Goal: Information Seeking & Learning: Learn about a topic

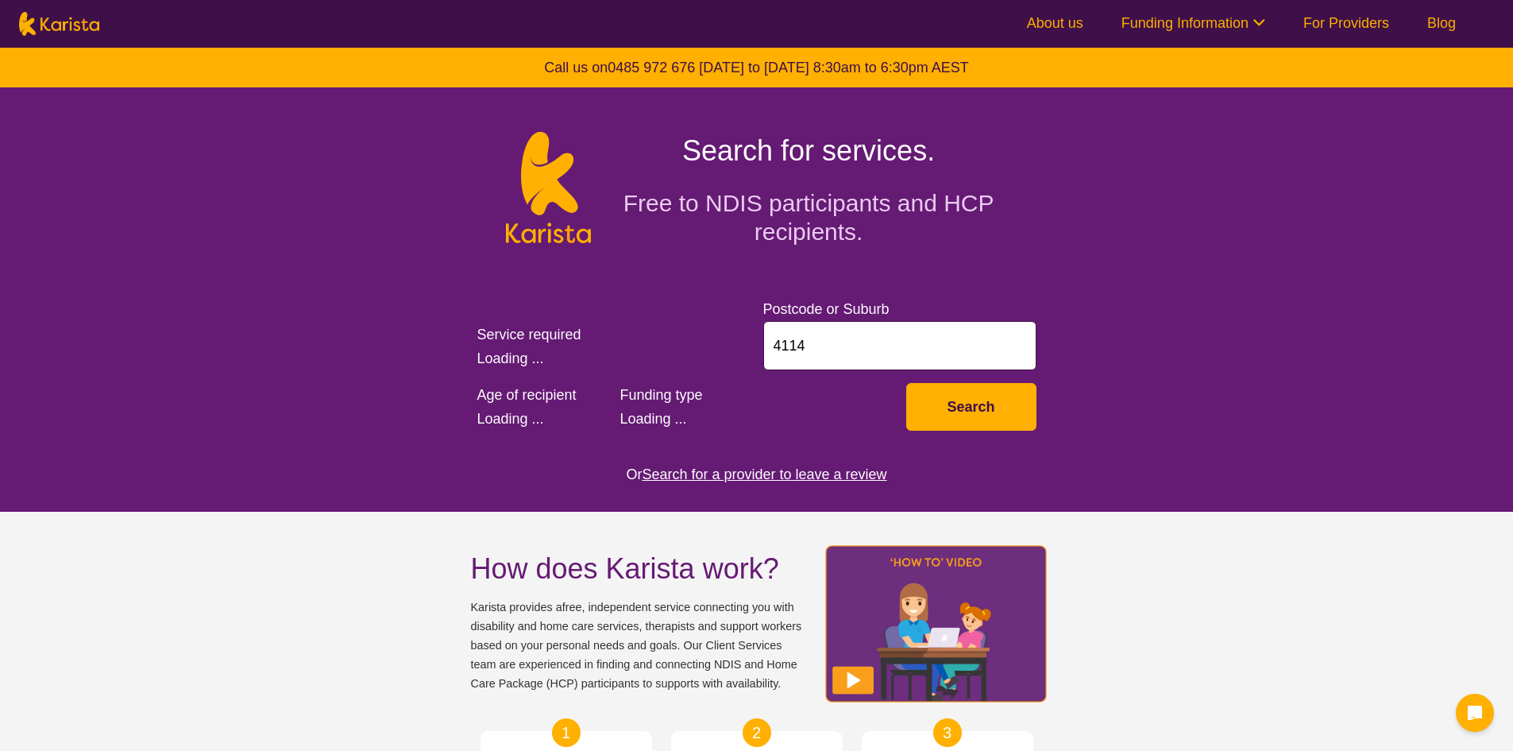
select select "Behaviour support"
select select "AD"
select select "NDIS"
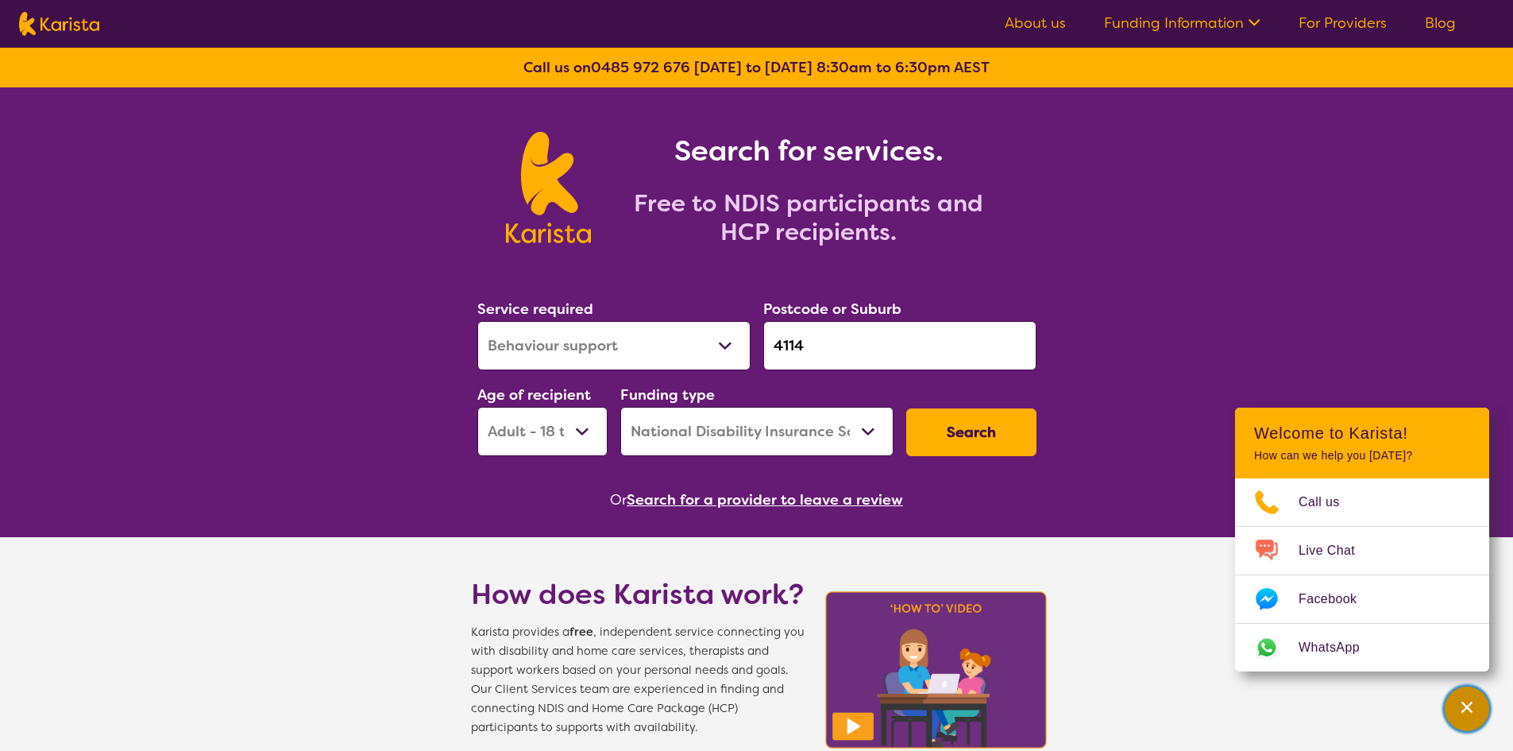
click at [1465, 705] on icon "Channel Menu" at bounding box center [1467, 707] width 16 height 16
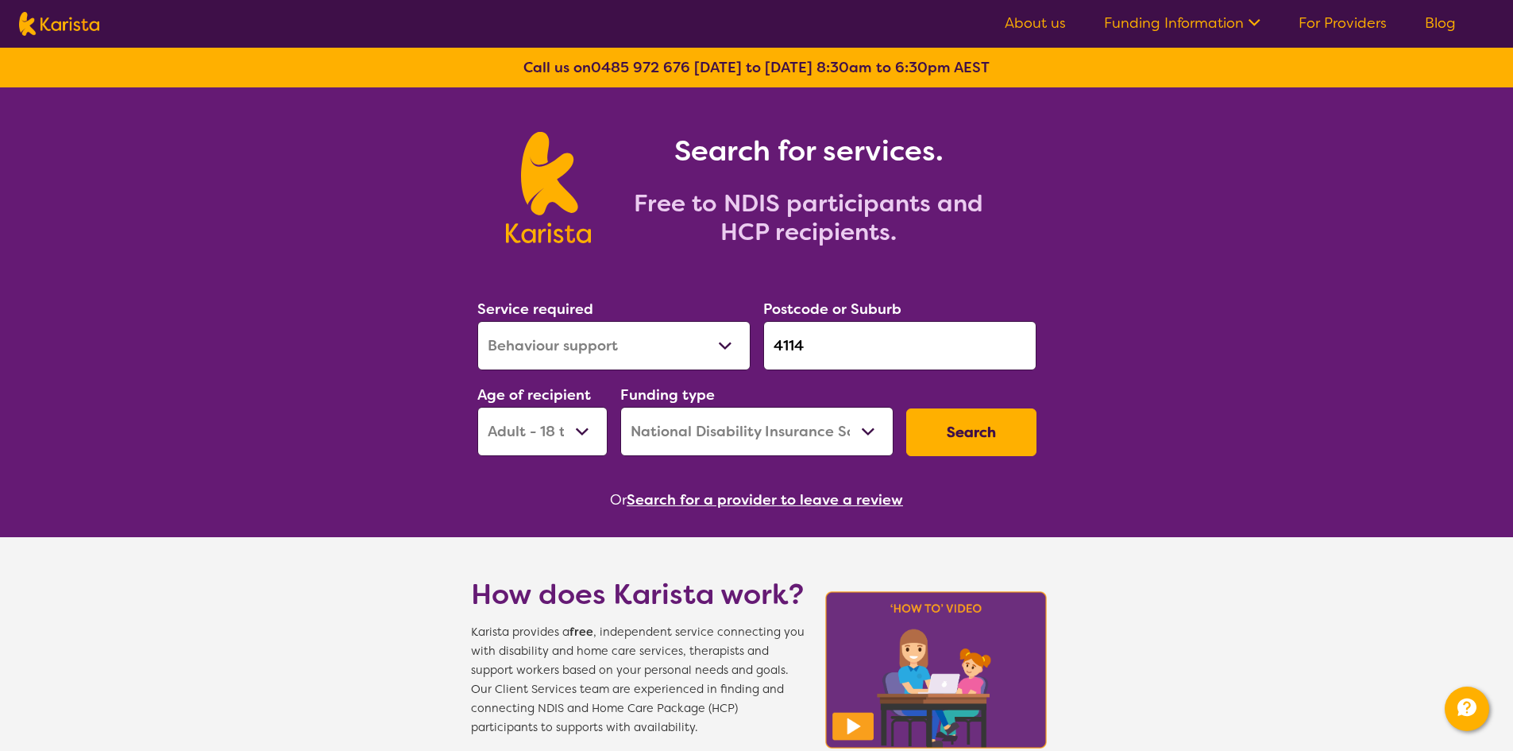
click at [700, 338] on select "Allied Health Assistant Assessment ([MEDICAL_DATA] or [MEDICAL_DATA]) Behaviour…" at bounding box center [613, 345] width 273 height 49
drag, startPoint x: 902, startPoint y: 334, endPoint x: 663, endPoint y: 334, distance: 239.1
click at [663, 334] on div "Service required Allied Health Assistant Assessment (ADHD or Autism) Behaviour …" at bounding box center [757, 377] width 572 height 172
click at [959, 433] on button "Search" at bounding box center [971, 432] width 130 height 48
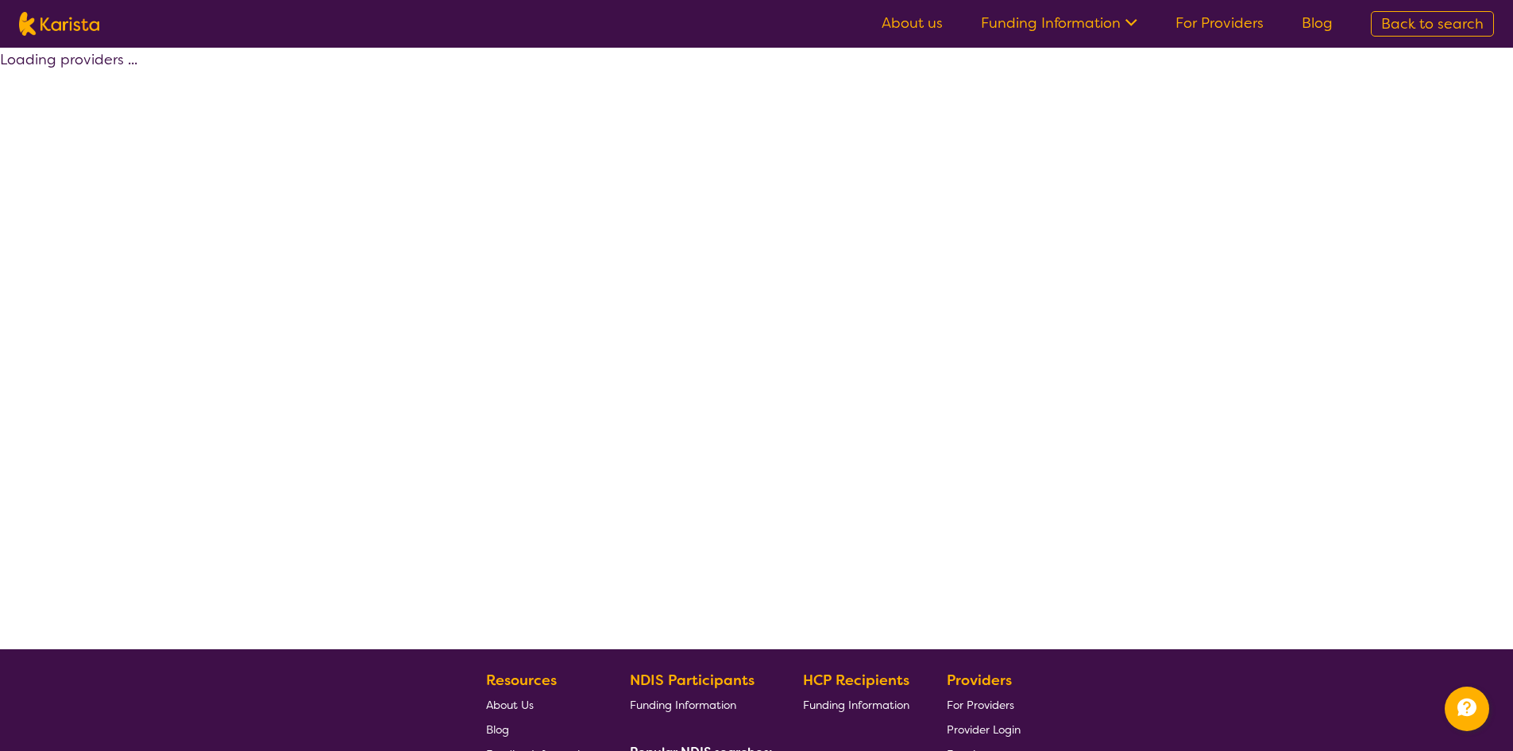
select select "by_score"
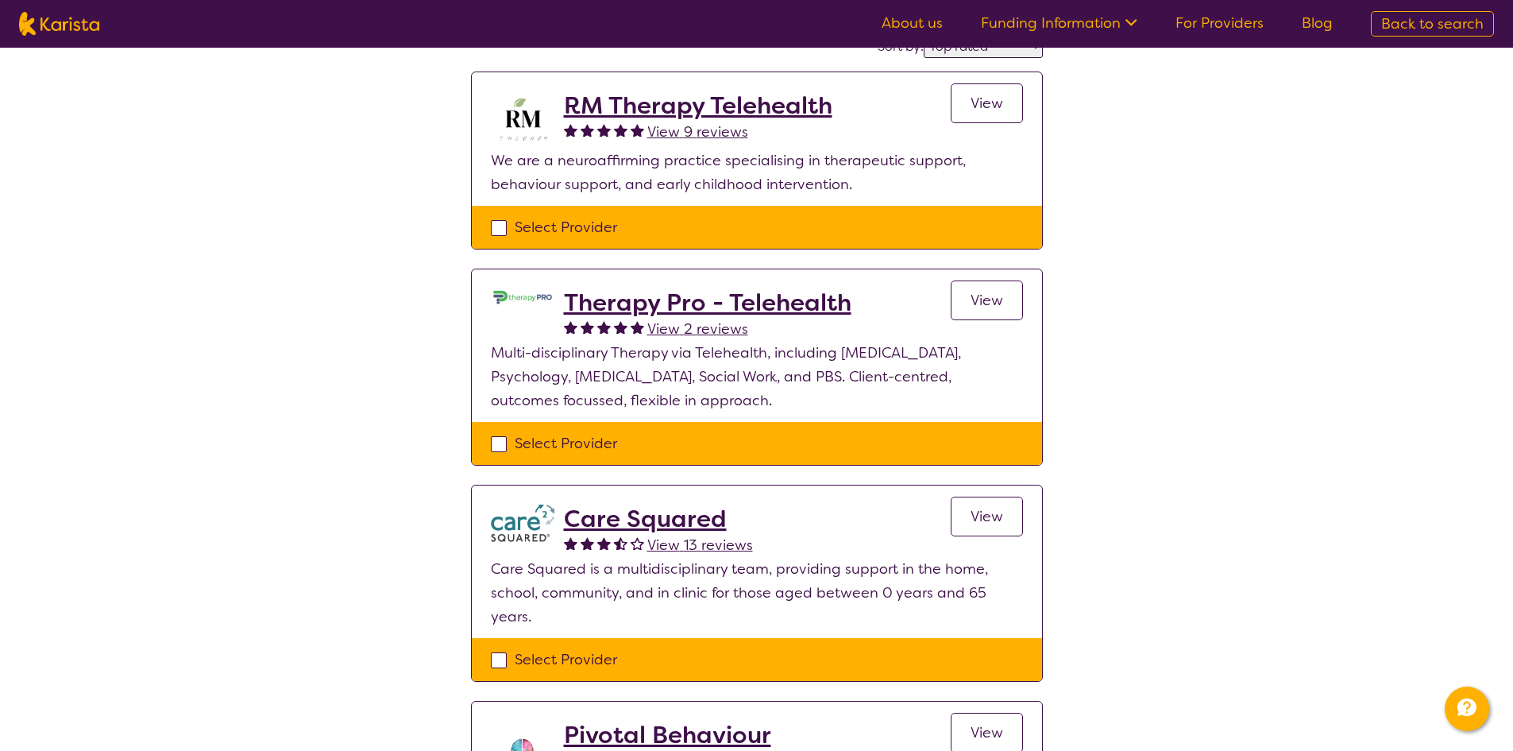
scroll to position [397, 0]
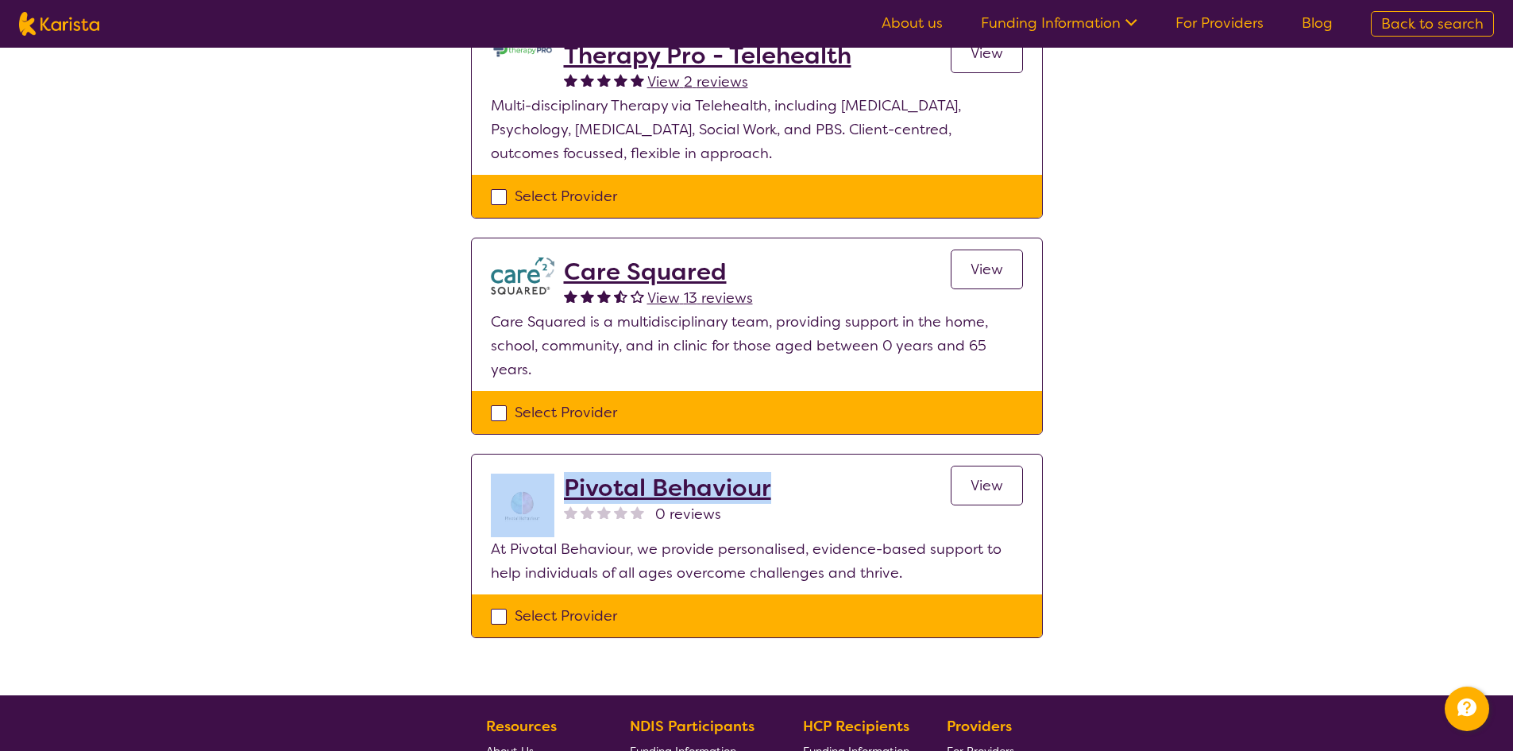
drag, startPoint x: 813, startPoint y: 493, endPoint x: 556, endPoint y: 493, distance: 257.3
click at [556, 493] on div "Pivotal Behaviour 0 reviews View" at bounding box center [757, 505] width 532 height 64
copy div "Pivotal Behaviour"
drag, startPoint x: 133, startPoint y: 359, endPoint x: 135, endPoint y: 376, distance: 17.5
click at [133, 359] on div "Select one or more providers and click the 'NEXT' button to proceed 1 - 4 of 4 …" at bounding box center [756, 173] width 1513 height 1044
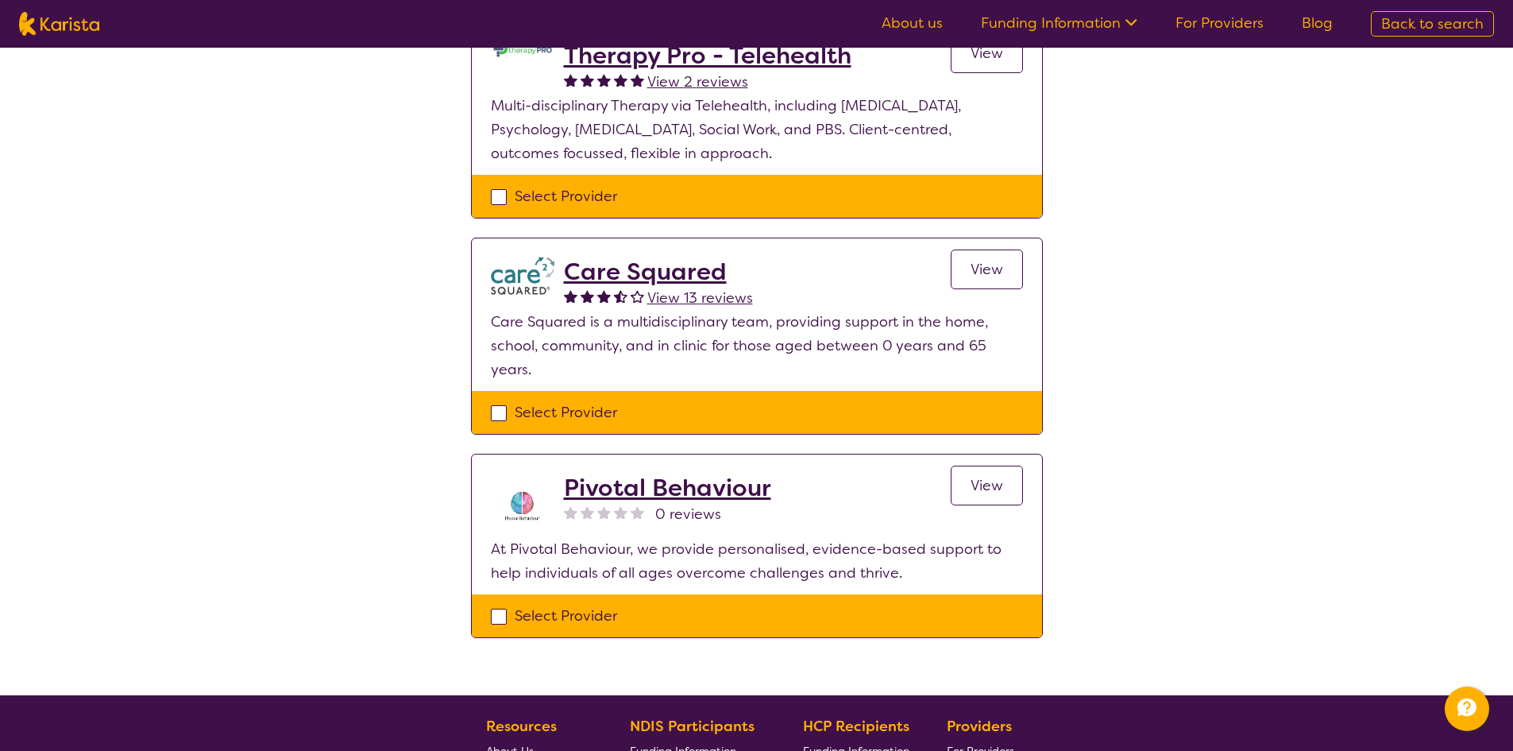
click at [681, 484] on h2 "Pivotal Behaviour" at bounding box center [667, 487] width 207 height 29
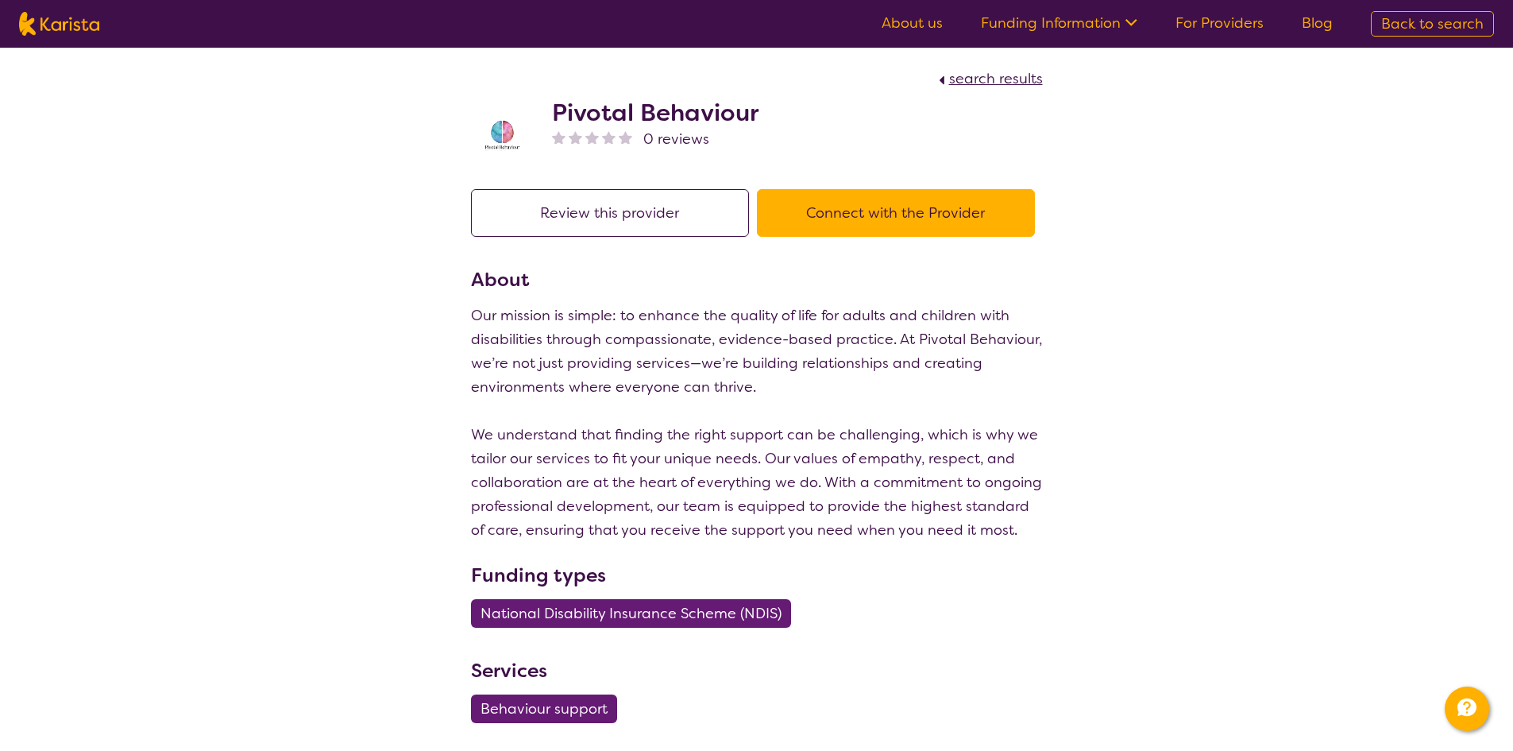
drag, startPoint x: 1268, startPoint y: 555, endPoint x: 1269, endPoint y: 592, distance: 37.3
click at [1268, 554] on div "search results Pivotal Behaviour 0 reviews Review this provider Connect with th…" at bounding box center [756, 444] width 1513 height 793
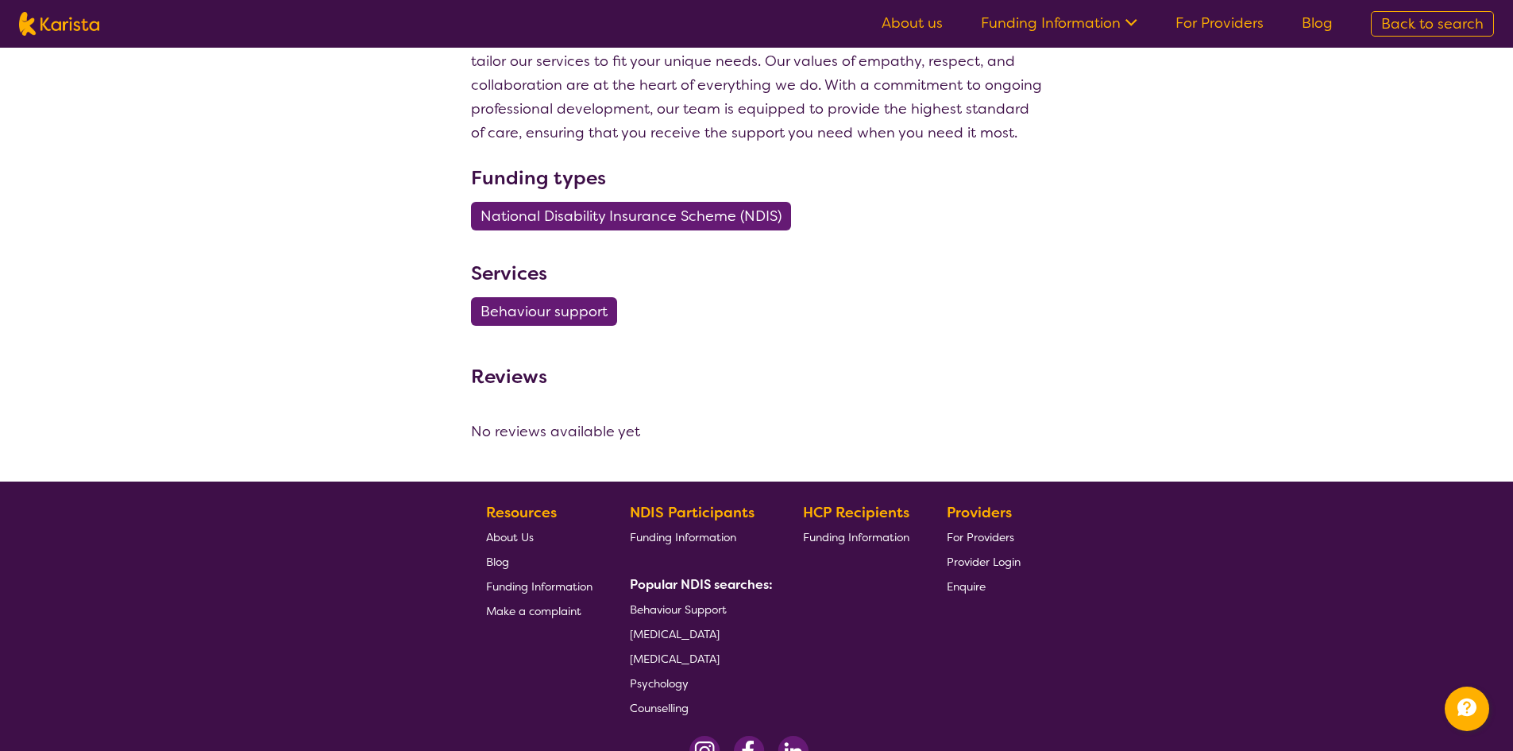
select select "by_score"
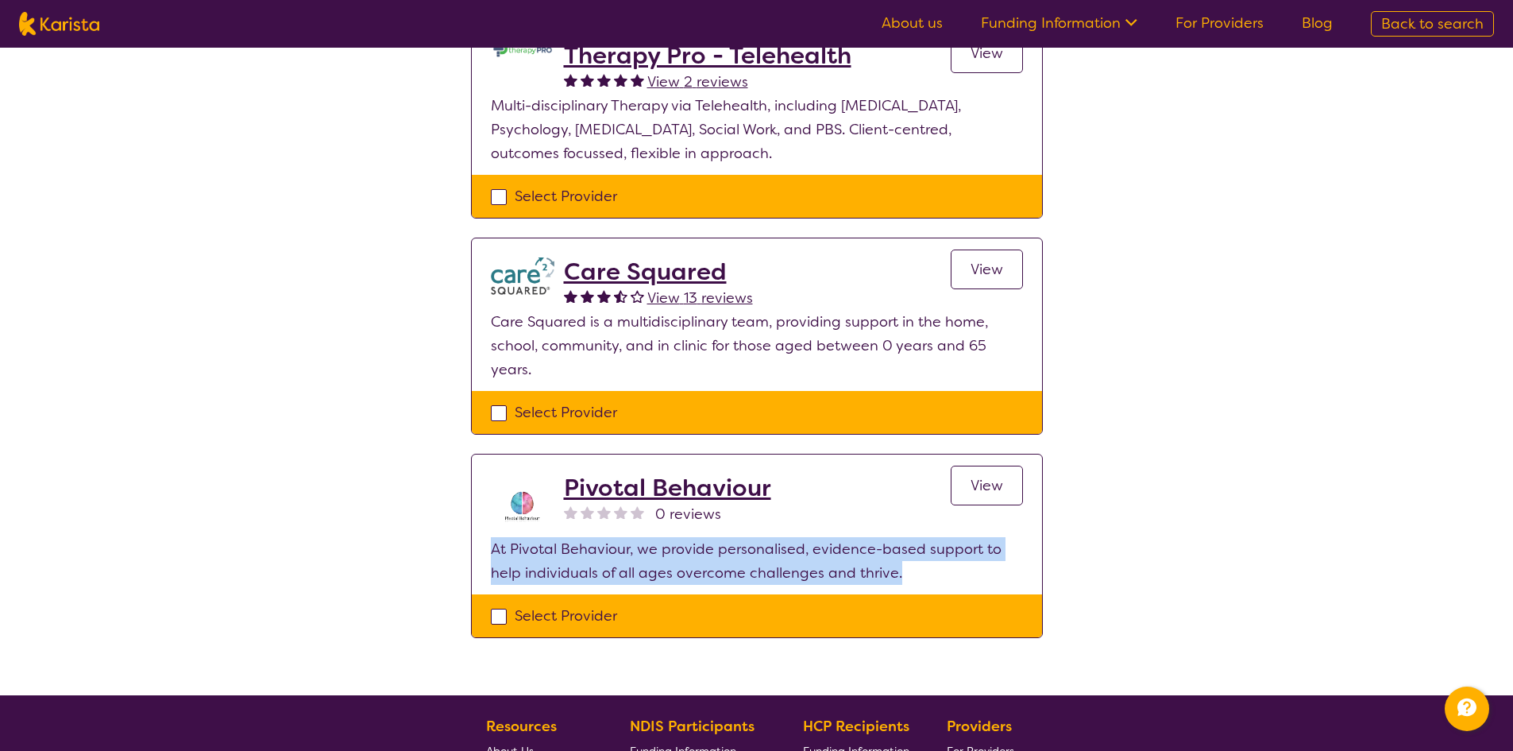
drag, startPoint x: 886, startPoint y: 575, endPoint x: 471, endPoint y: 544, distance: 415.7
click at [472, 544] on section "Pivotal Behaviour 0 reviews View At Pivotal Behaviour, we provide personalised,…" at bounding box center [757, 524] width 570 height 140
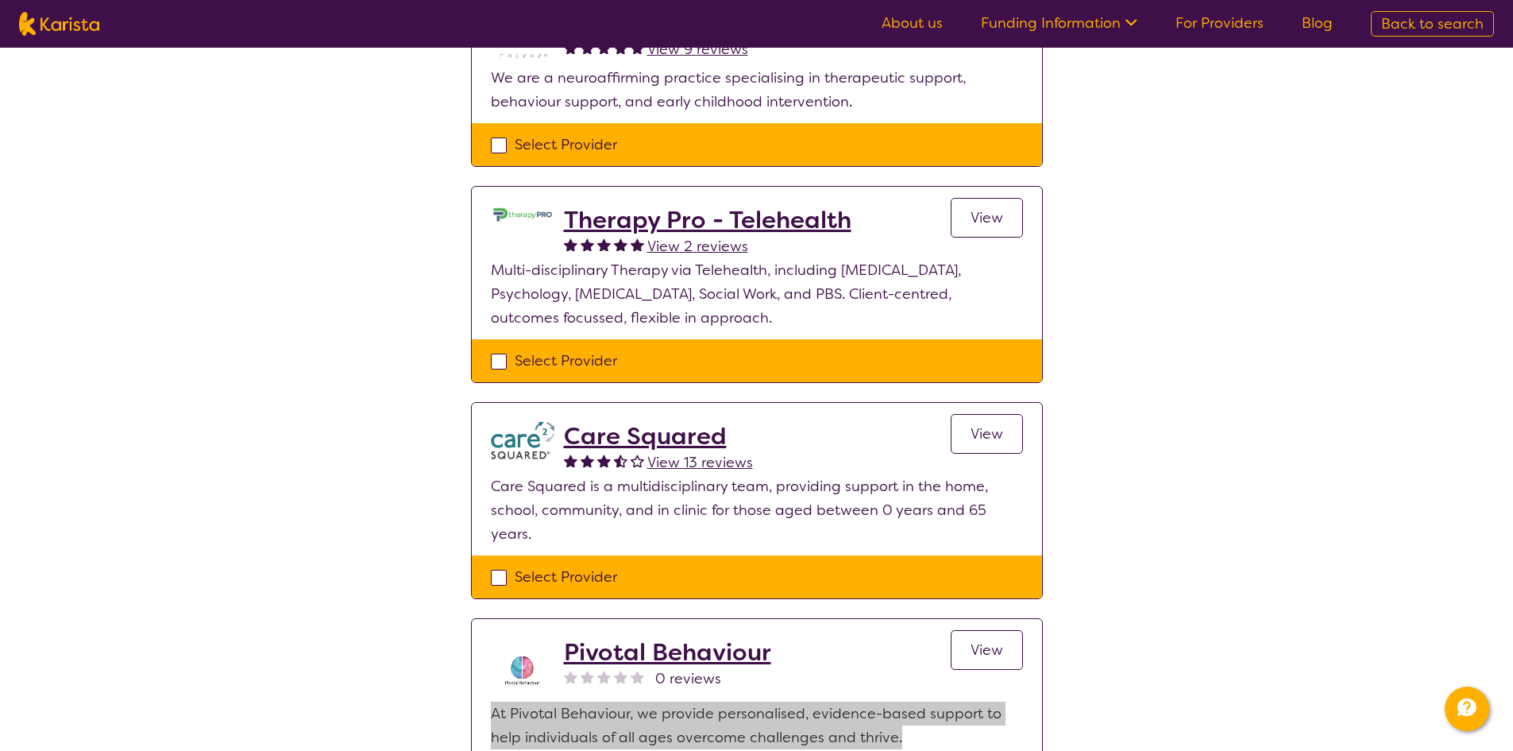
scroll to position [238, 0]
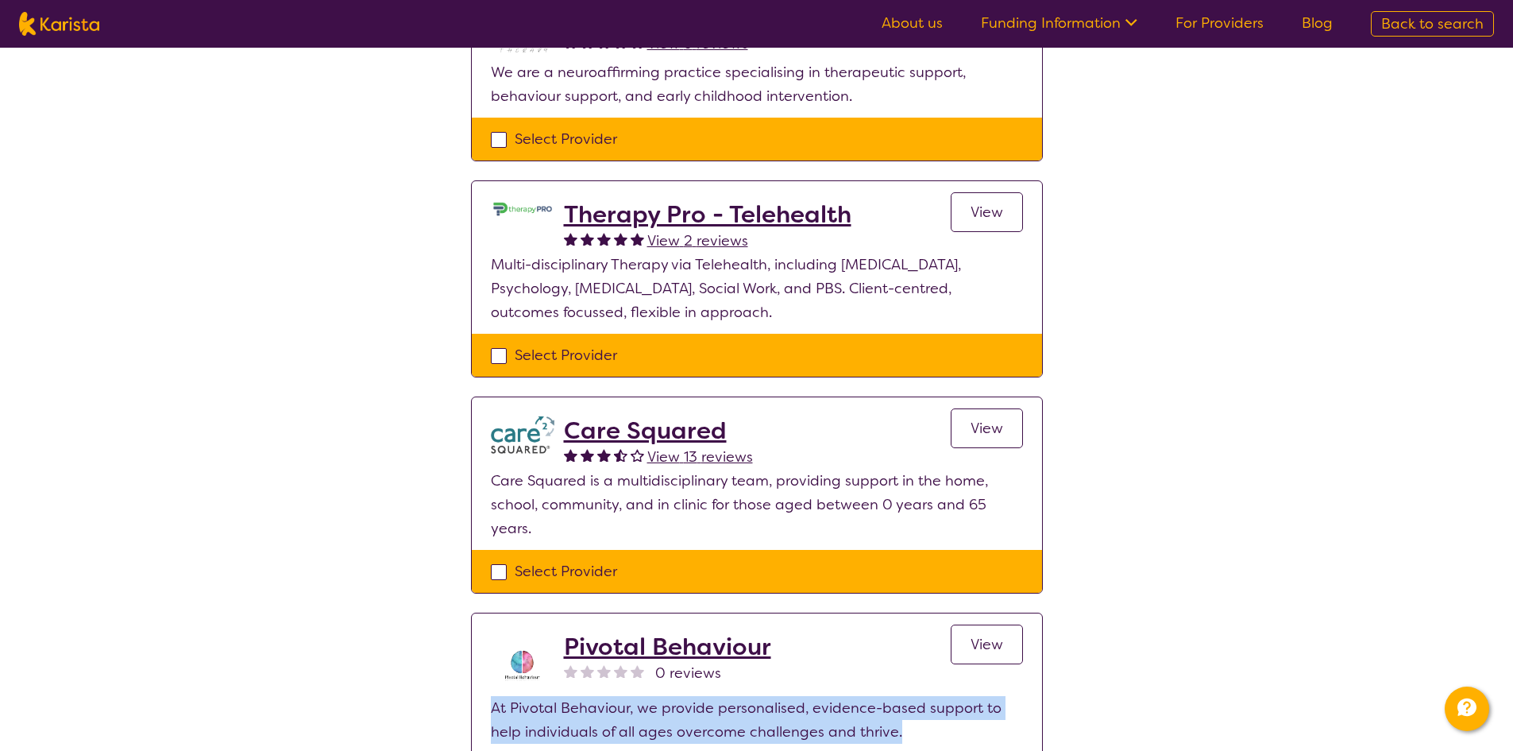
click at [627, 432] on h2 "Care Squared" at bounding box center [658, 430] width 189 height 29
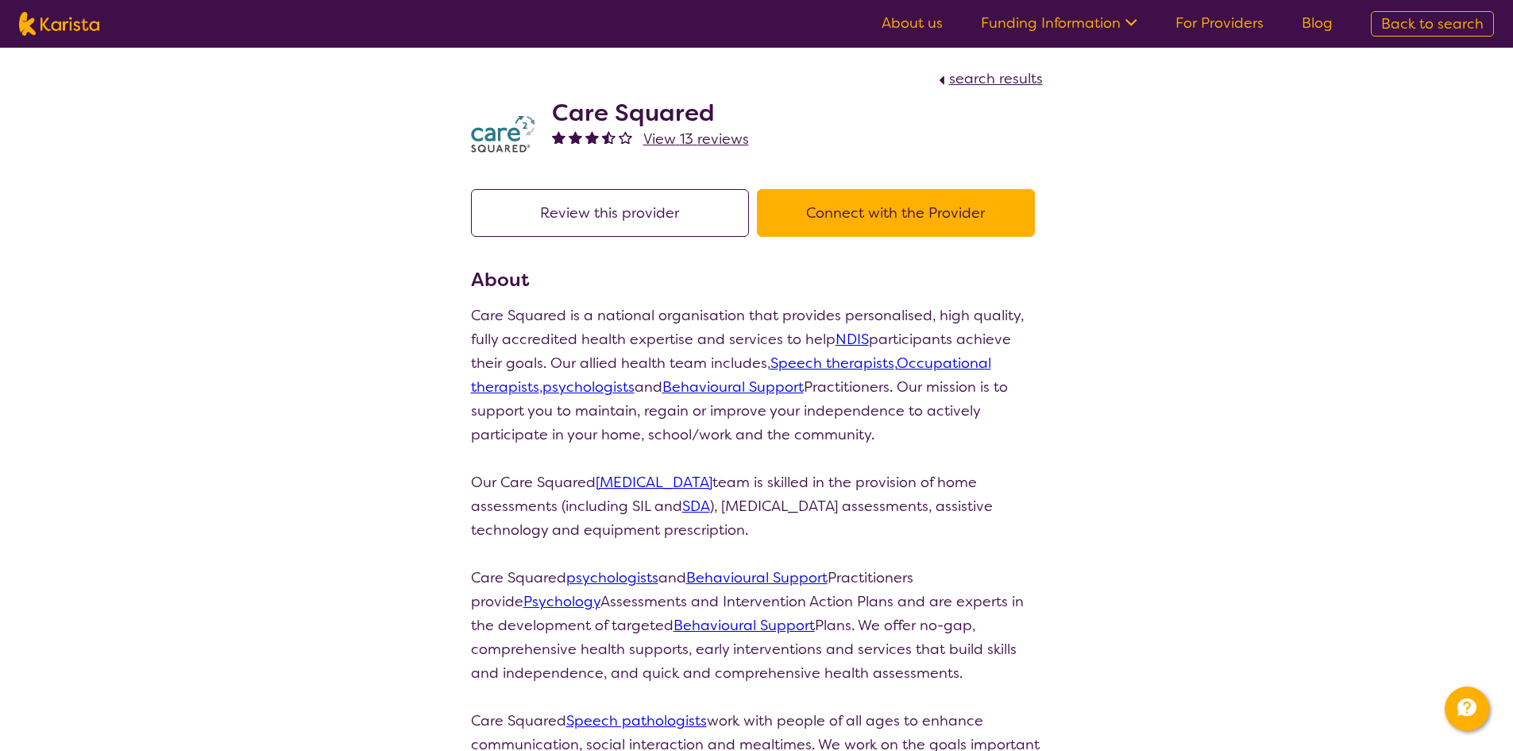
click at [990, 82] on span "search results" at bounding box center [996, 78] width 94 height 19
select select "by_score"
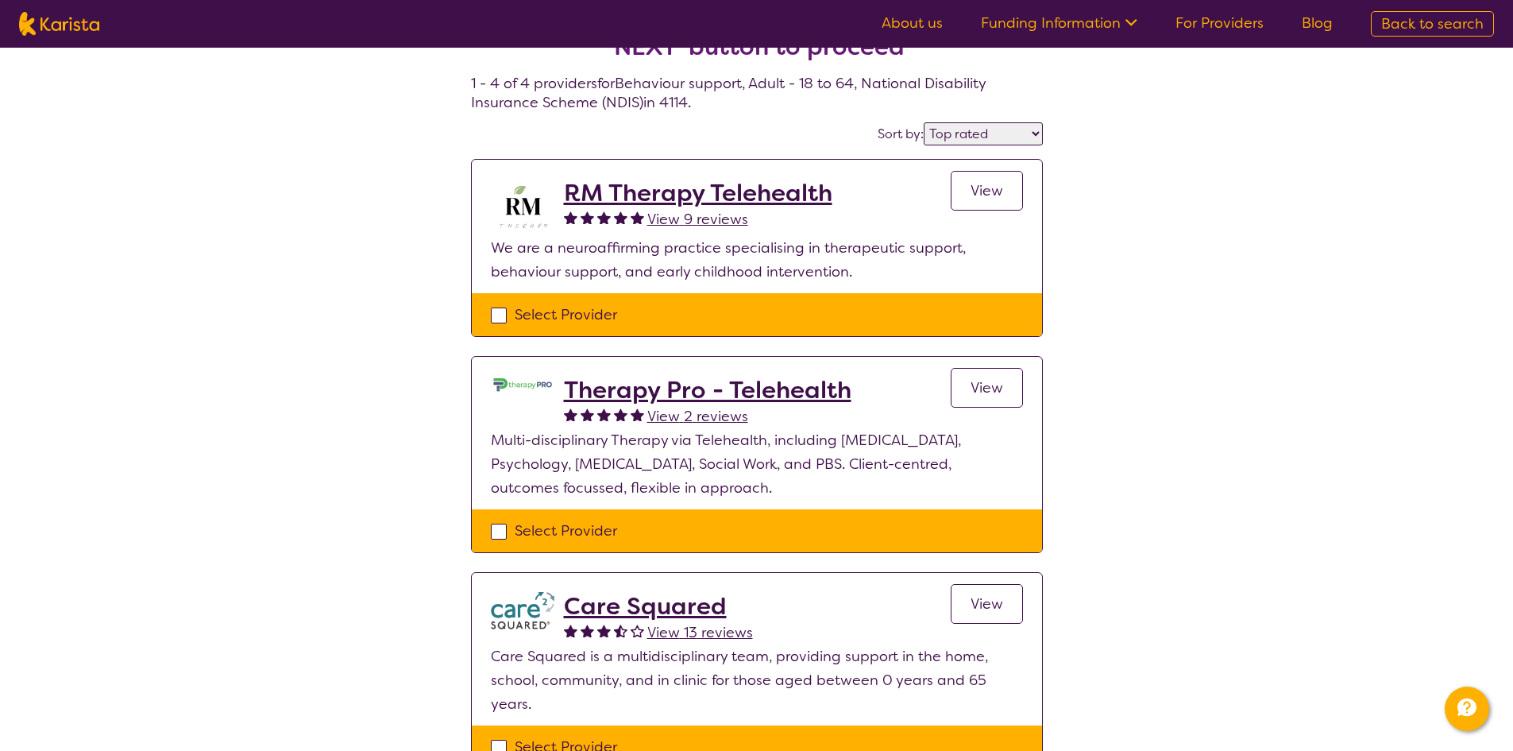
scroll to position [238, 0]
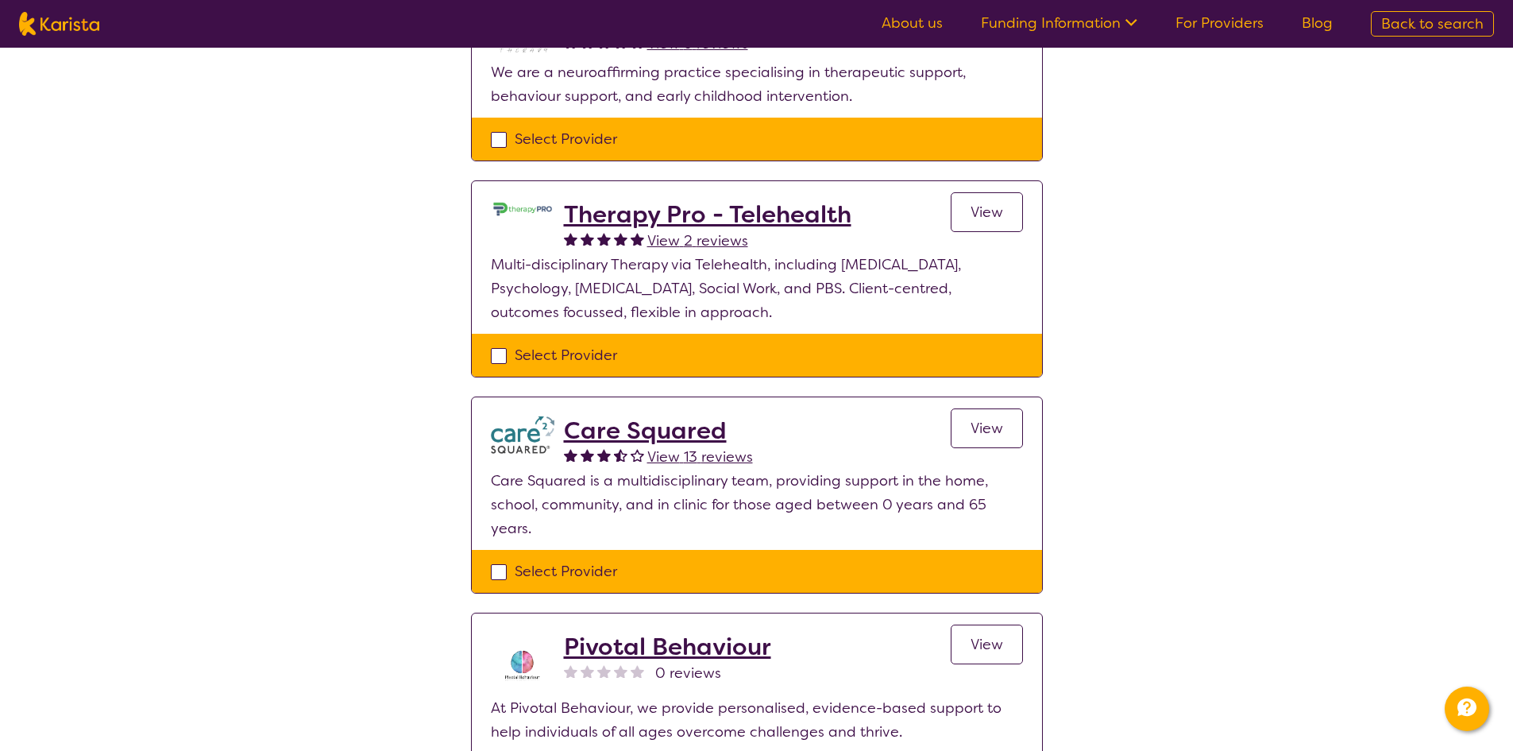
click at [1380, 359] on div "Select one or more providers and click the 'NEXT' button to proceed 1 - 4 of 4 …" at bounding box center [756, 331] width 1513 height 1044
click at [690, 417] on h2 "Care Squared" at bounding box center [658, 430] width 189 height 29
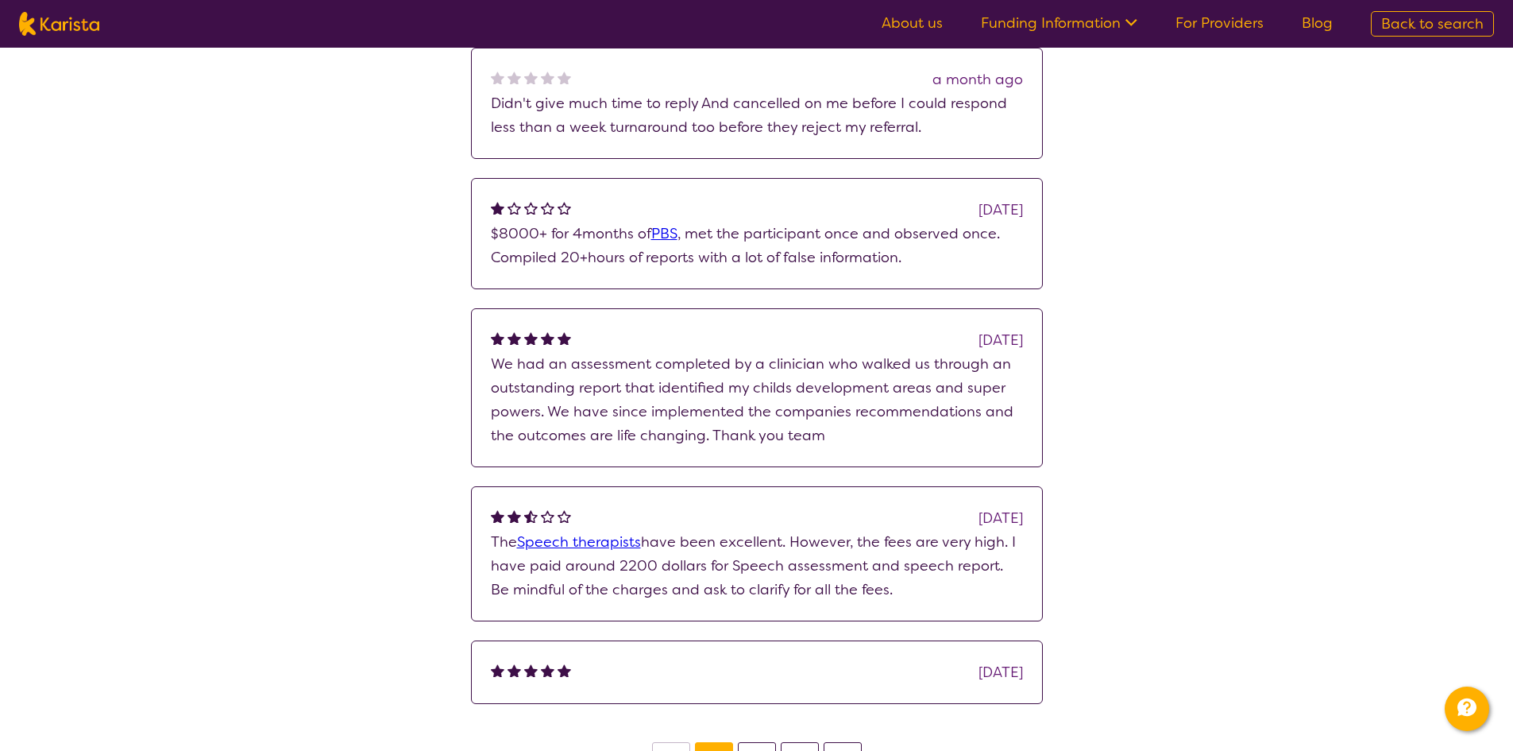
scroll to position [1430, 0]
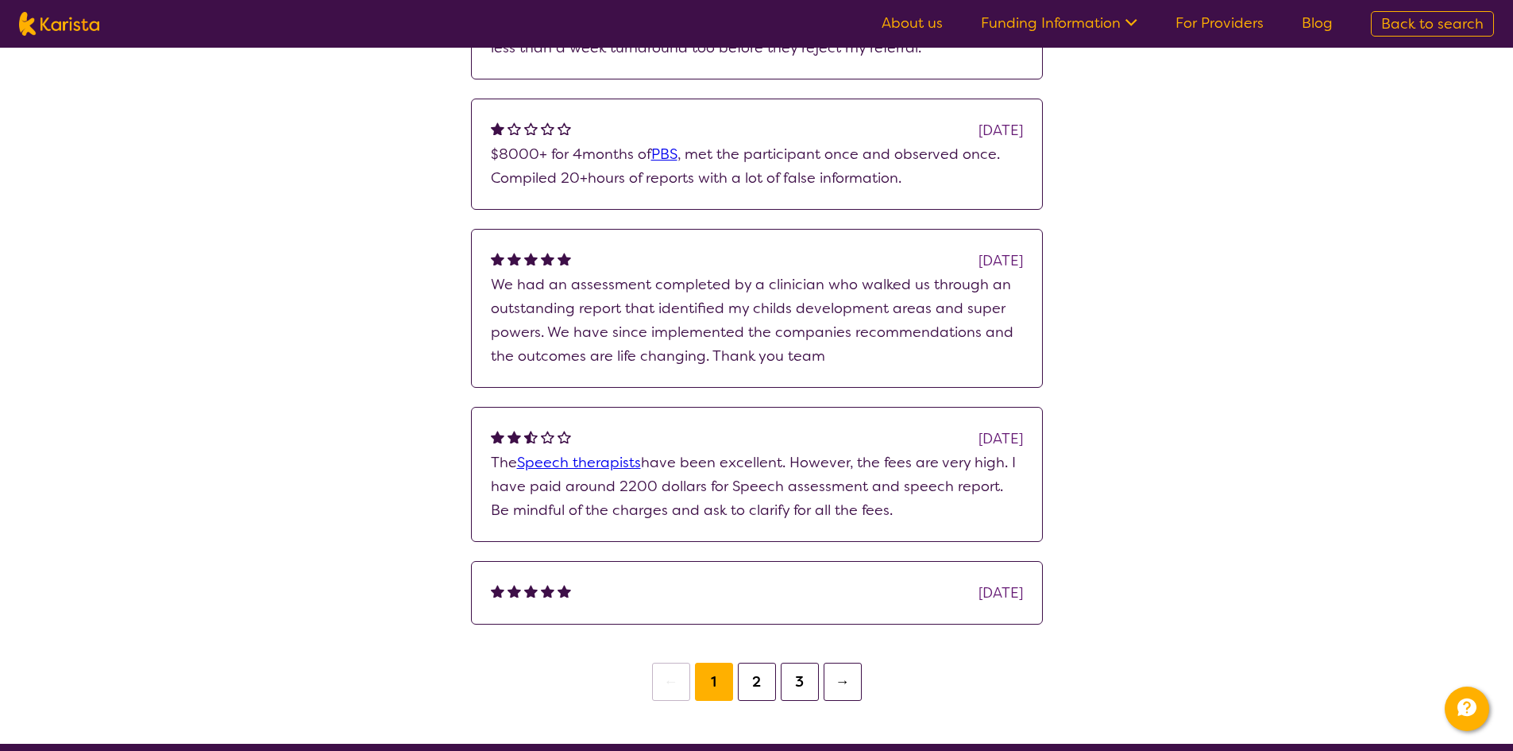
click at [754, 686] on button "2" at bounding box center [757, 681] width 38 height 38
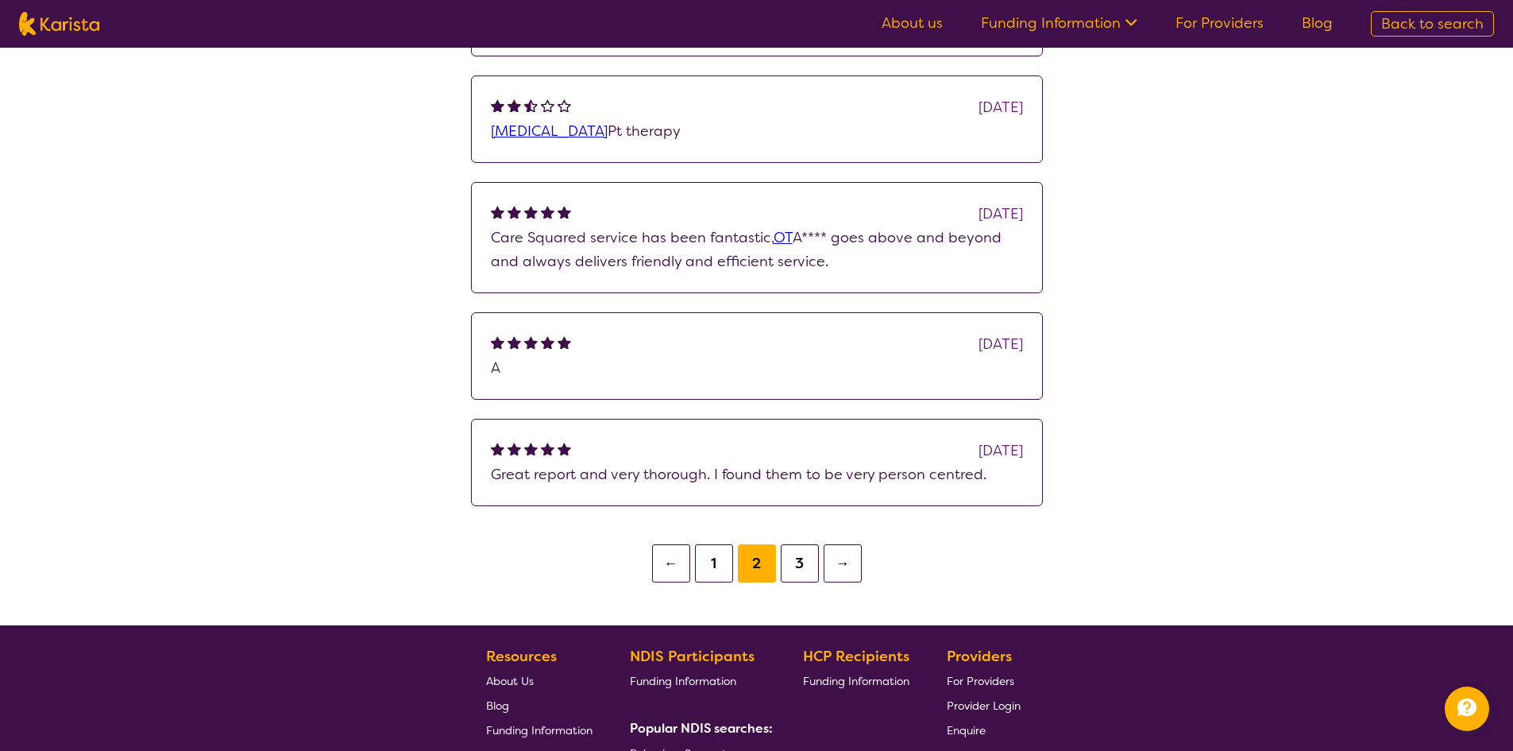
scroll to position [1509, 0]
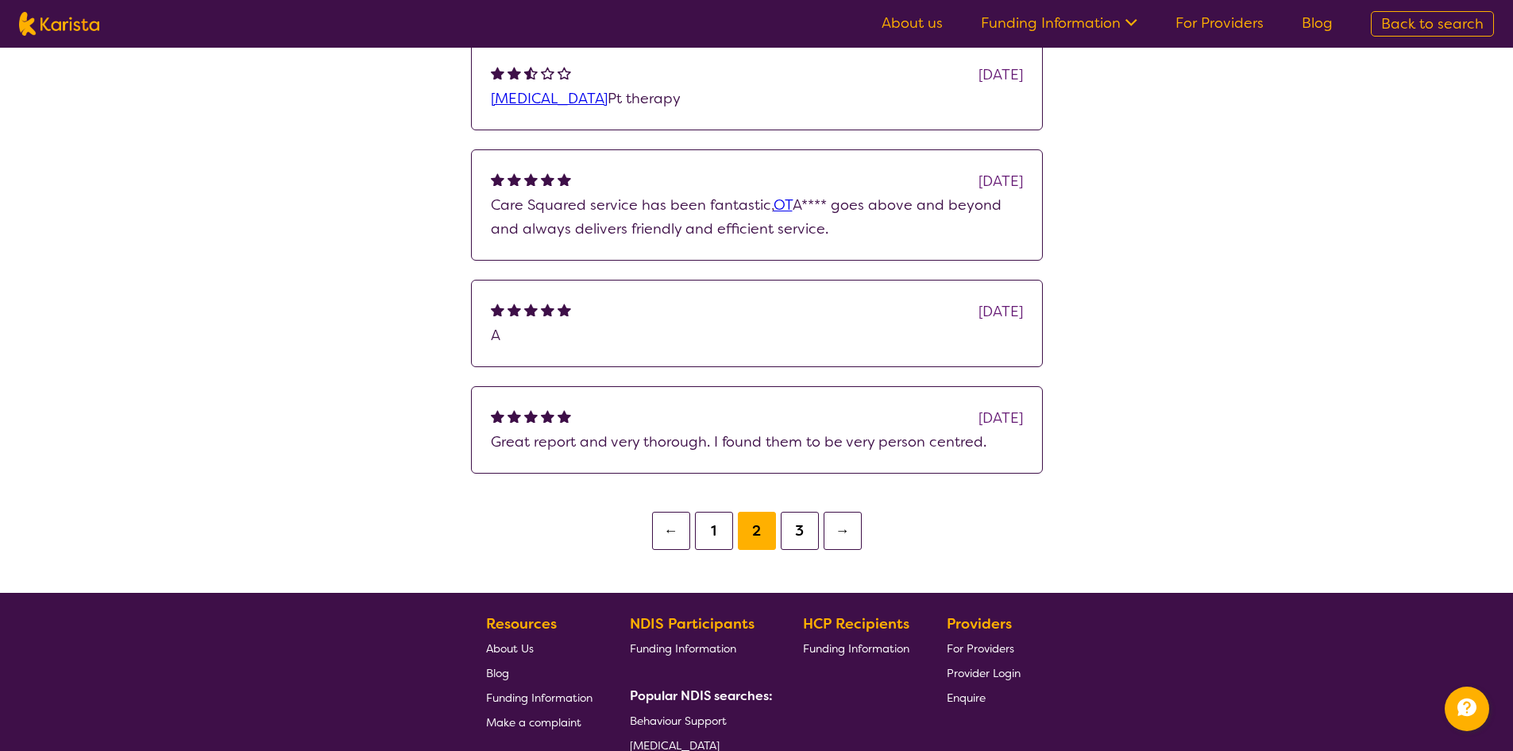
click at [804, 530] on button "3" at bounding box center [800, 530] width 38 height 38
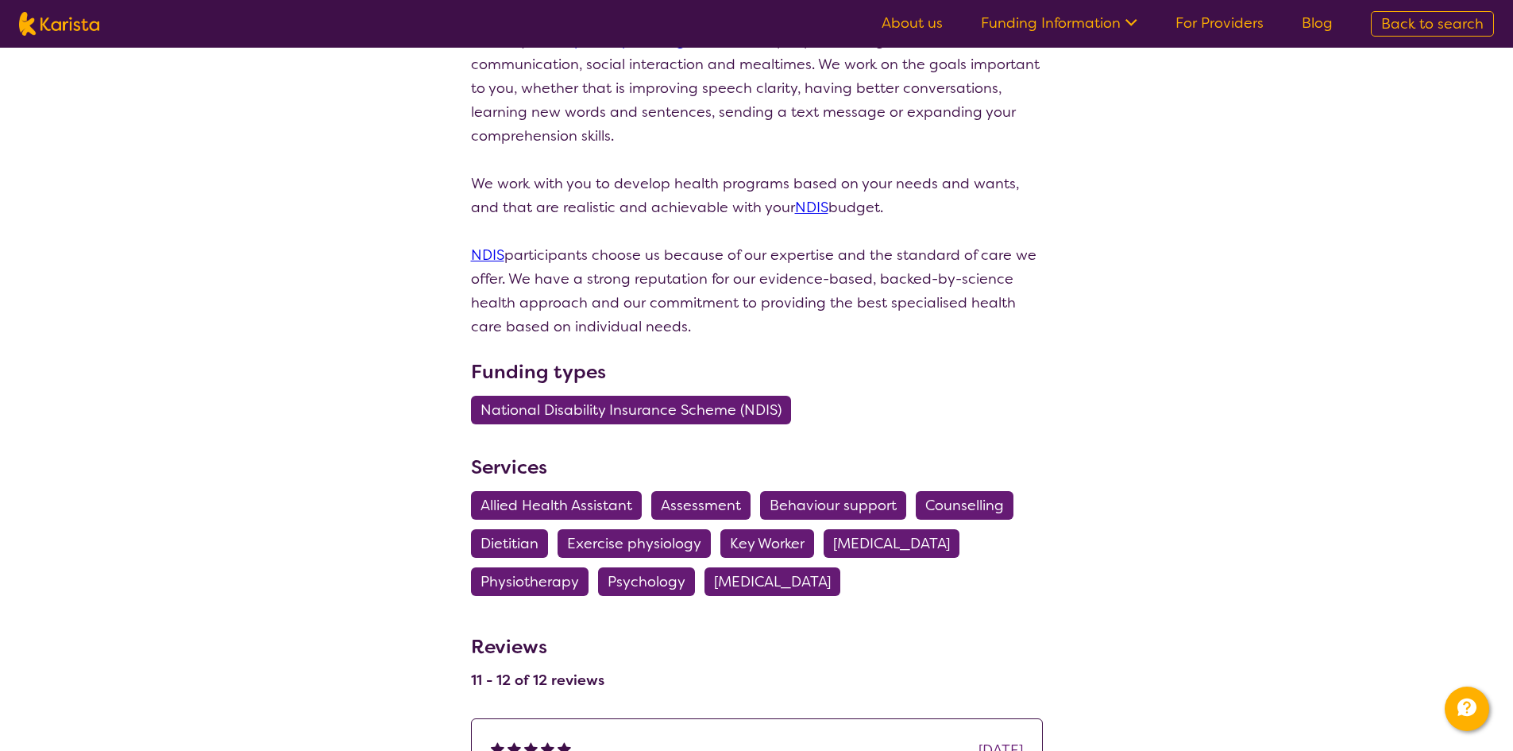
scroll to position [953, 0]
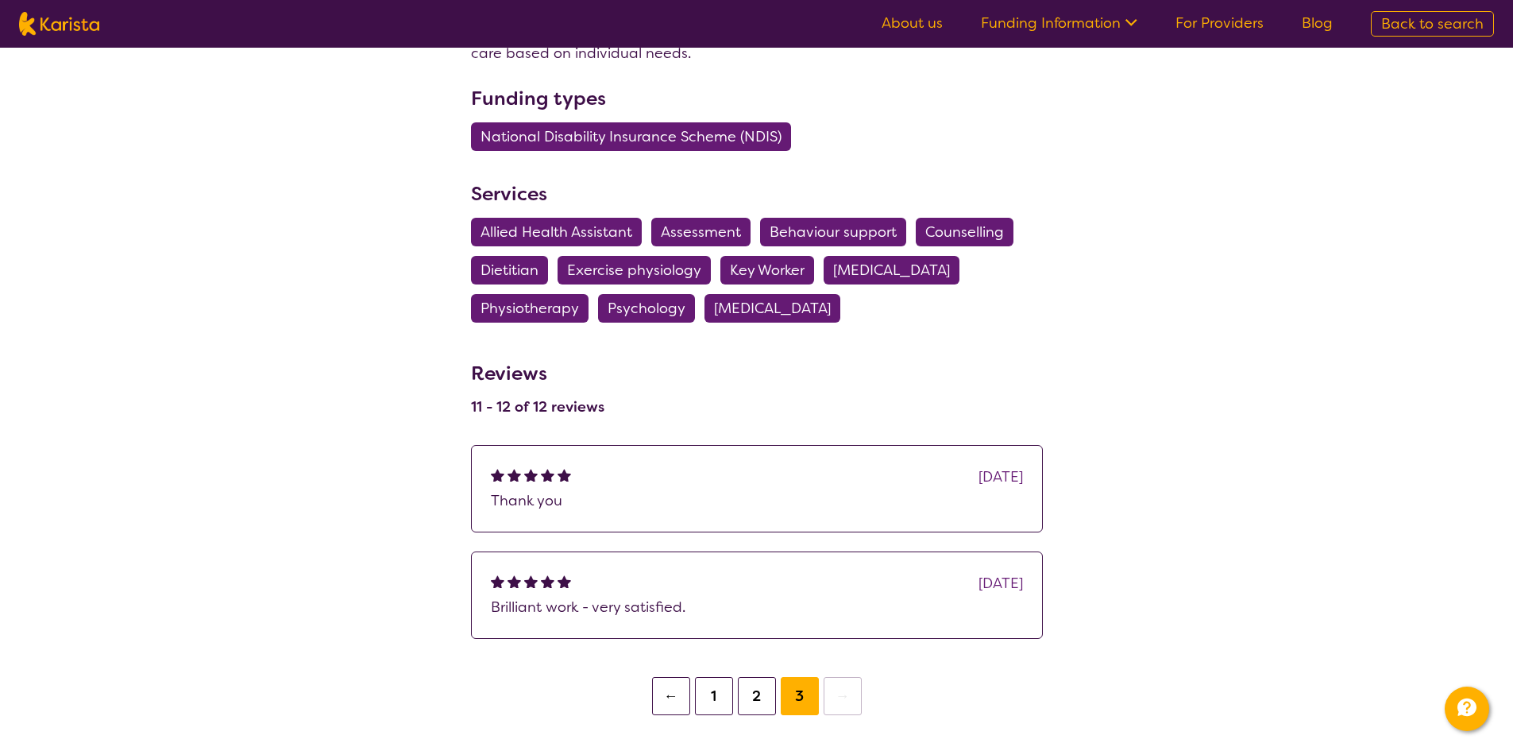
click at [696, 690] on button "1" at bounding box center [714, 696] width 38 height 38
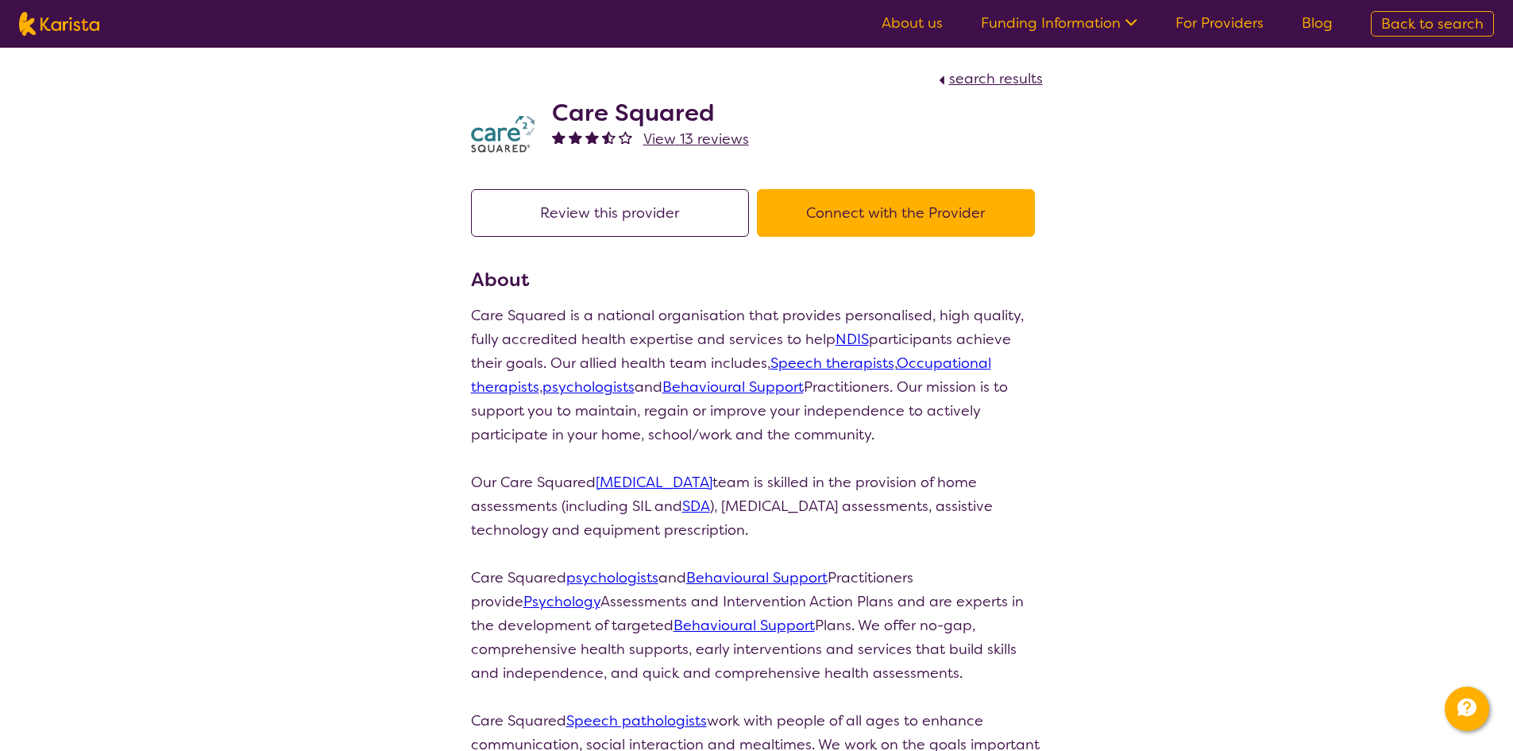
drag, startPoint x: 992, startPoint y: 71, endPoint x: 699, endPoint y: 116, distance: 296.4
click at [992, 72] on span "search results" at bounding box center [996, 78] width 94 height 19
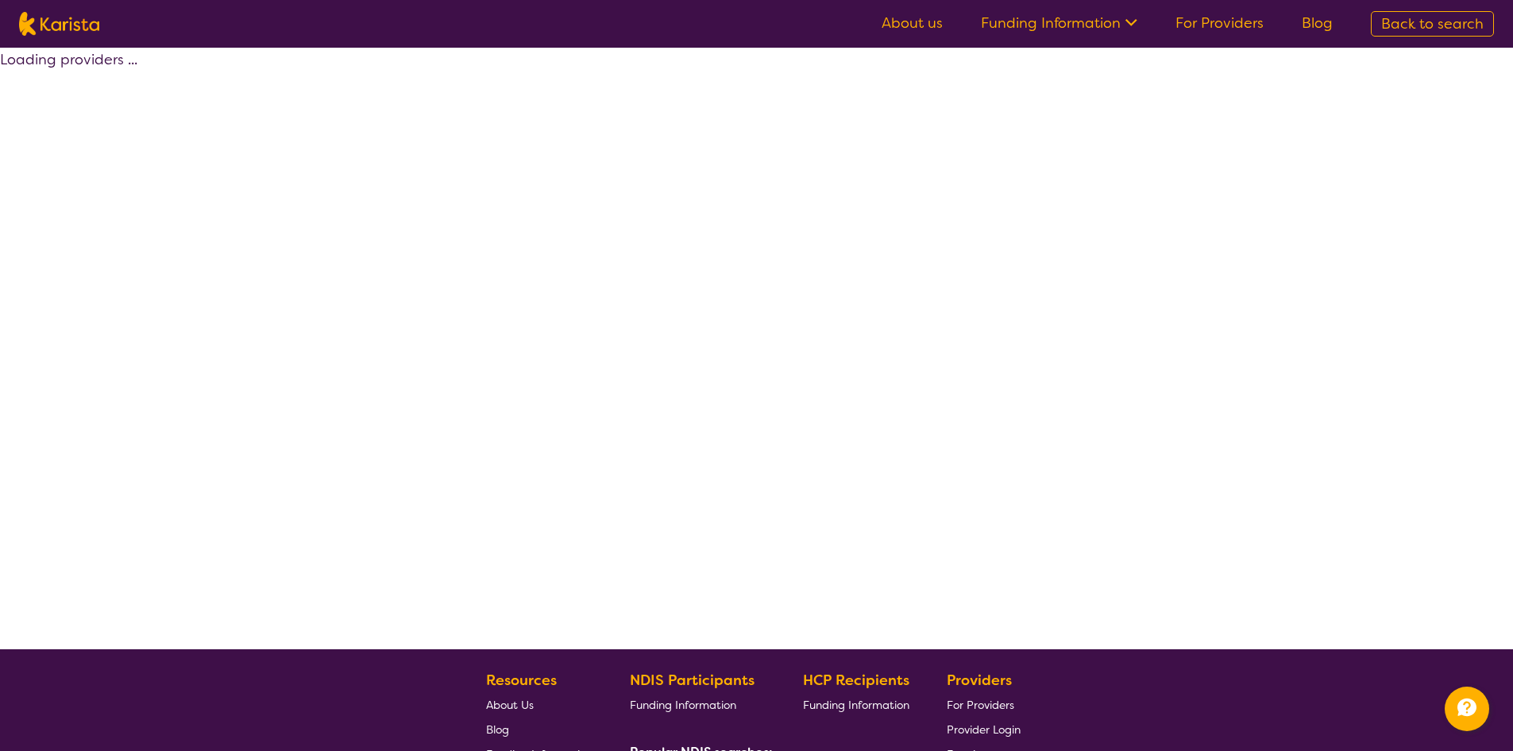
select select "by_score"
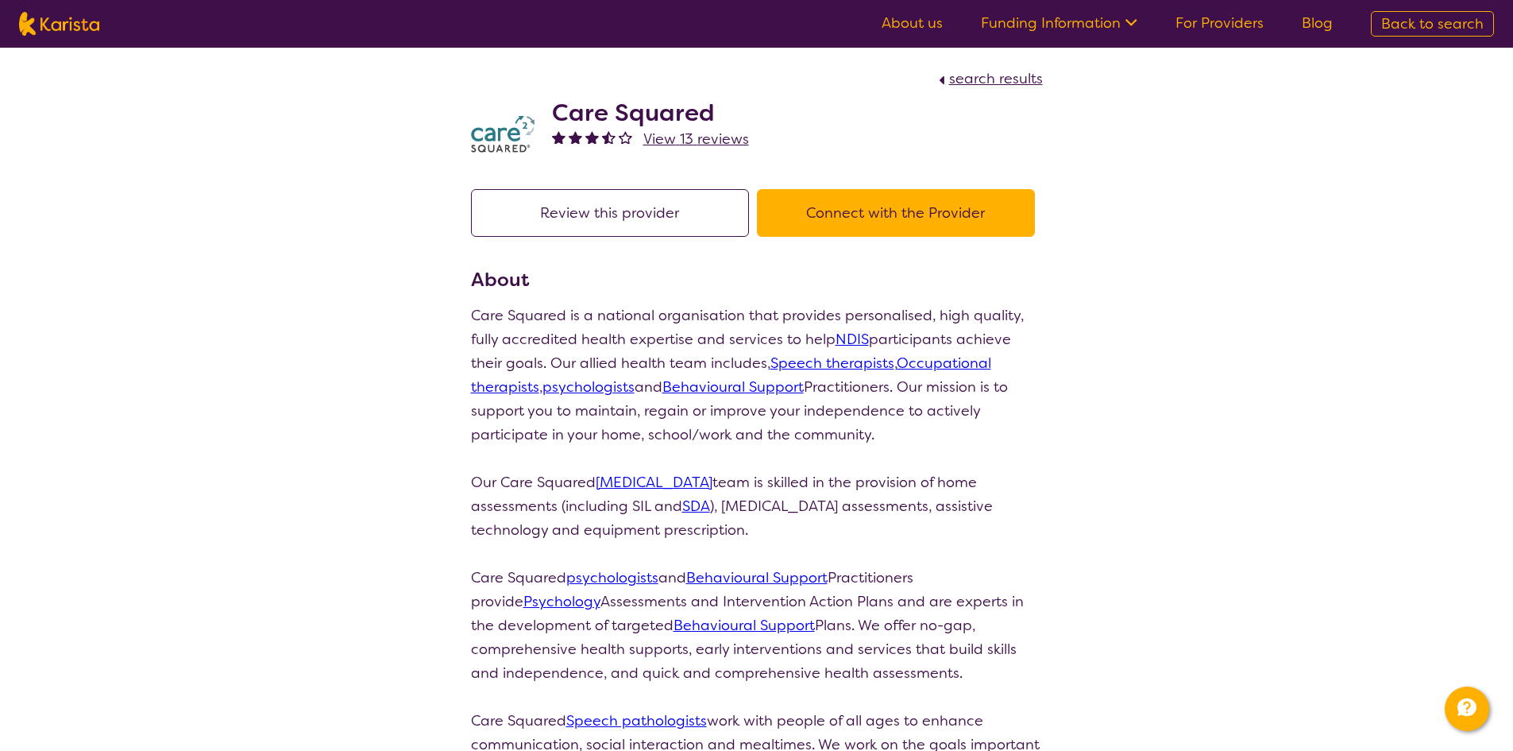
click at [925, 23] on link "About us" at bounding box center [912, 23] width 61 height 19
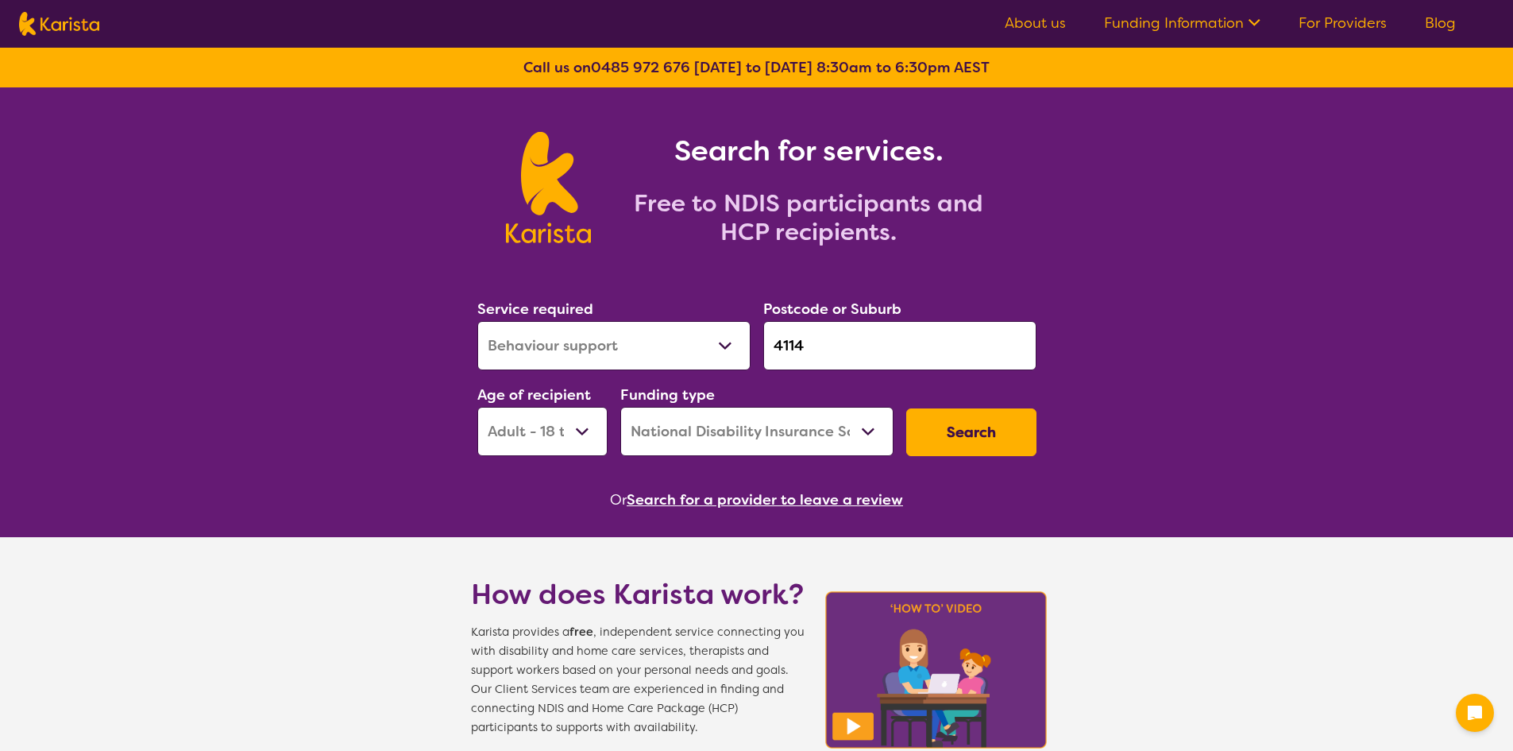
select select "Behaviour support"
select select "AD"
select select "NDIS"
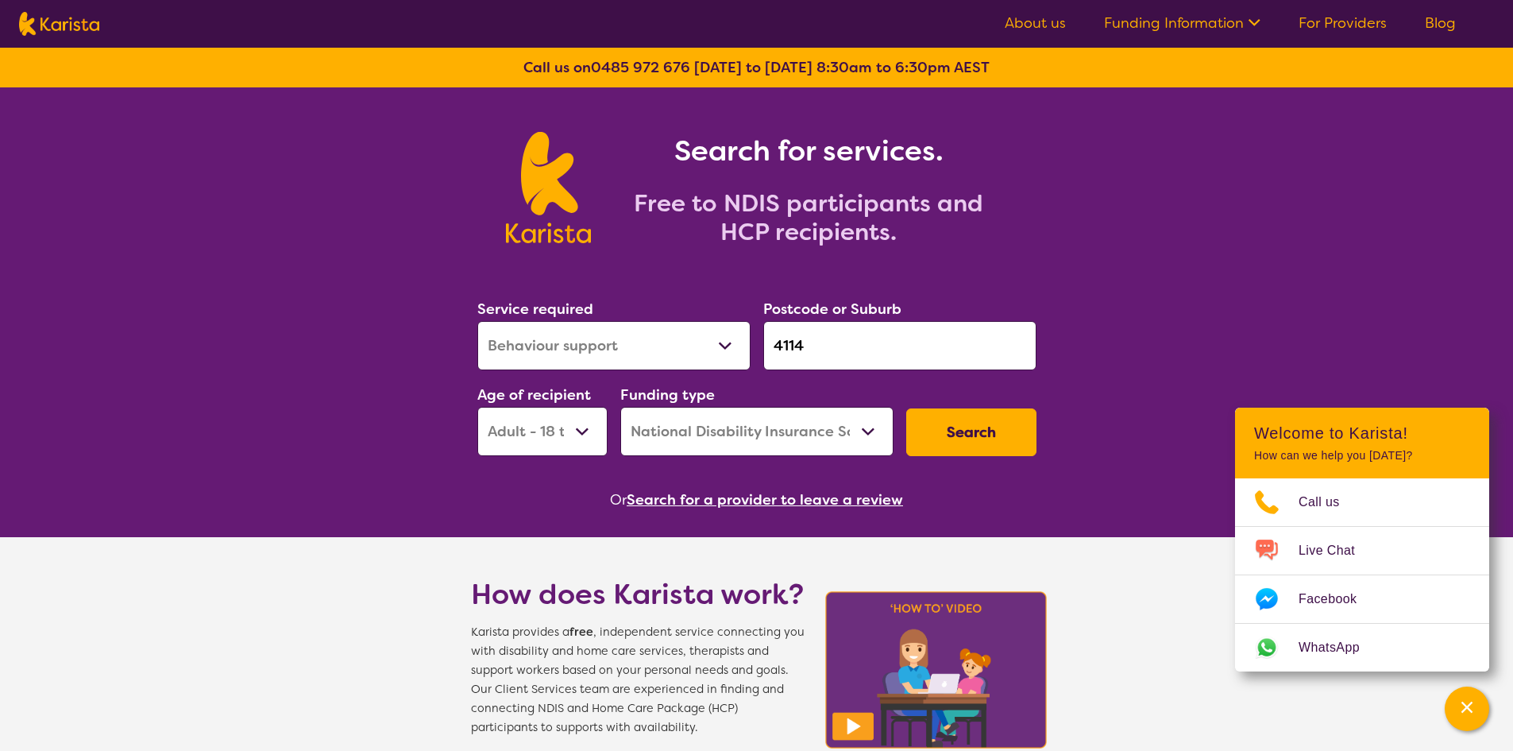
click at [538, 345] on select "Allied Health Assistant Assessment ([MEDICAL_DATA] or [MEDICAL_DATA]) Behaviour…" at bounding box center [613, 345] width 273 height 49
select select "[MEDICAL_DATA]"
click at [477, 321] on select "Allied Health Assistant Assessment ([MEDICAL_DATA] or [MEDICAL_DATA]) Behaviour…" at bounding box center [613, 345] width 273 height 49
click at [703, 346] on div "Service required Allied Health Assistant Assessment (ADHD or Autism) Behaviour …" at bounding box center [757, 377] width 572 height 172
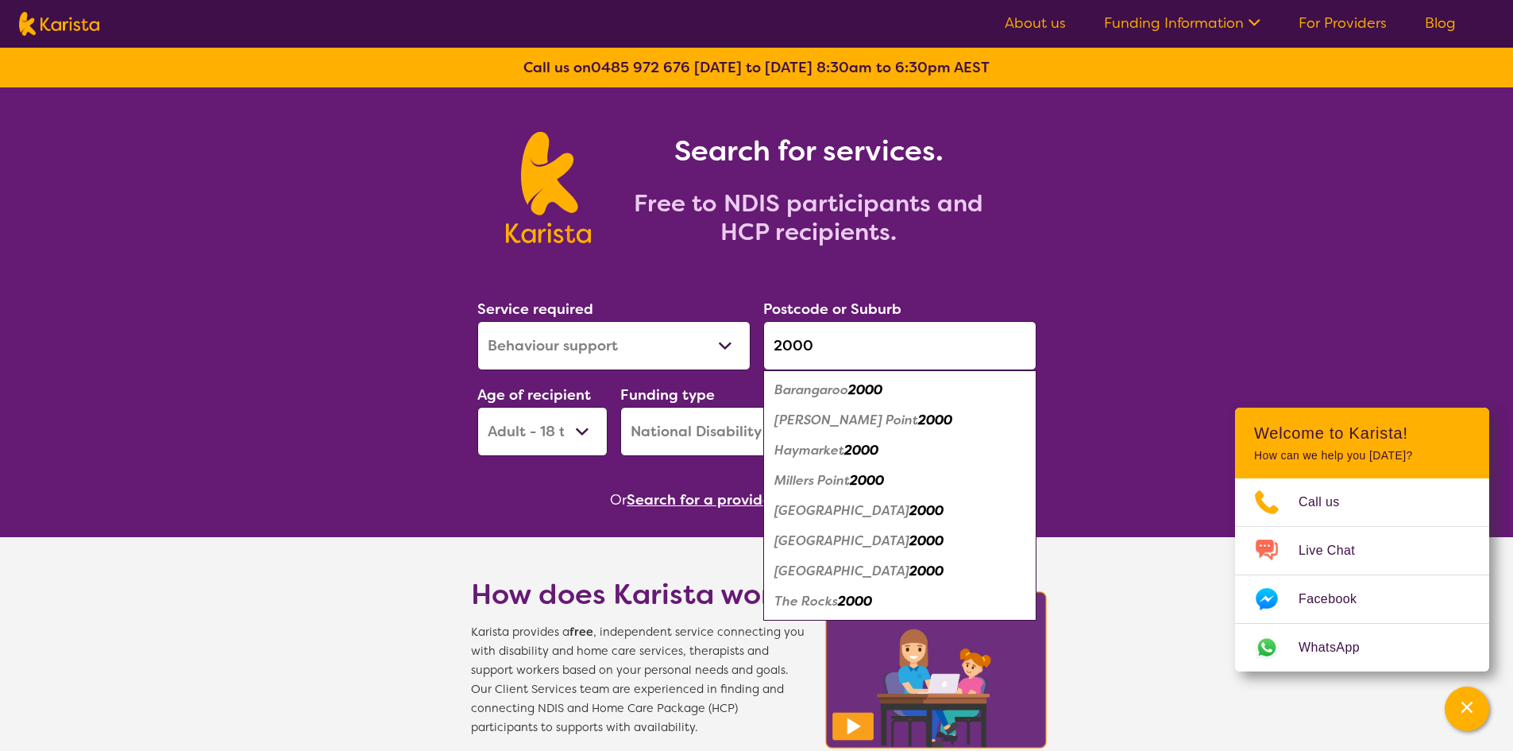
type input "2000"
click at [909, 538] on em "2000" at bounding box center [926, 540] width 34 height 17
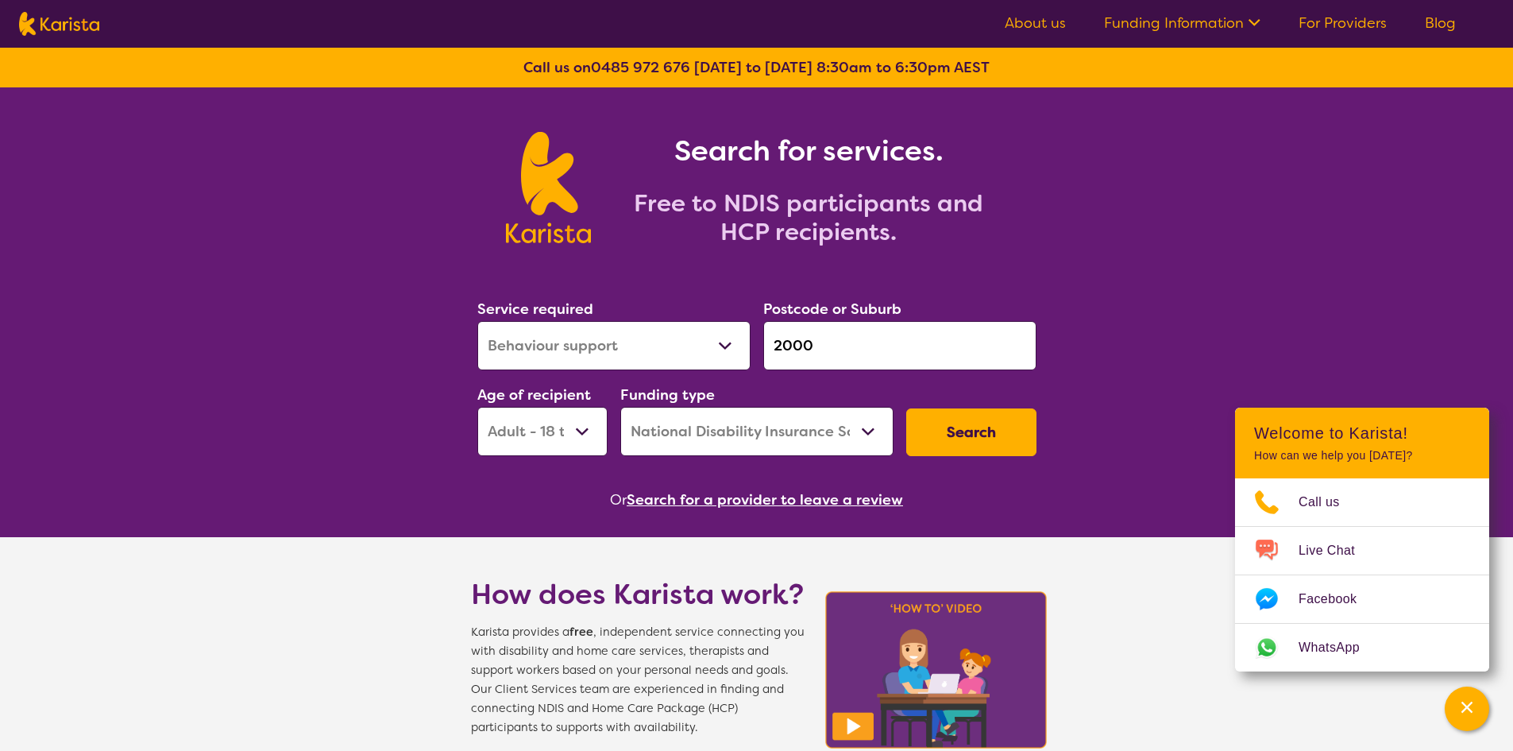
click at [968, 451] on button "Search" at bounding box center [971, 432] width 130 height 48
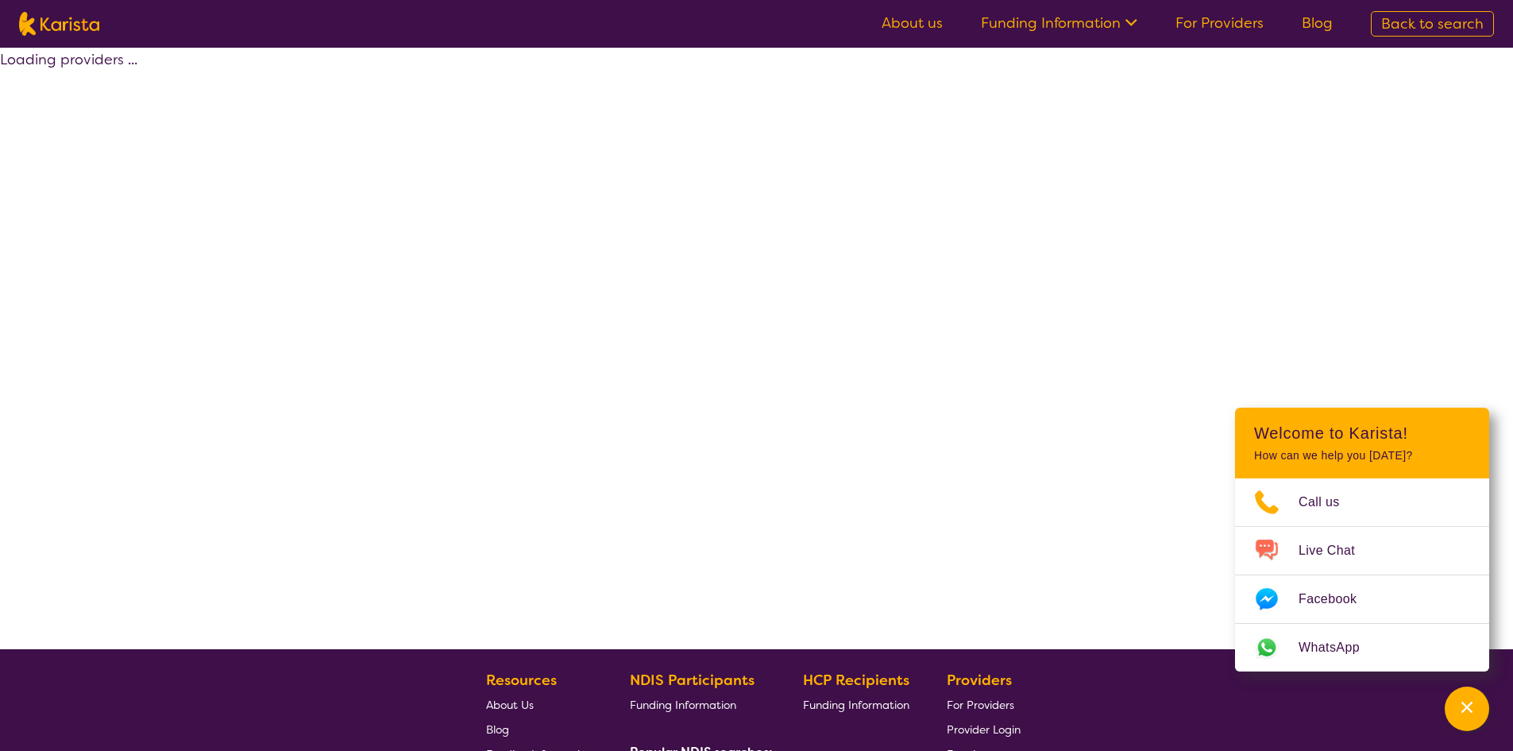
select select "by_score"
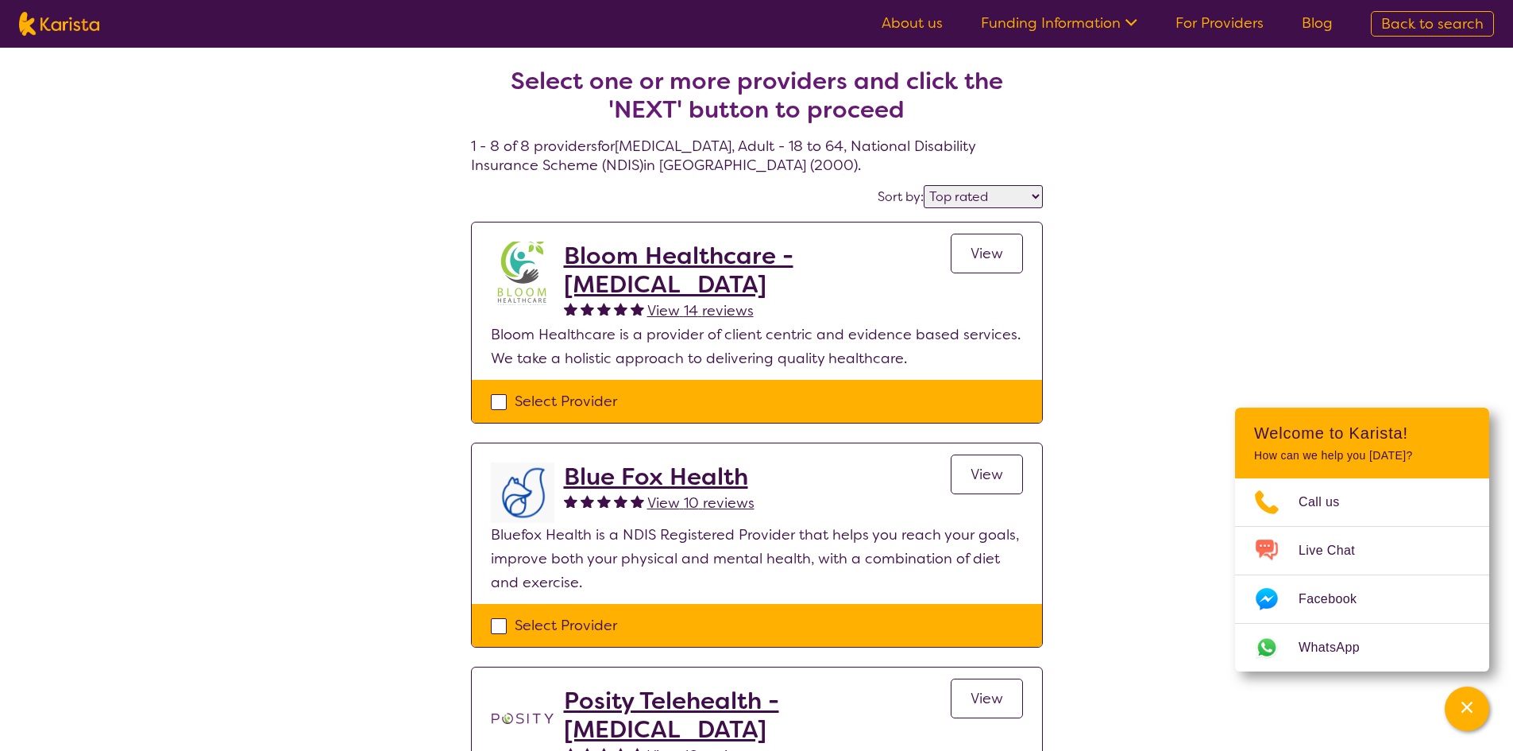
select select "[MEDICAL_DATA]"
select select "AD"
select select "NDIS"
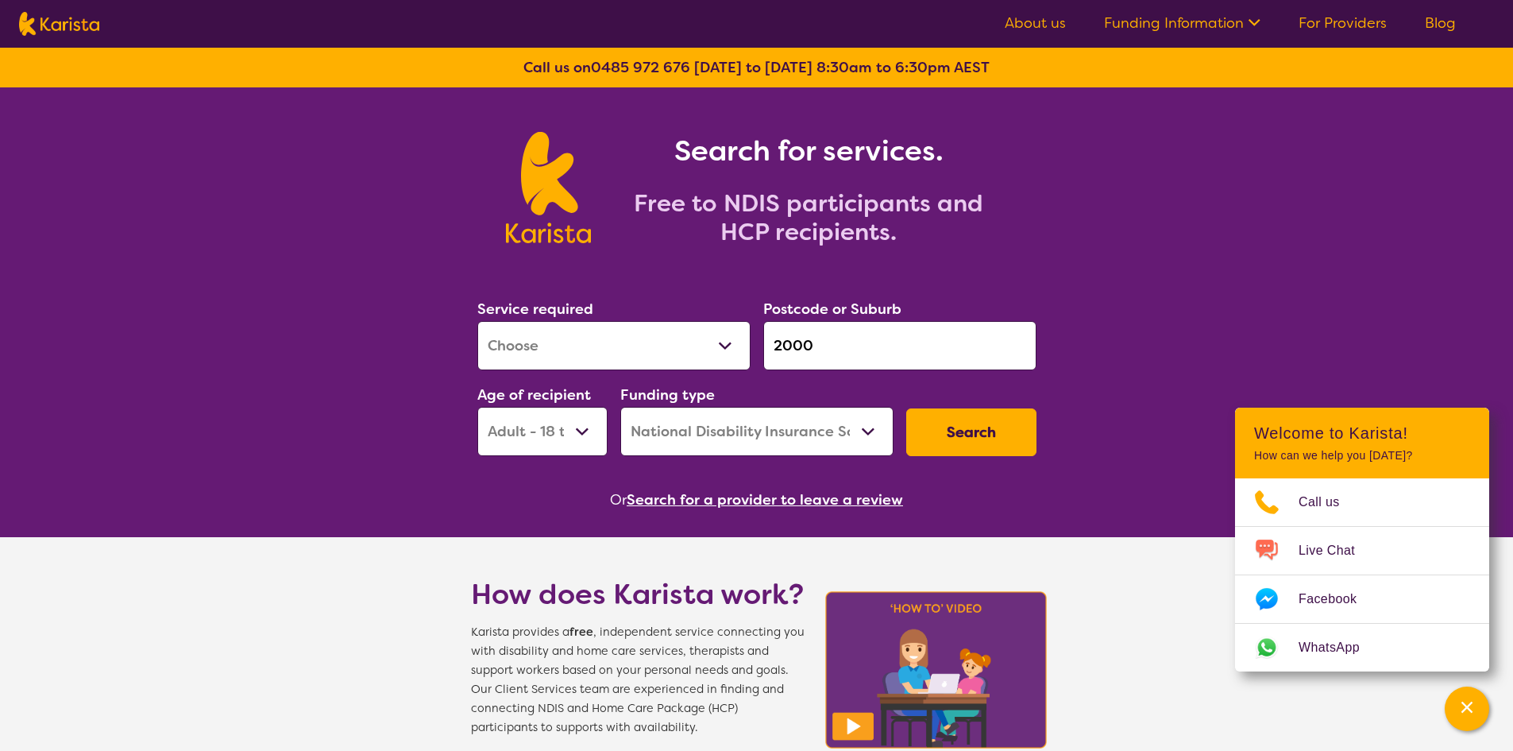
click at [688, 345] on select "Allied Health Assistant Assessment ([MEDICAL_DATA] or [MEDICAL_DATA]) Behaviour…" at bounding box center [613, 345] width 273 height 49
select select "Physiotherapy"
click at [477, 321] on select "Allied Health Assistant Assessment ([MEDICAL_DATA] or [MEDICAL_DATA]) Behaviour…" at bounding box center [613, 345] width 273 height 49
click at [988, 442] on button "Search" at bounding box center [971, 432] width 130 height 48
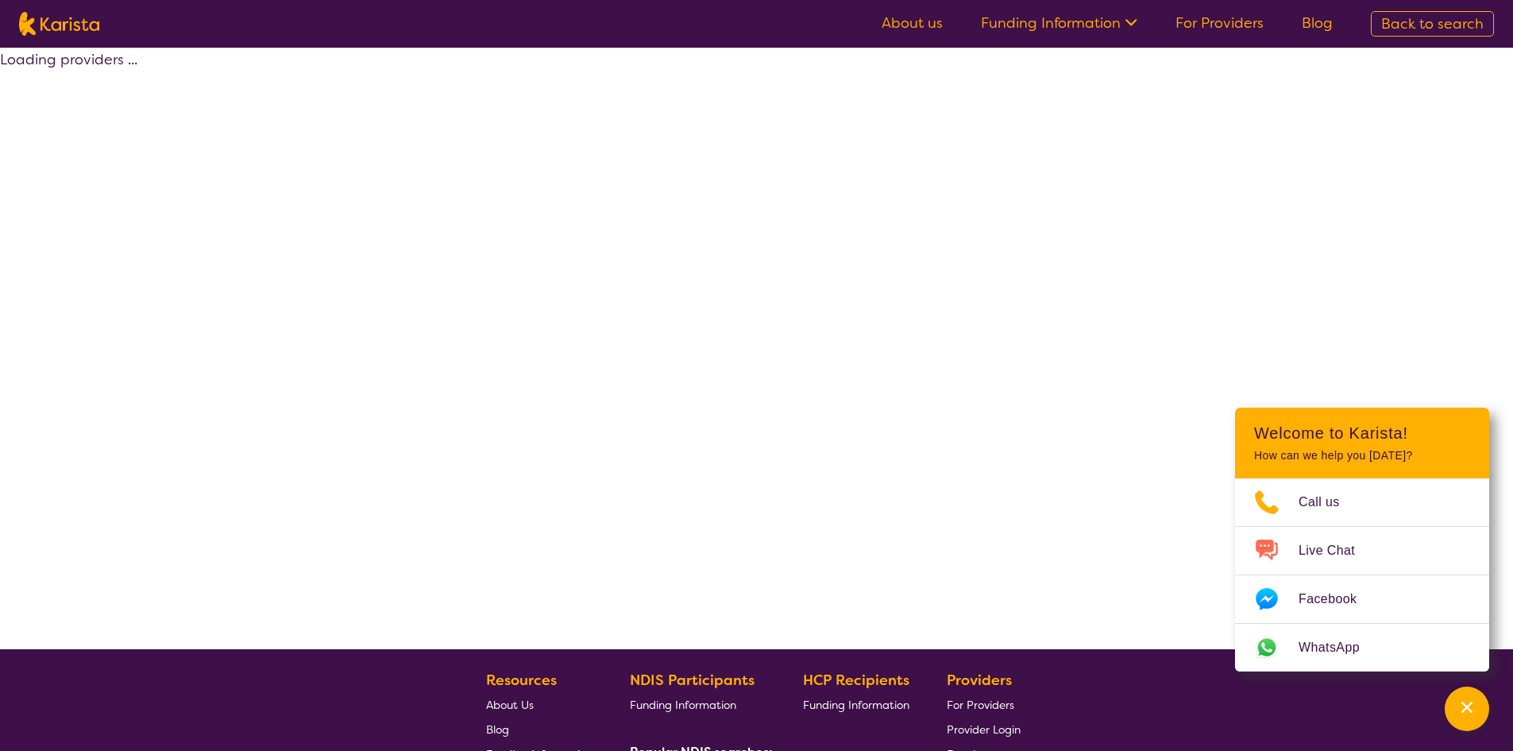
select select "by_score"
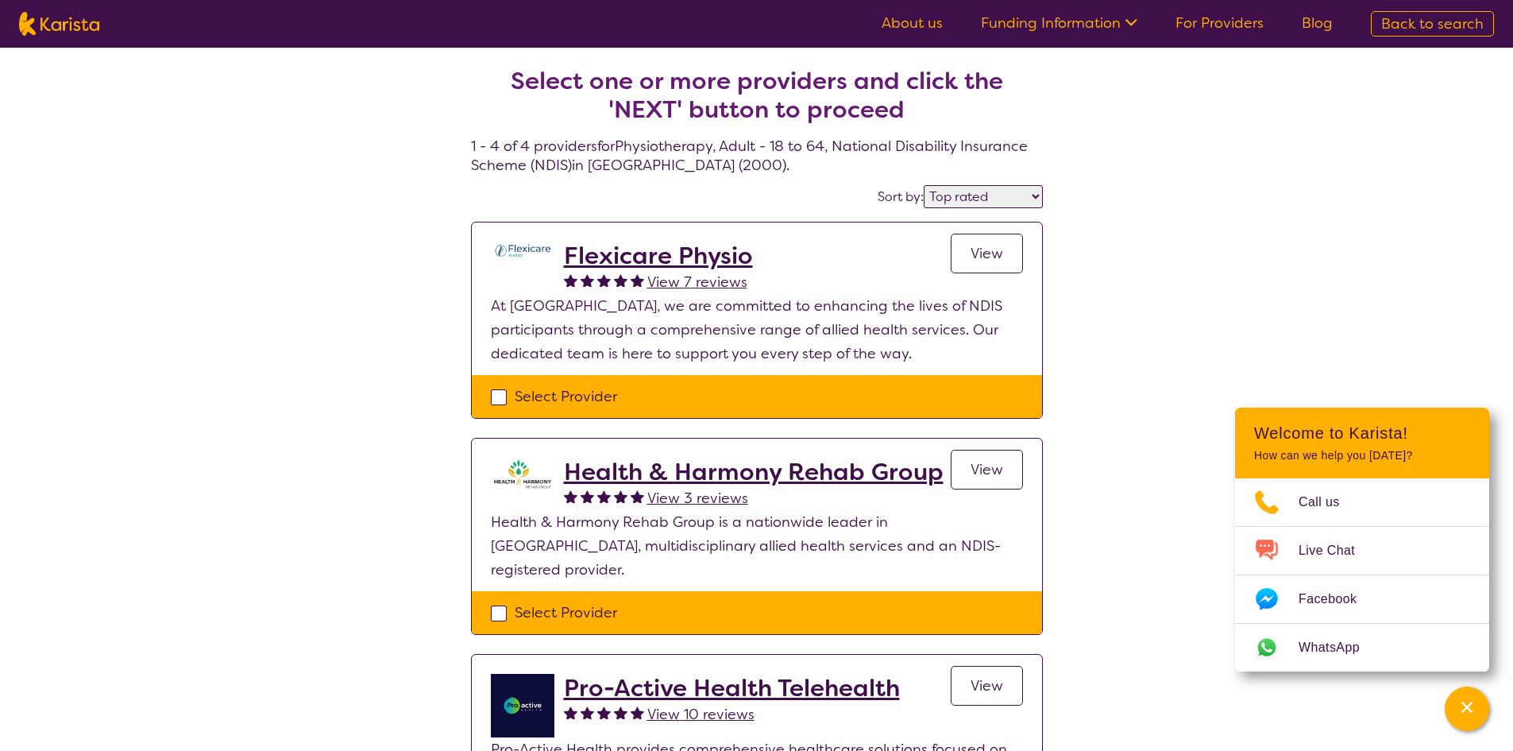
select select "Physiotherapy"
select select "AD"
select select "NDIS"
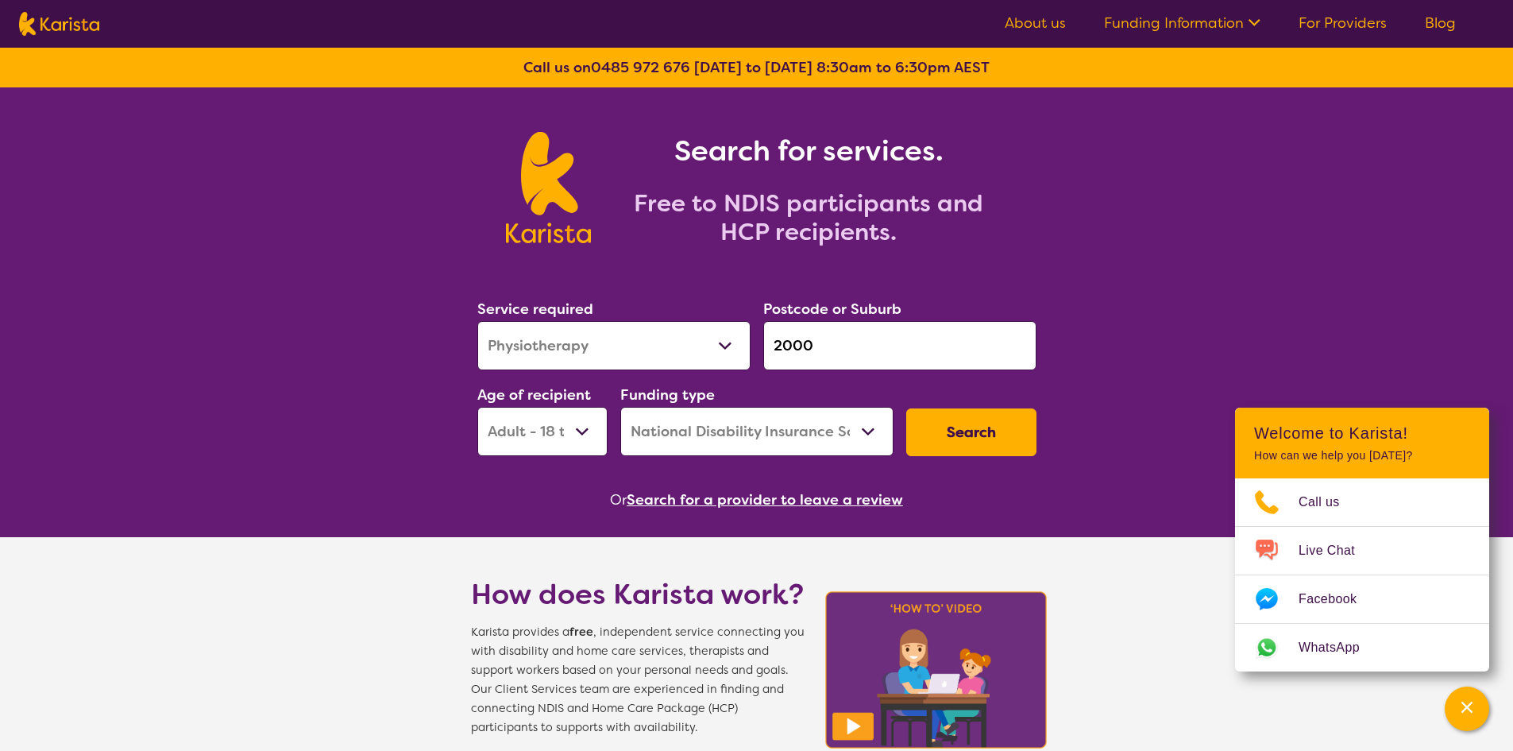
drag, startPoint x: 863, startPoint y: 345, endPoint x: 679, endPoint y: 323, distance: 185.6
click at [679, 323] on div "Service required Allied Health Assistant Assessment (ADHD or Autism) Behaviour …" at bounding box center [757, 377] width 572 height 172
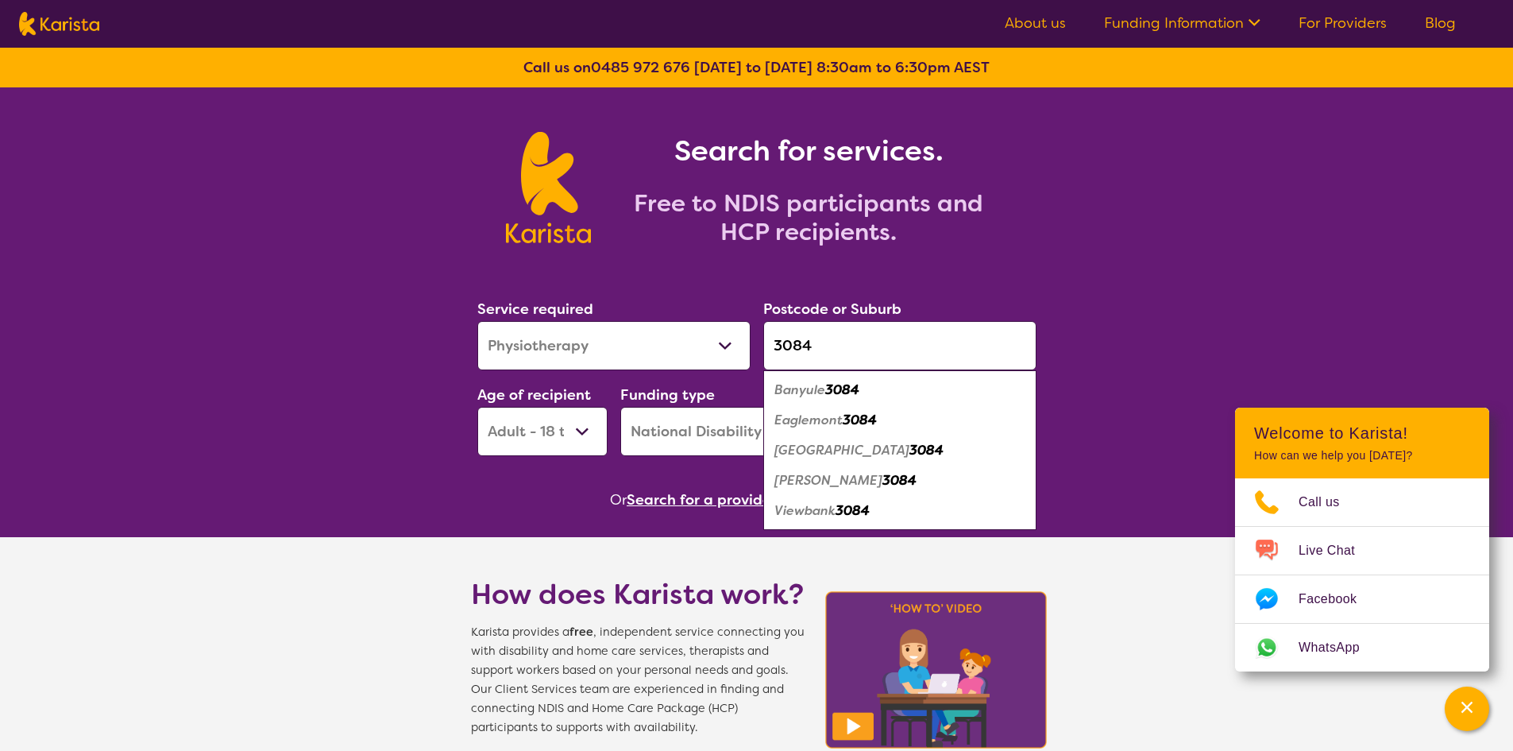
type input "3084"
click at [823, 455] on em "Heidelberg" at bounding box center [841, 450] width 135 height 17
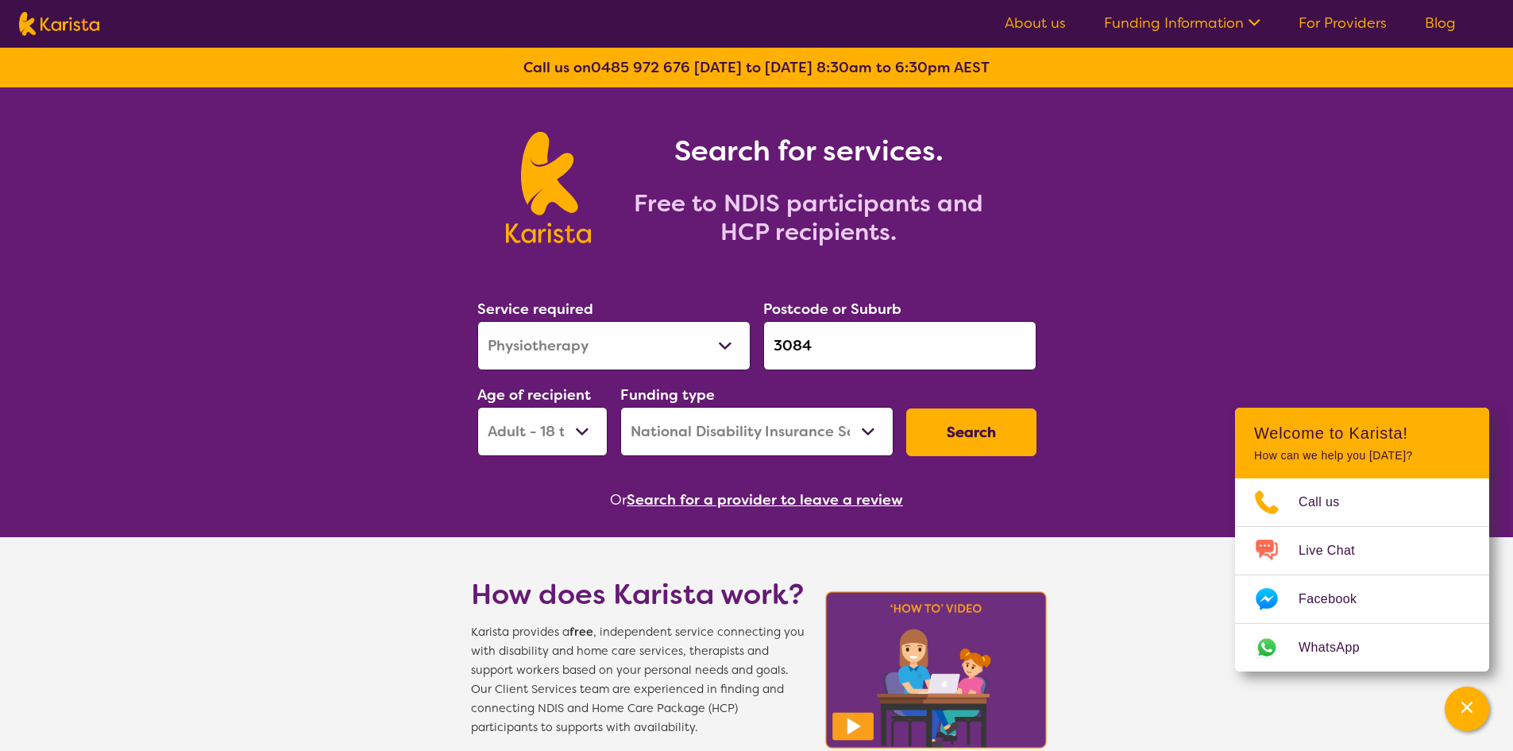
click at [963, 436] on button "Search" at bounding box center [971, 432] width 130 height 48
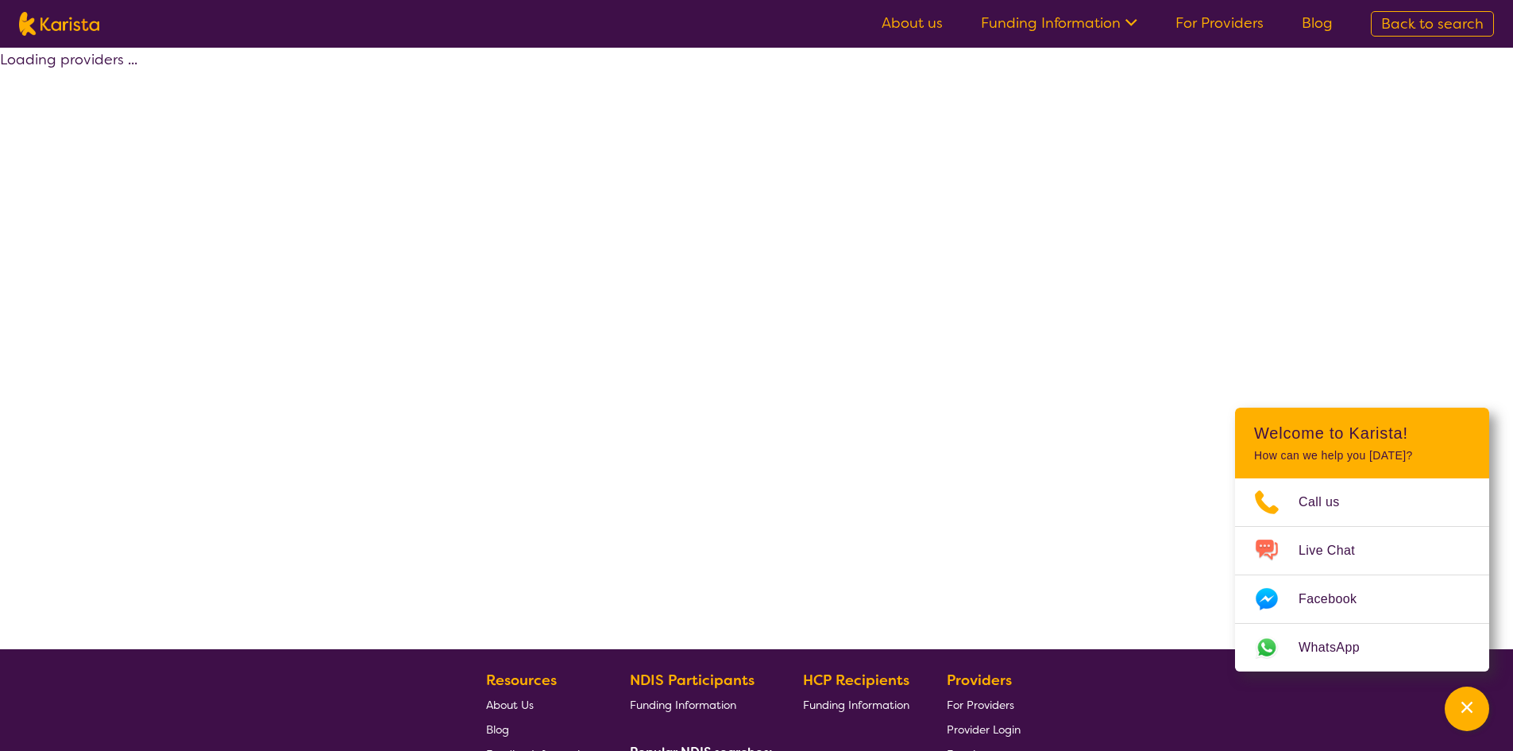
select select "by_score"
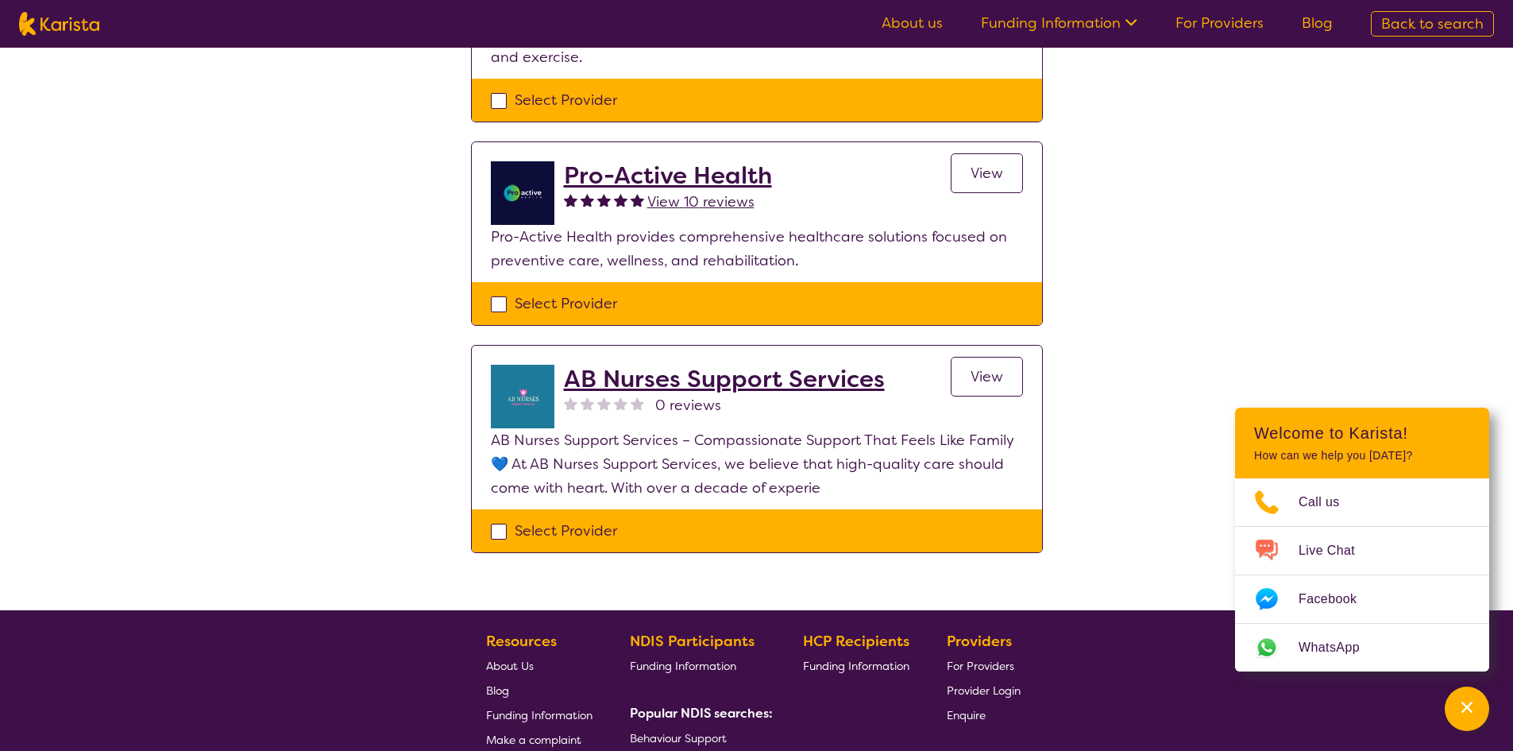
scroll to position [238, 0]
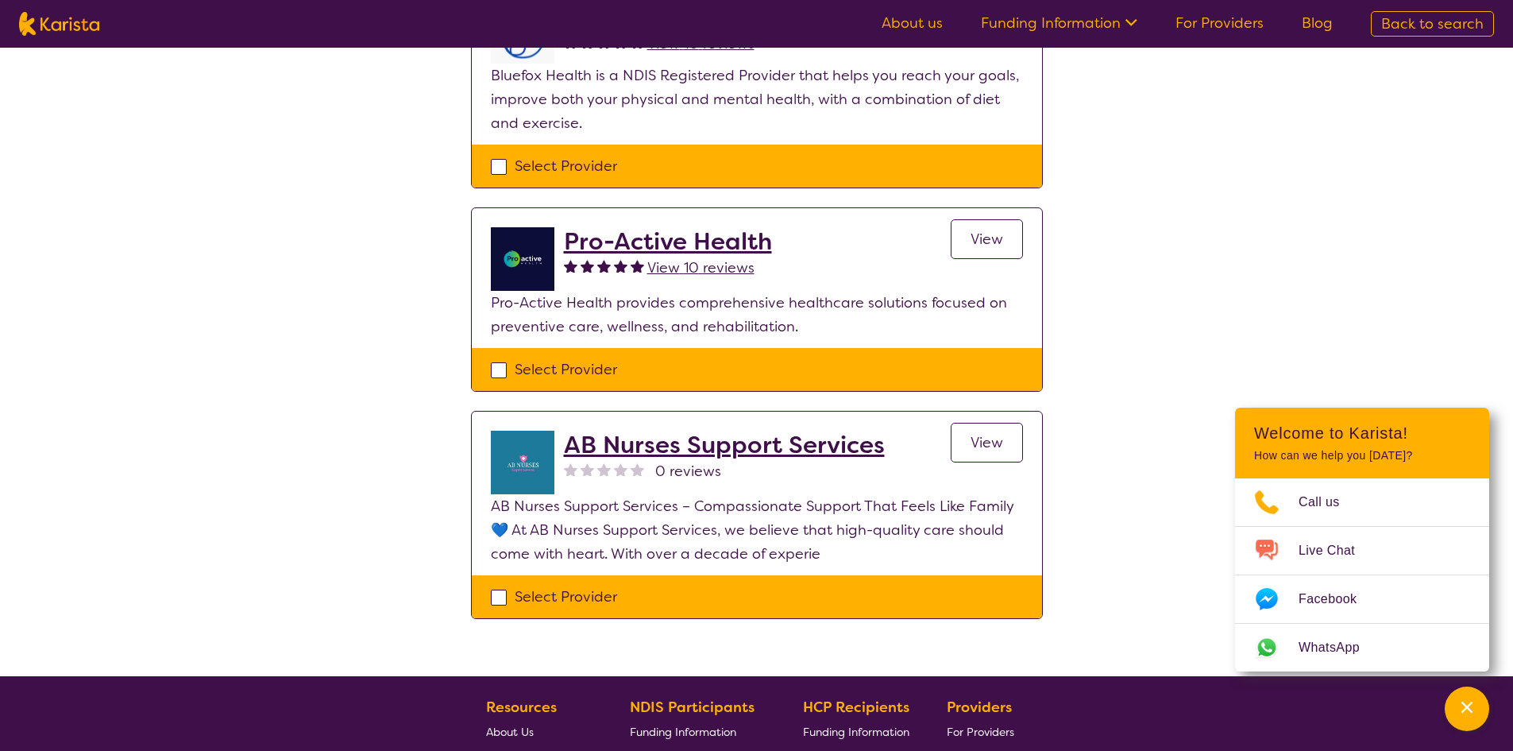
click at [690, 233] on h2 "Pro-Active Health" at bounding box center [668, 241] width 208 height 29
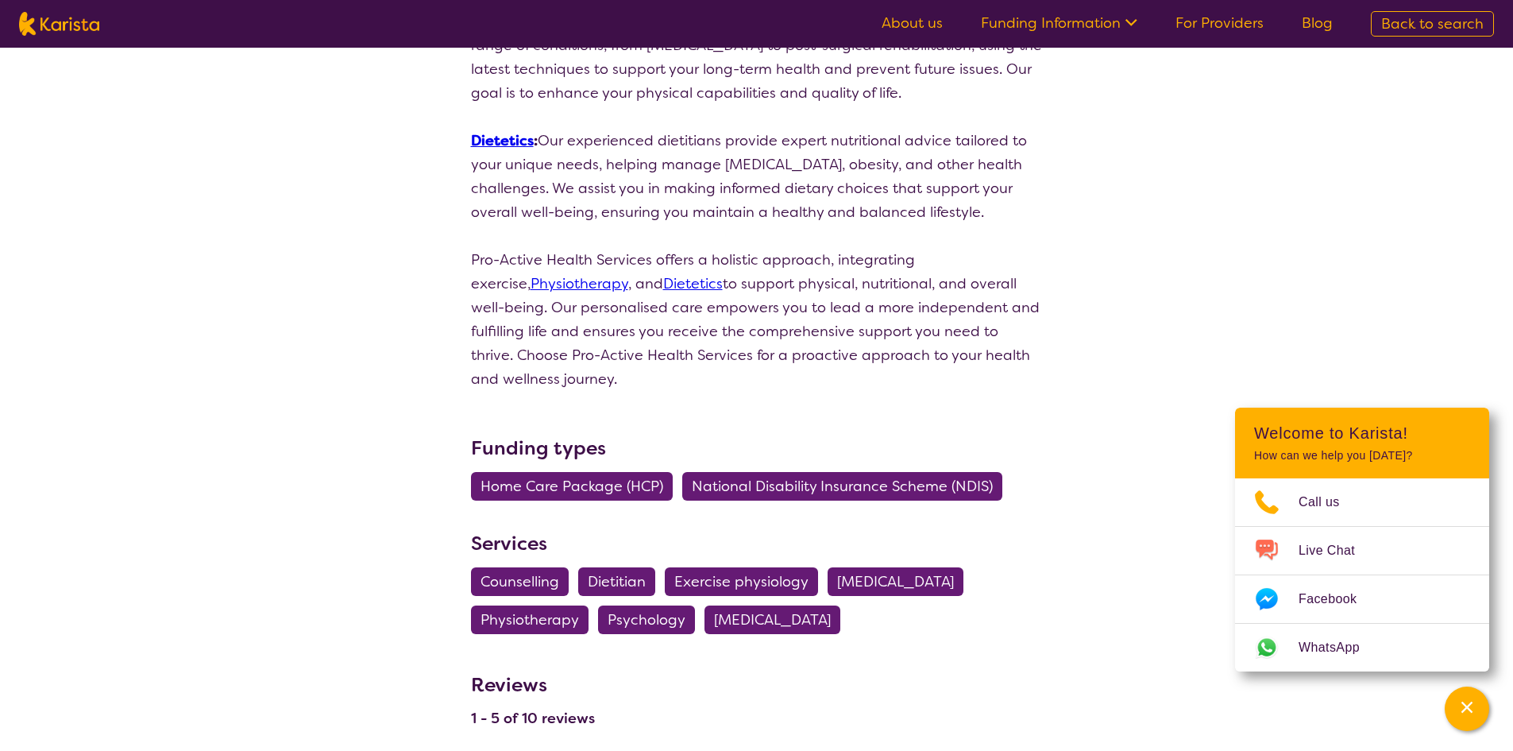
click at [733, 362] on p "Pro-Active Health Services offers a holistic approach, integrating exercise, Ph…" at bounding box center [757, 319] width 572 height 143
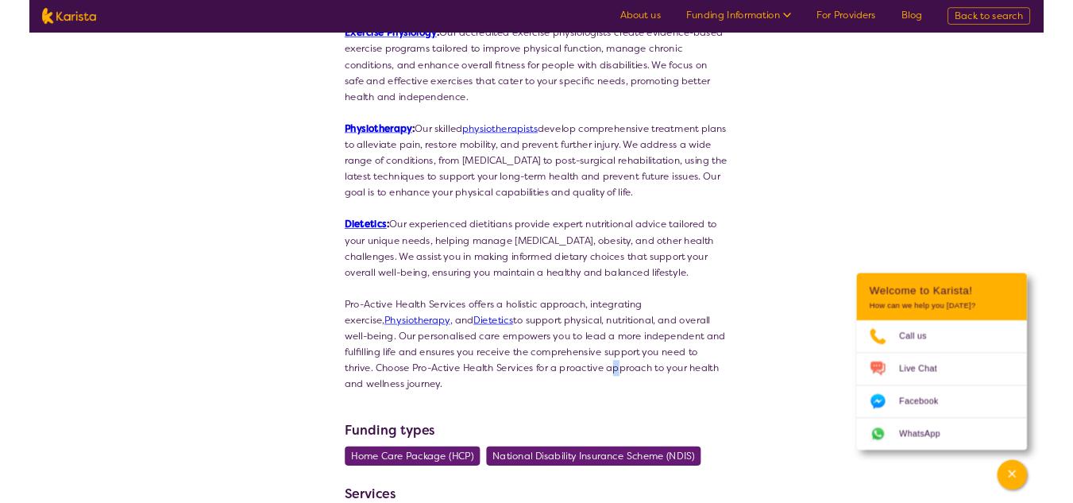
scroll to position [159, 0]
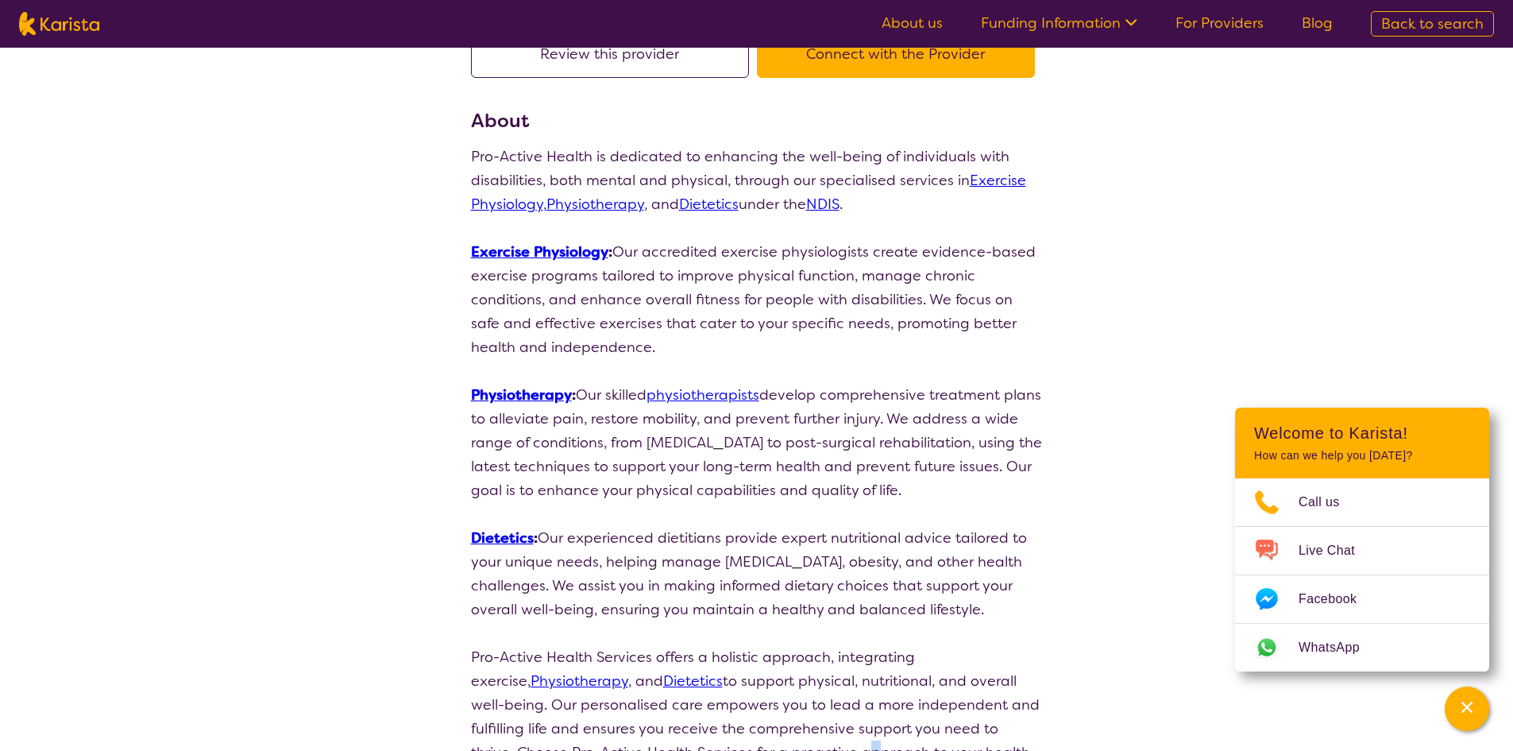
drag, startPoint x: 1052, startPoint y: 423, endPoint x: 462, endPoint y: 150, distance: 649.6
copy div "Pro-Active Health is dedicated to enhancing the well-being of individuals with …"
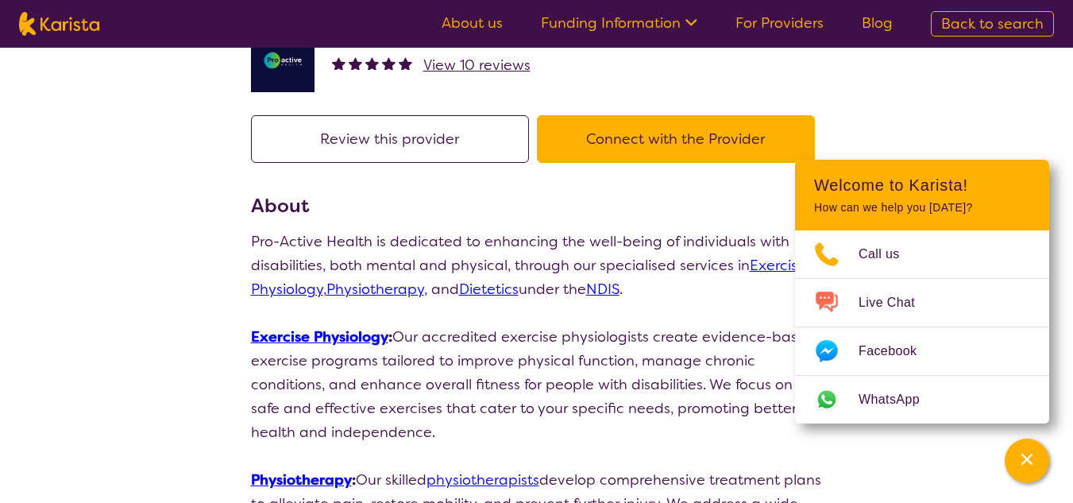
scroll to position [0, 0]
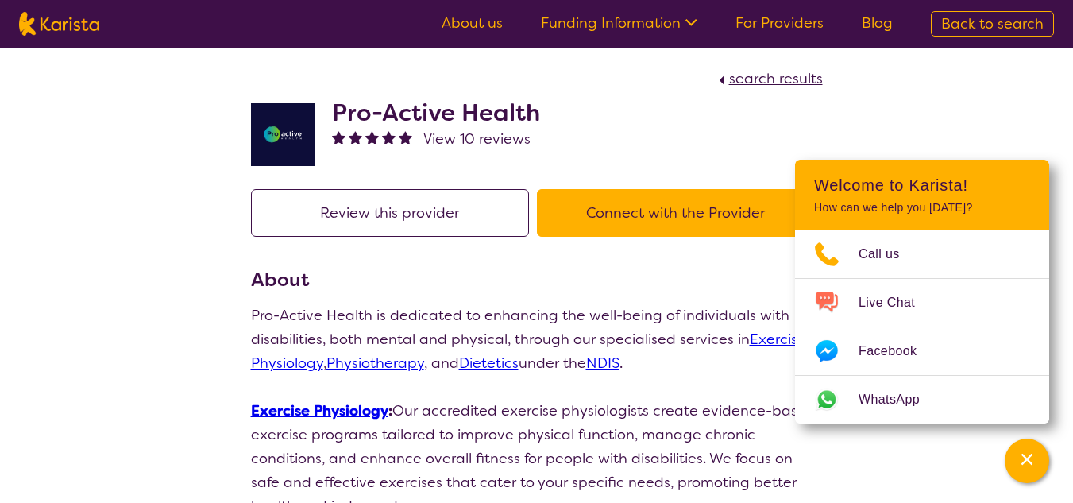
click at [758, 82] on span "search results" at bounding box center [776, 78] width 94 height 19
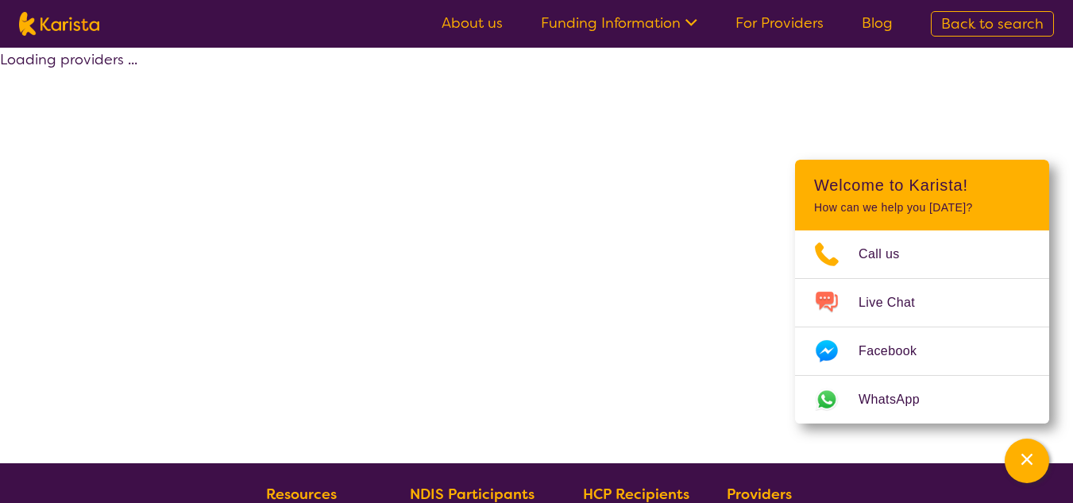
select select "by_score"
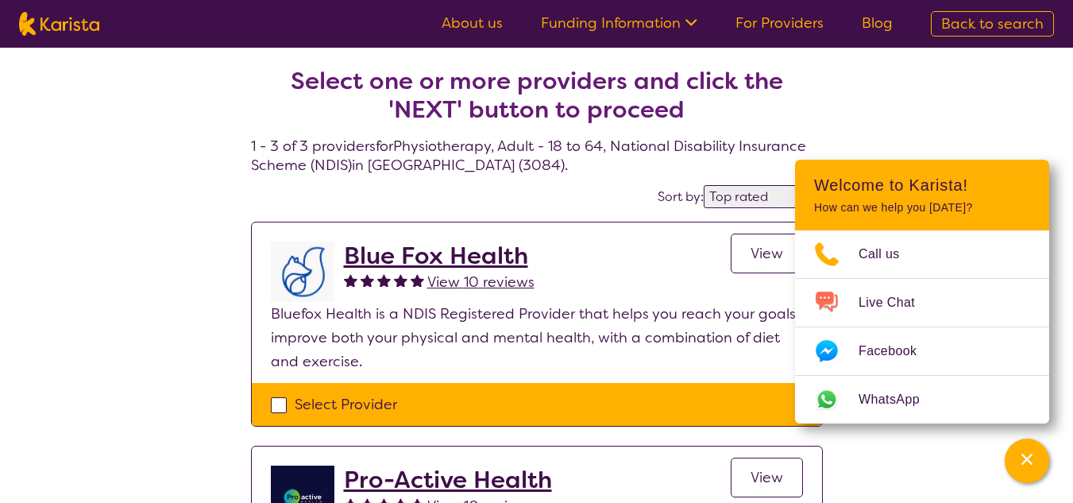
click at [461, 17] on link "About us" at bounding box center [472, 23] width 61 height 19
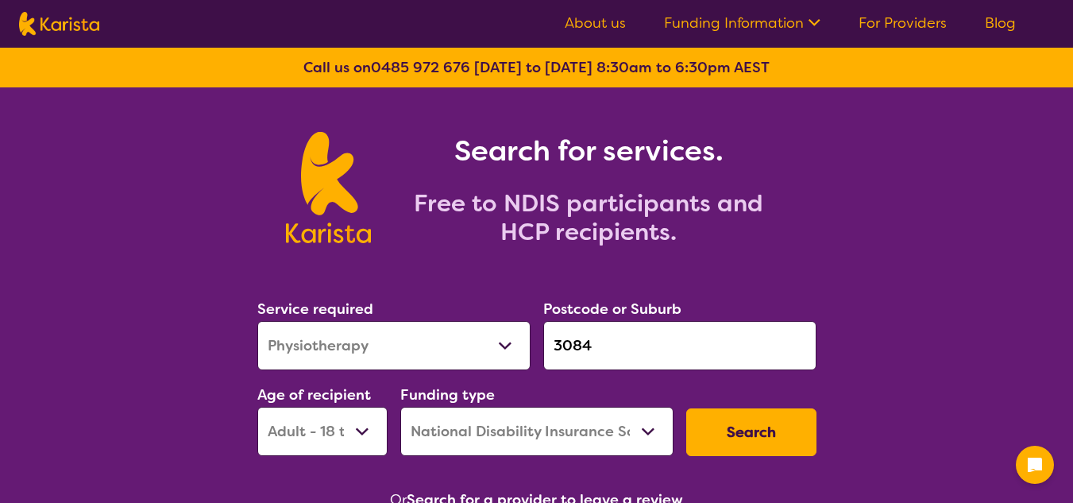
select select "Physiotherapy"
select select "AD"
select select "NDIS"
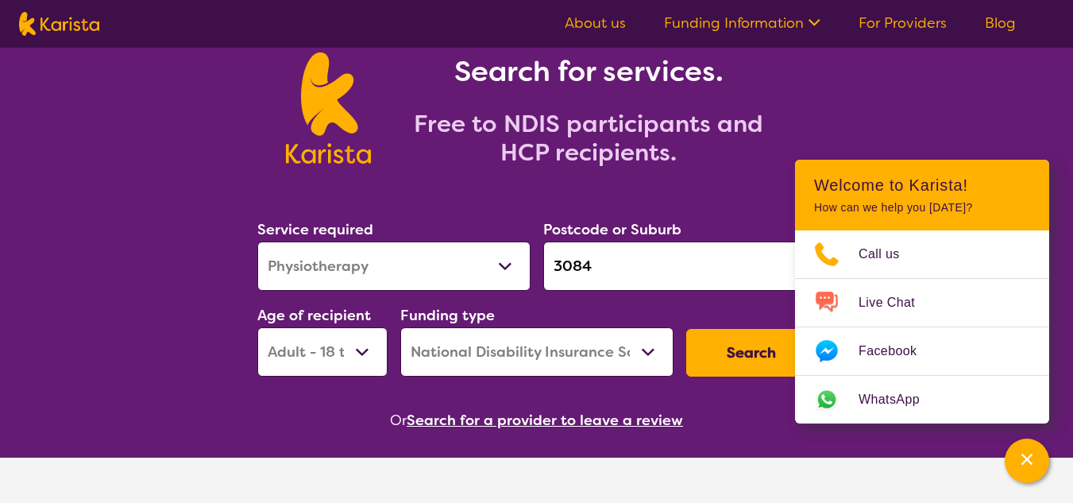
click at [751, 365] on button "Search" at bounding box center [751, 353] width 130 height 48
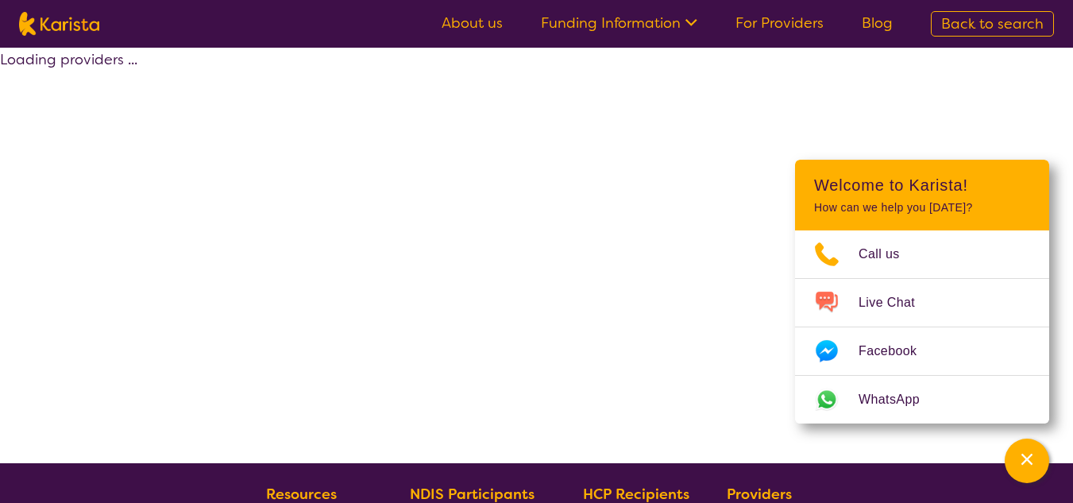
select select "by_score"
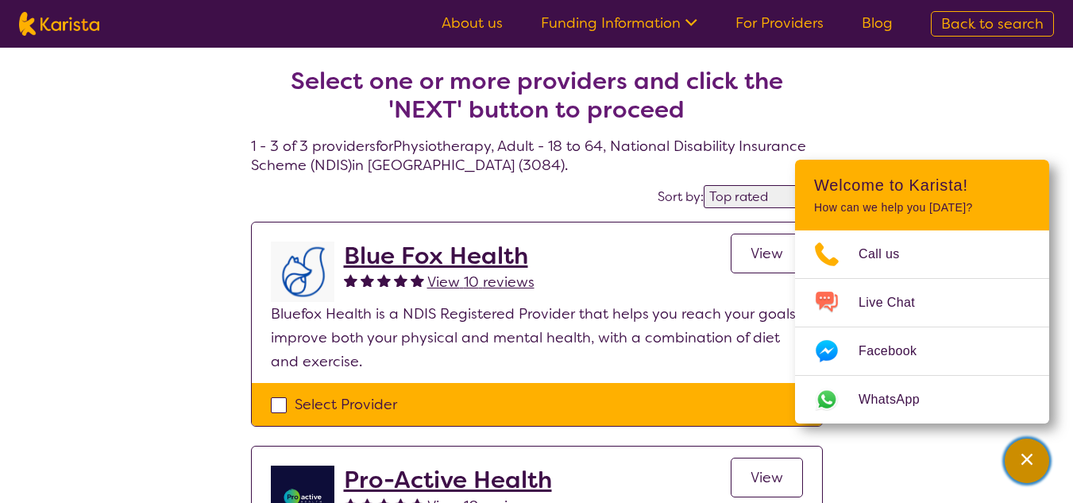
click at [1028, 460] on icon "Channel Menu" at bounding box center [1026, 458] width 11 height 11
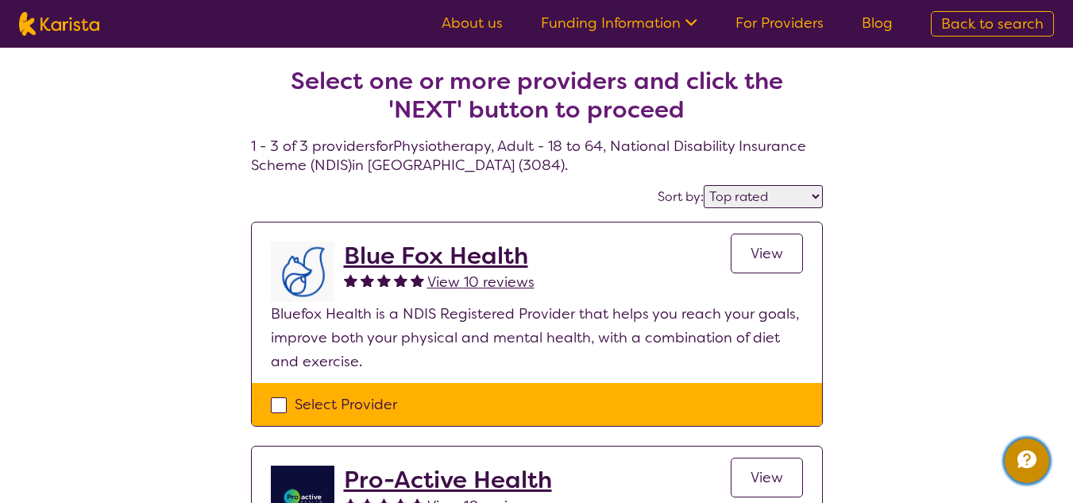
select select "Physiotherapy"
select select "AD"
select select "NDIS"
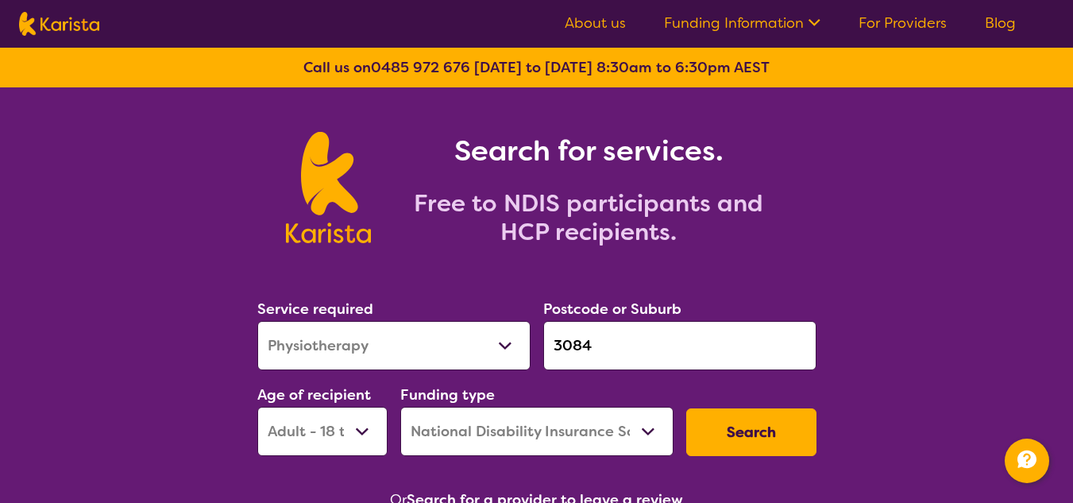
drag, startPoint x: 623, startPoint y: 342, endPoint x: 492, endPoint y: 340, distance: 130.3
click at [492, 340] on div "Service required Allied Health Assistant Assessment (ADHD or Autism) Behaviour …" at bounding box center [537, 377] width 572 height 172
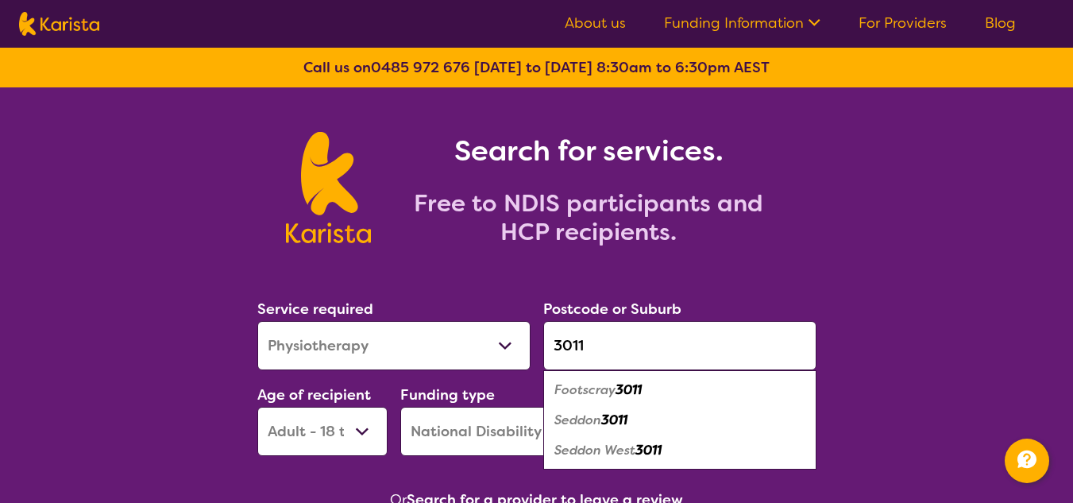
type input "3011"
click at [738, 388] on div "Footscray 3011" at bounding box center [679, 390] width 257 height 30
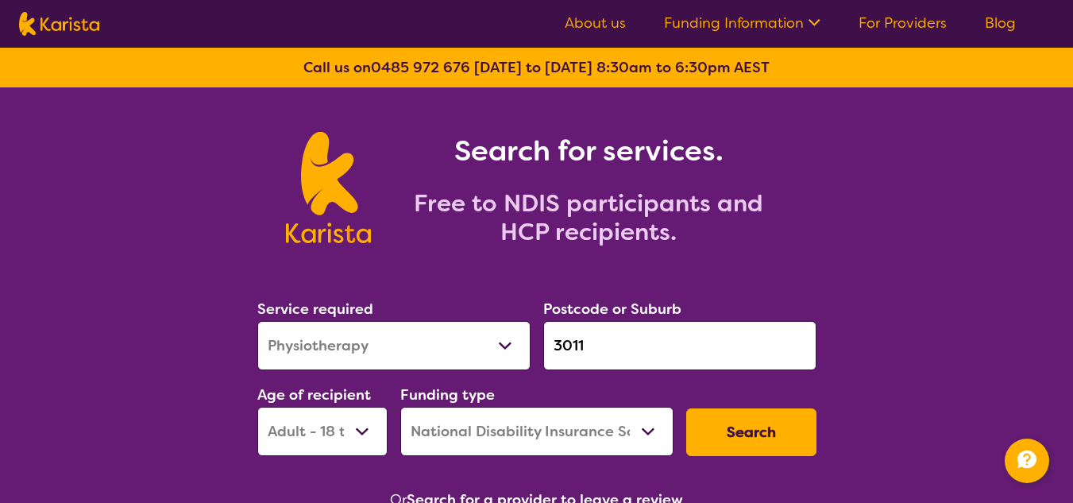
click at [739, 428] on button "Search" at bounding box center [751, 432] width 130 height 48
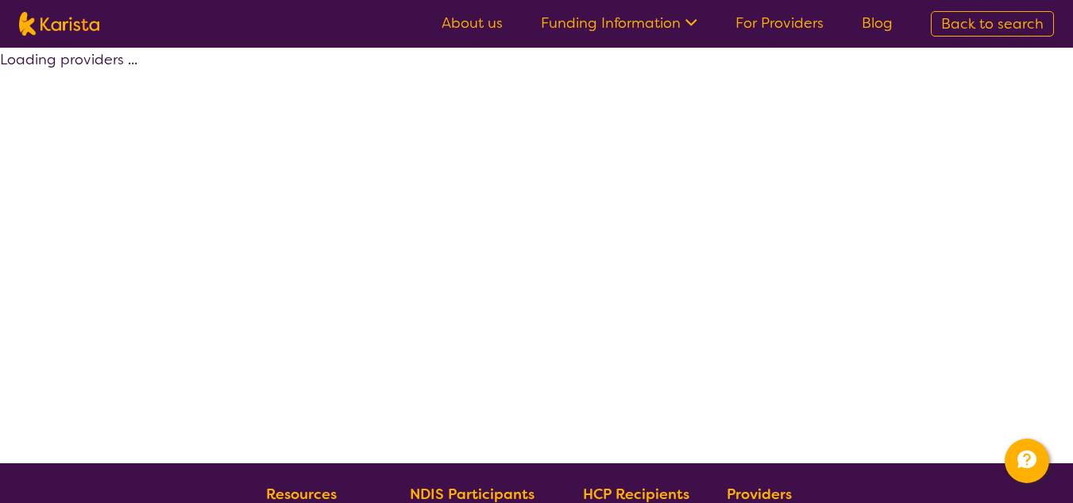
select select "by_score"
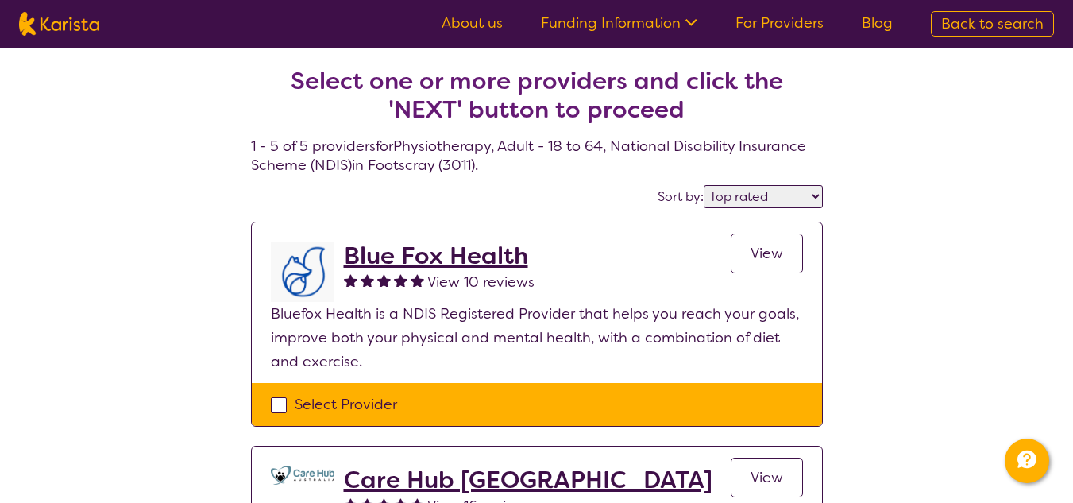
select select "Physiotherapy"
select select "AD"
select select "NDIS"
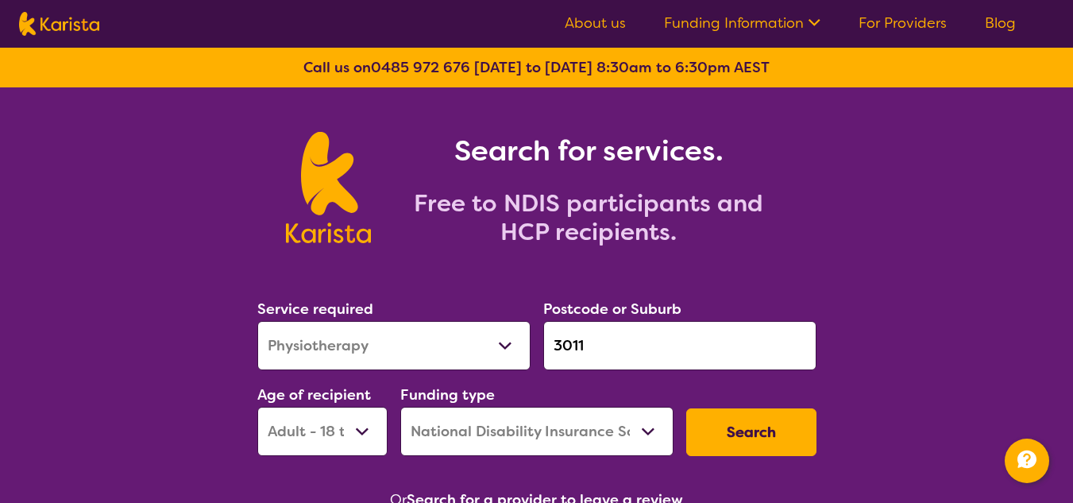
click at [414, 343] on select "Allied Health Assistant Assessment ([MEDICAL_DATA] or [MEDICAL_DATA]) Behaviour…" at bounding box center [393, 345] width 273 height 49
select select "[MEDICAL_DATA]"
click at [257, 321] on select "Allied Health Assistant Assessment ([MEDICAL_DATA] or [MEDICAL_DATA]) Behaviour…" at bounding box center [393, 345] width 273 height 49
click at [731, 426] on button "Search" at bounding box center [751, 432] width 130 height 48
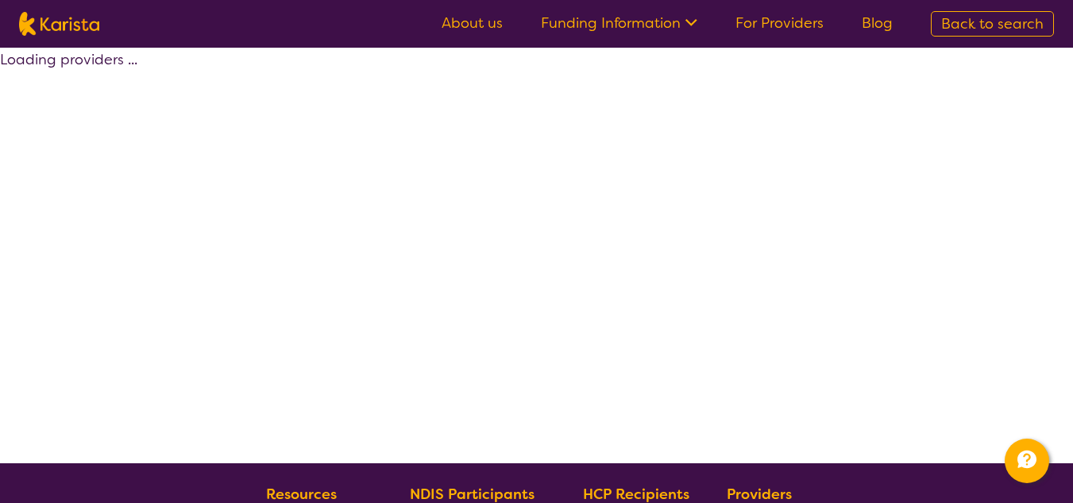
select select "by_score"
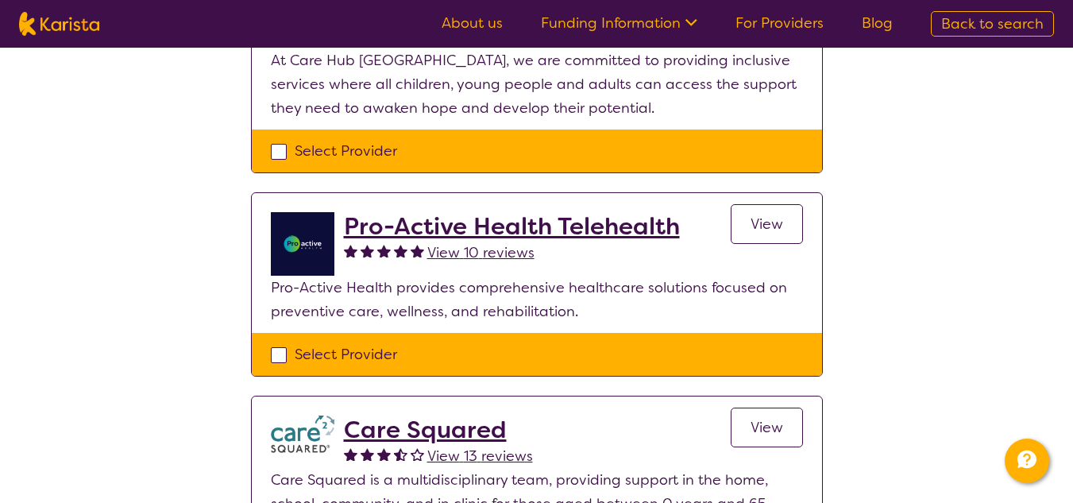
scroll to position [1827, 0]
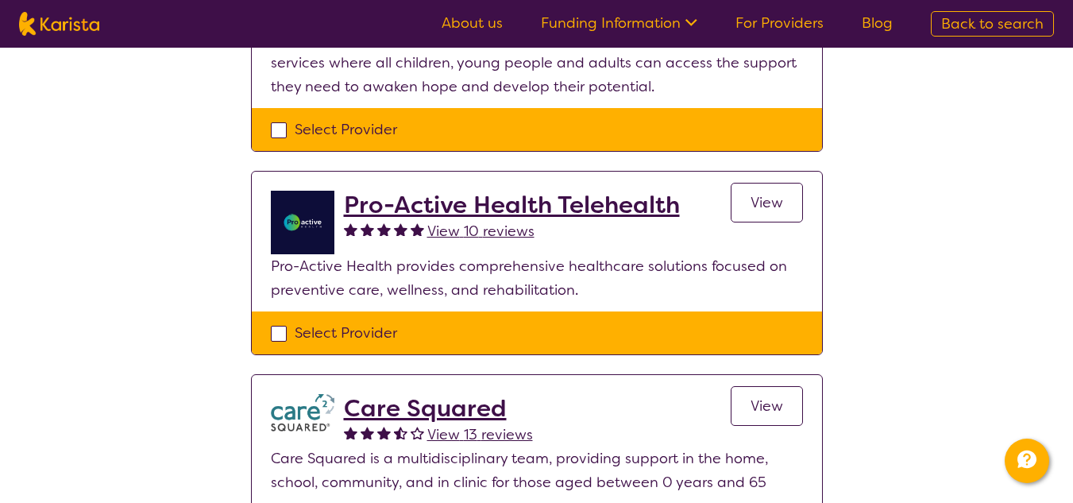
click at [468, 394] on h2 "Care Squared" at bounding box center [438, 408] width 189 height 29
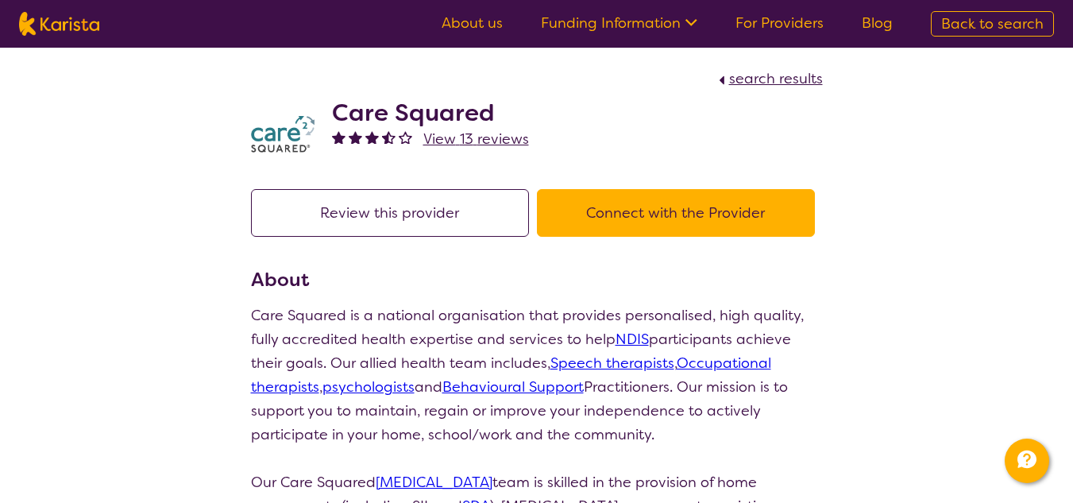
select select "by_score"
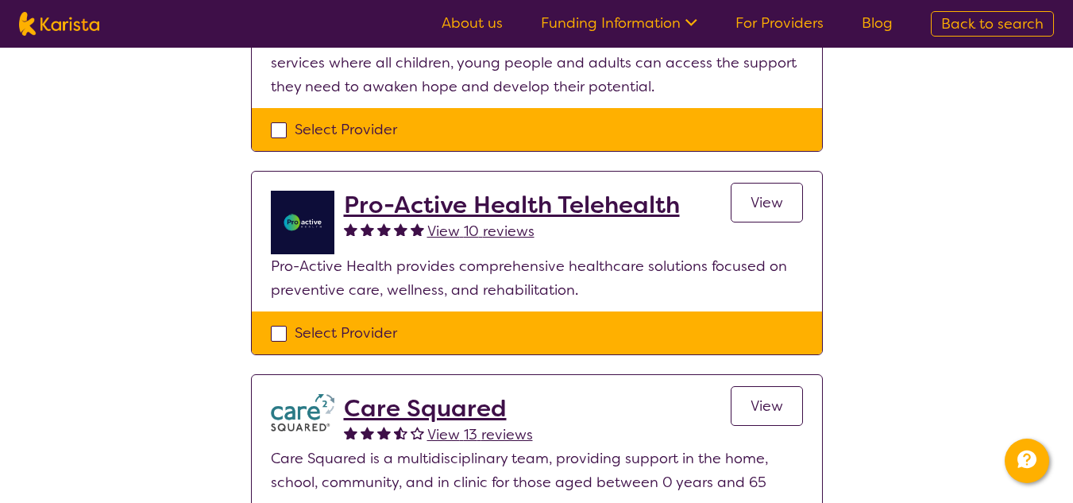
scroll to position [1986, 0]
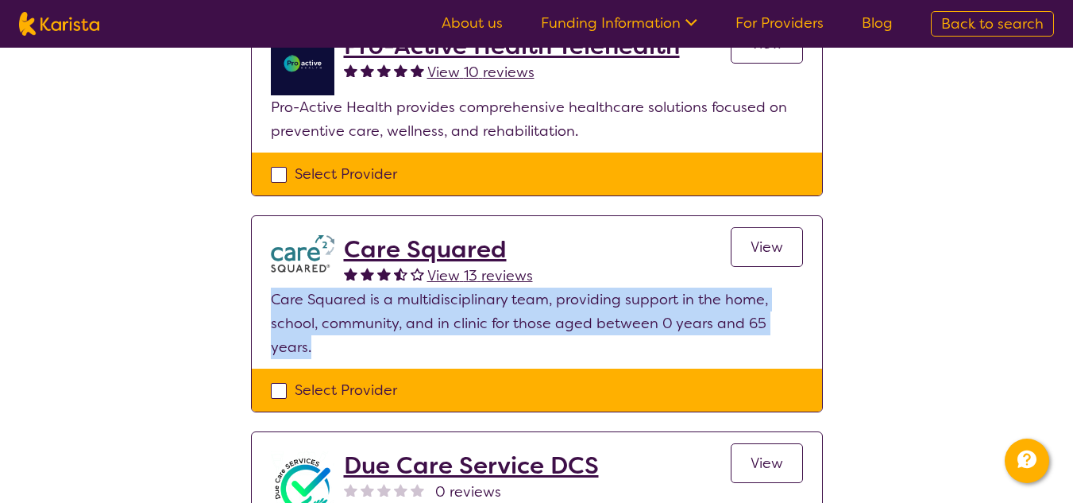
drag, startPoint x: 322, startPoint y: 292, endPoint x: 270, endPoint y: 251, distance: 66.1
click at [271, 288] on p "Care Squared is a multidisciplinary team, providing support in the home, school…" at bounding box center [537, 323] width 532 height 71
copy p "Care Squared is a multidisciplinary team, providing support in the home, school…"
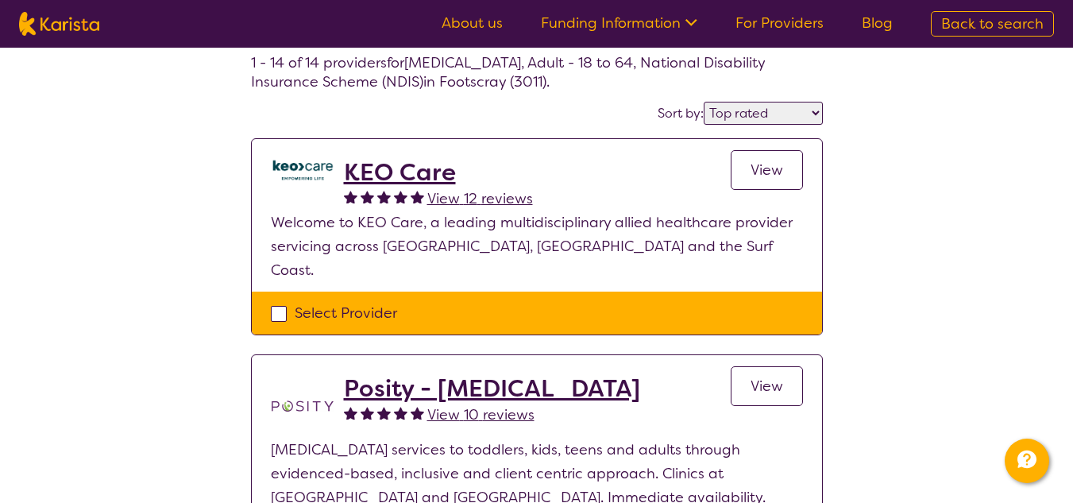
scroll to position [0, 0]
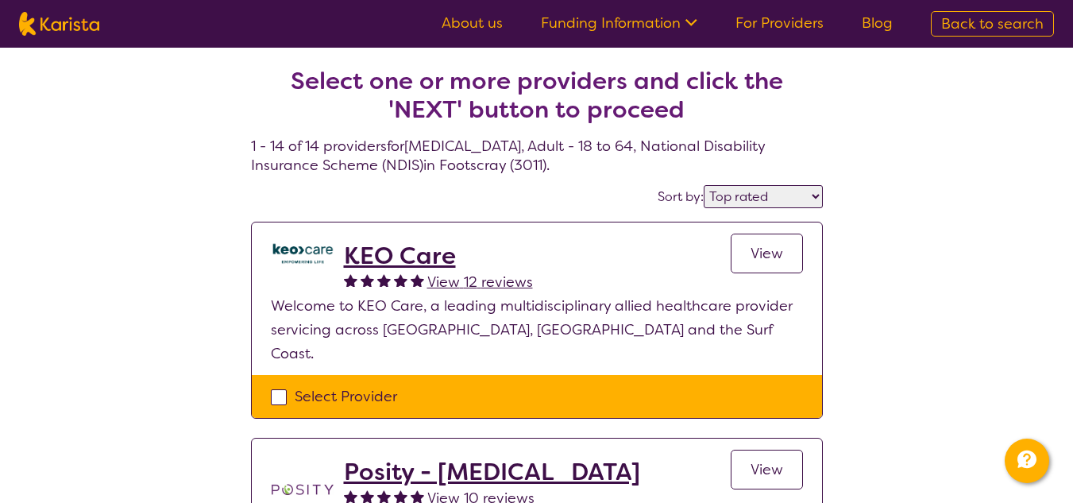
click at [44, 22] on img at bounding box center [59, 24] width 80 height 24
select select "[MEDICAL_DATA]"
select select "AD"
select select "NDIS"
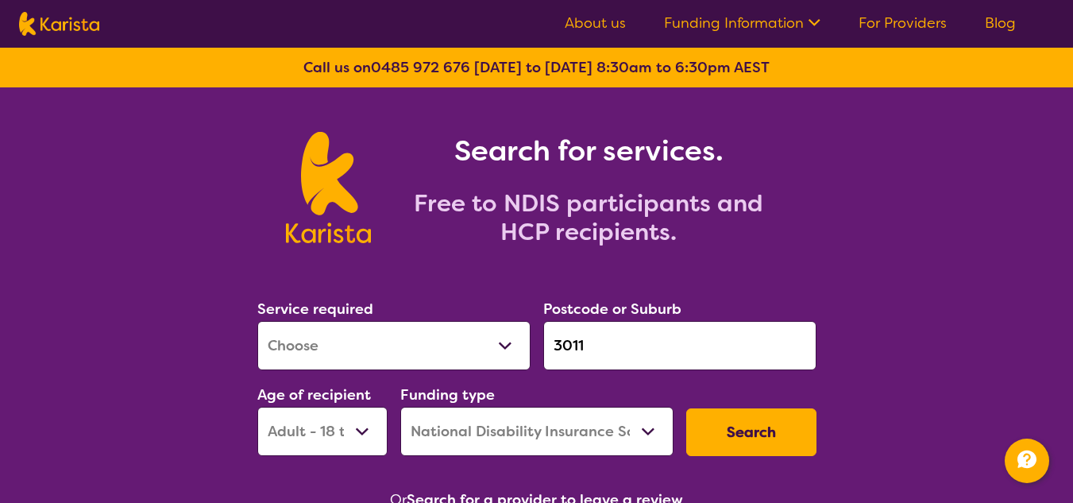
click at [442, 343] on select "Allied Health Assistant Assessment ([MEDICAL_DATA] or [MEDICAL_DATA]) Behaviour…" at bounding box center [393, 345] width 273 height 49
select select "Key Worker"
click at [257, 321] on select "Allied Health Assistant Assessment ([MEDICAL_DATA] or [MEDICAL_DATA]) Behaviour…" at bounding box center [393, 345] width 273 height 49
click at [768, 446] on button "Search" at bounding box center [751, 432] width 130 height 48
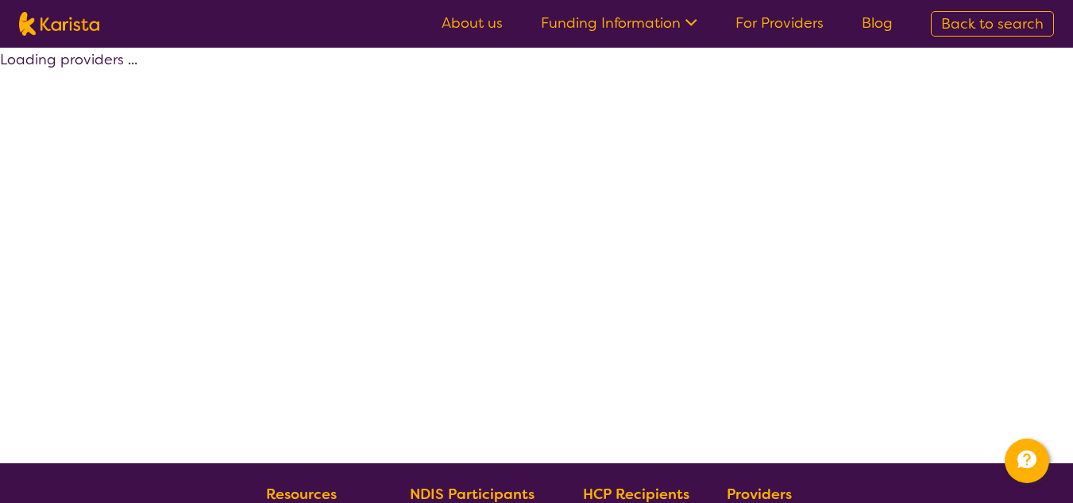
select select "Key Worker"
select select "AD"
select select "NDIS"
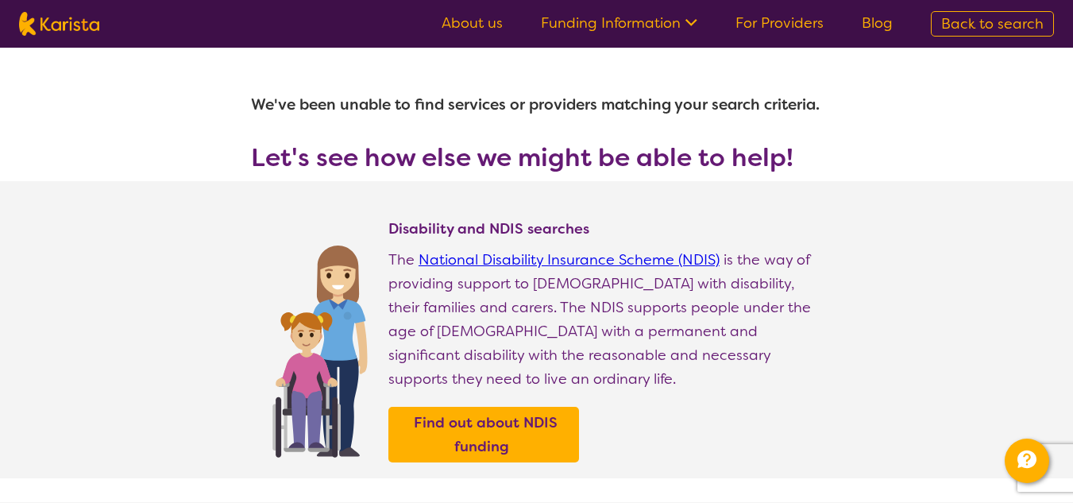
select select "Key Worker"
select select "AD"
select select "NDIS"
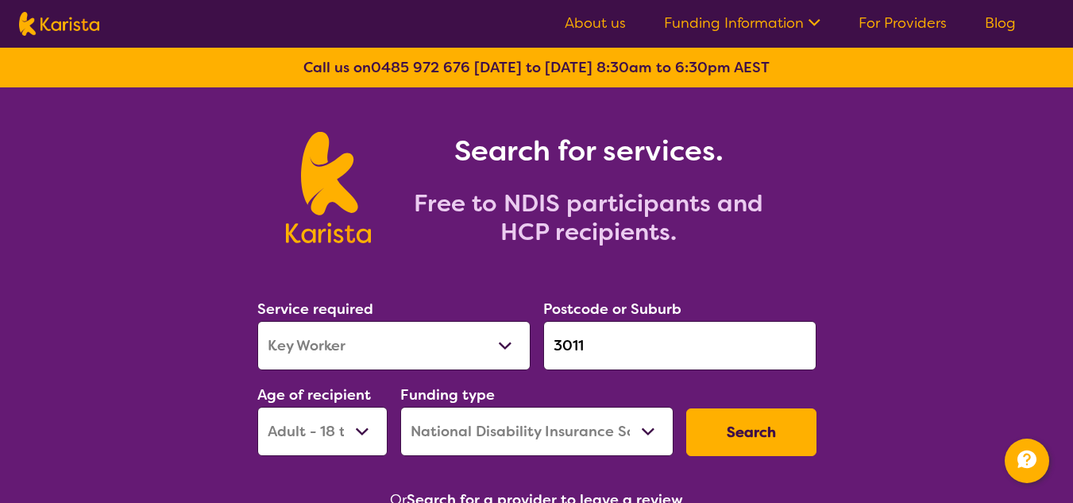
drag, startPoint x: 646, startPoint y: 349, endPoint x: 484, endPoint y: 330, distance: 163.0
click at [484, 330] on div "Service required Allied Health Assistant Assessment (ADHD or Autism) Behaviour …" at bounding box center [537, 377] width 572 height 172
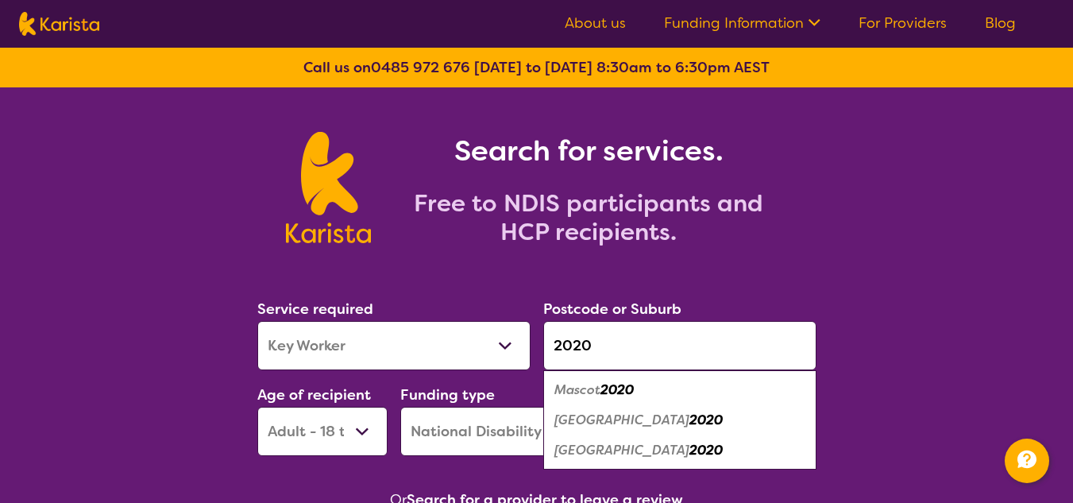
type input "2020"
click at [326, 423] on select "Early Childhood - 0 to 9 Child - 10 to 11 Adolescent - 12 to 17 Adult - 18 to 6…" at bounding box center [322, 431] width 130 height 49
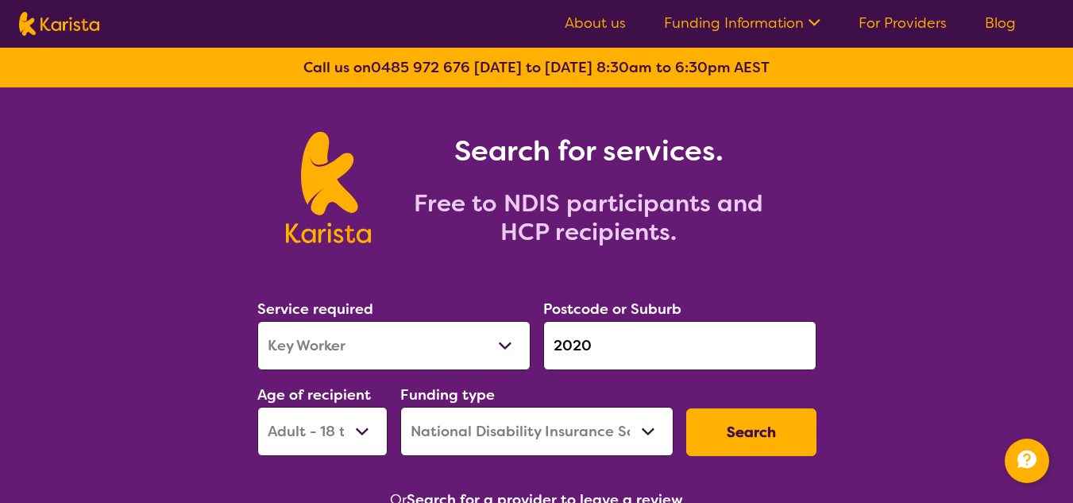
select select "EC"
click at [257, 407] on select "Early Childhood - 0 to 9 Child - 10 to 11 Adolescent - 12 to 17 Adult - 18 to 6…" at bounding box center [322, 431] width 130 height 49
click at [761, 439] on button "Search" at bounding box center [751, 432] width 130 height 48
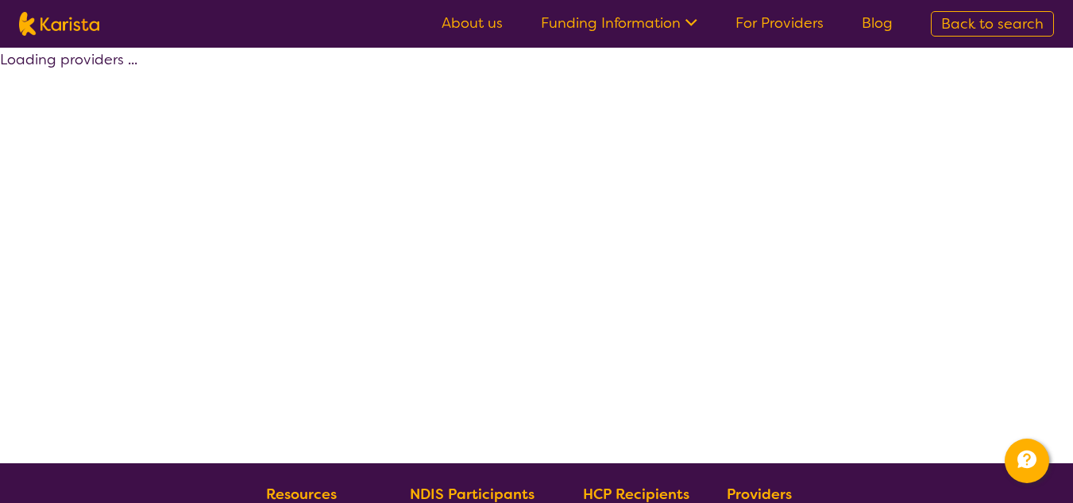
select select "by_score"
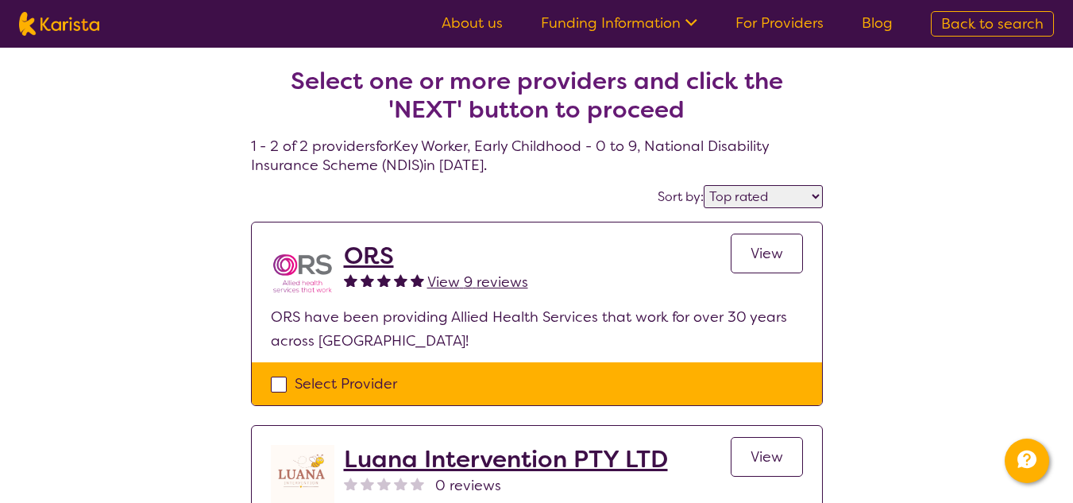
scroll to position [79, 0]
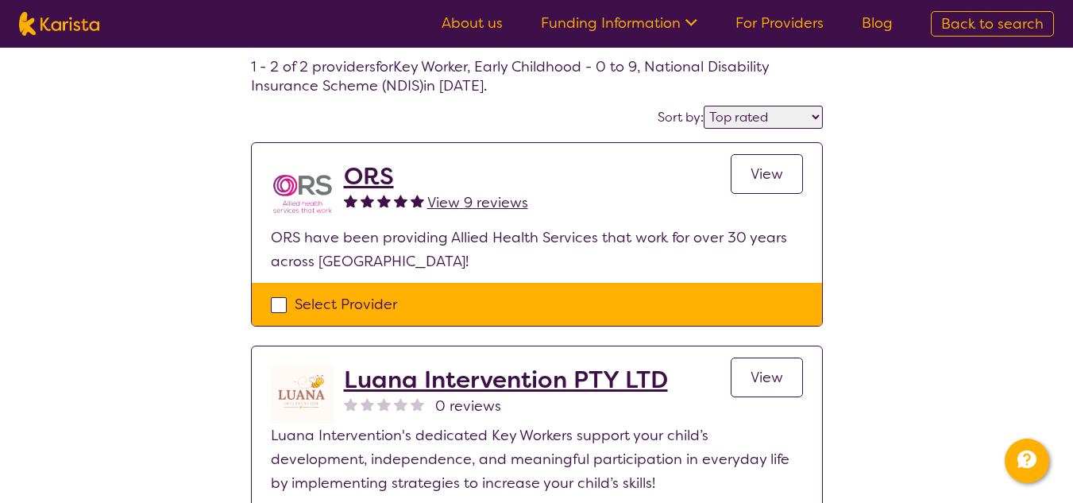
click at [1068, 226] on div "Select one or more providers and click the 'NEXT' button to proceed 1 - 2 of 2 …" at bounding box center [536, 286] width 1073 height 637
click at [496, 195] on span "View 9 reviews" at bounding box center [477, 202] width 101 height 19
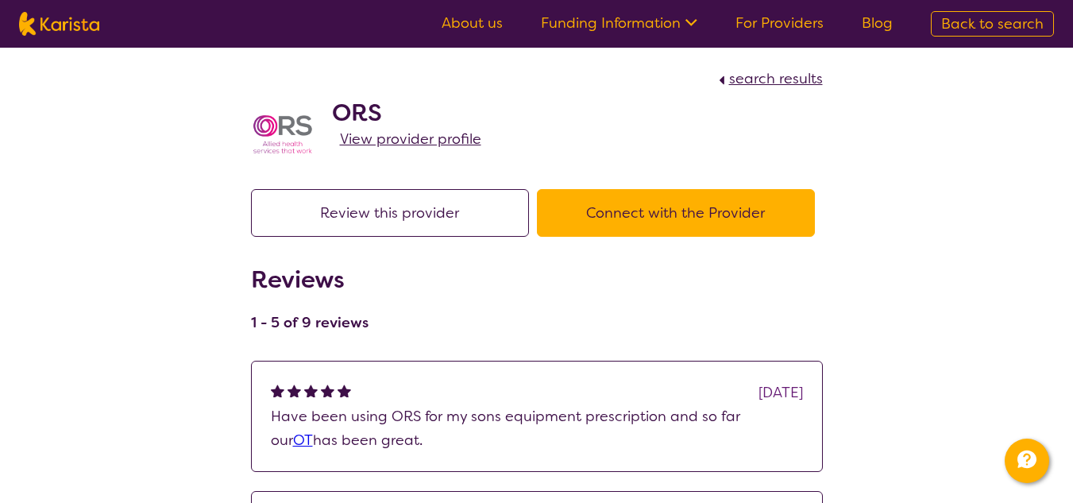
click at [381, 129] on span "View provider profile" at bounding box center [410, 138] width 141 height 19
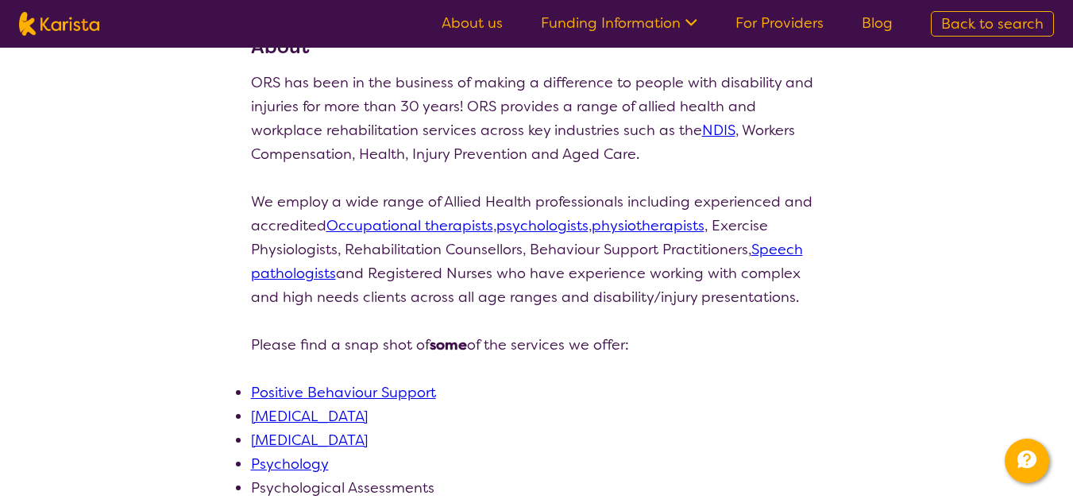
scroll to position [159, 0]
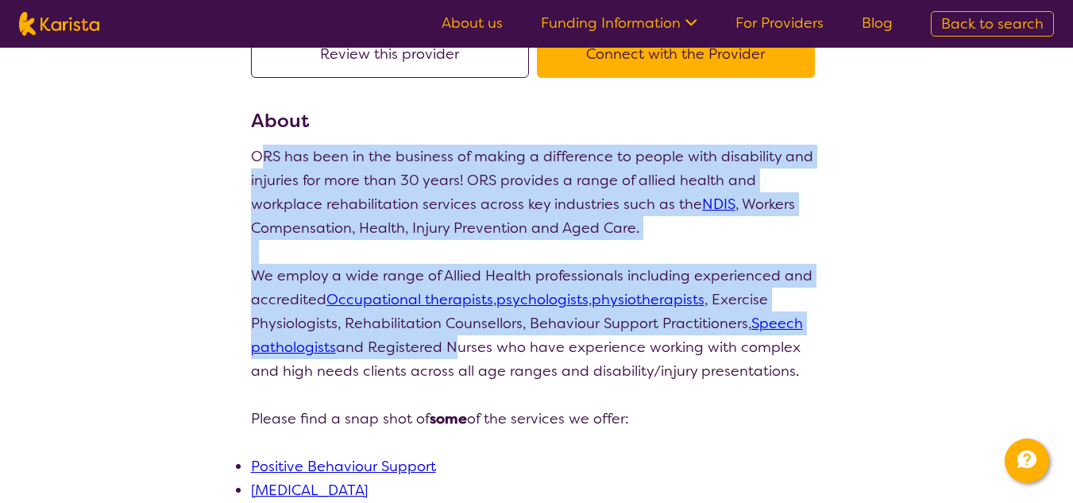
drag, startPoint x: 257, startPoint y: 158, endPoint x: 430, endPoint y: 341, distance: 251.7
click at [438, 349] on div "ORS has been in the business of making a difference to people with disability a…" at bounding box center [537, 395] width 572 height 500
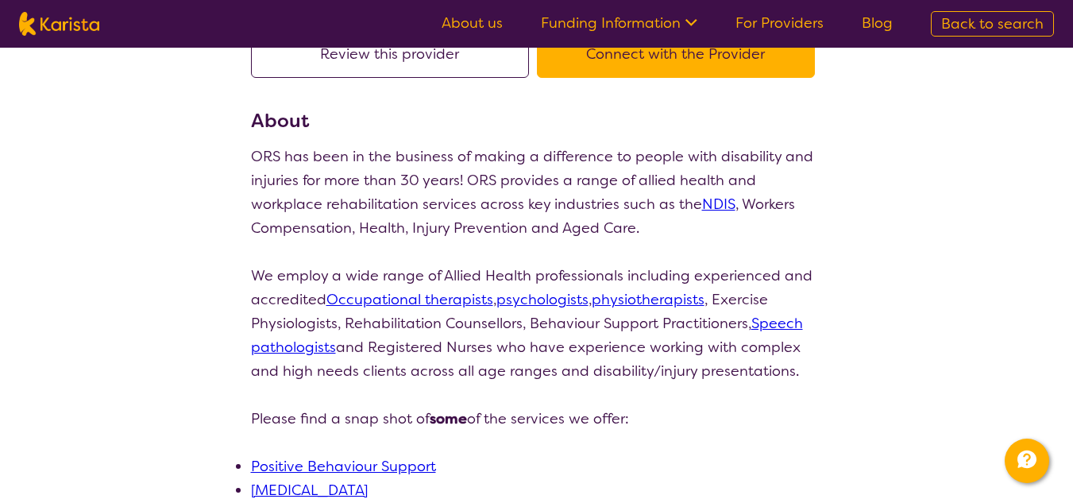
click at [254, 150] on p "ORS has been in the business of making a difference to people with disability a…" at bounding box center [537, 192] width 572 height 95
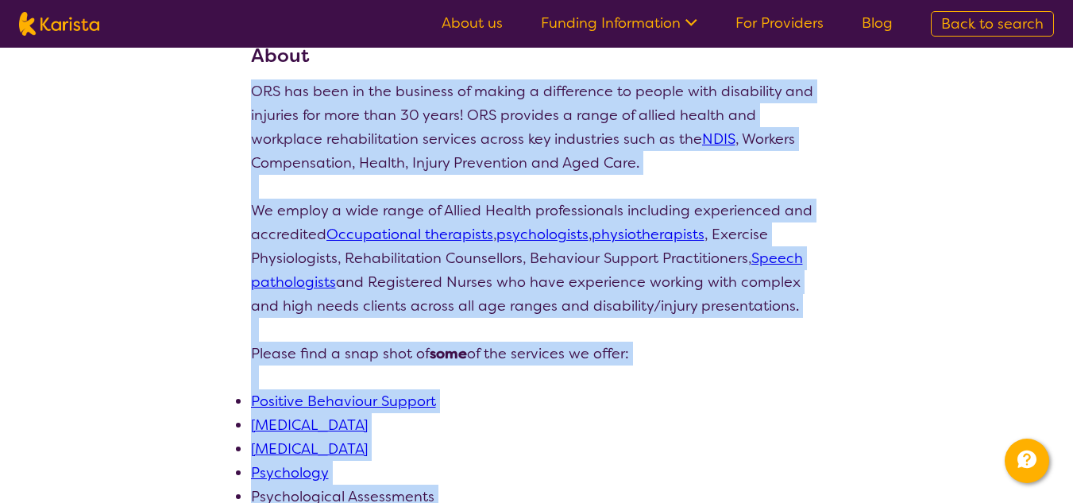
scroll to position [556, 0]
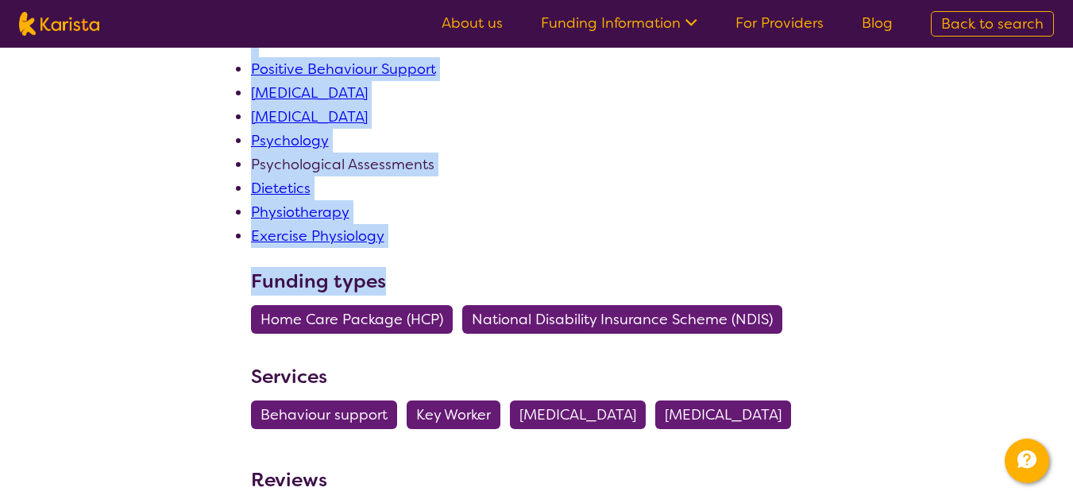
drag, startPoint x: 249, startPoint y: 156, endPoint x: 435, endPoint y: 246, distance: 207.1
click at [437, 254] on section "Review this provider Connect with the Provider About ORS has been in the busine…" at bounding box center [537, 427] width 610 height 1627
copy div "ORS has been in the business of making a difference to people with disability a…"
click at [429, 249] on div "Review this provider Connect with the Provider About ORS has been in the busine…" at bounding box center [537, 35] width 572 height 805
click at [412, 241] on li "Exercise Physiology" at bounding box center [537, 236] width 572 height 24
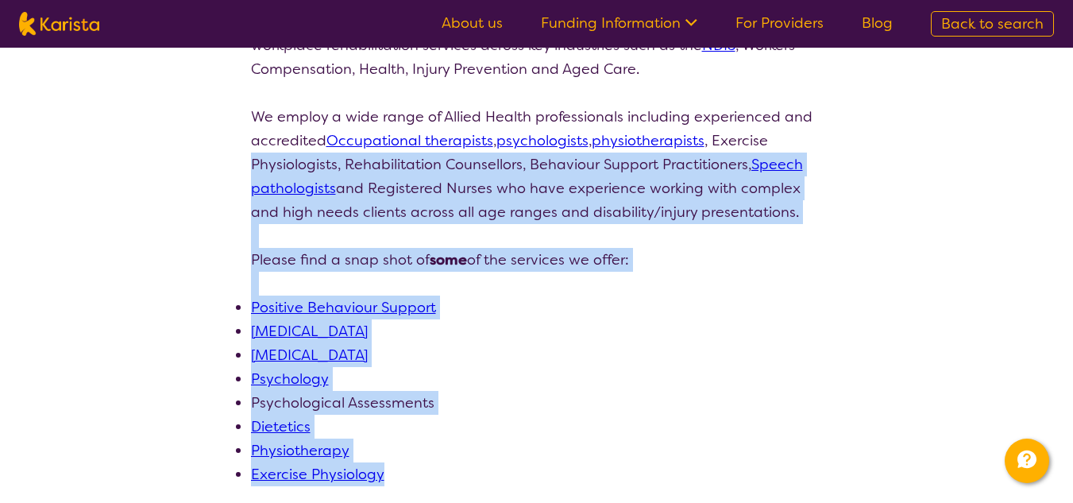
drag, startPoint x: 422, startPoint y: 245, endPoint x: 248, endPoint y: 158, distance: 194.6
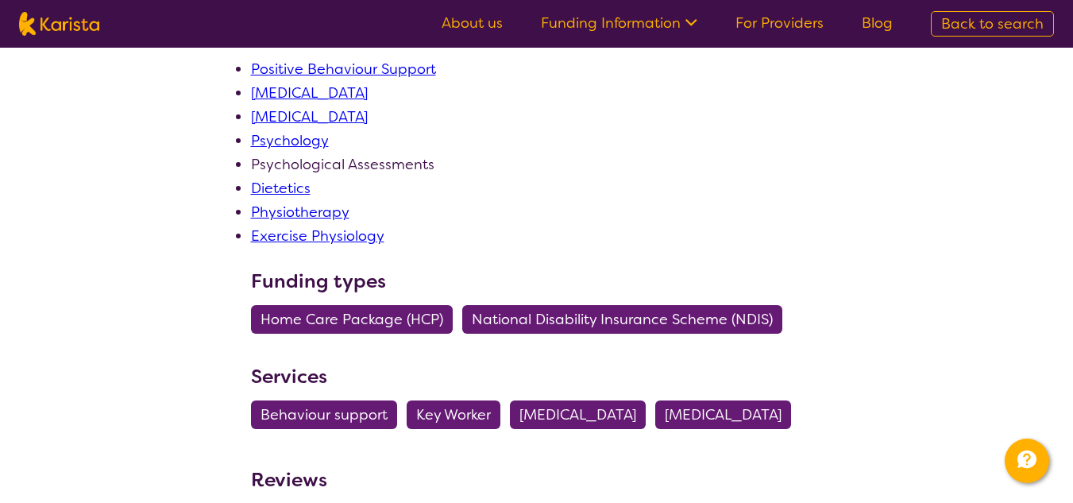
click at [411, 250] on div "Review this provider Connect with the Provider About ORS has been in the busine…" at bounding box center [537, 35] width 572 height 805
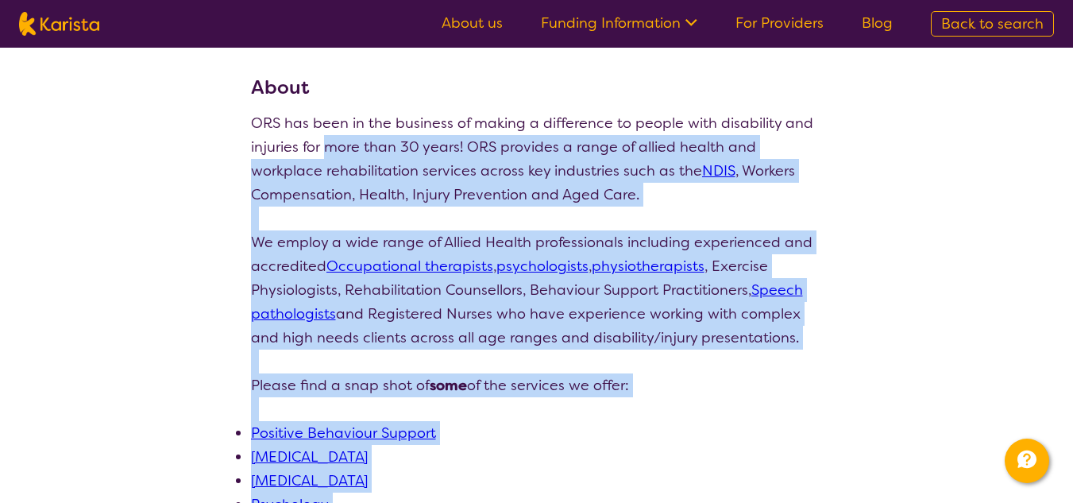
scroll to position [159, 0]
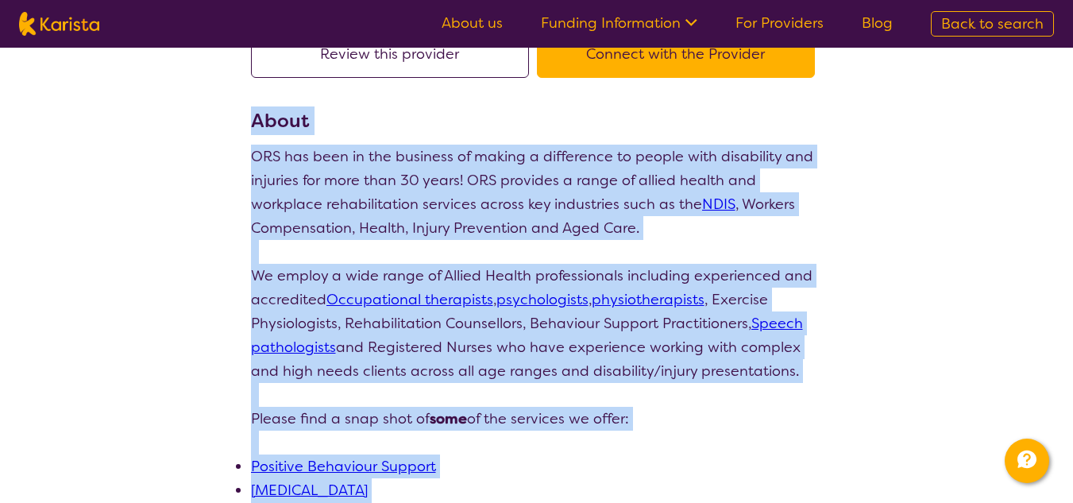
drag, startPoint x: 393, startPoint y: 239, endPoint x: 247, endPoint y: 127, distance: 184.1
copy section "About ORS has been in the business of making a difference to people with disabi…"
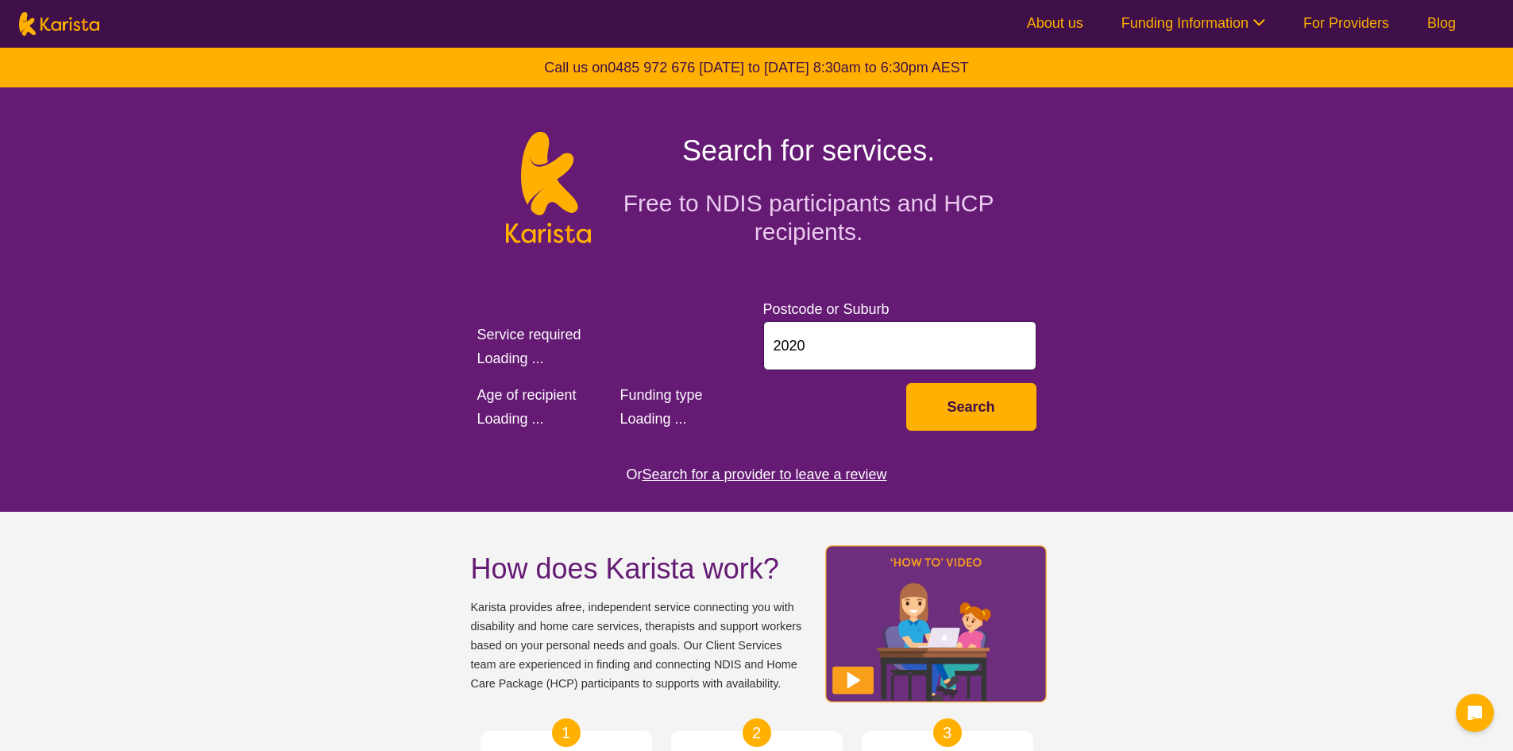
select select "Key Worker"
select select "EC"
select select "NDIS"
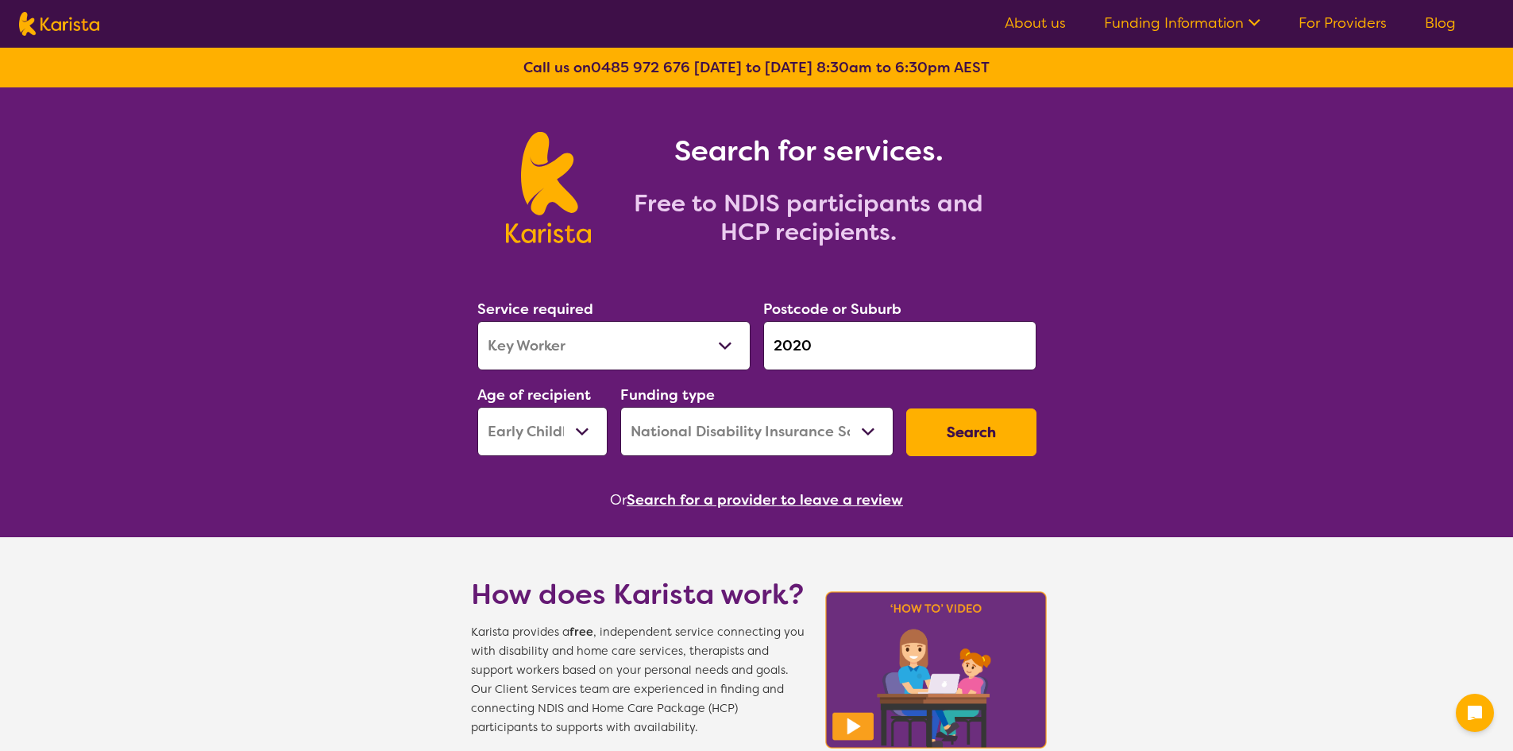
click at [653, 354] on select "Allied Health Assistant Assessment ([MEDICAL_DATA] or [MEDICAL_DATA]) Behaviour…" at bounding box center [613, 345] width 273 height 49
drag, startPoint x: 1152, startPoint y: 380, endPoint x: 1144, endPoint y: 384, distance: 8.9
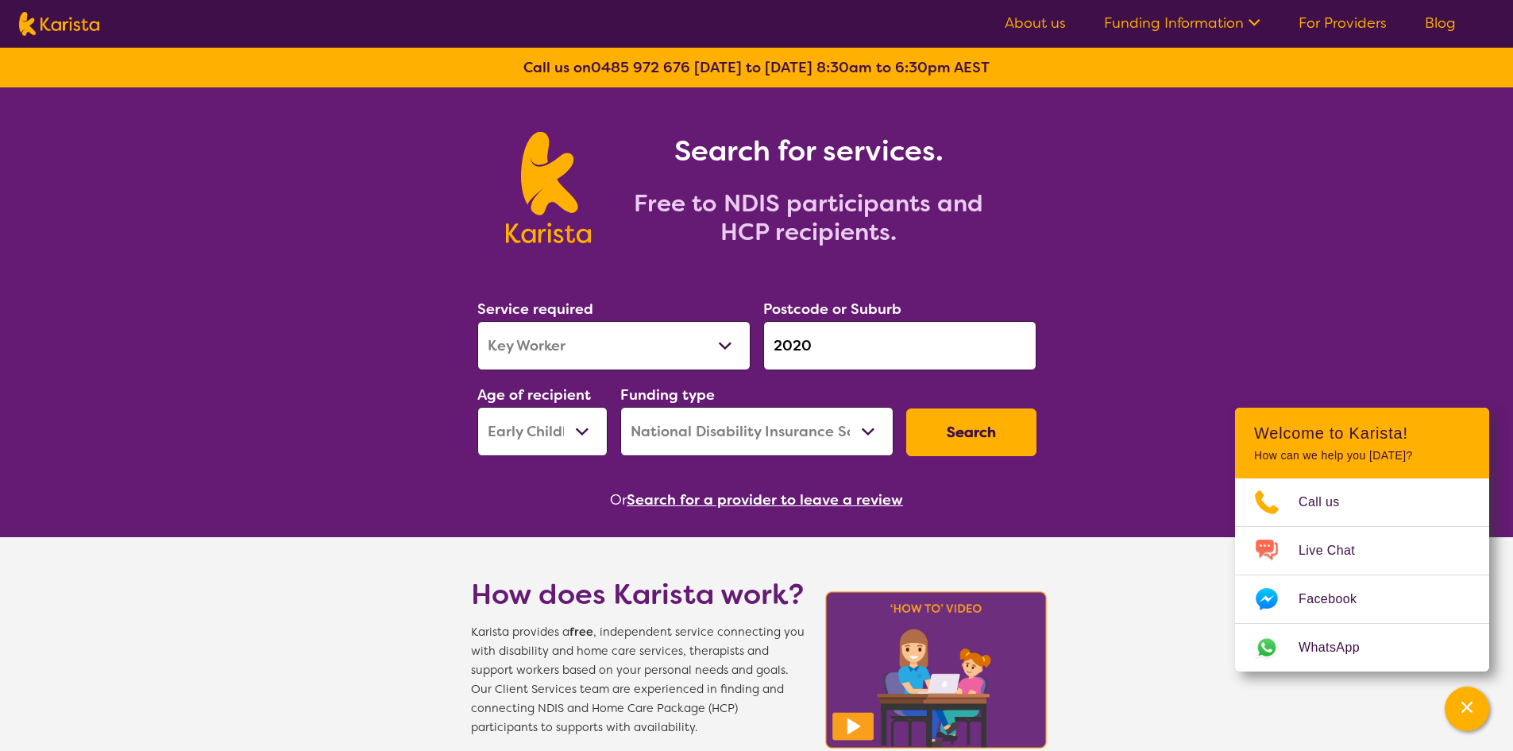
click at [1042, 439] on div "Search" at bounding box center [971, 432] width 143 height 60
click at [1468, 712] on icon "Channel Menu" at bounding box center [1467, 707] width 16 height 16
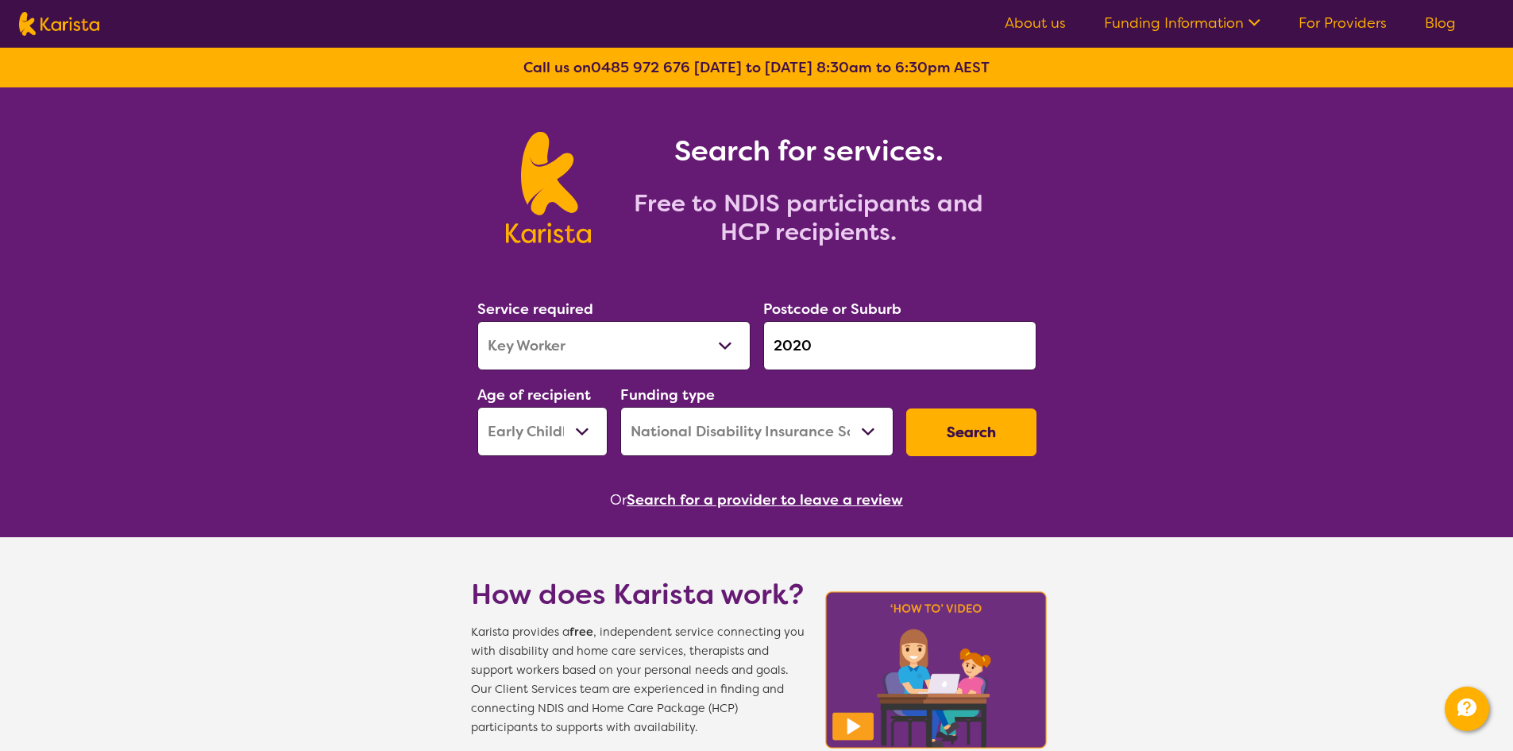
click at [967, 433] on button "Search" at bounding box center [971, 432] width 130 height 48
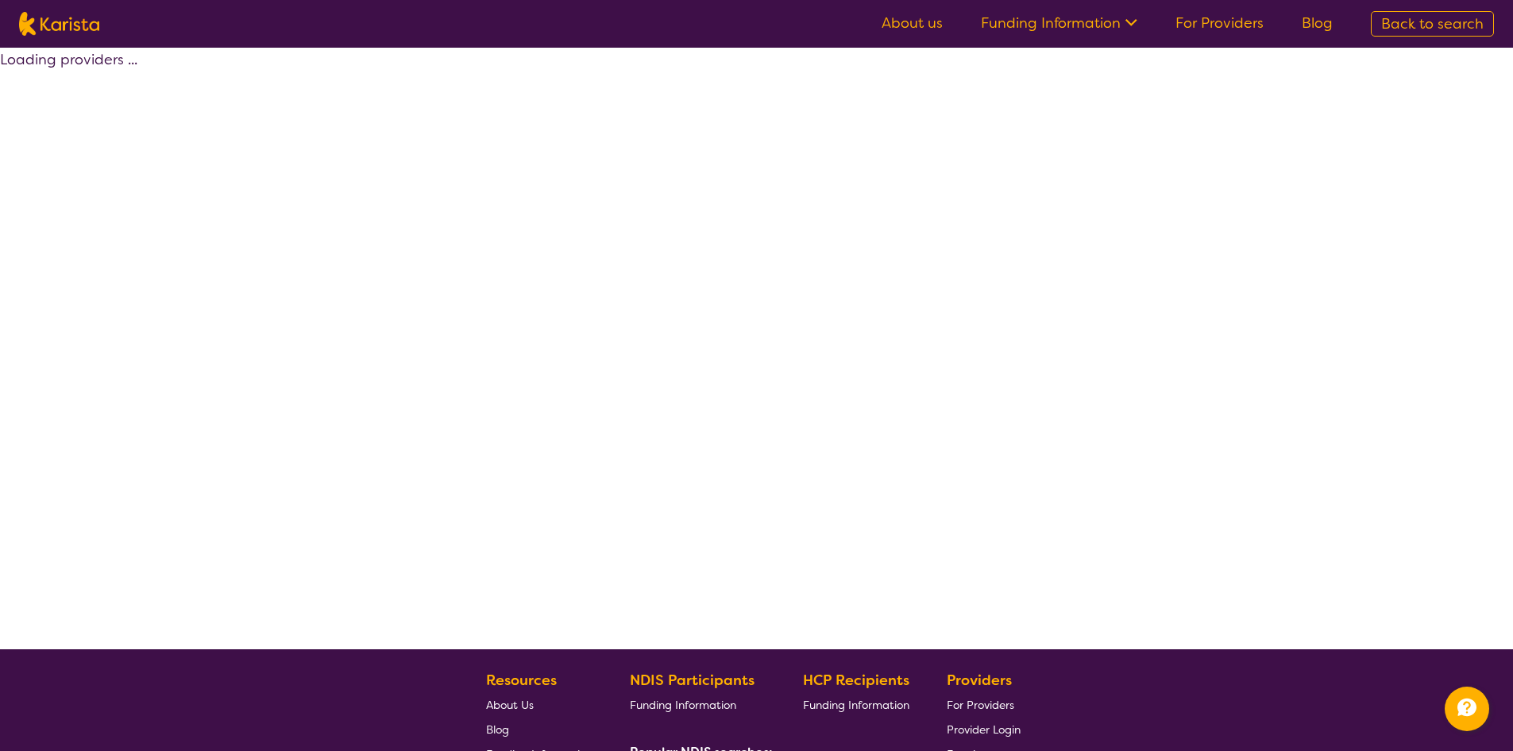
select select "by_score"
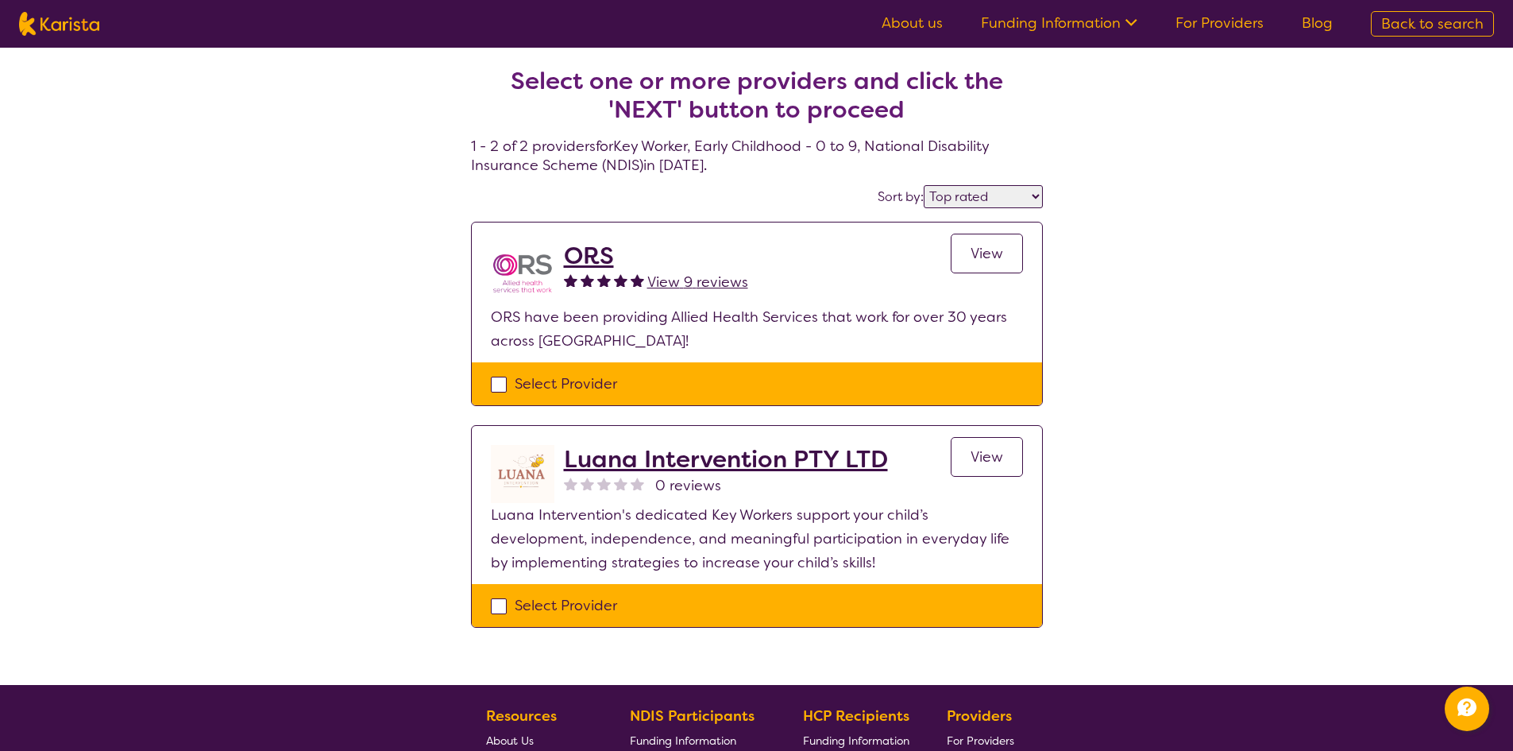
drag, startPoint x: 719, startPoint y: 283, endPoint x: 702, endPoint y: 313, distance: 34.5
click at [720, 283] on span "View 9 reviews" at bounding box center [697, 281] width 101 height 19
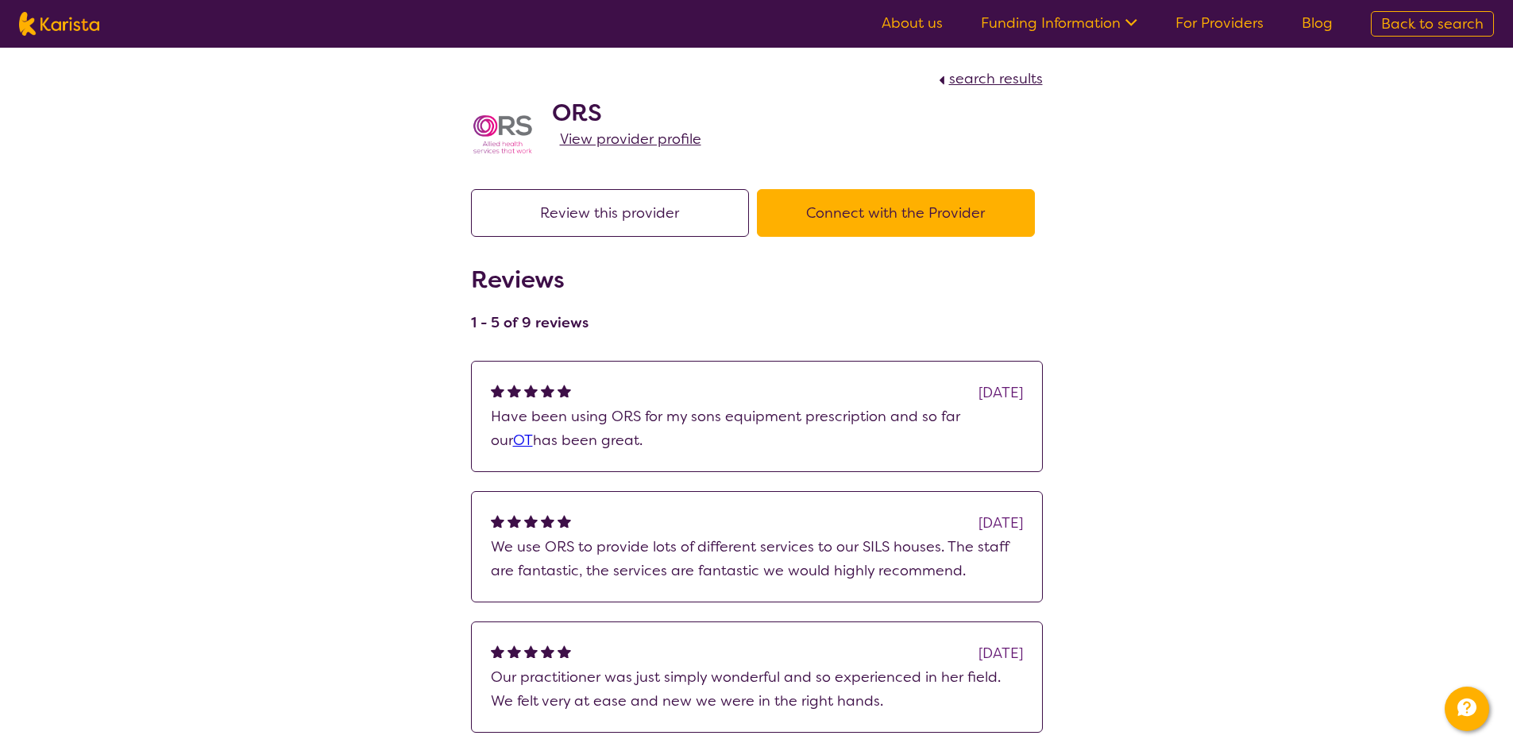
click at [631, 144] on span "View provider profile" at bounding box center [630, 138] width 141 height 19
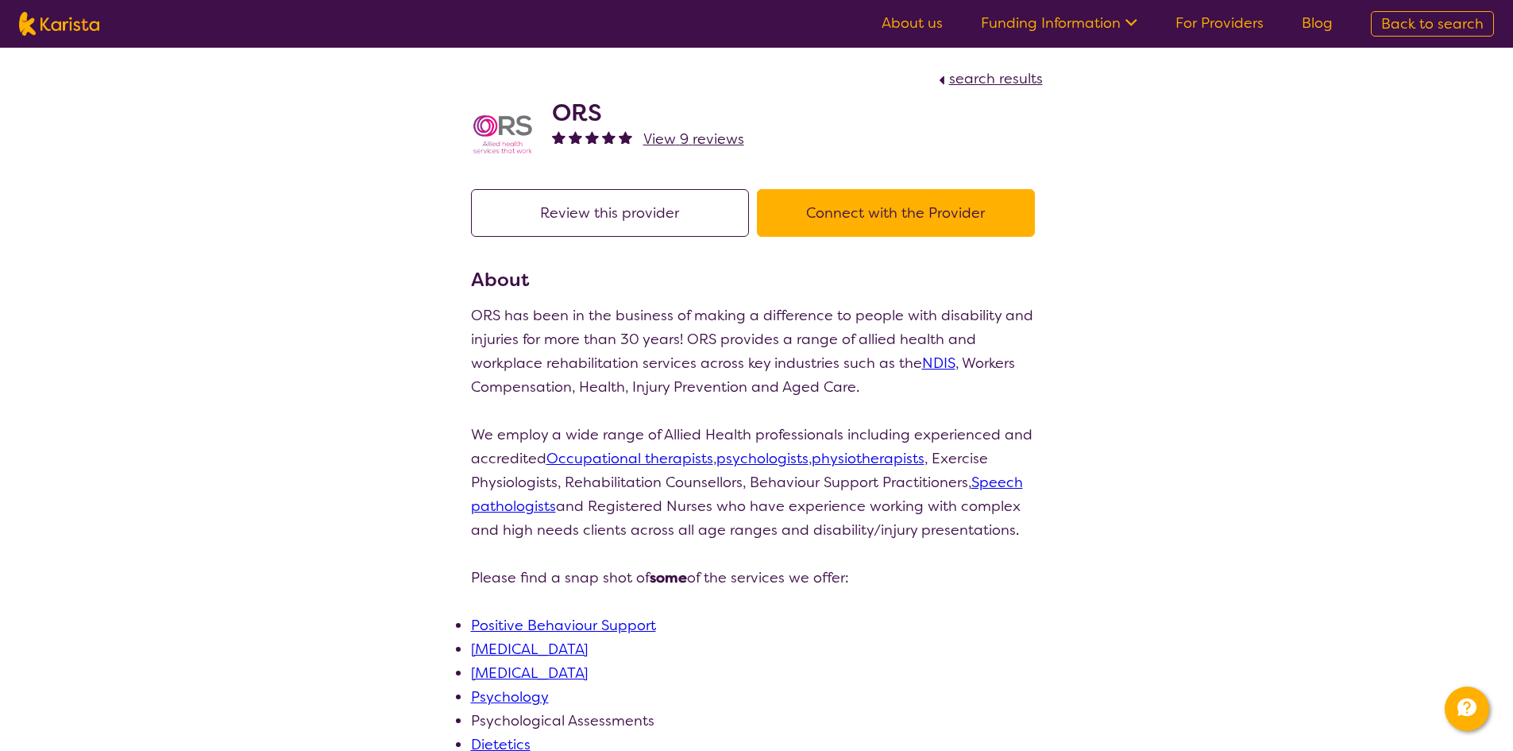
drag, startPoint x: 969, startPoint y: 72, endPoint x: 907, endPoint y: 92, distance: 65.1
click at [971, 72] on span "search results" at bounding box center [996, 78] width 94 height 19
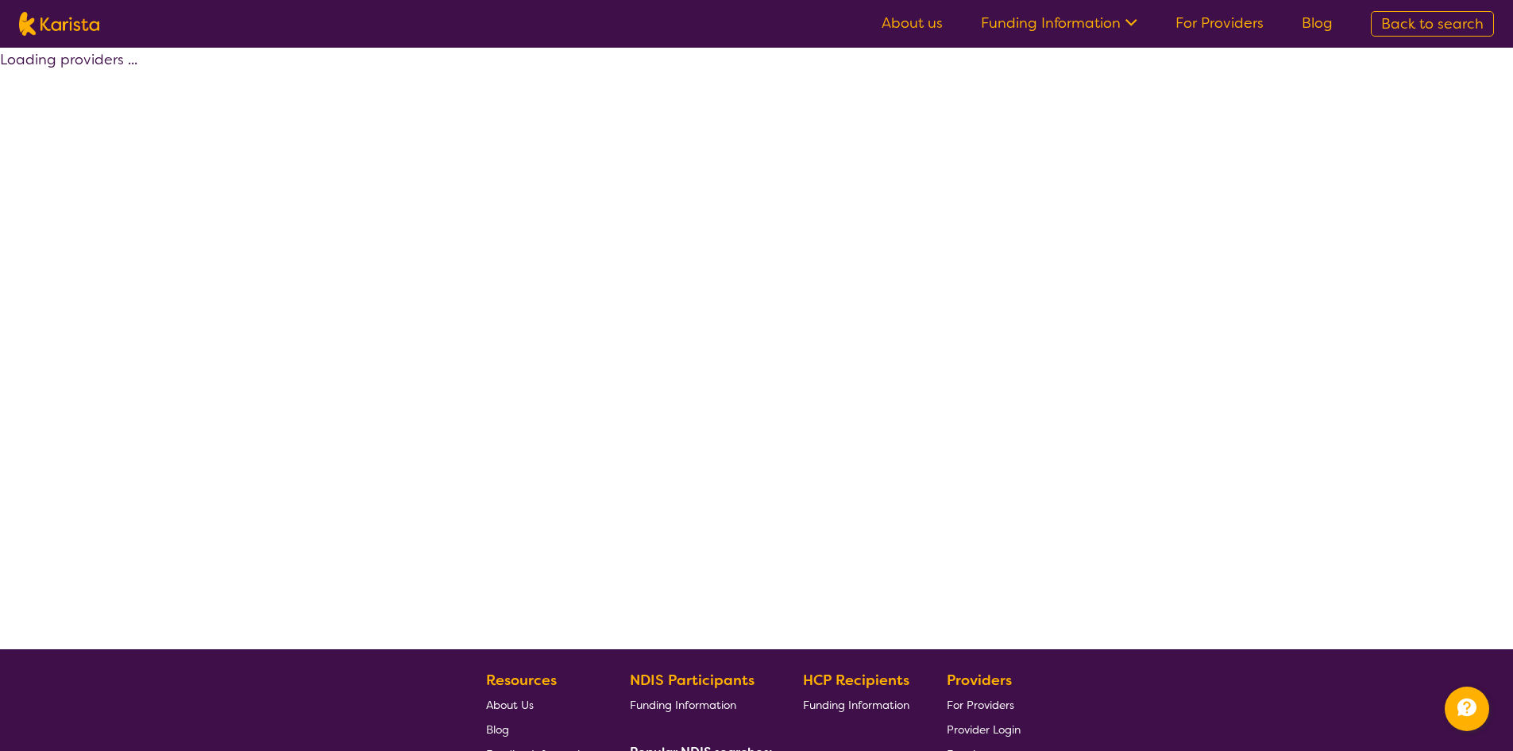
select select "by_score"
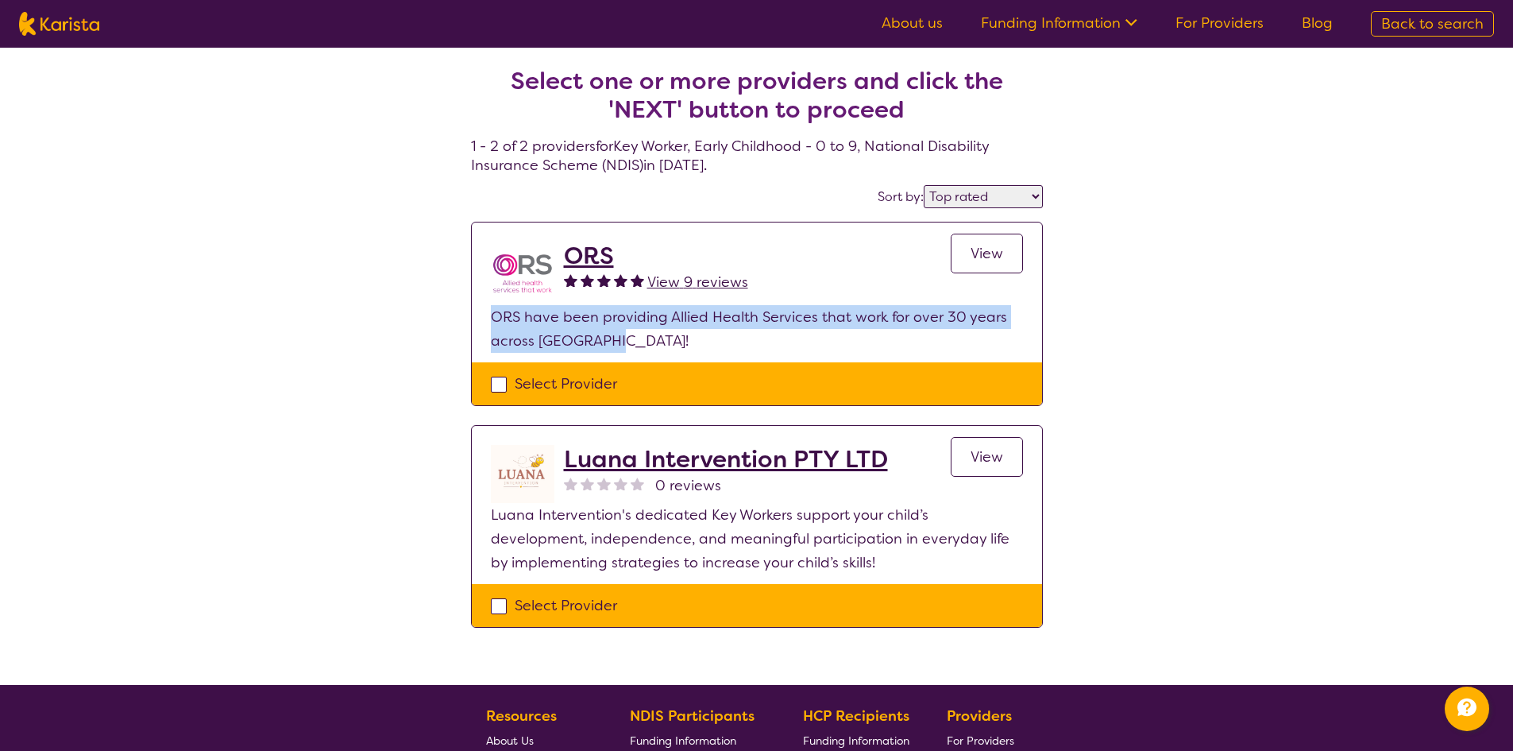
drag, startPoint x: 631, startPoint y: 346, endPoint x: 480, endPoint y: 316, distance: 153.9
click at [480, 316] on section "ORS View 9 reviews View ORS have been providing Allied Health Services that wor…" at bounding box center [757, 292] width 570 height 140
copy p "ORS have been providing Allied Health Services that work for over 30 years acro…"
click at [685, 280] on span "View 9 reviews" at bounding box center [697, 281] width 101 height 19
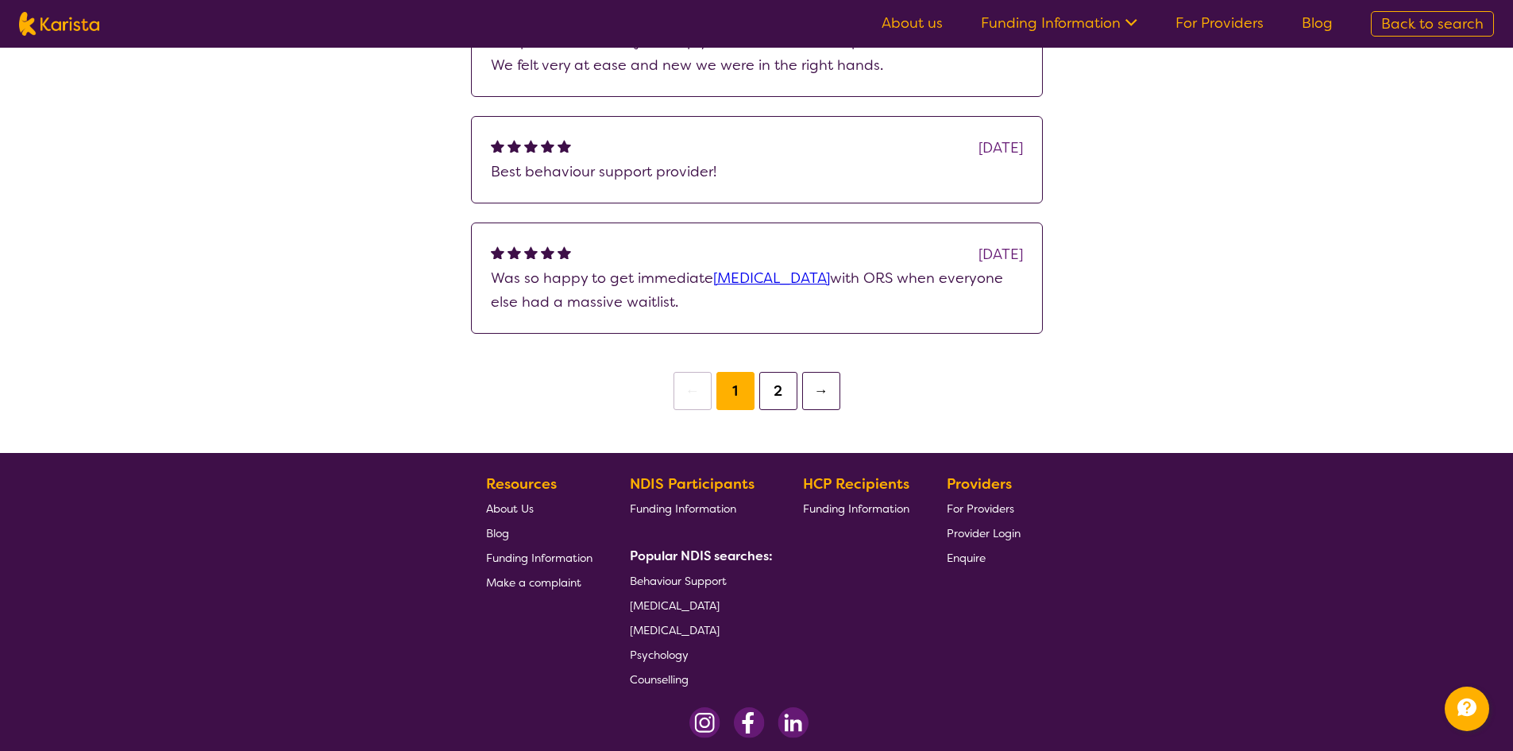
click at [777, 408] on button "2" at bounding box center [778, 391] width 38 height 38
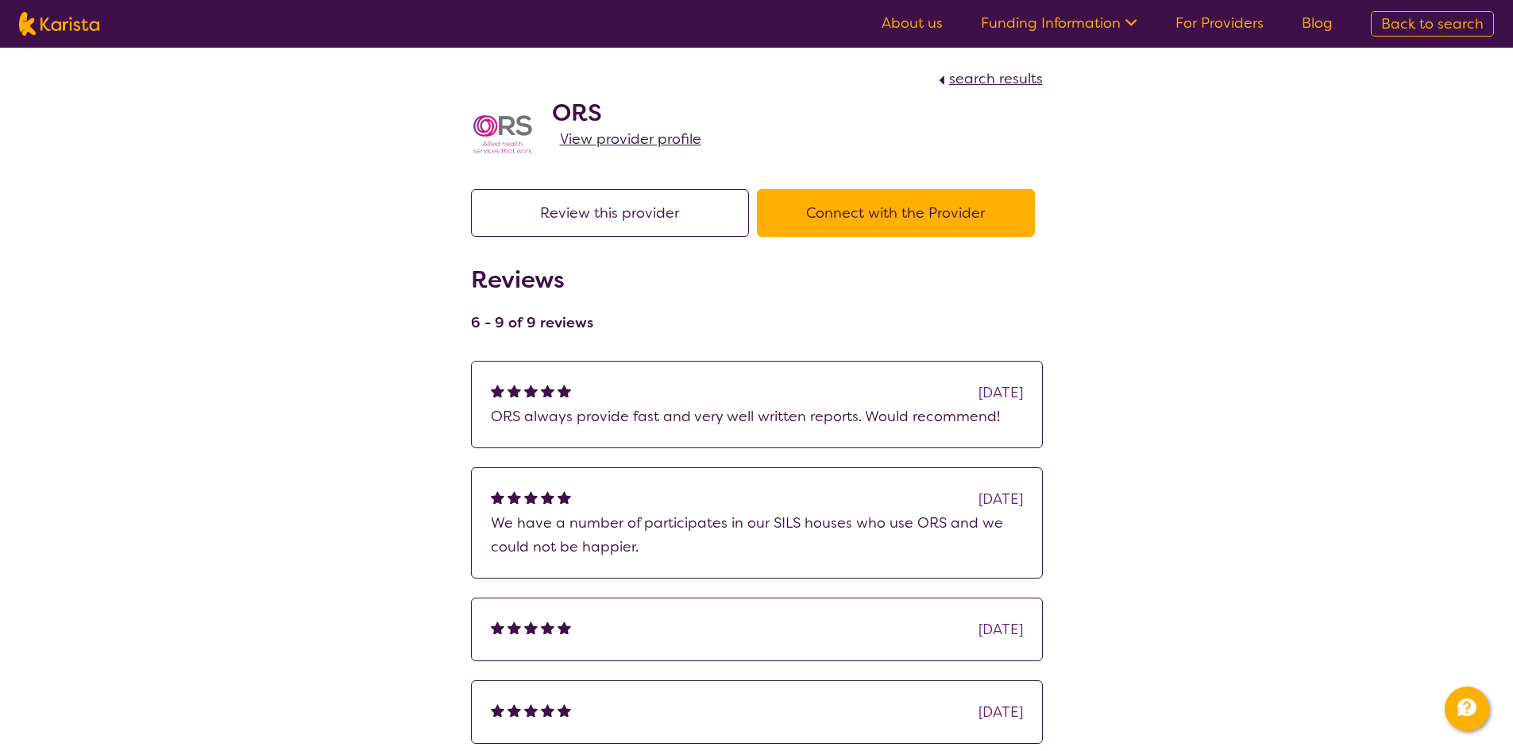
click at [583, 142] on span "View provider profile" at bounding box center [630, 138] width 141 height 19
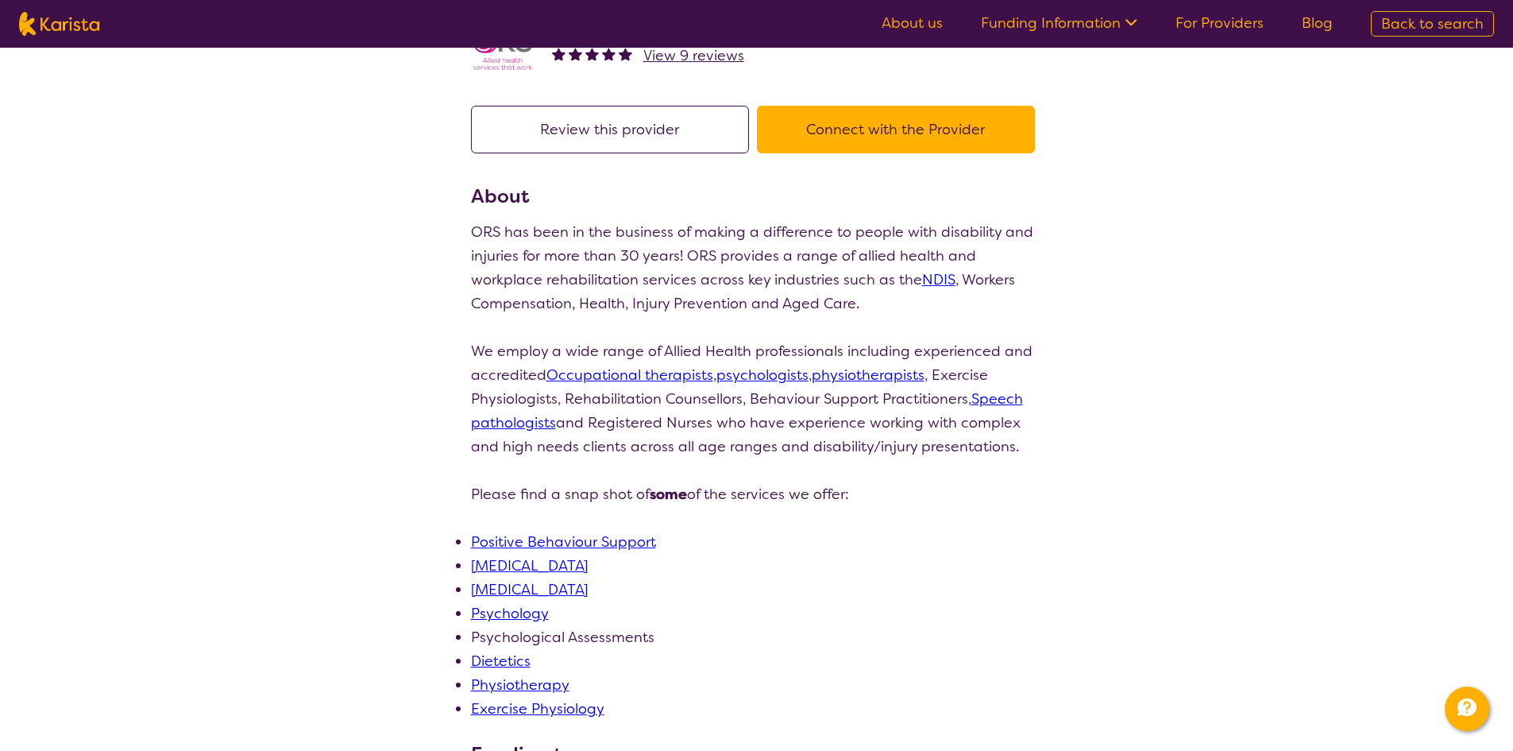
scroll to position [238, 0]
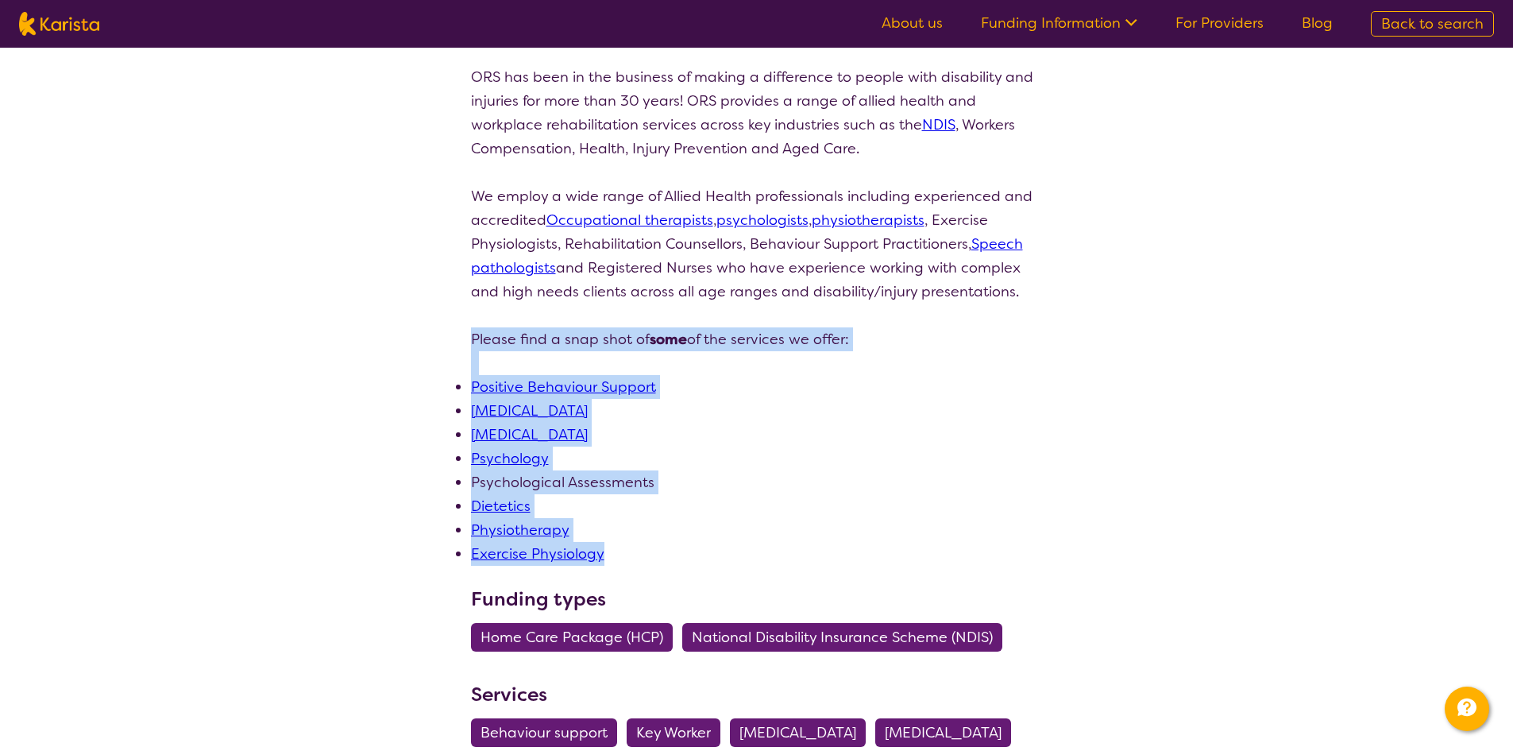
drag, startPoint x: 474, startPoint y: 338, endPoint x: 632, endPoint y: 562, distance: 274.8
click at [632, 562] on div "ORS has been in the business of making a difference to people with disability a…" at bounding box center [757, 315] width 572 height 500
copy div "Please find a snap shot of some of the services we offer: Positive Behaviour Su…"
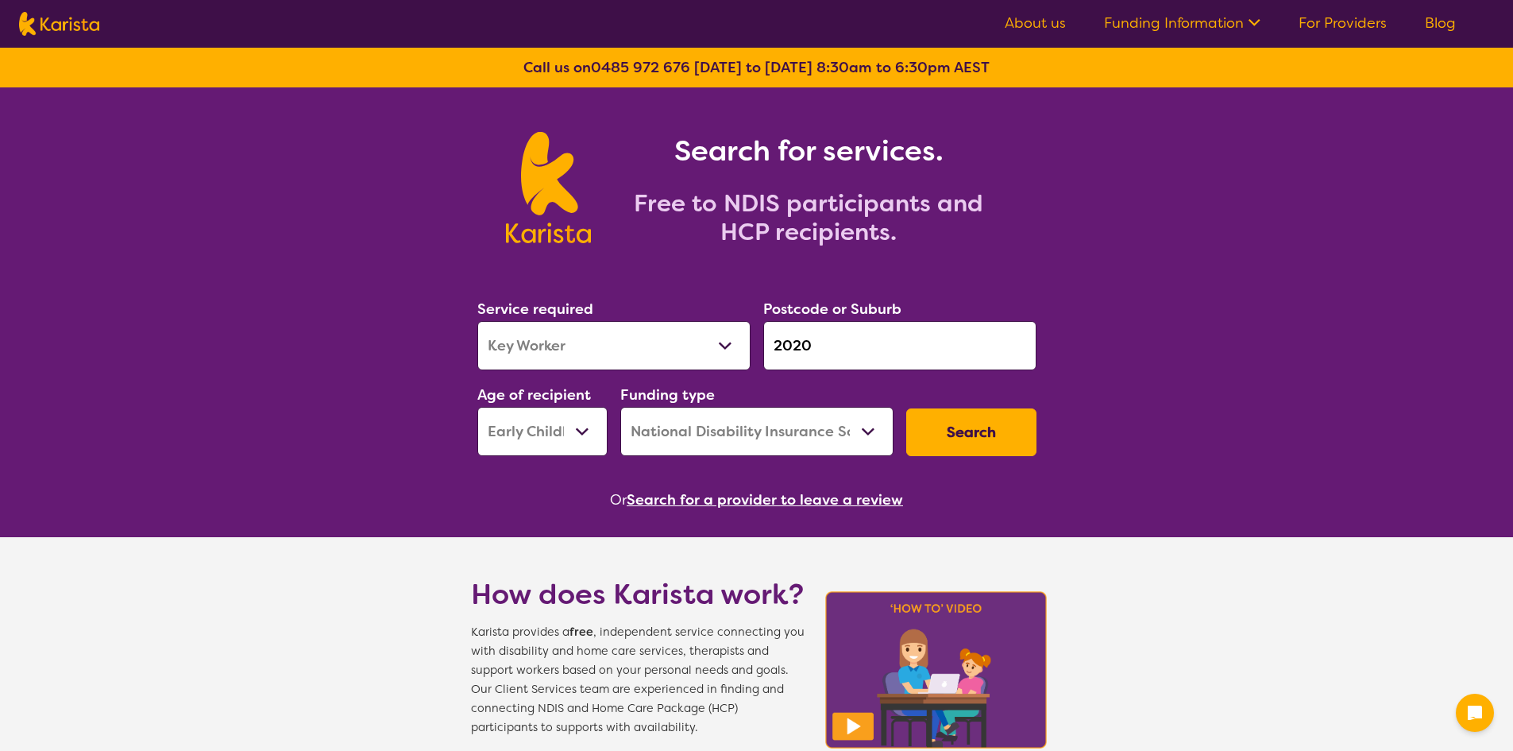
select select "Key Worker"
select select "EC"
select select "NDIS"
click at [738, 349] on div "Service required Allied Health Assistant Assessment ([MEDICAL_DATA] or [MEDICAL…" at bounding box center [757, 377] width 572 height 172
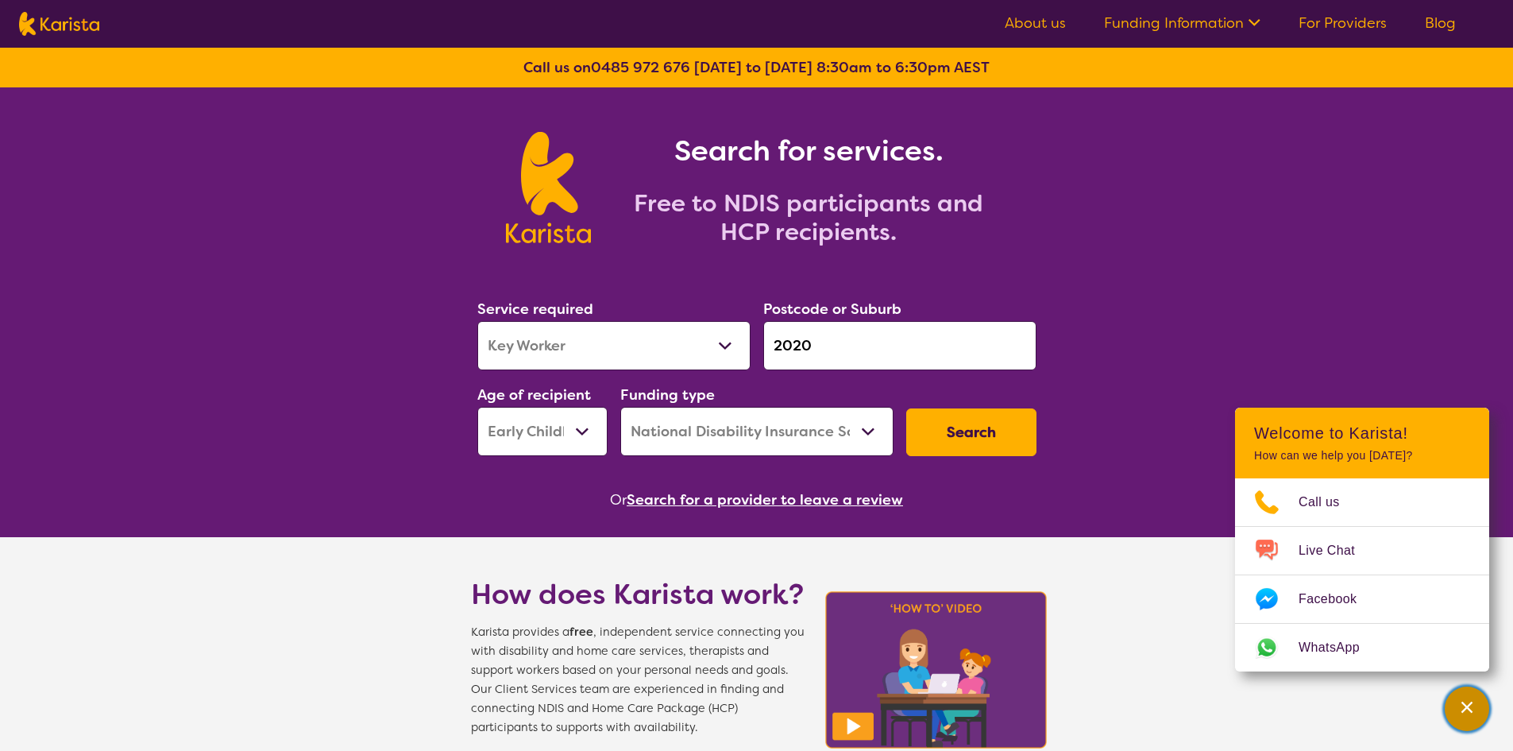
click at [1461, 710] on icon "Channel Menu" at bounding box center [1467, 707] width 16 height 16
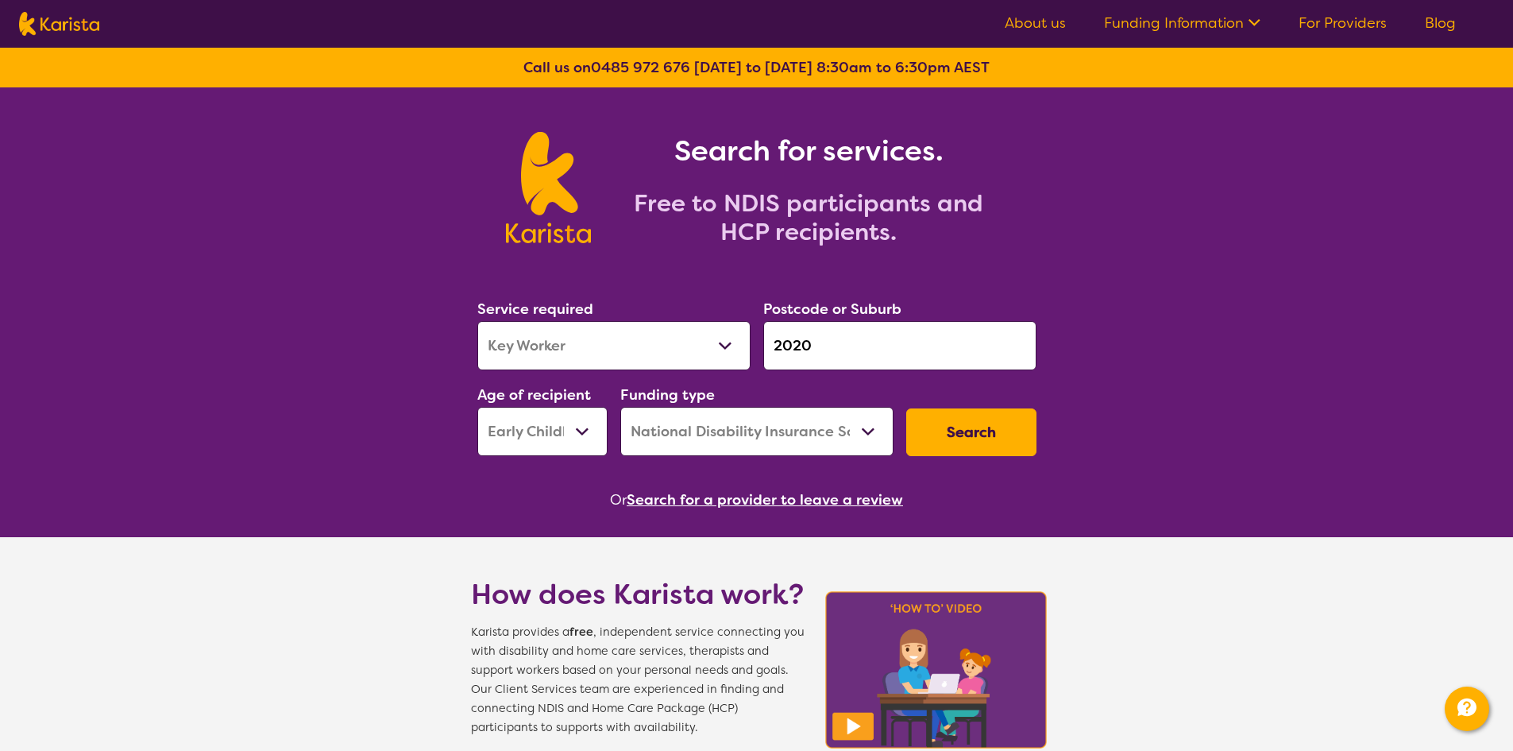
click at [855, 317] on label "Postcode or Suburb" at bounding box center [832, 308] width 138 height 19
click at [828, 347] on input "2020" at bounding box center [899, 345] width 273 height 49
drag, startPoint x: 829, startPoint y: 353, endPoint x: 732, endPoint y: 342, distance: 97.5
click at [732, 342] on div "Service required Allied Health Assistant Assessment ([MEDICAL_DATA] or [MEDICAL…" at bounding box center [757, 377] width 572 height 172
paste input "71"
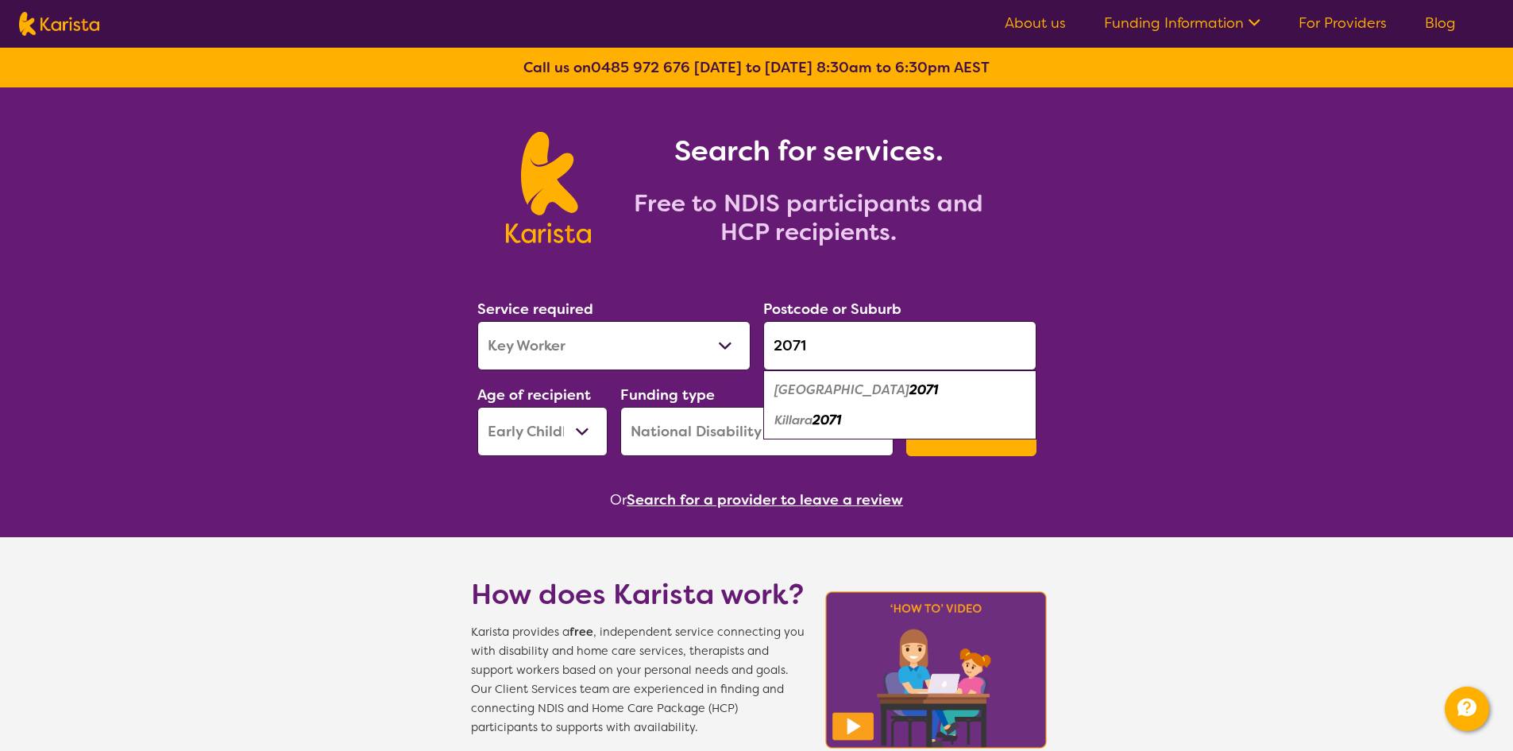
type input "2071"
click at [566, 338] on select "Allied Health Assistant Assessment ([MEDICAL_DATA] or [MEDICAL_DATA]) Behaviour…" at bounding box center [613, 345] width 273 height 49
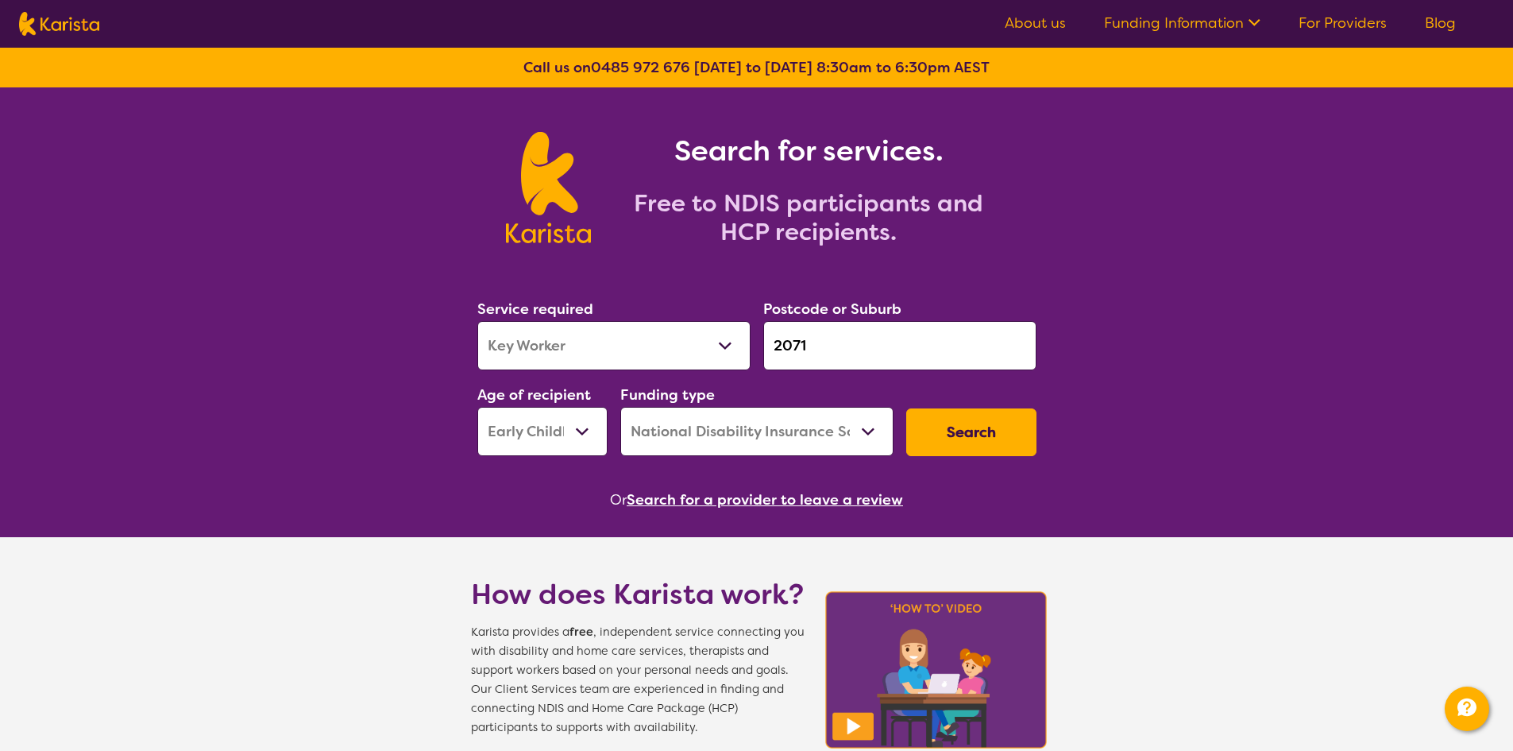
select select "Behaviour support"
click at [477, 321] on select "Allied Health Assistant Assessment ([MEDICAL_DATA] or [MEDICAL_DATA]) Behaviour…" at bounding box center [613, 345] width 273 height 49
click at [1014, 432] on button "Search" at bounding box center [971, 432] width 130 height 48
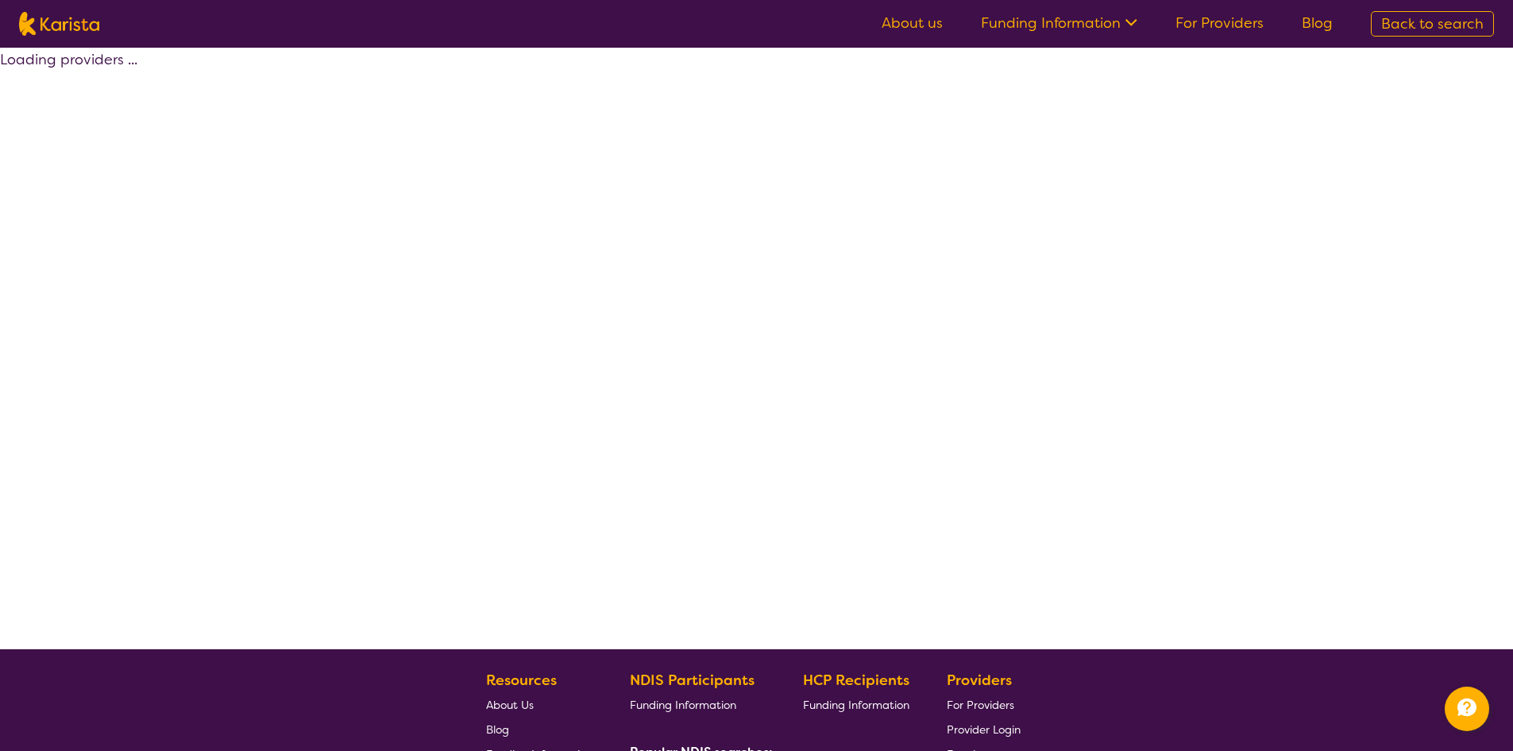
select select "by_score"
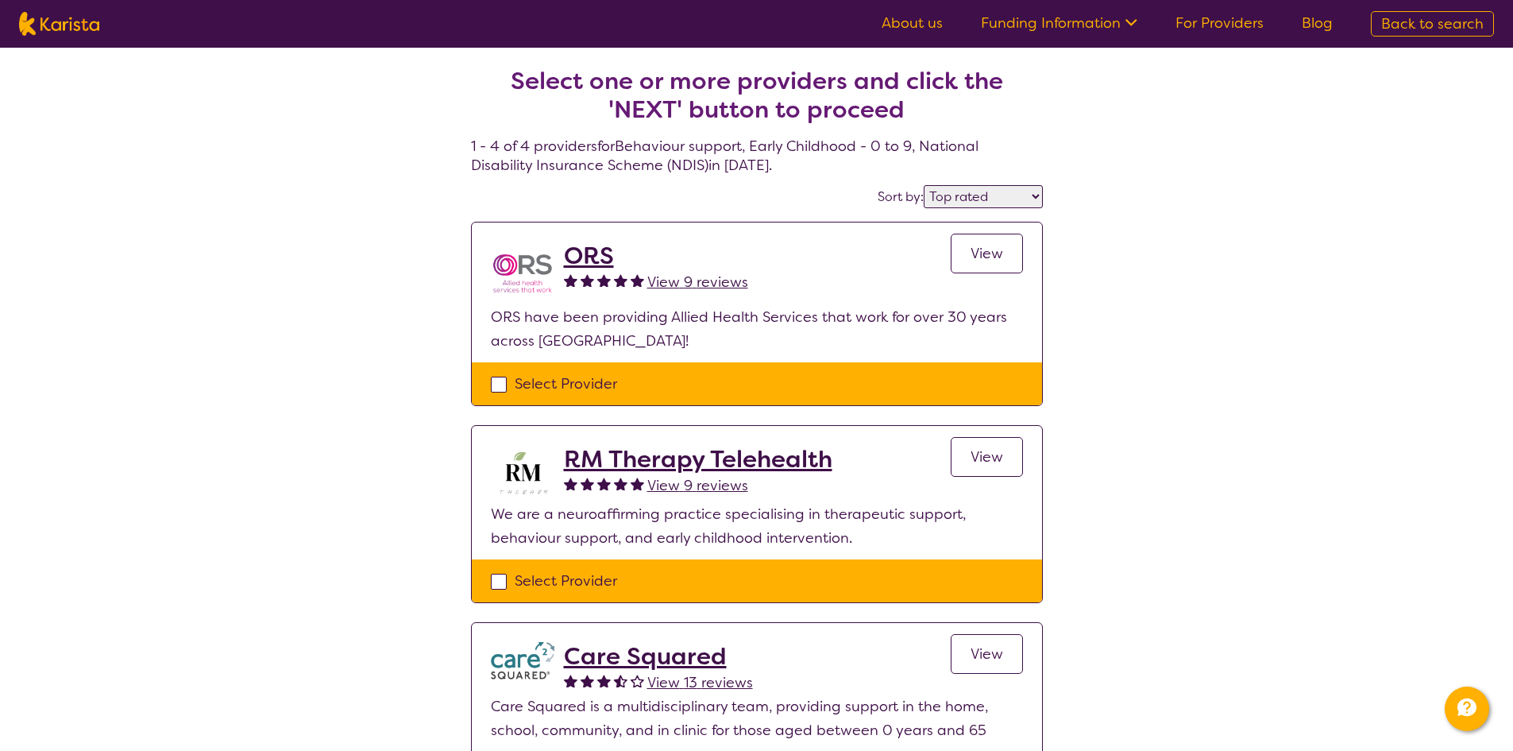
select select "Behaviour support"
select select "EC"
select select "NDIS"
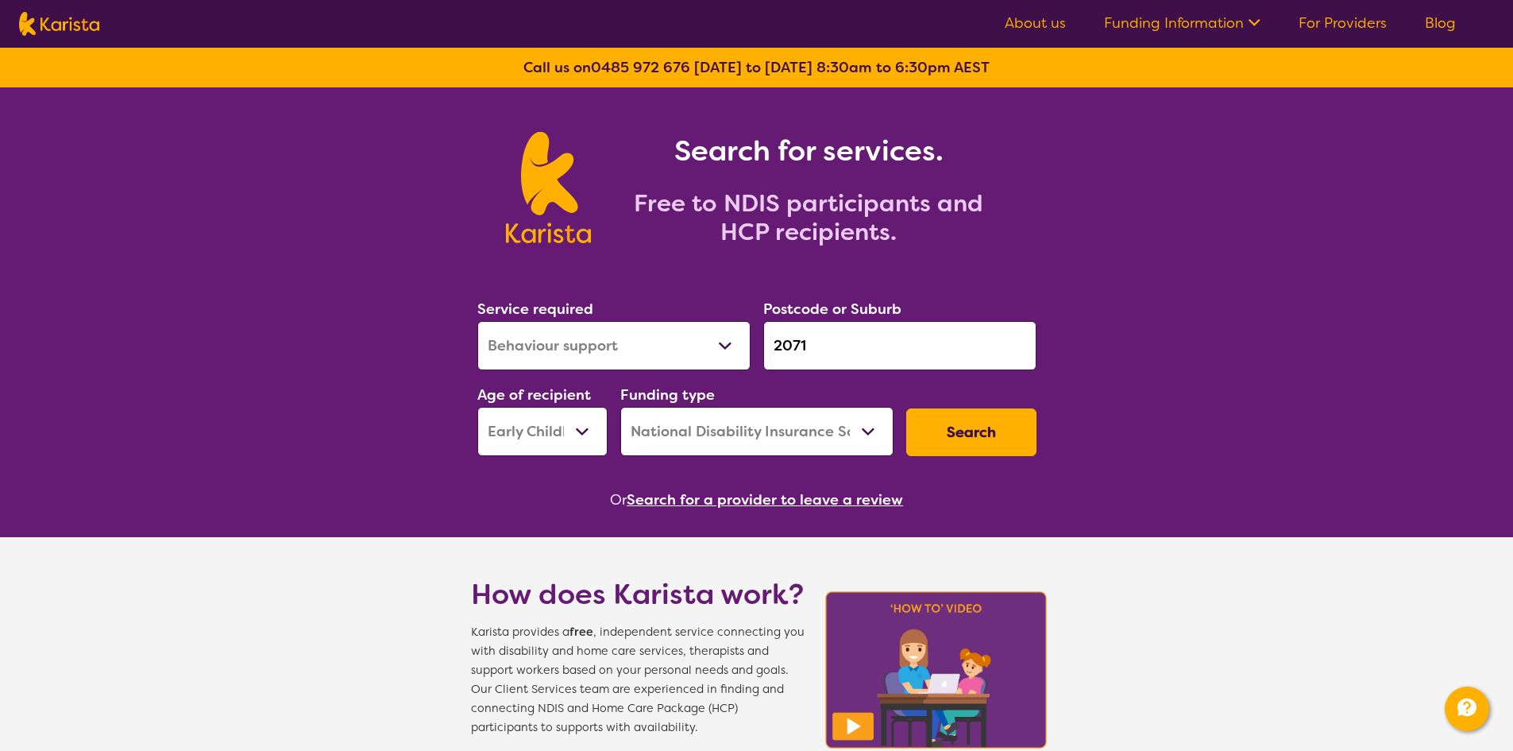
click at [708, 337] on div "Service required Allied Health Assistant Assessment ([MEDICAL_DATA] or [MEDICAL…" at bounding box center [757, 377] width 572 height 172
paste input "159,"
type input "2159"
drag, startPoint x: 869, startPoint y: 338, endPoint x: 604, endPoint y: 345, distance: 265.4
click at [604, 345] on div "Service required Allied Health Assistant Assessment ([MEDICAL_DATA] or [MEDICAL…" at bounding box center [757, 377] width 572 height 172
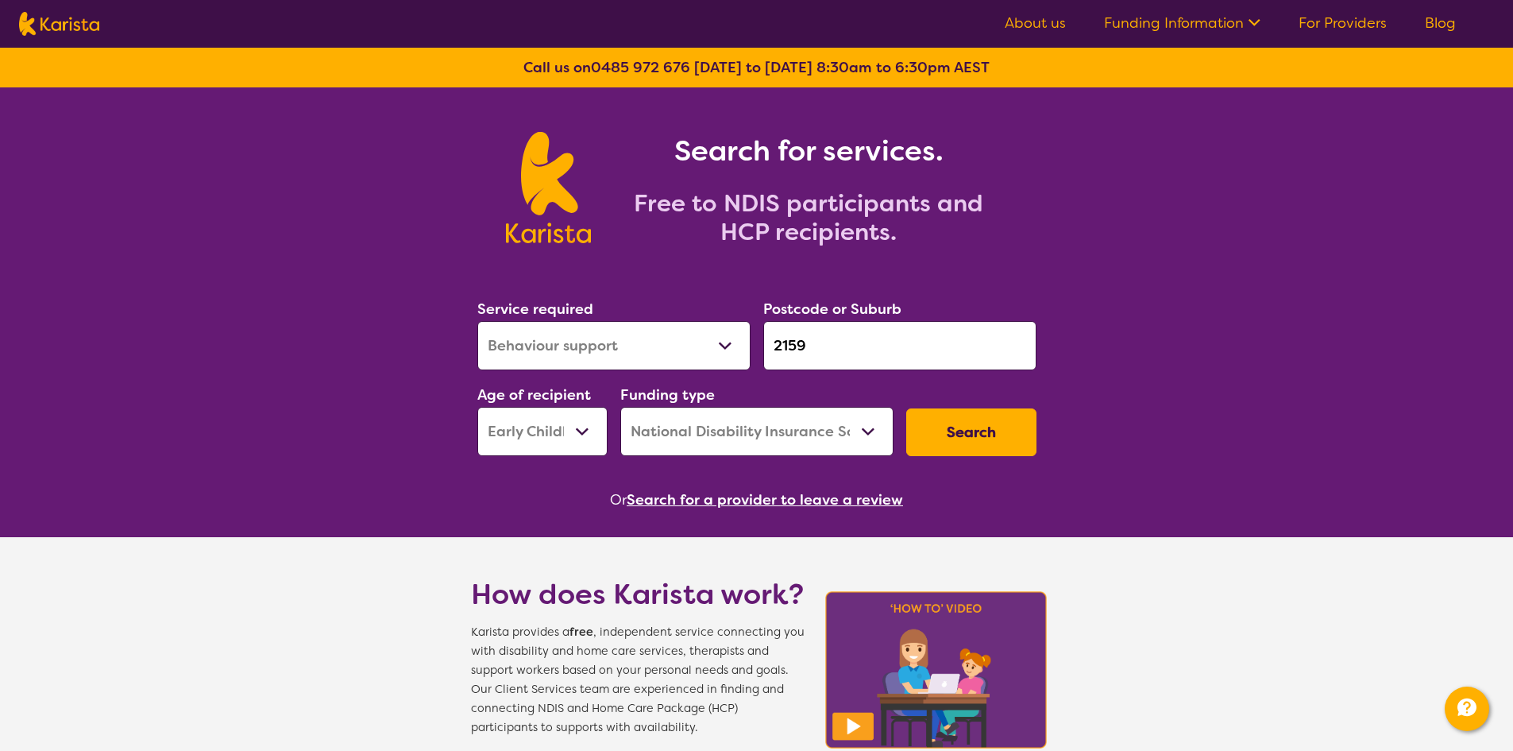
click at [976, 428] on button "Search" at bounding box center [971, 432] width 130 height 48
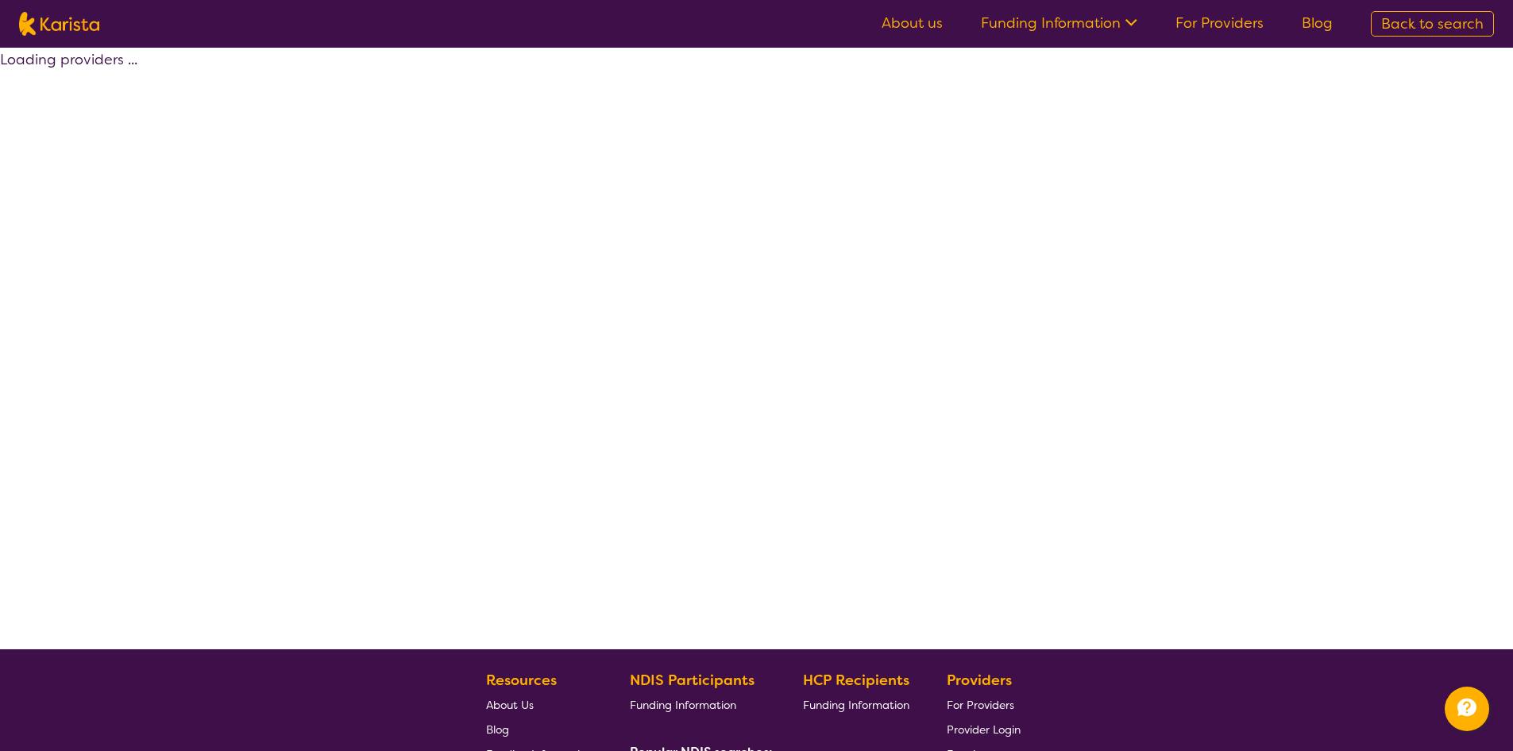
select select "by_score"
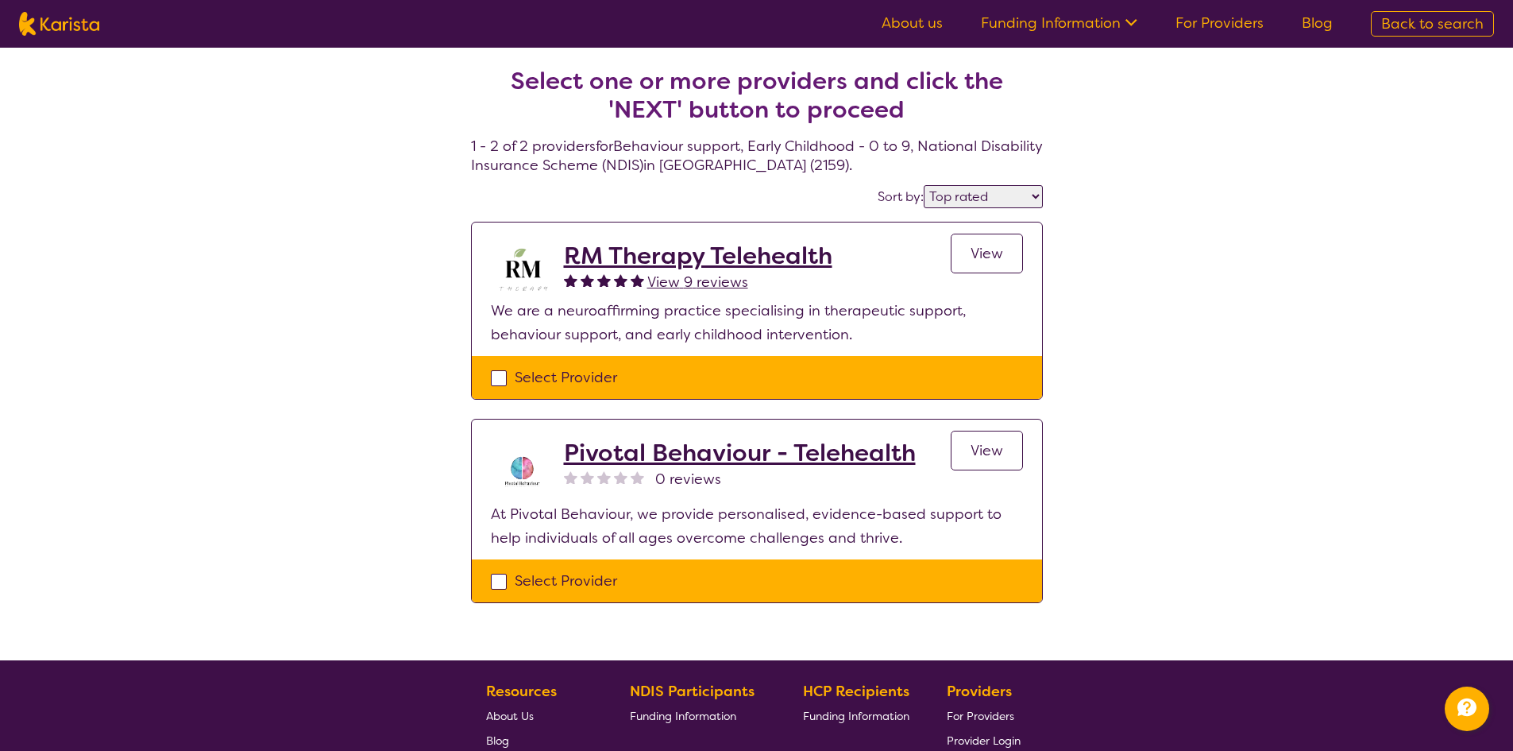
select select "Behaviour support"
select select "EC"
select select "NDIS"
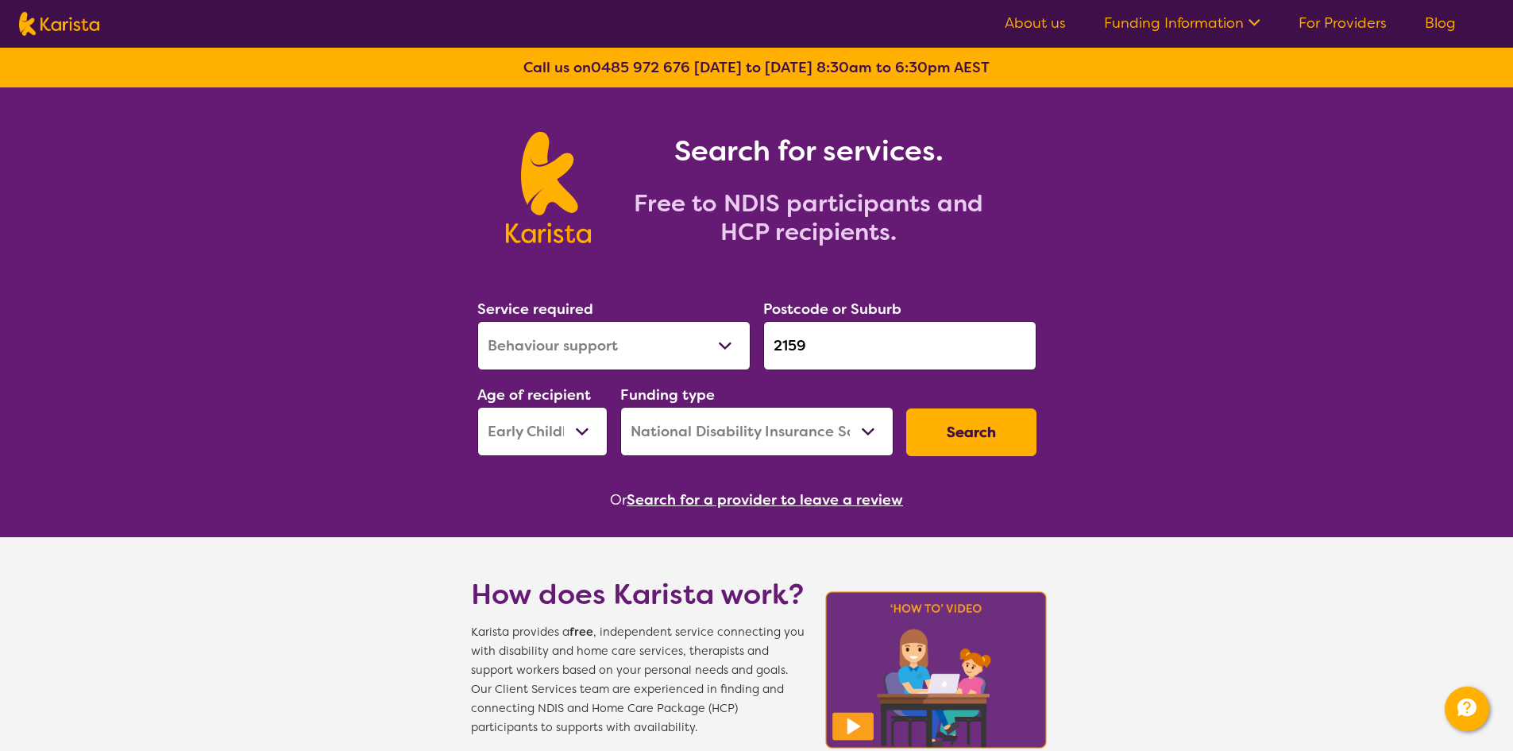
drag, startPoint x: 871, startPoint y: 353, endPoint x: 676, endPoint y: 347, distance: 195.5
click at [676, 347] on div "Service required Allied Health Assistant Assessment ([MEDICAL_DATA] or [MEDICAL…" at bounding box center [757, 377] width 572 height 172
paste input "10"
type input "2110"
click at [973, 430] on button "Search" at bounding box center [971, 432] width 130 height 48
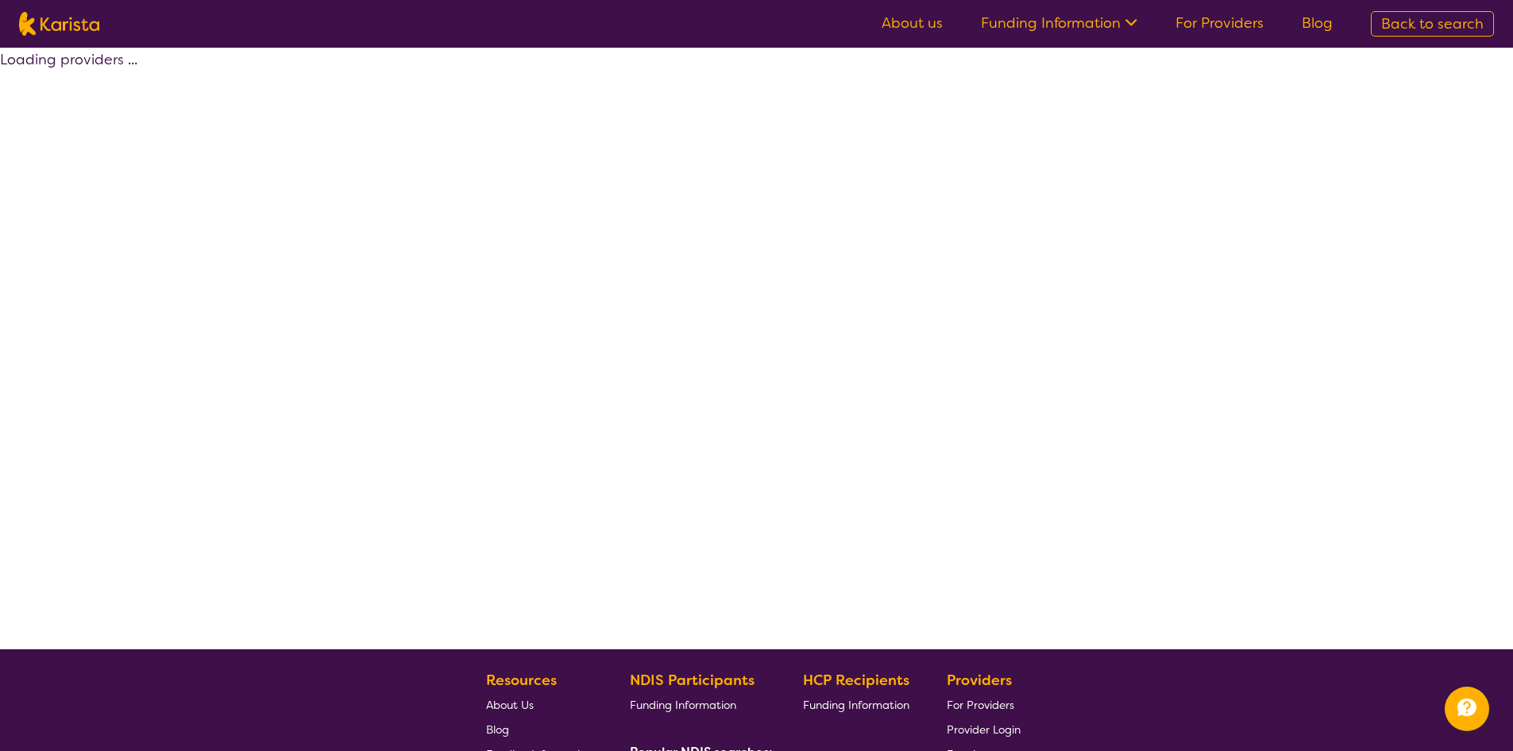
select select "by_score"
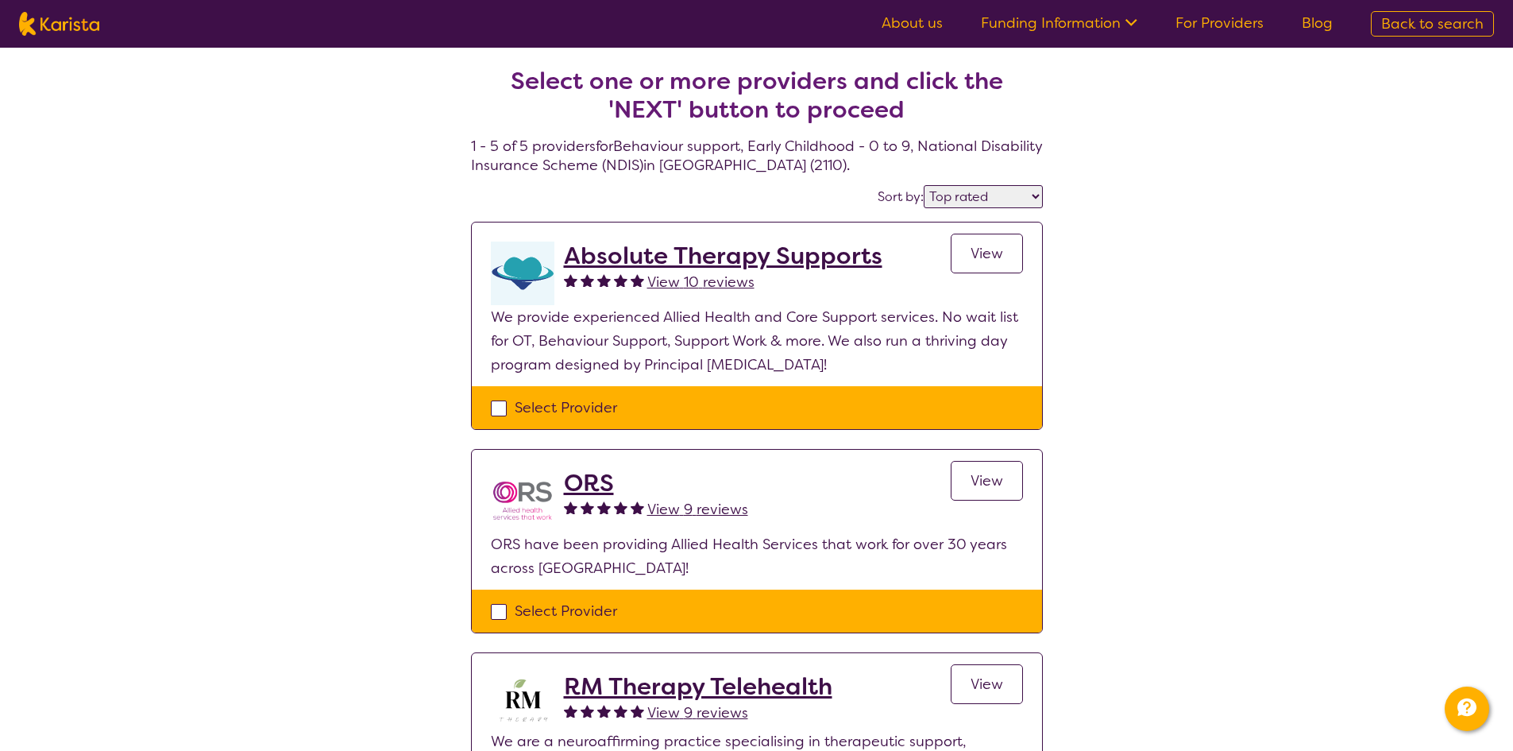
select select "Behaviour support"
select select "EC"
select select "NDIS"
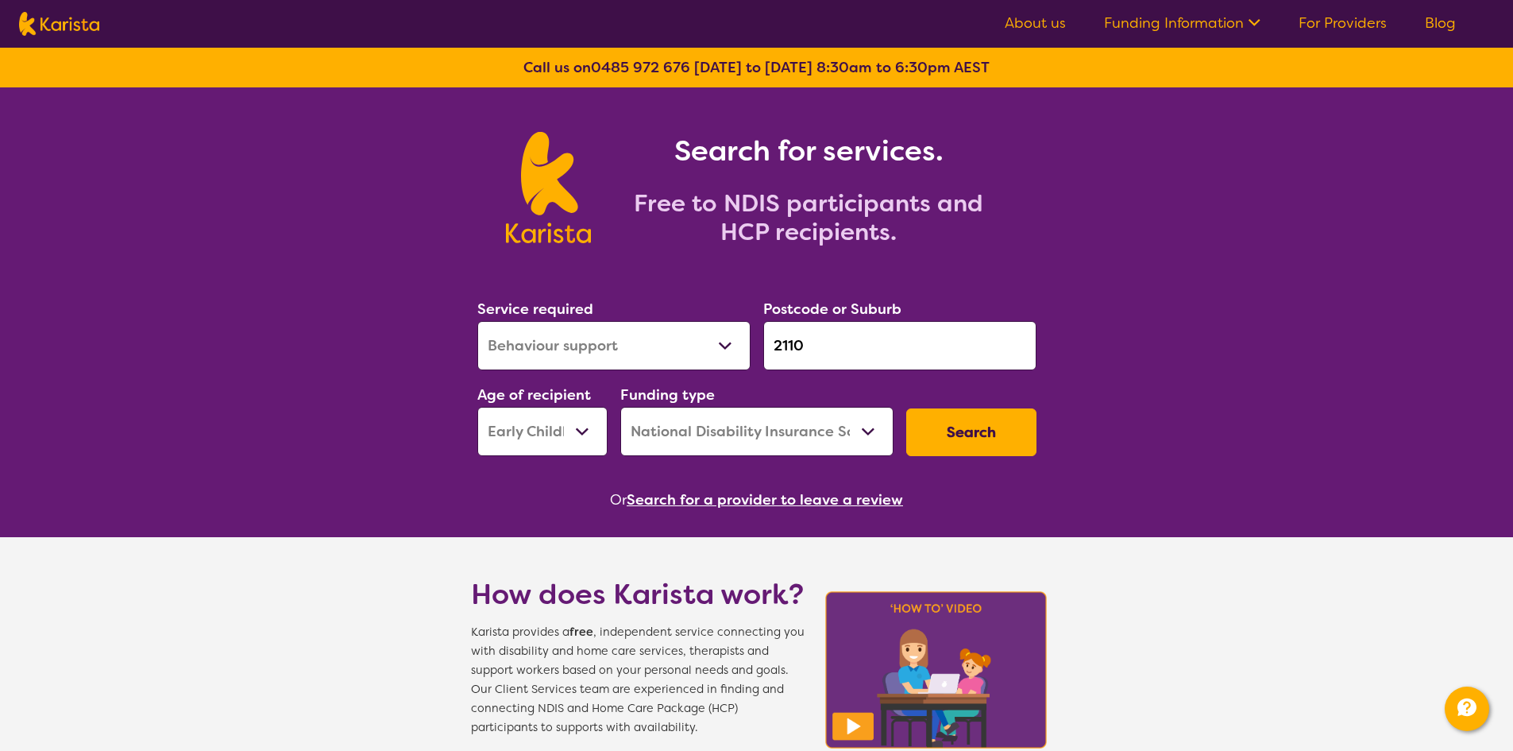
drag, startPoint x: 757, startPoint y: 341, endPoint x: 700, endPoint y: 335, distance: 56.7
click at [700, 335] on div "Service required Allied Health Assistant Assessment ([MEDICAL_DATA] or [MEDICAL…" at bounding box center [757, 377] width 572 height 172
paste input "075"
type input "2075"
click at [980, 442] on button "Search" at bounding box center [971, 432] width 130 height 48
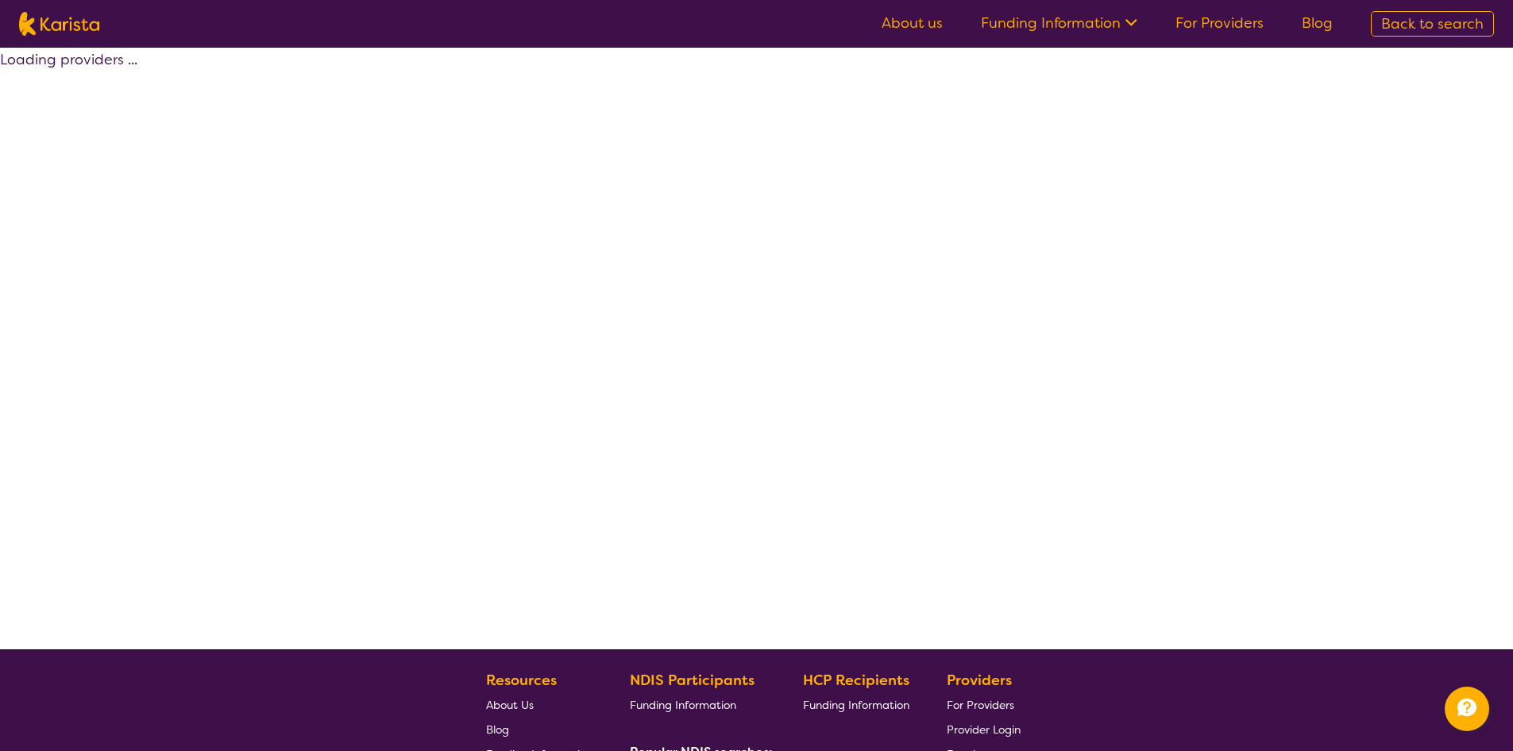
select select "by_score"
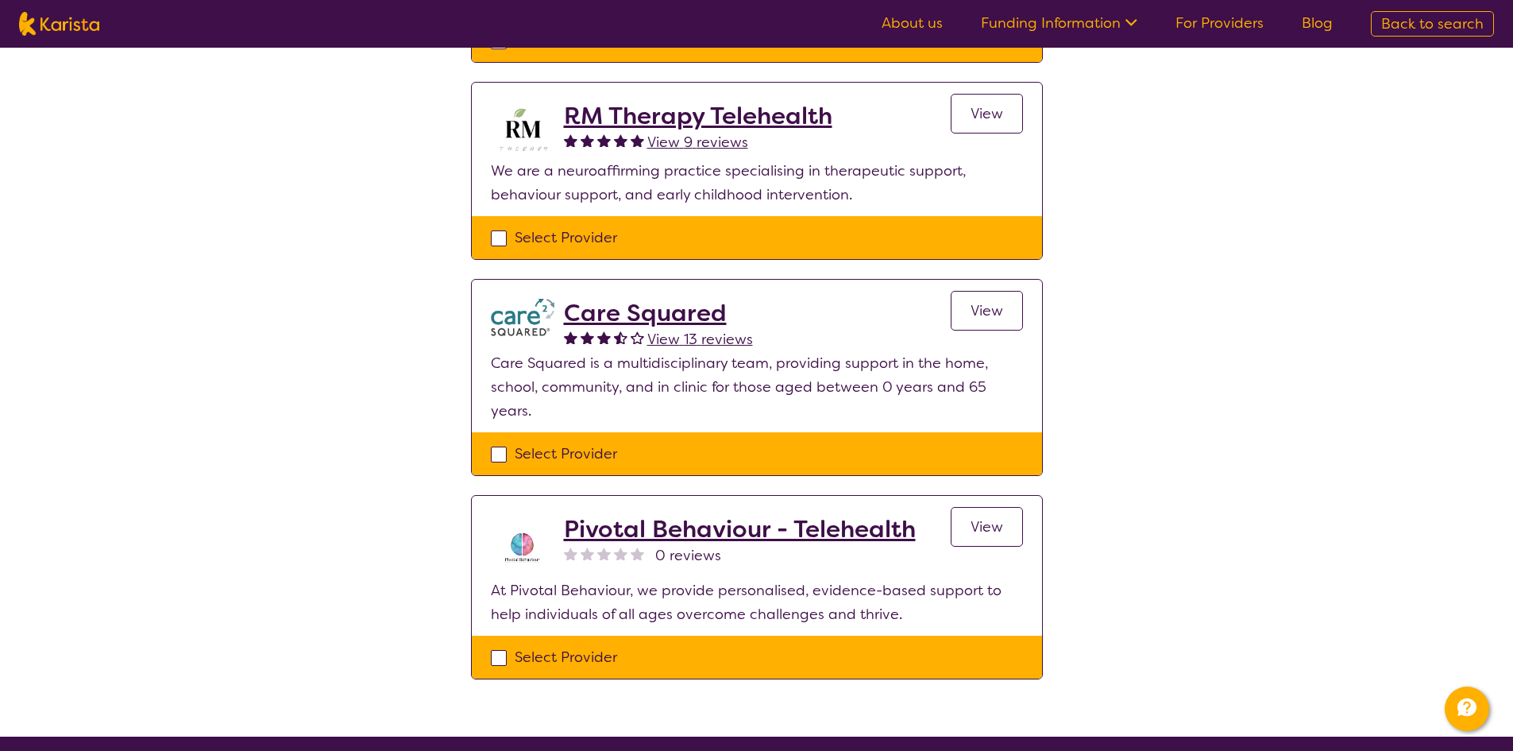
scroll to position [79, 0]
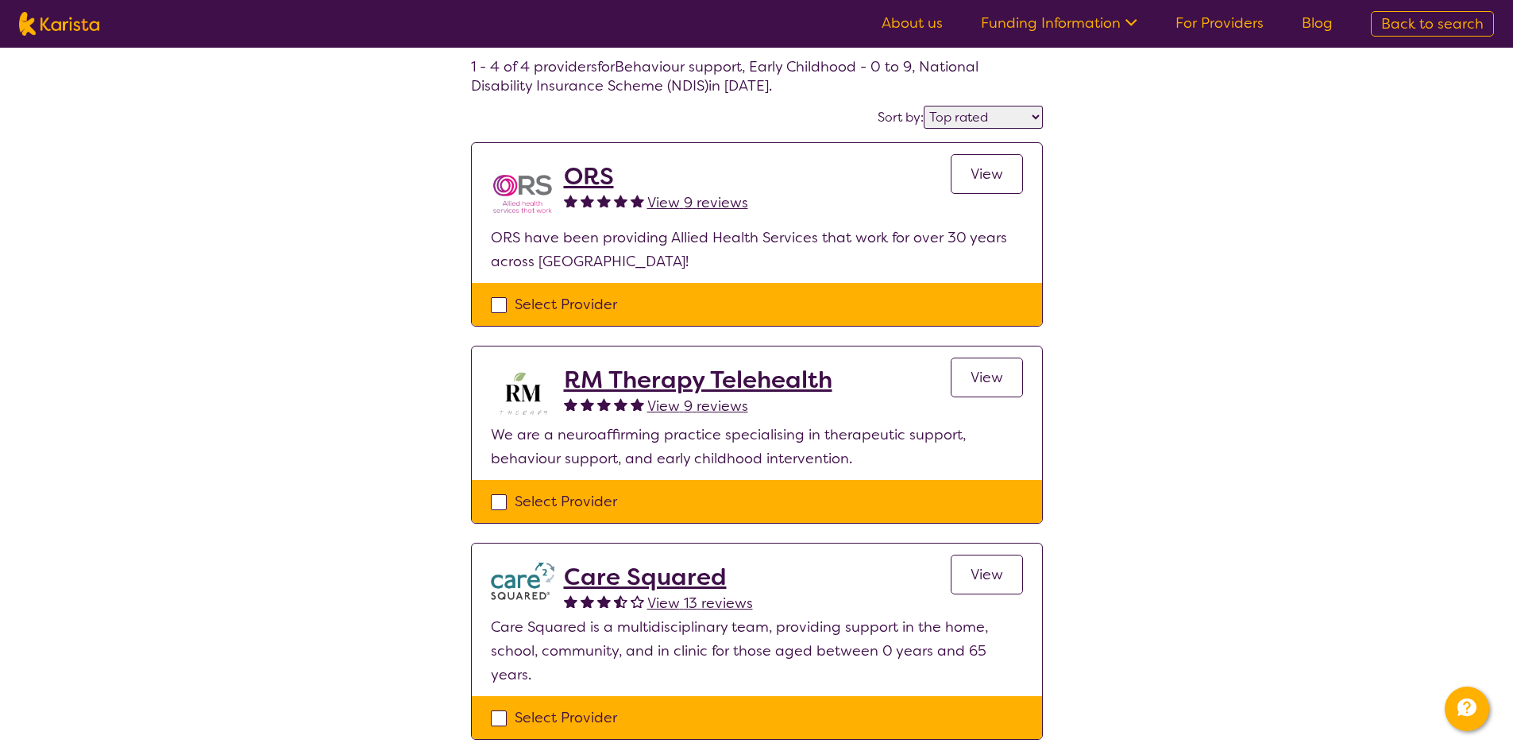
select select "Behaviour support"
select select "EC"
select select "NDIS"
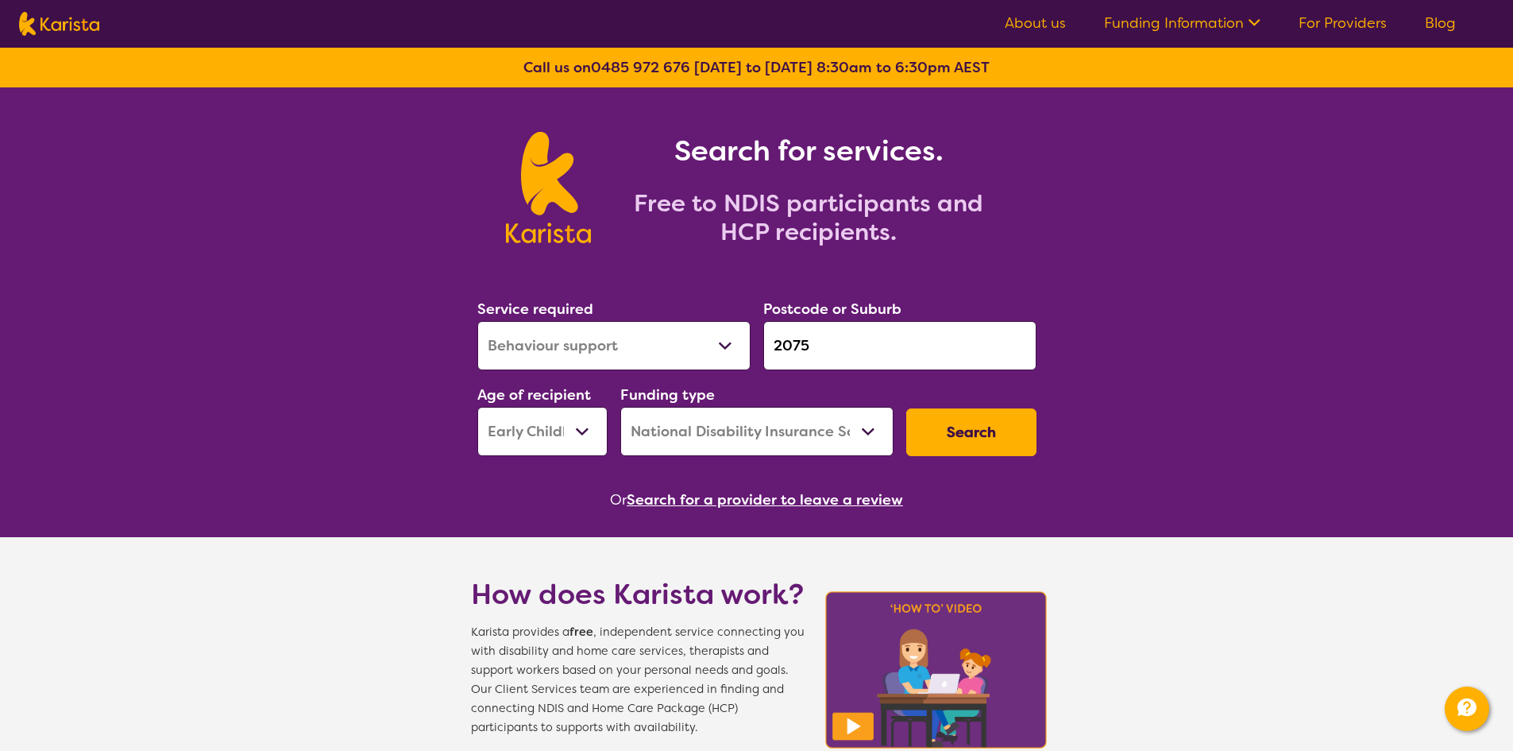
drag, startPoint x: 841, startPoint y: 349, endPoint x: 636, endPoint y: 348, distance: 204.9
click at [636, 348] on div "Service required Allied Health Assistant Assessment ([MEDICAL_DATA] or [MEDICAL…" at bounding box center [757, 377] width 572 height 172
paste input "101"
type input "2101"
drag, startPoint x: 1016, startPoint y: 436, endPoint x: 1005, endPoint y: 434, distance: 11.2
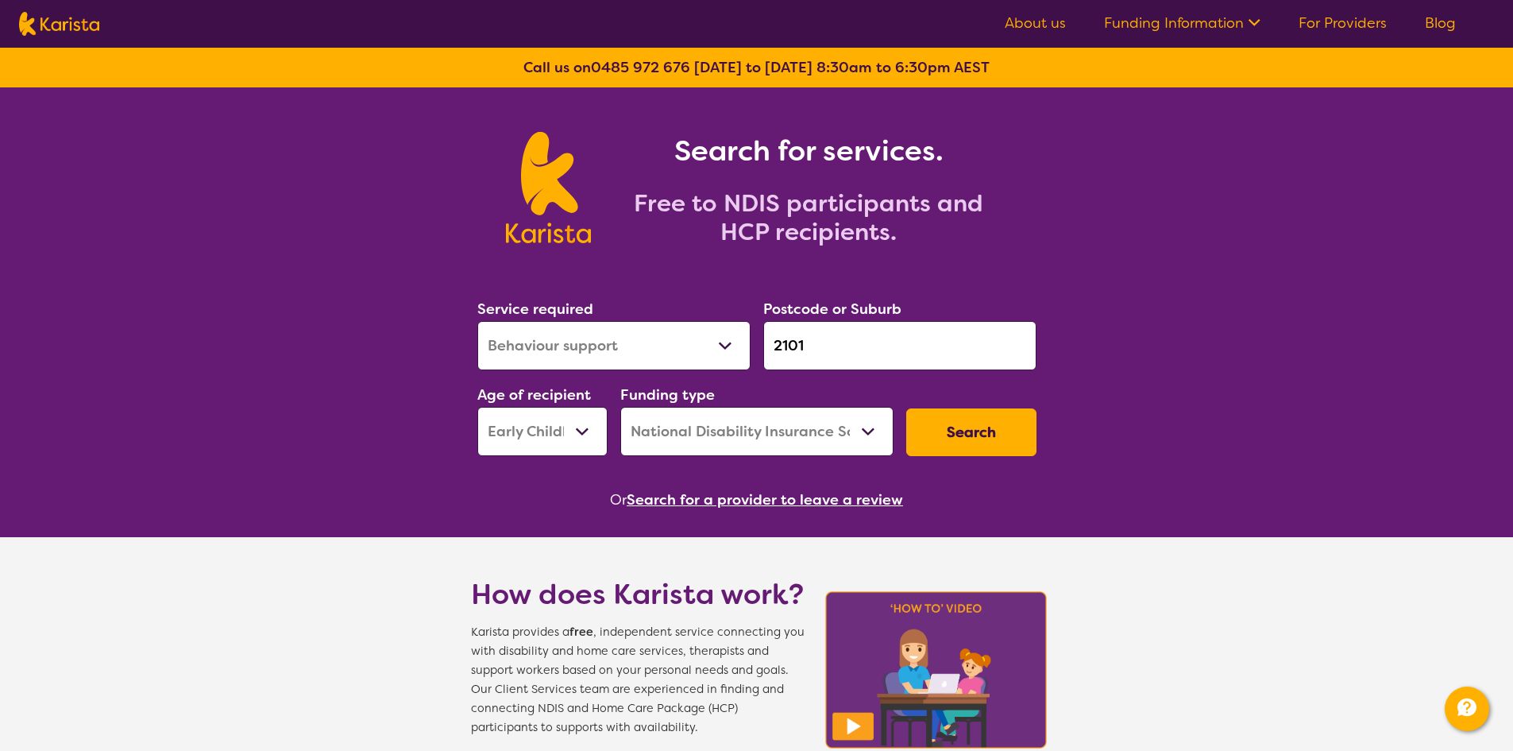
click at [1005, 434] on button "Search" at bounding box center [971, 432] width 130 height 48
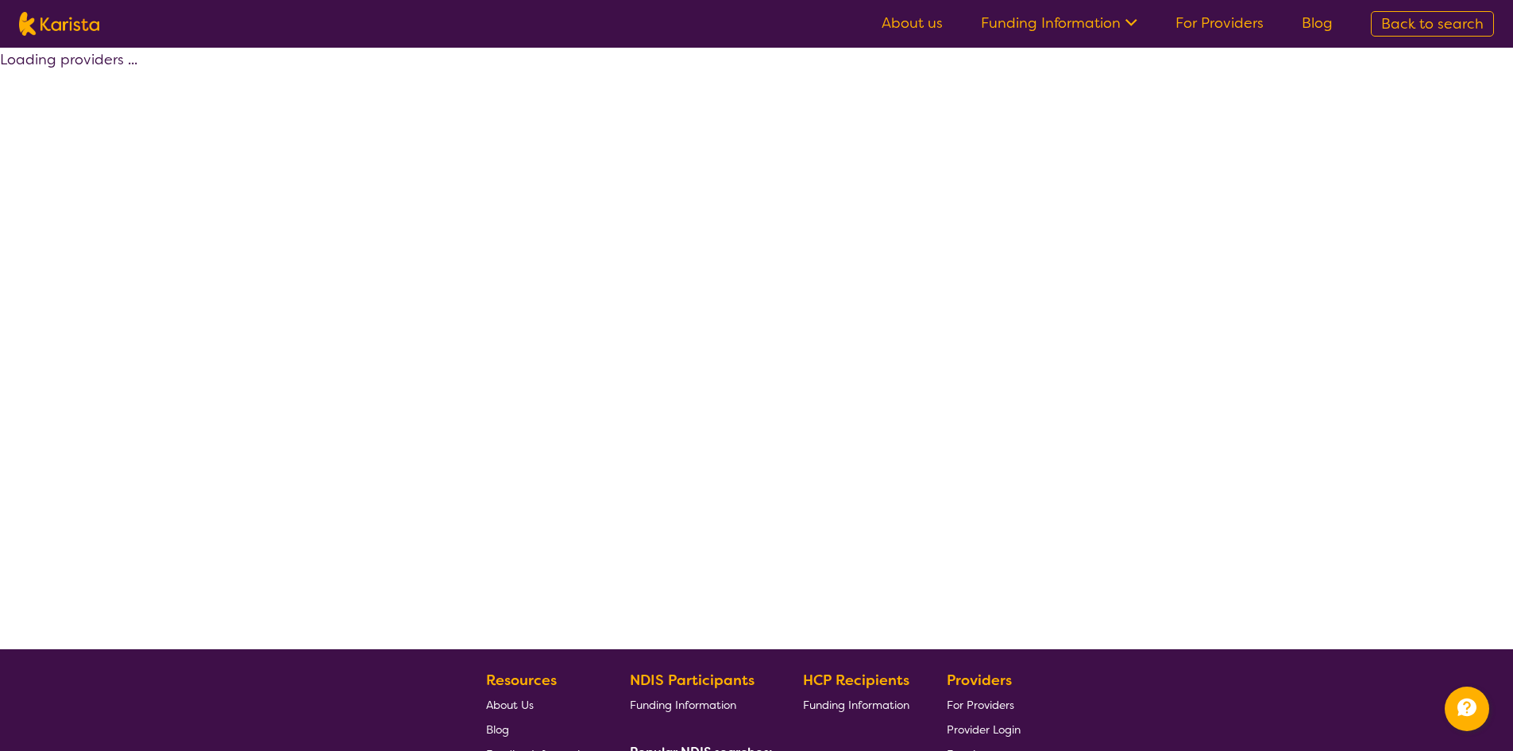
select select "by_score"
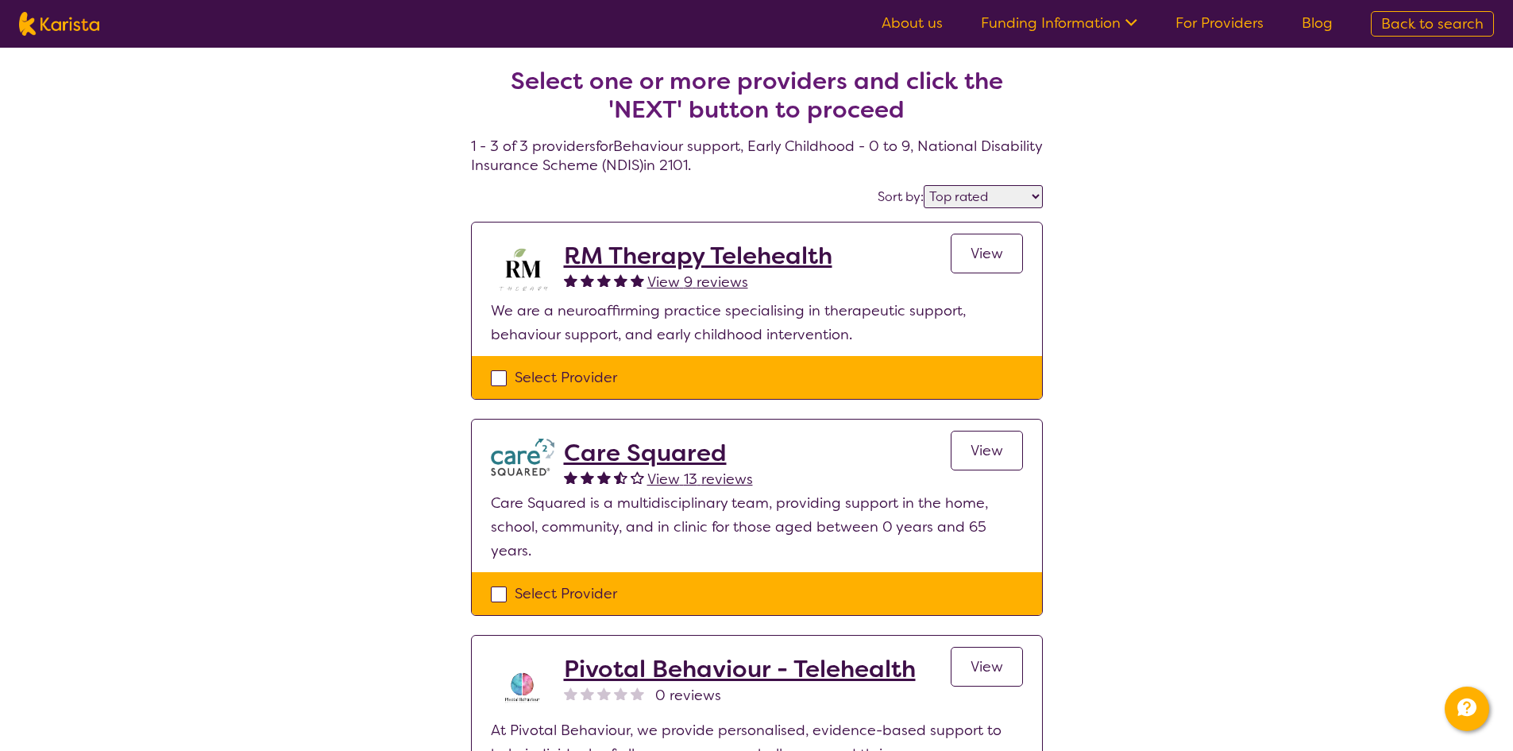
click at [431, 199] on div "Select one or more providers and click the 'NEXT' button to proceed 1 - 3 of 3 …" at bounding box center [756, 462] width 1513 height 828
select select "Behaviour support"
select select "EC"
select select "NDIS"
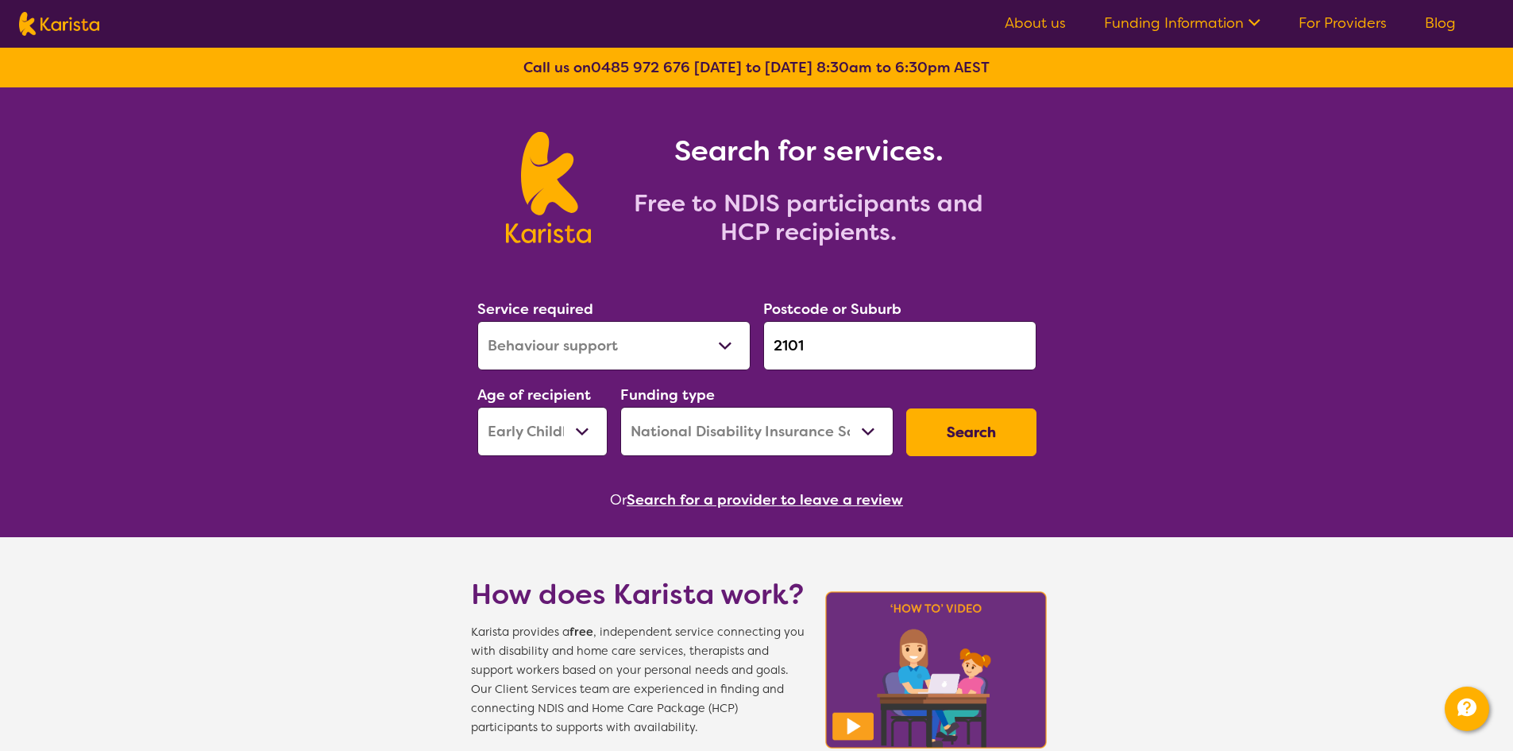
drag, startPoint x: 822, startPoint y: 341, endPoint x: 718, endPoint y: 338, distance: 104.1
click at [718, 338] on div "Service required Allied Health Assistant Assessment ([MEDICAL_DATA] or [MEDICAL…" at bounding box center [757, 377] width 572 height 172
paste input "097"
type input "2097"
click at [993, 438] on button "Search" at bounding box center [971, 432] width 130 height 48
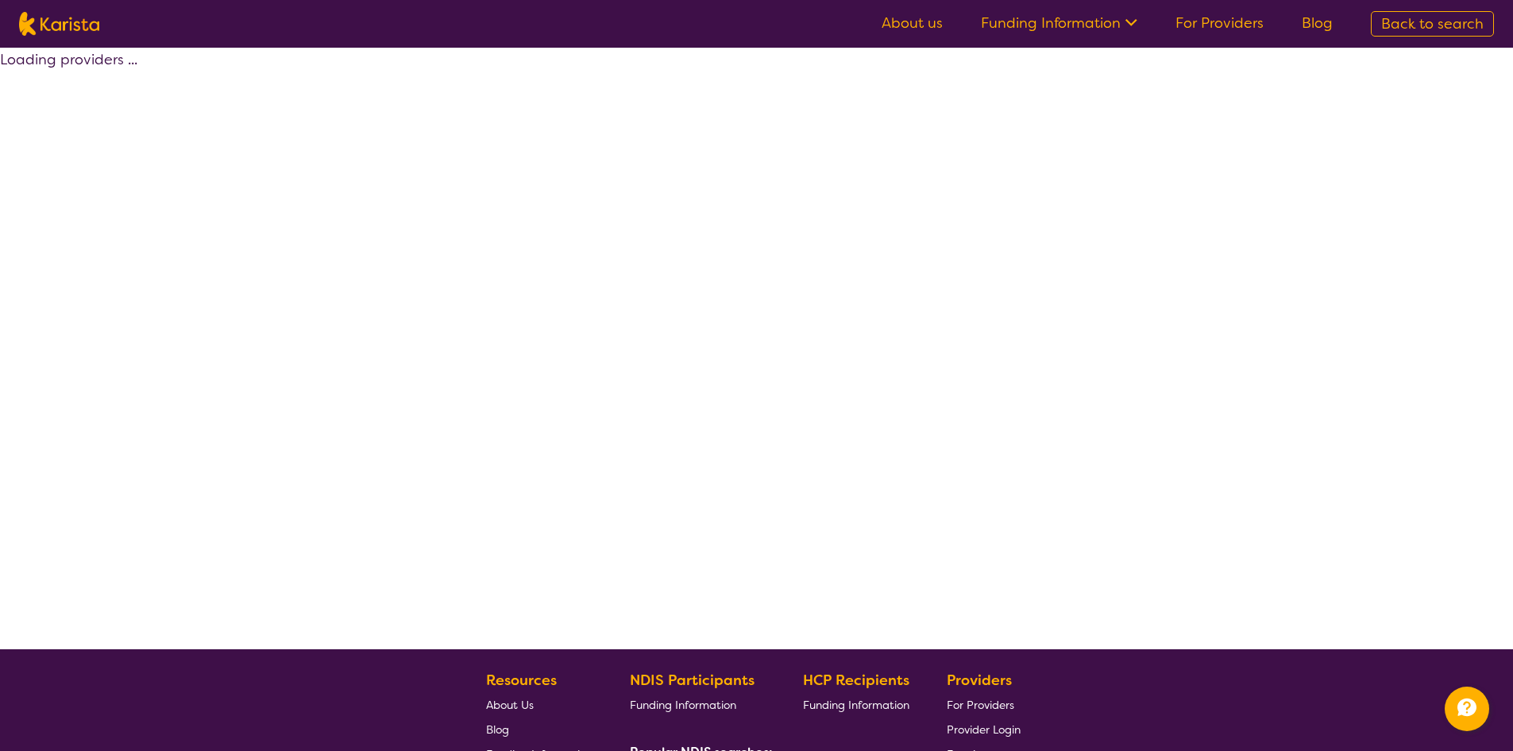
select select "by_score"
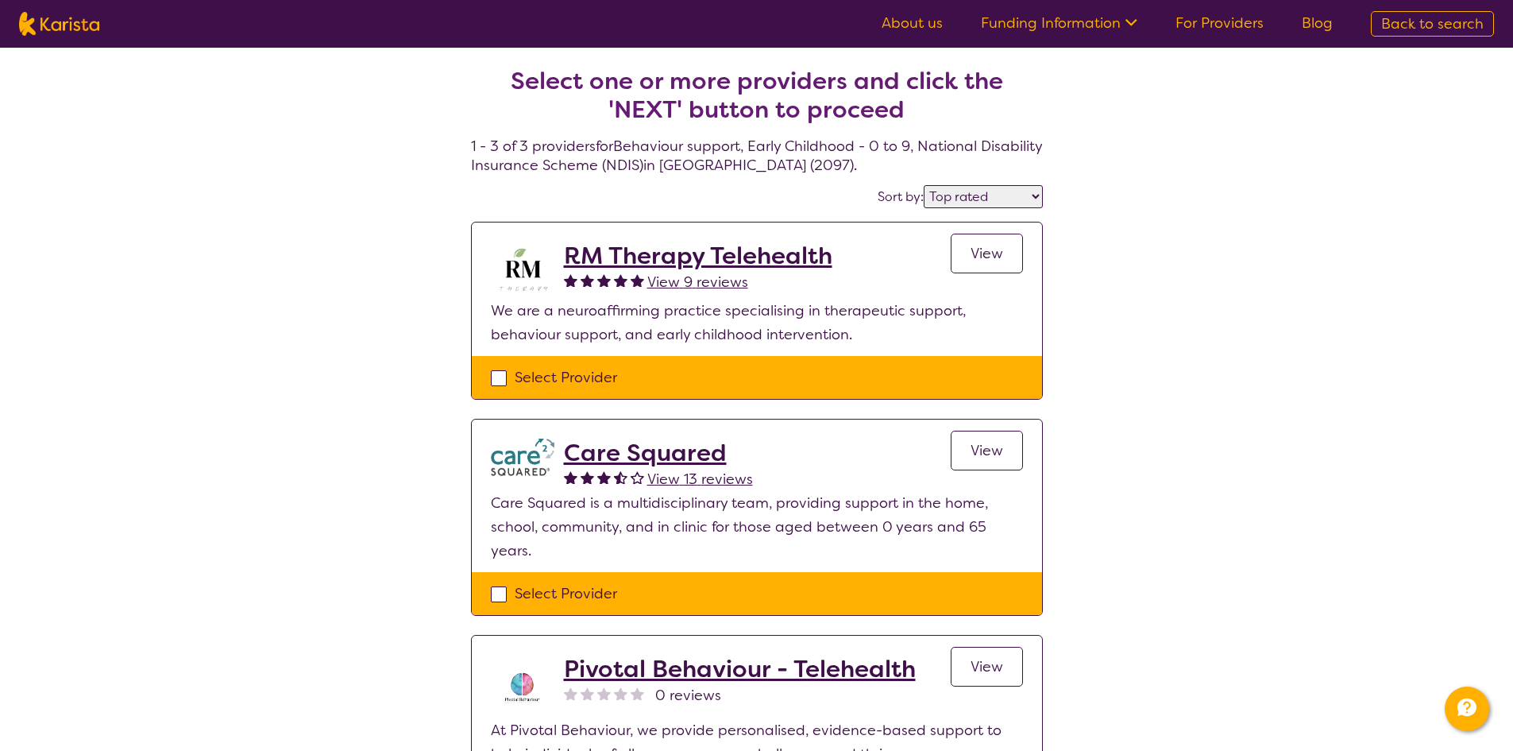
select select "Behaviour support"
select select "EC"
select select "NDIS"
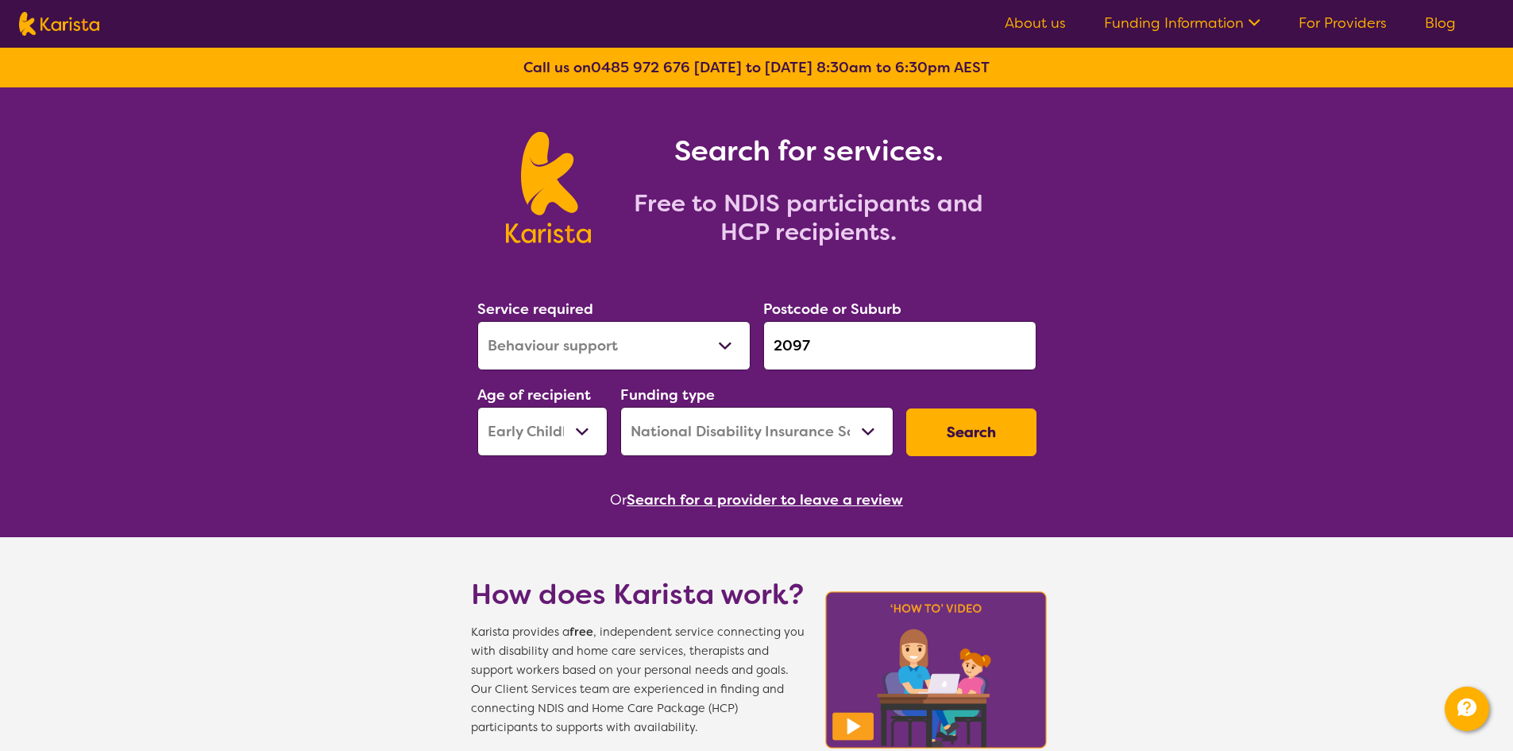
drag, startPoint x: 766, startPoint y: 345, endPoint x: 696, endPoint y: 328, distance: 72.8
click at [696, 328] on div "Service required Allied Health Assistant Assessment ([MEDICAL_DATA] or [MEDICAL…" at bounding box center [757, 377] width 572 height 172
paste input "66"
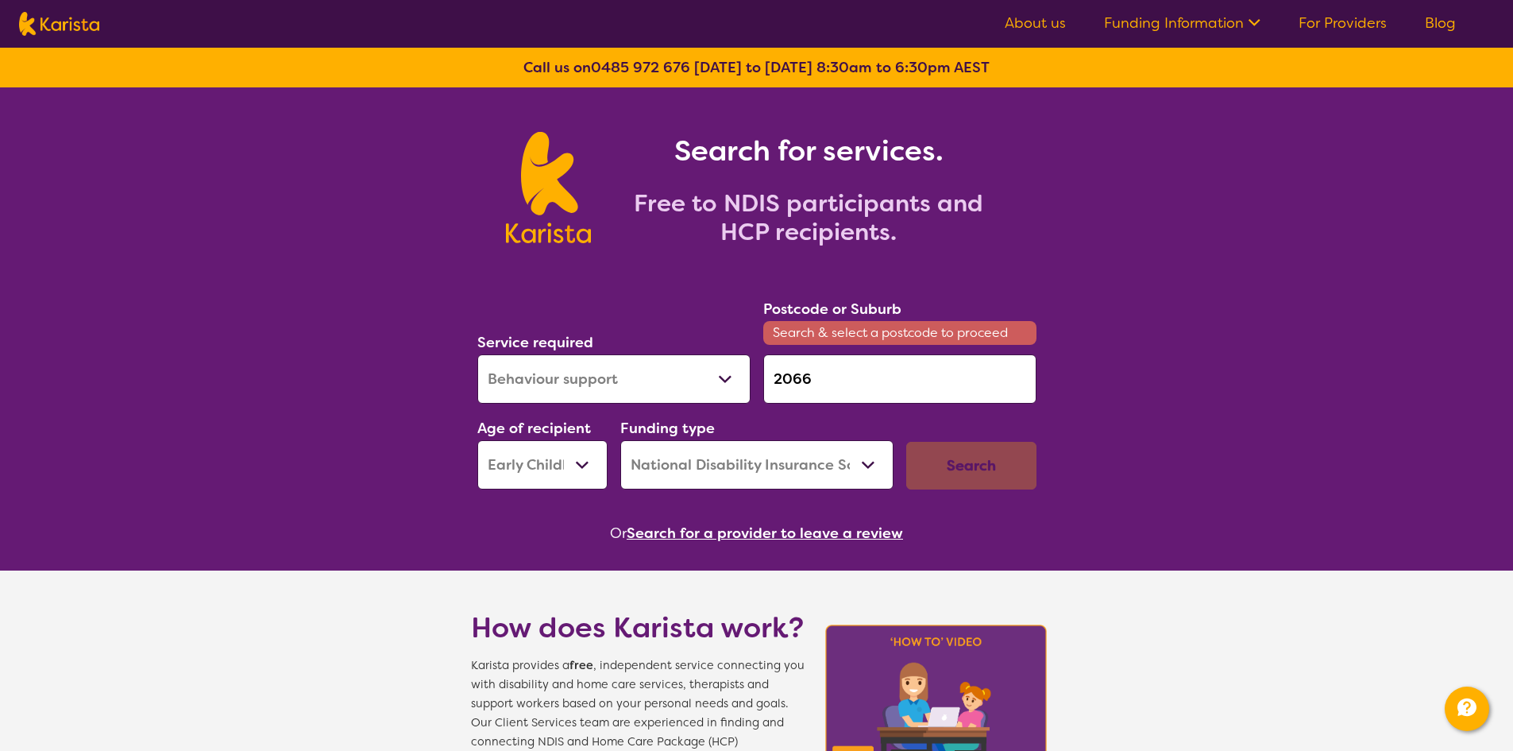
click at [983, 467] on div "Search" at bounding box center [971, 466] width 130 height 48
click at [848, 364] on input "2066" at bounding box center [899, 378] width 273 height 49
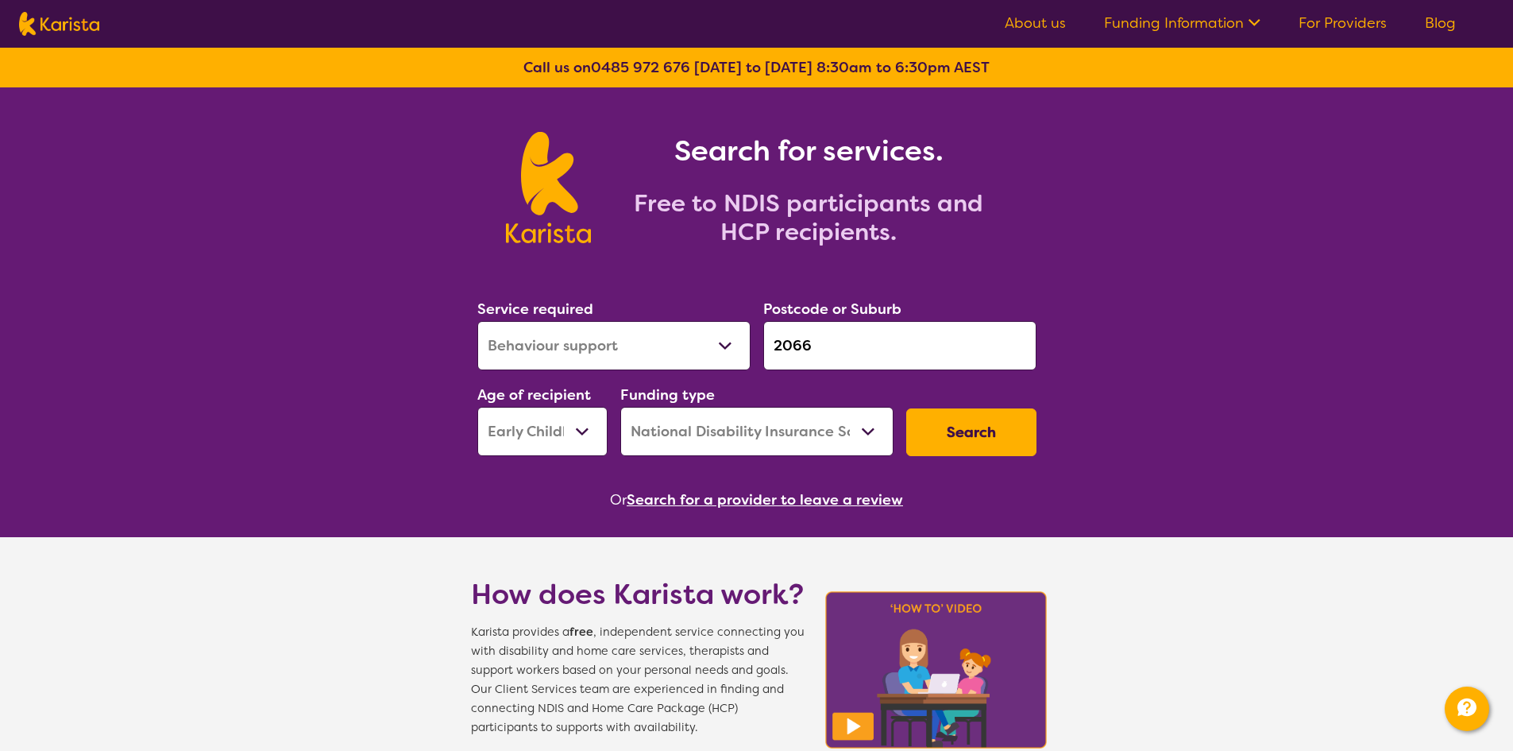
type input "2066"
click at [965, 428] on button "Search" at bounding box center [971, 432] width 130 height 48
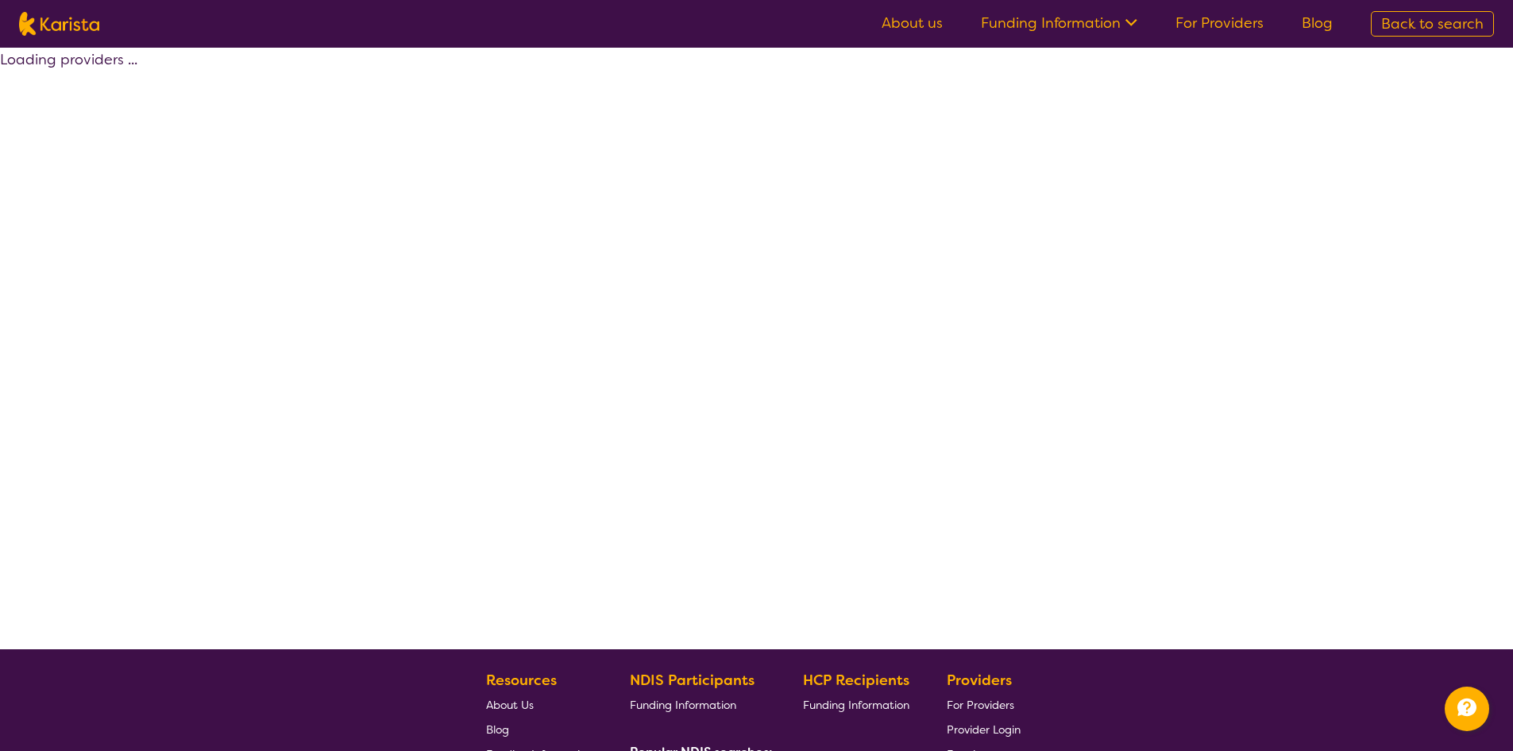
select select "by_score"
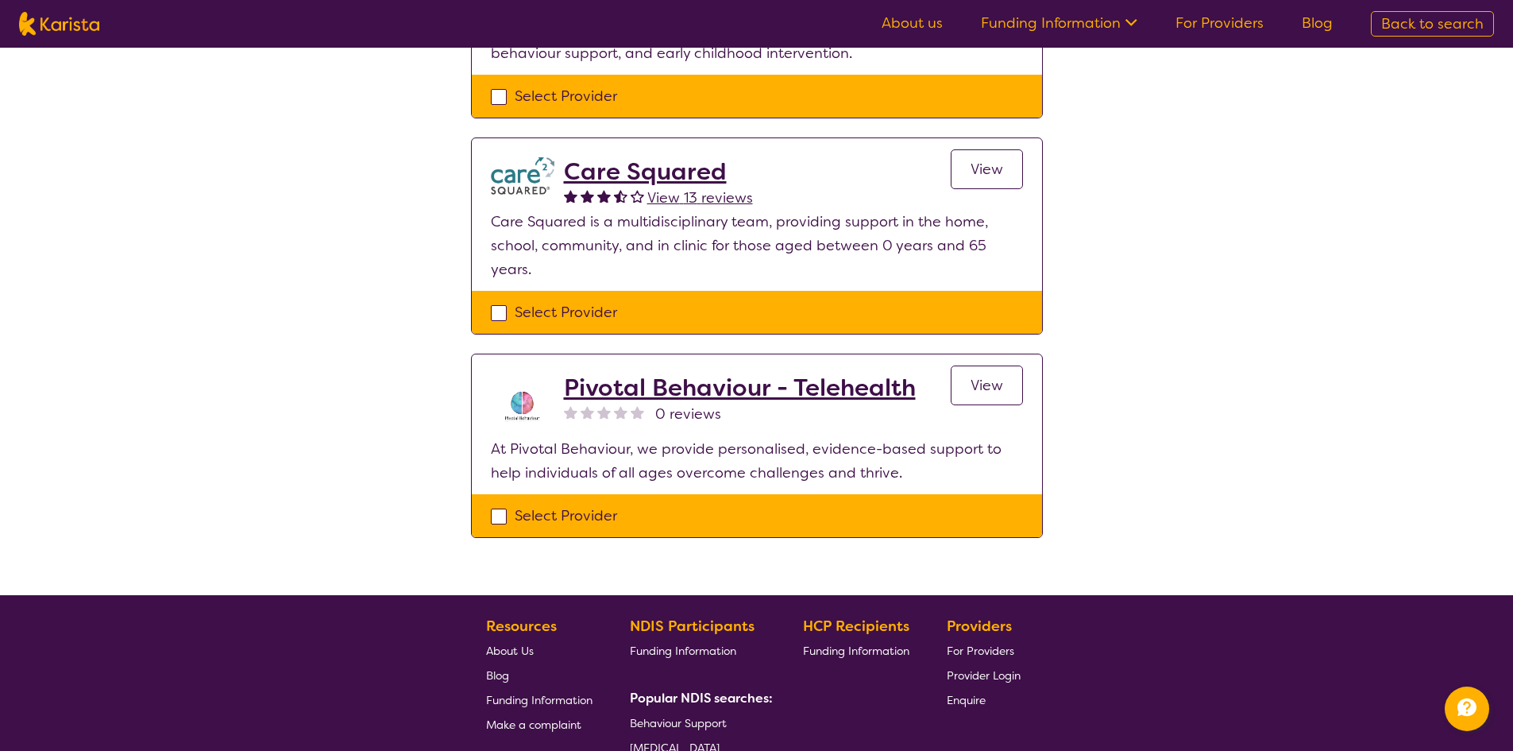
scroll to position [397, 0]
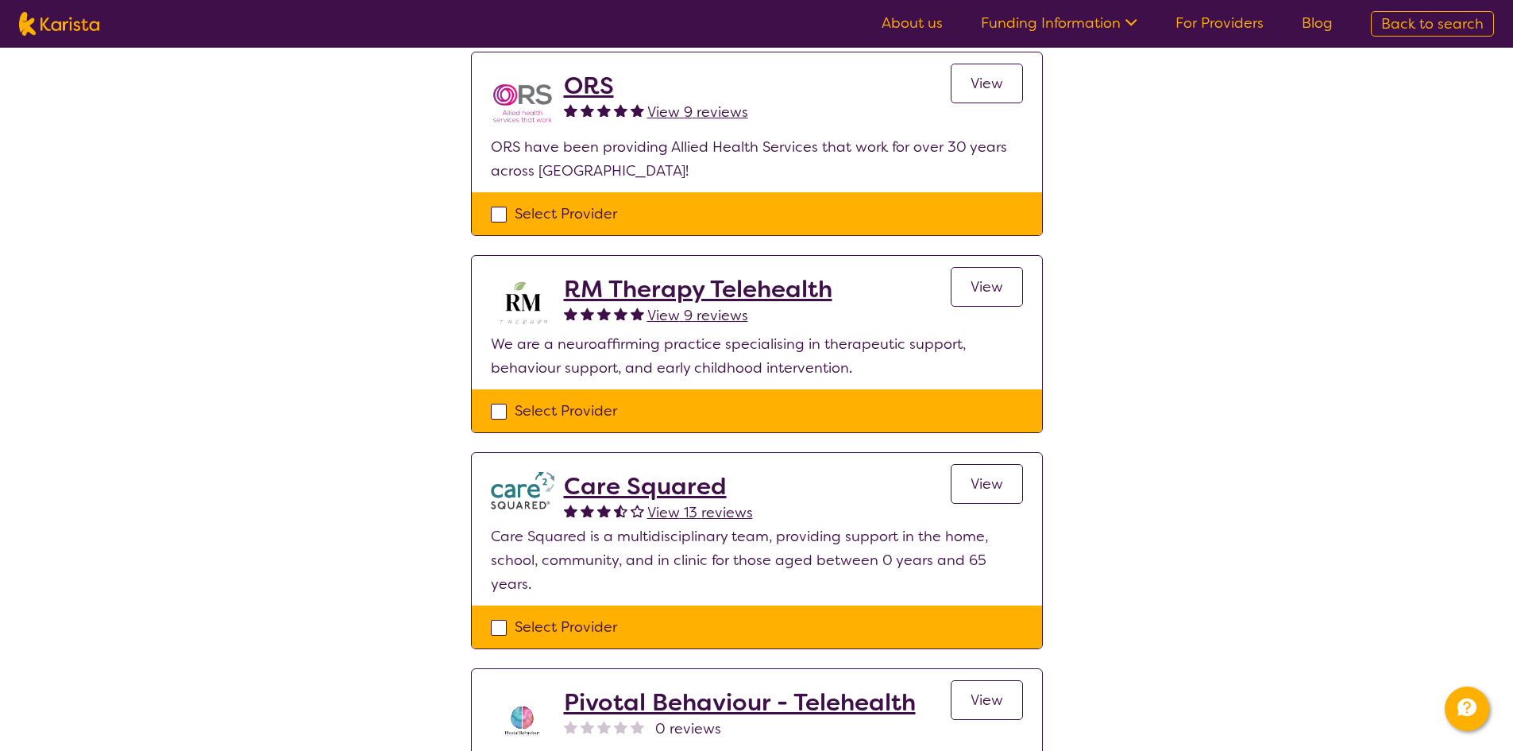
click at [330, 329] on div "Select one or more providers and click the 'NEXT' button to proceed 1 - 5 of 5 …" at bounding box center [756, 280] width 1513 height 1259
select select "Behaviour support"
select select "EC"
select select "NDIS"
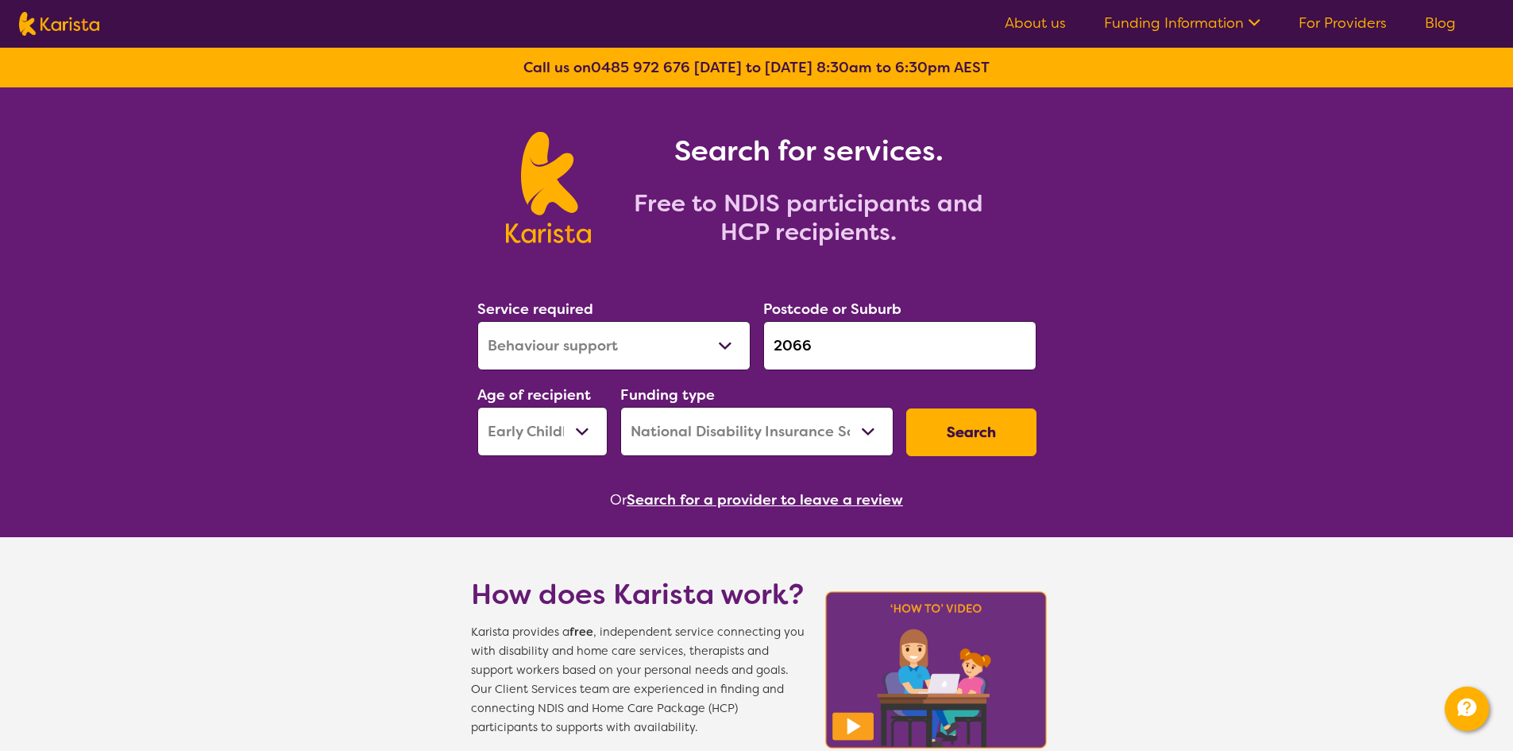
click at [874, 349] on input "2066" at bounding box center [899, 345] width 273 height 49
drag, startPoint x: 841, startPoint y: 349, endPoint x: 730, endPoint y: 338, distance: 111.7
click at [698, 339] on div "Service required Allied Health Assistant Assessment ([MEDICAL_DATA] or [MEDICAL…" at bounding box center [757, 377] width 572 height 172
paste input "75"
type input "2075"
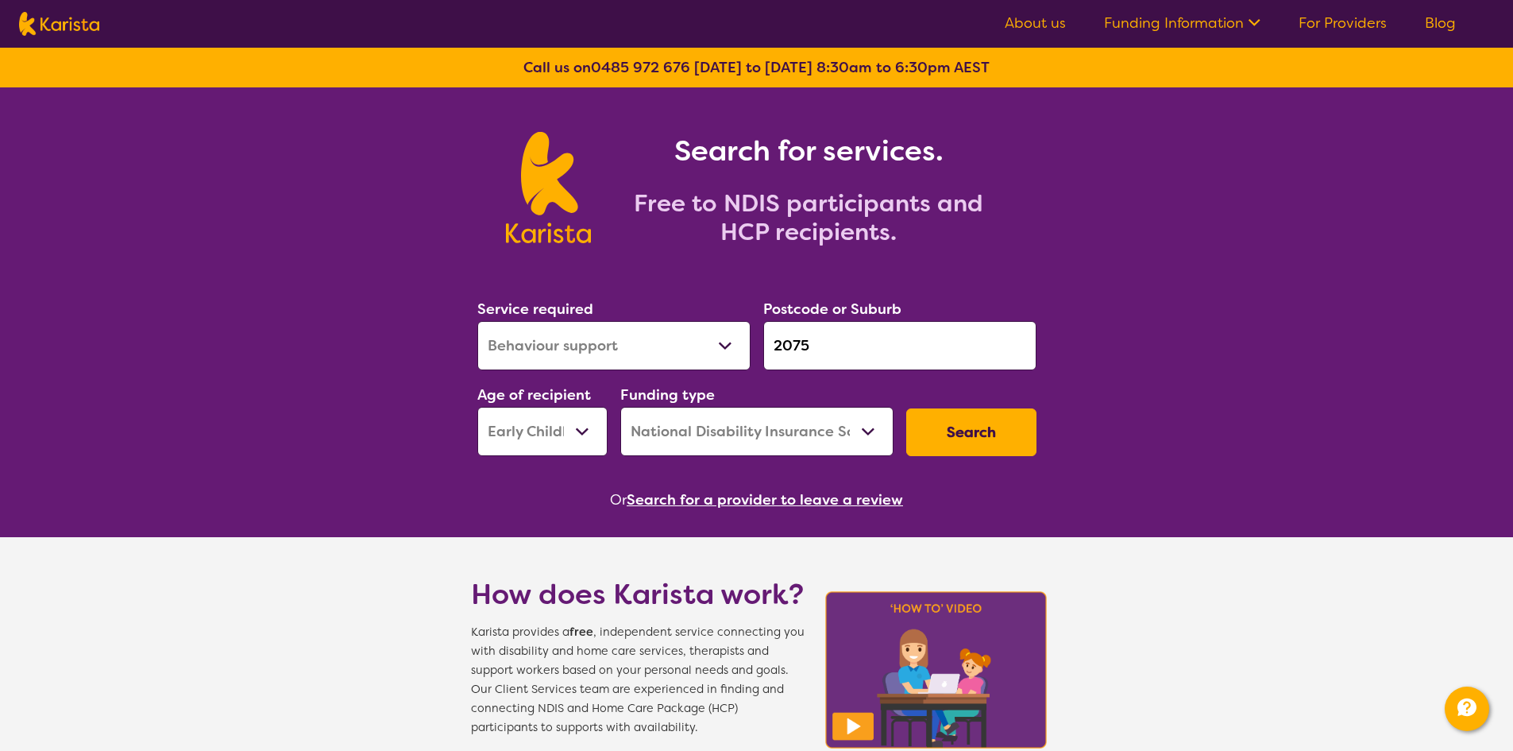
drag, startPoint x: 1013, startPoint y: 442, endPoint x: 1005, endPoint y: 442, distance: 8.7
click at [1005, 442] on button "Search" at bounding box center [971, 432] width 130 height 48
select select "by_score"
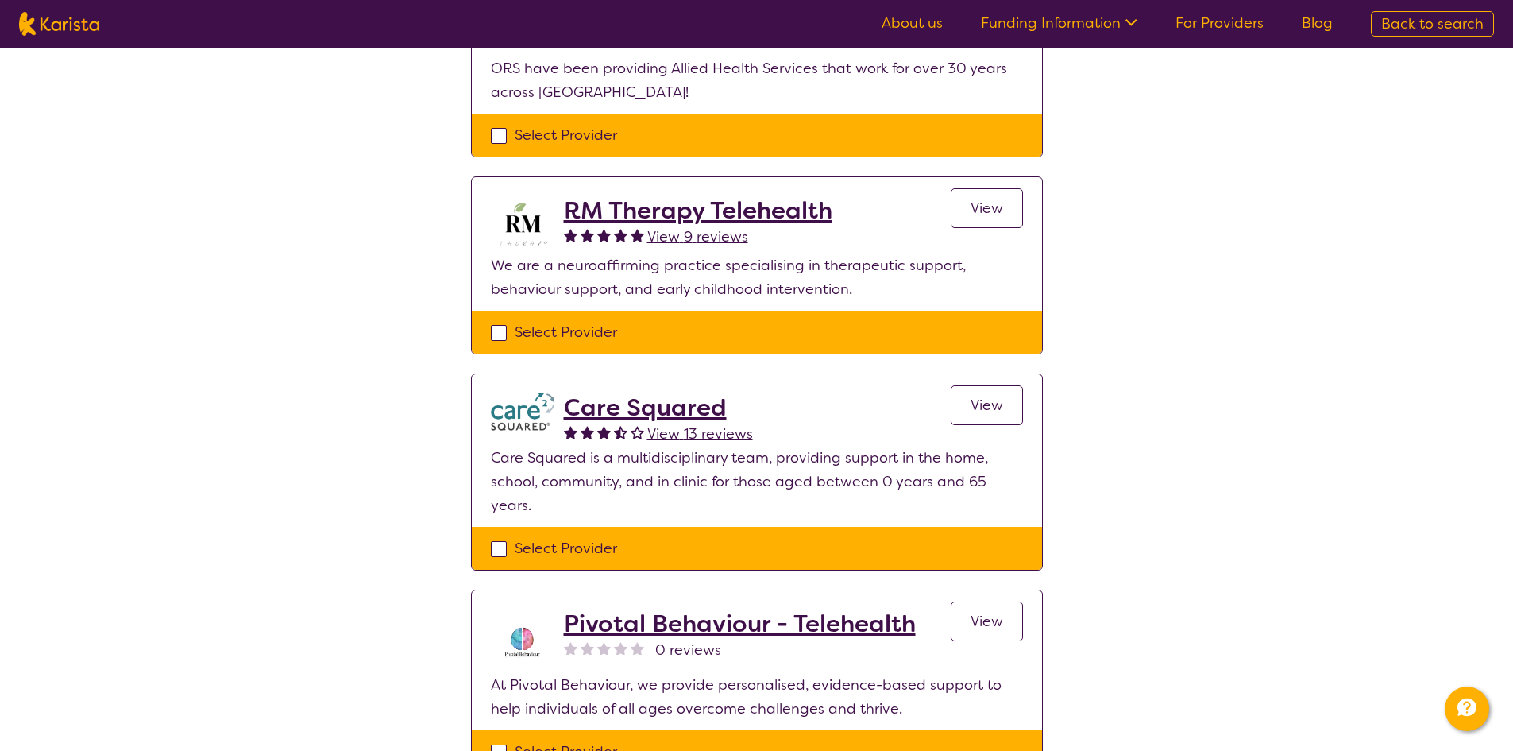
scroll to position [397, 0]
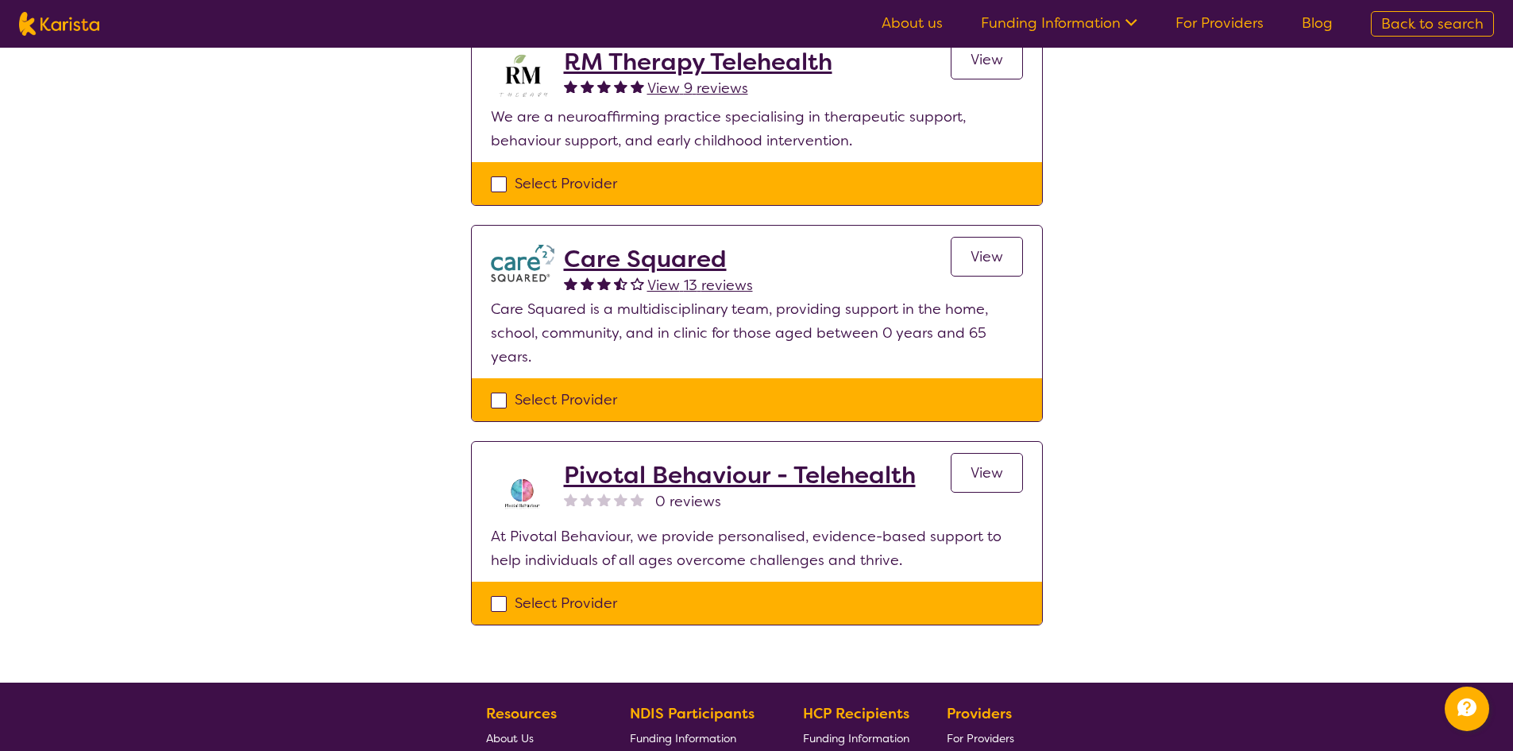
select select "Behaviour support"
select select "EC"
select select "NDIS"
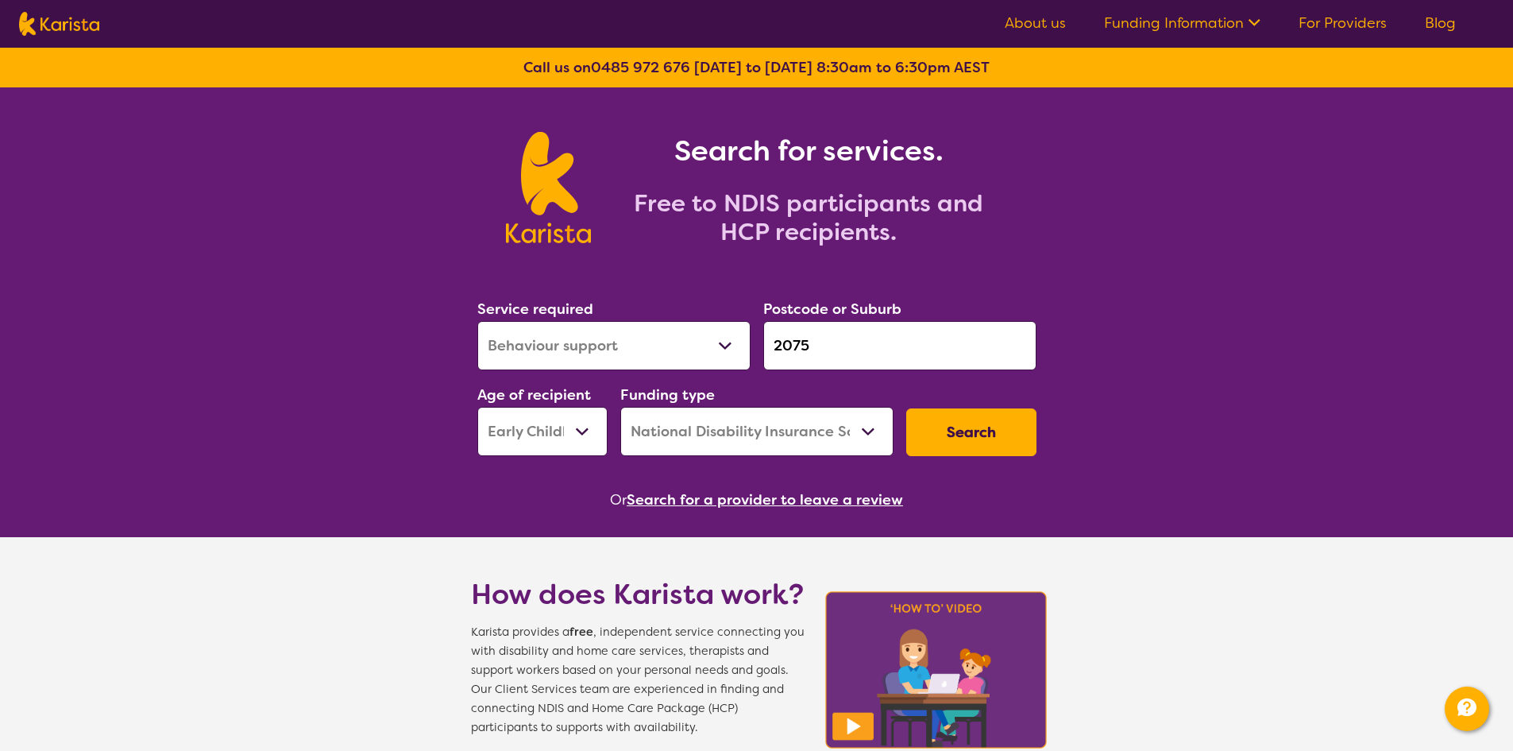
drag, startPoint x: 759, startPoint y: 341, endPoint x: 704, endPoint y: 341, distance: 54.8
click at [704, 341] on div "Service required Allied Health Assistant Assessment ([MEDICAL_DATA] or [MEDICAL…" at bounding box center [757, 377] width 572 height 172
paste input "6"
type input "2076"
click at [992, 434] on button "Search" at bounding box center [971, 432] width 130 height 48
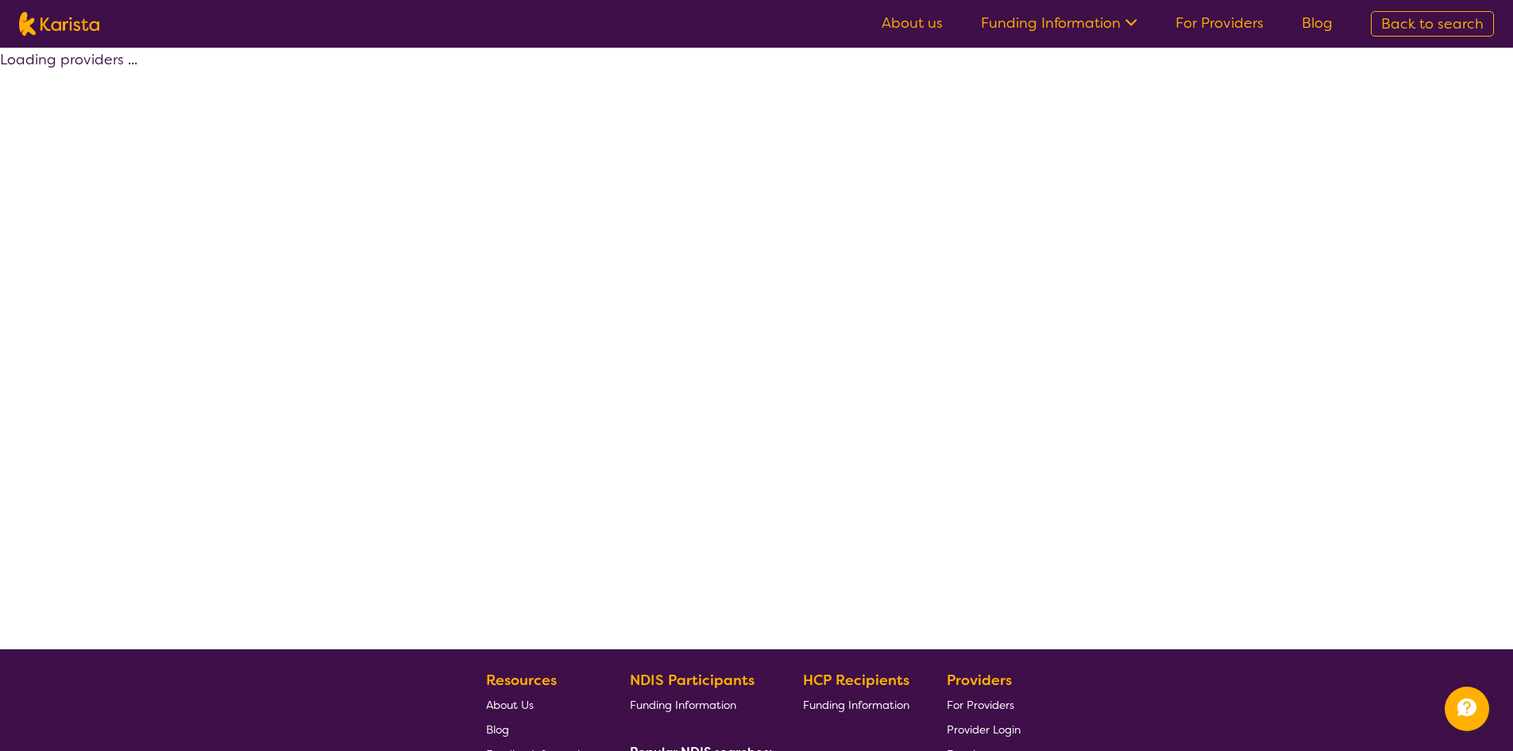
select select "by_score"
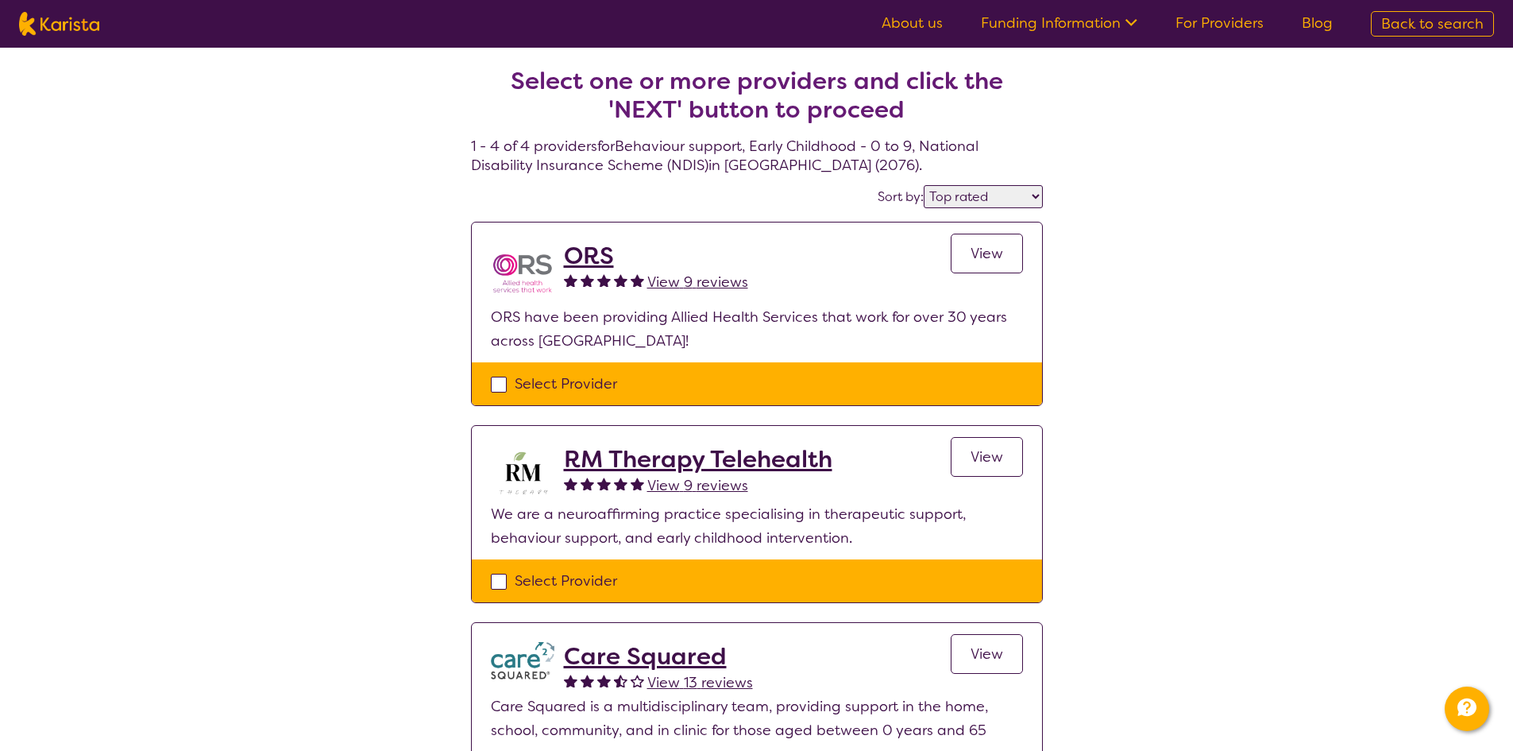
scroll to position [556, 0]
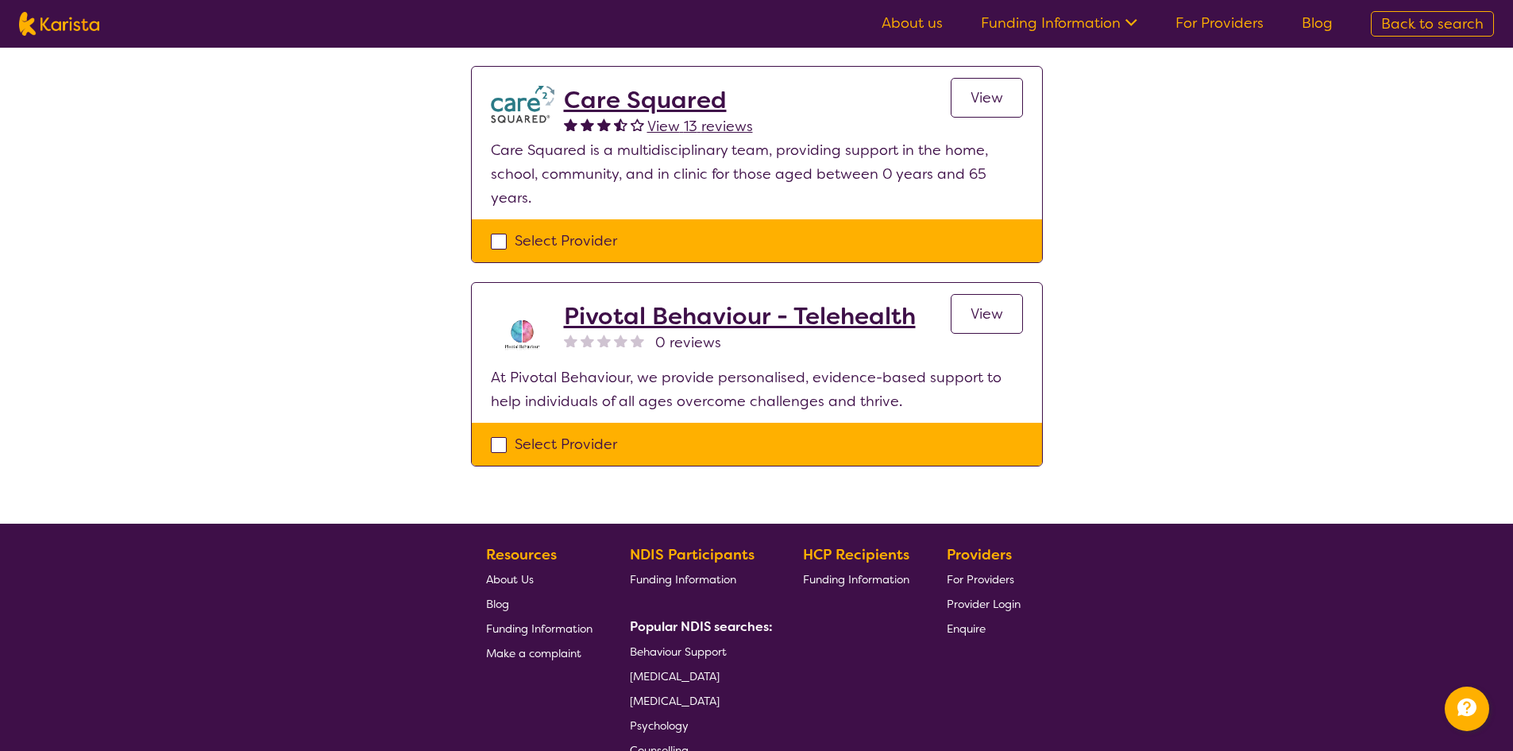
select select "Behaviour support"
select select "EC"
select select "NDIS"
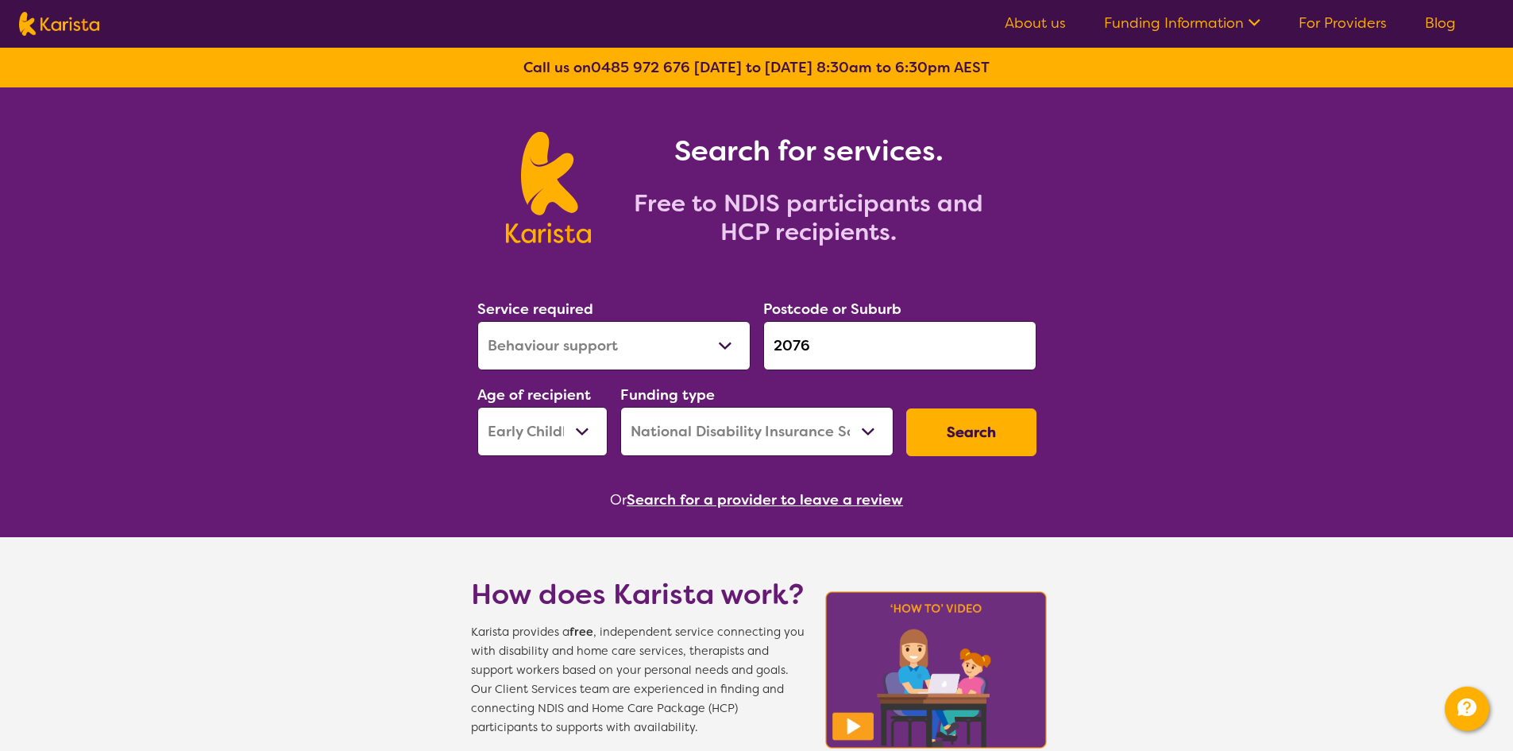
drag, startPoint x: 829, startPoint y: 345, endPoint x: 695, endPoint y: 337, distance: 134.5
click at [695, 337] on div "Service required Allied Health Assistant Assessment ([MEDICAL_DATA] or [MEDICAL…" at bounding box center [757, 377] width 572 height 172
paste input "68"
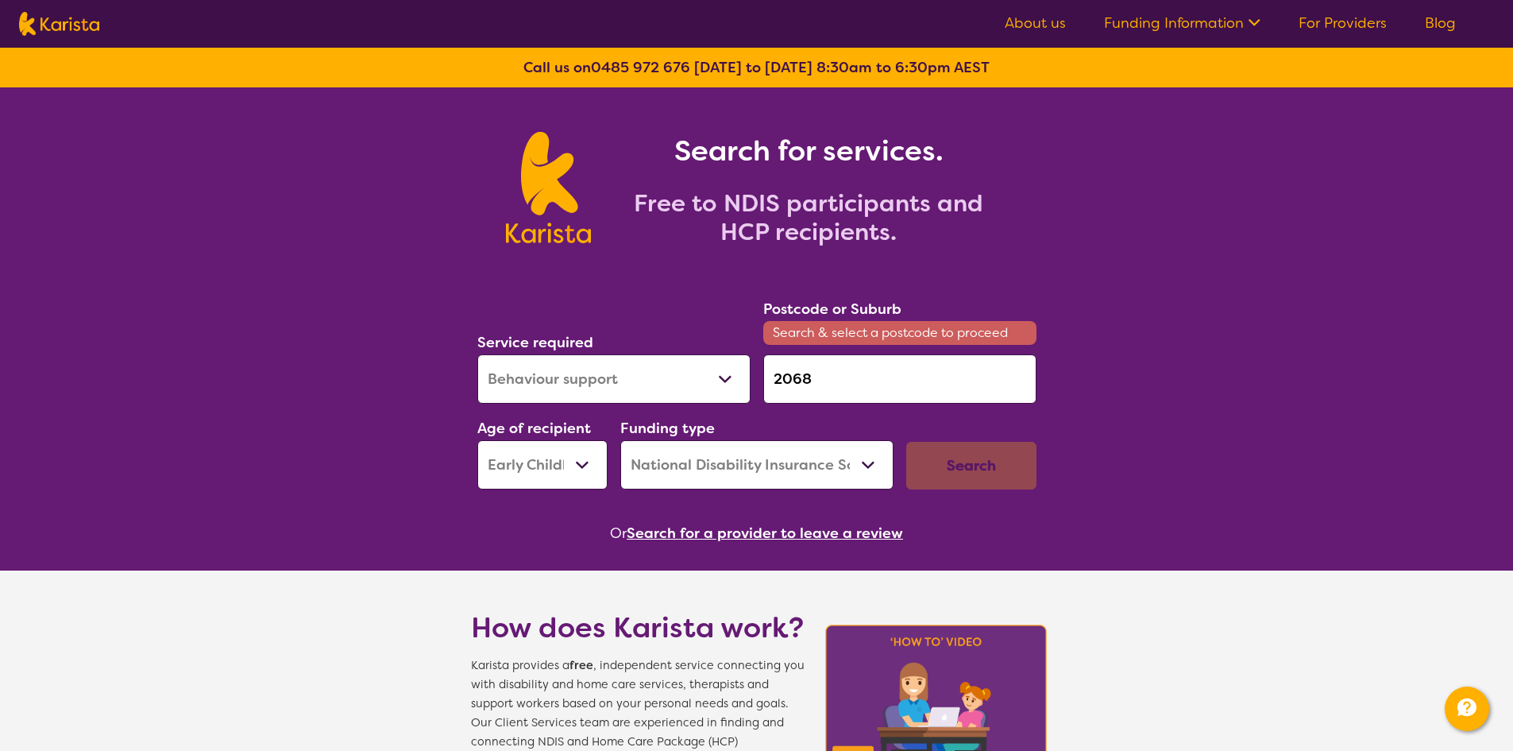
click at [996, 477] on div "Search" at bounding box center [971, 466] width 130 height 48
click at [863, 384] on input "2068" at bounding box center [899, 378] width 273 height 49
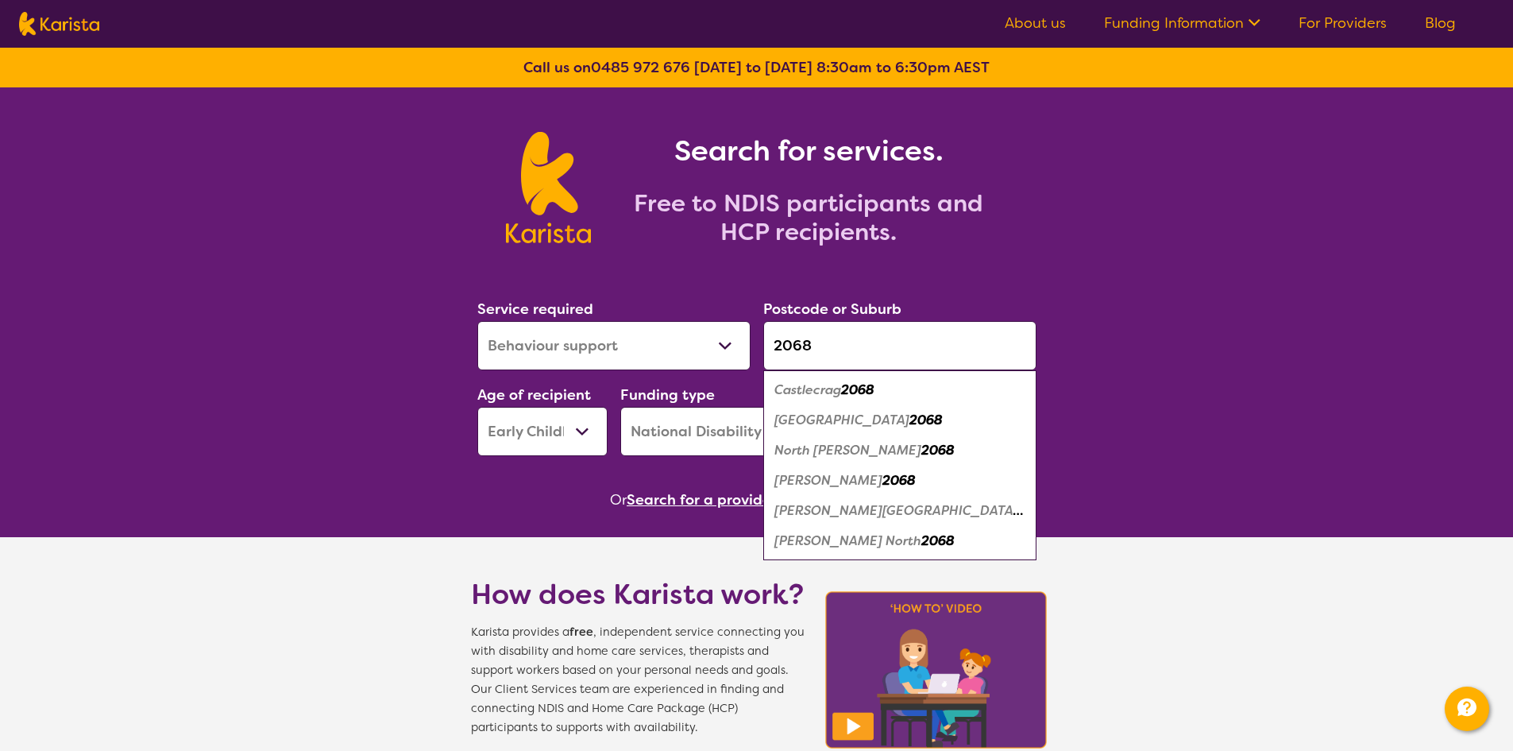
type input "2068"
click at [985, 446] on div "North [PERSON_NAME] 2068" at bounding box center [899, 450] width 257 height 30
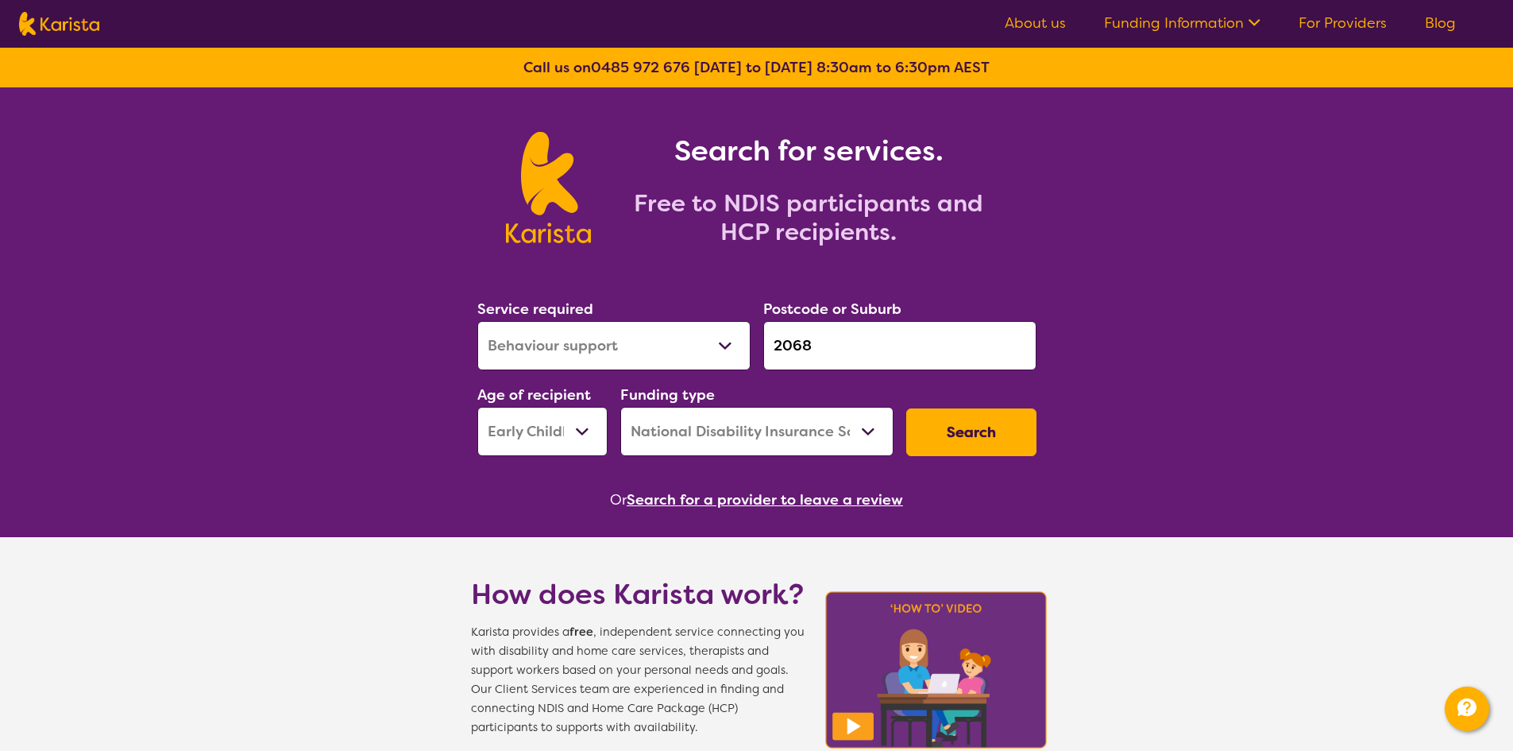
click at [982, 437] on button "Search" at bounding box center [971, 432] width 130 height 48
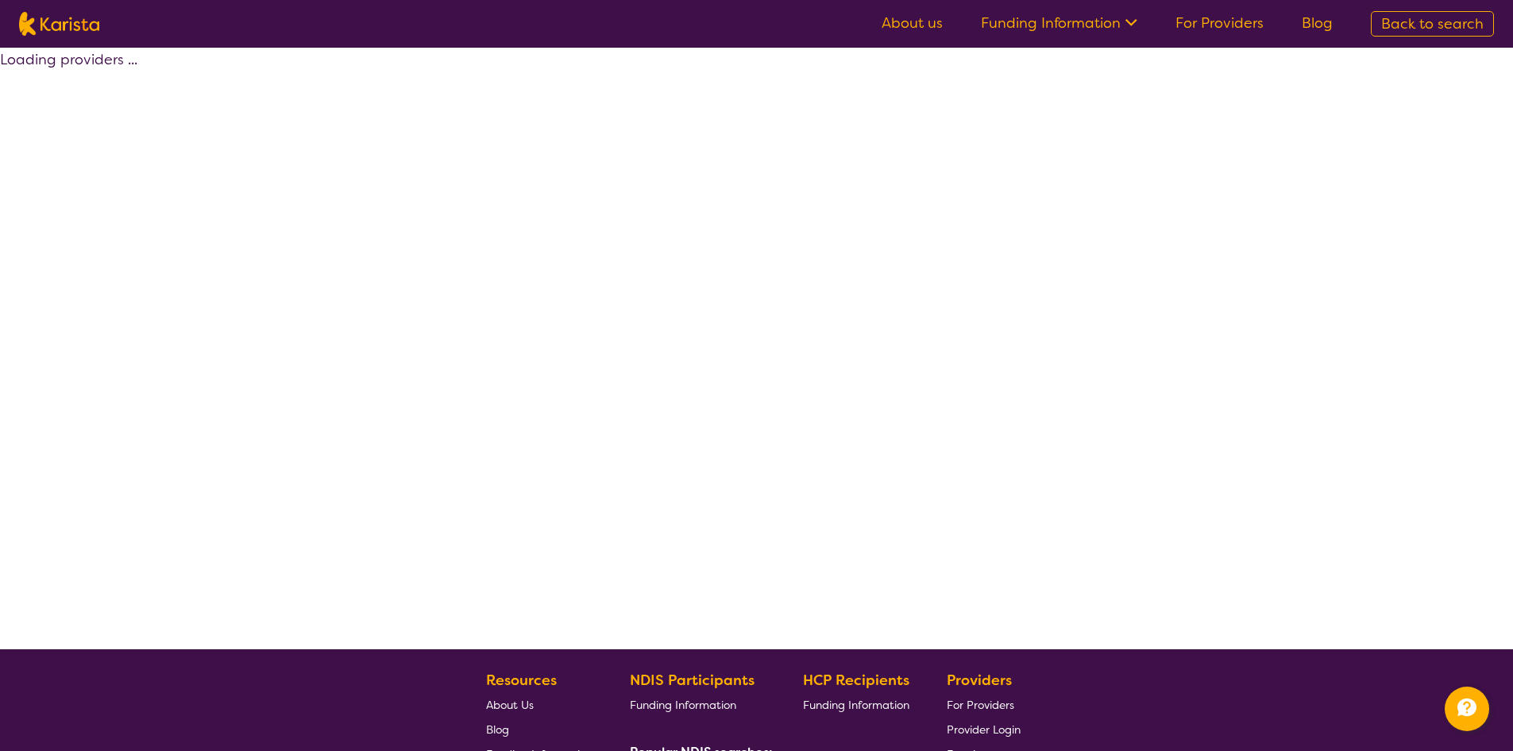
select select "by_score"
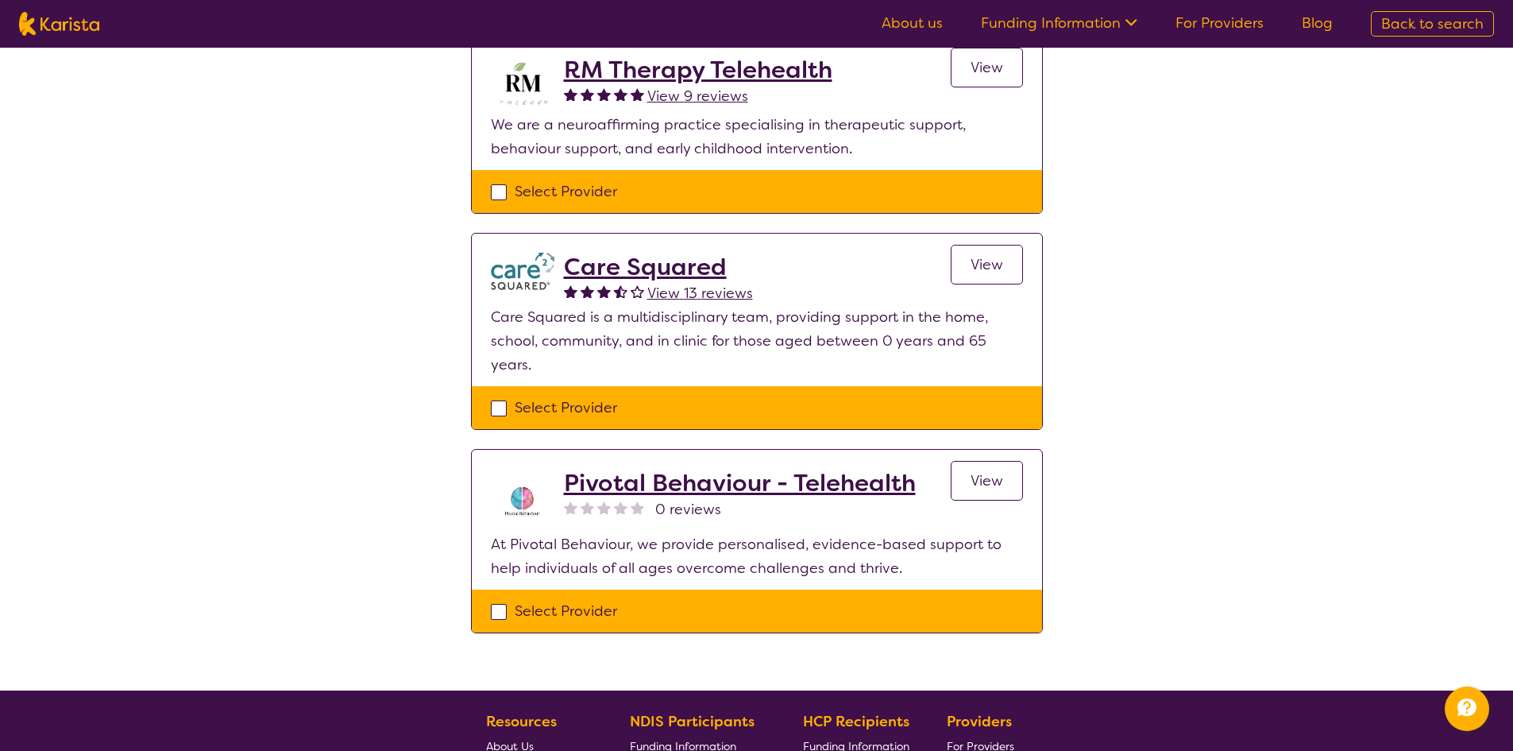
scroll to position [238, 0]
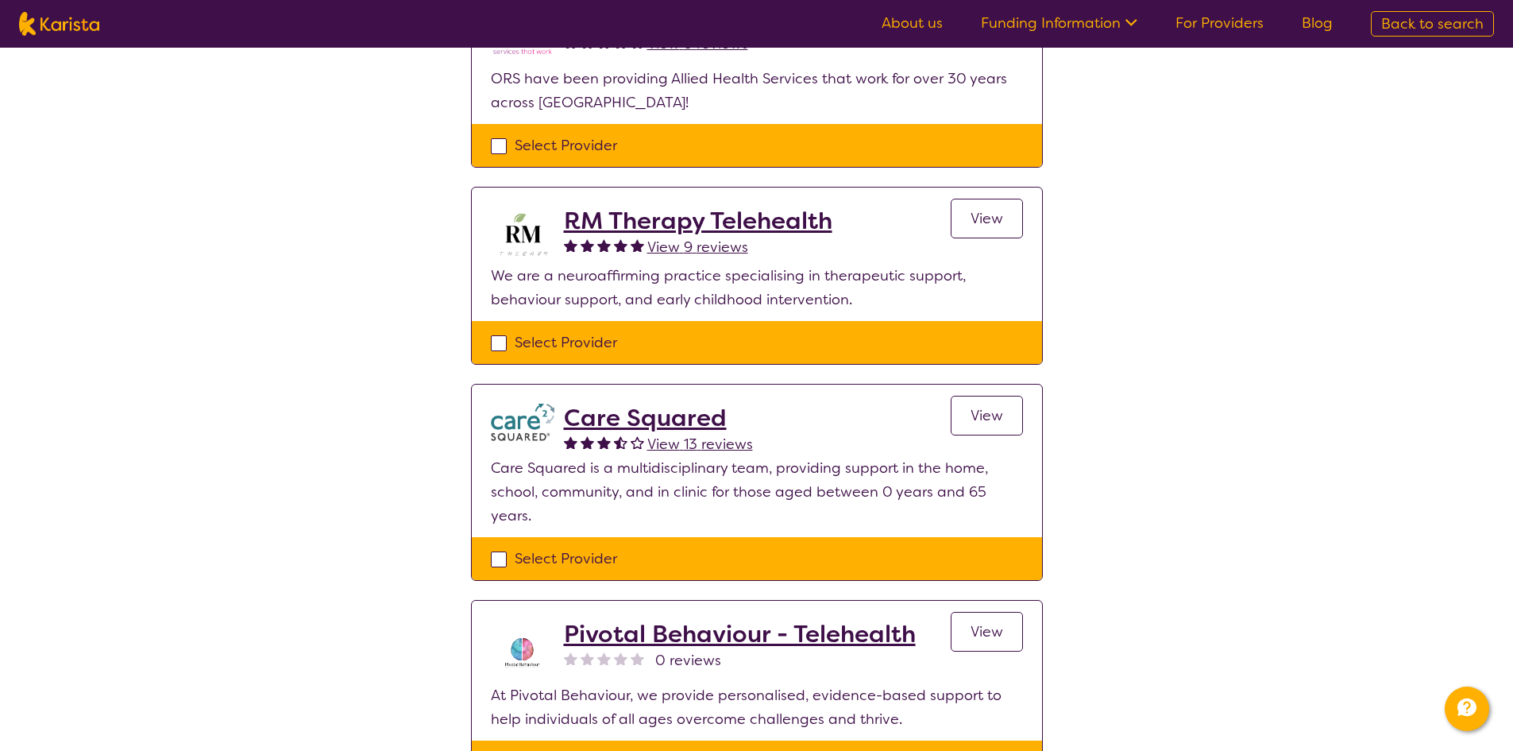
select select "Behaviour support"
select select "EC"
select select "NDIS"
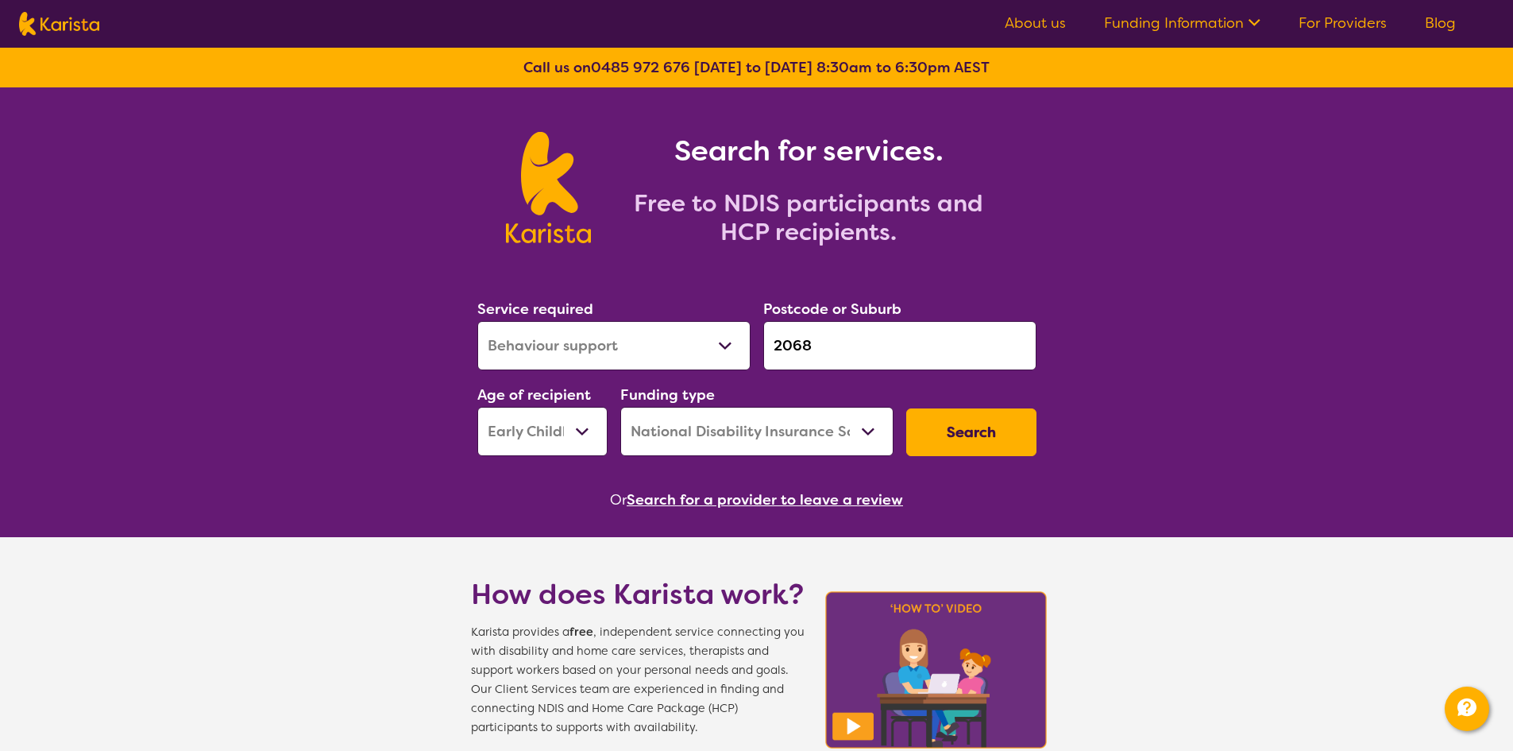
drag, startPoint x: 861, startPoint y: 357, endPoint x: 716, endPoint y: 345, distance: 145.9
click at [716, 345] on div "Service required Allied Health Assistant Assessment ([MEDICAL_DATA] or [MEDICAL…" at bounding box center [757, 377] width 572 height 172
paste input "154"
type input "2154"
click at [1000, 422] on button "Search" at bounding box center [971, 432] width 130 height 48
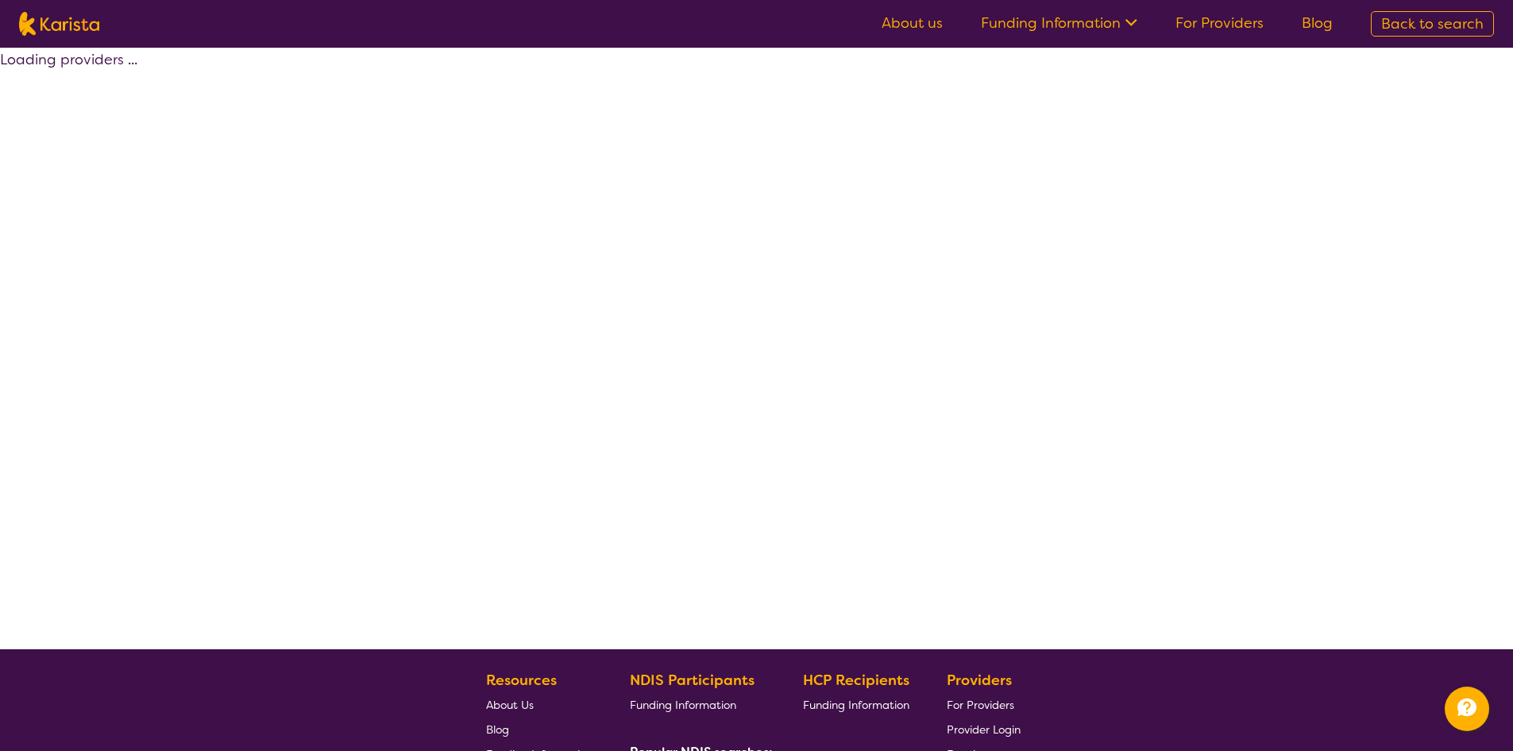
select select "by_score"
